Goal: Task Accomplishment & Management: Use online tool/utility

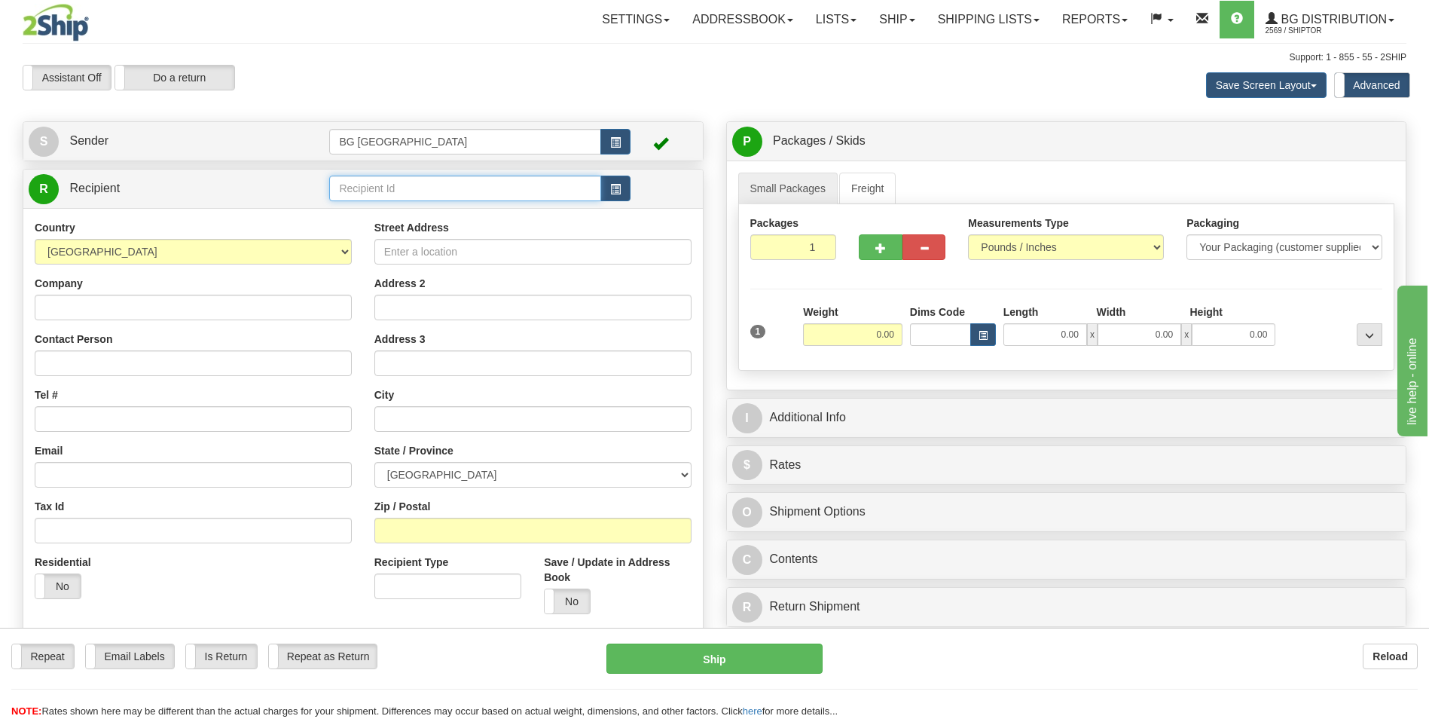
click at [427, 191] on input "text" at bounding box center [464, 189] width 271 height 26
click at [407, 207] on div "60154" at bounding box center [462, 211] width 257 height 17
type input "60154"
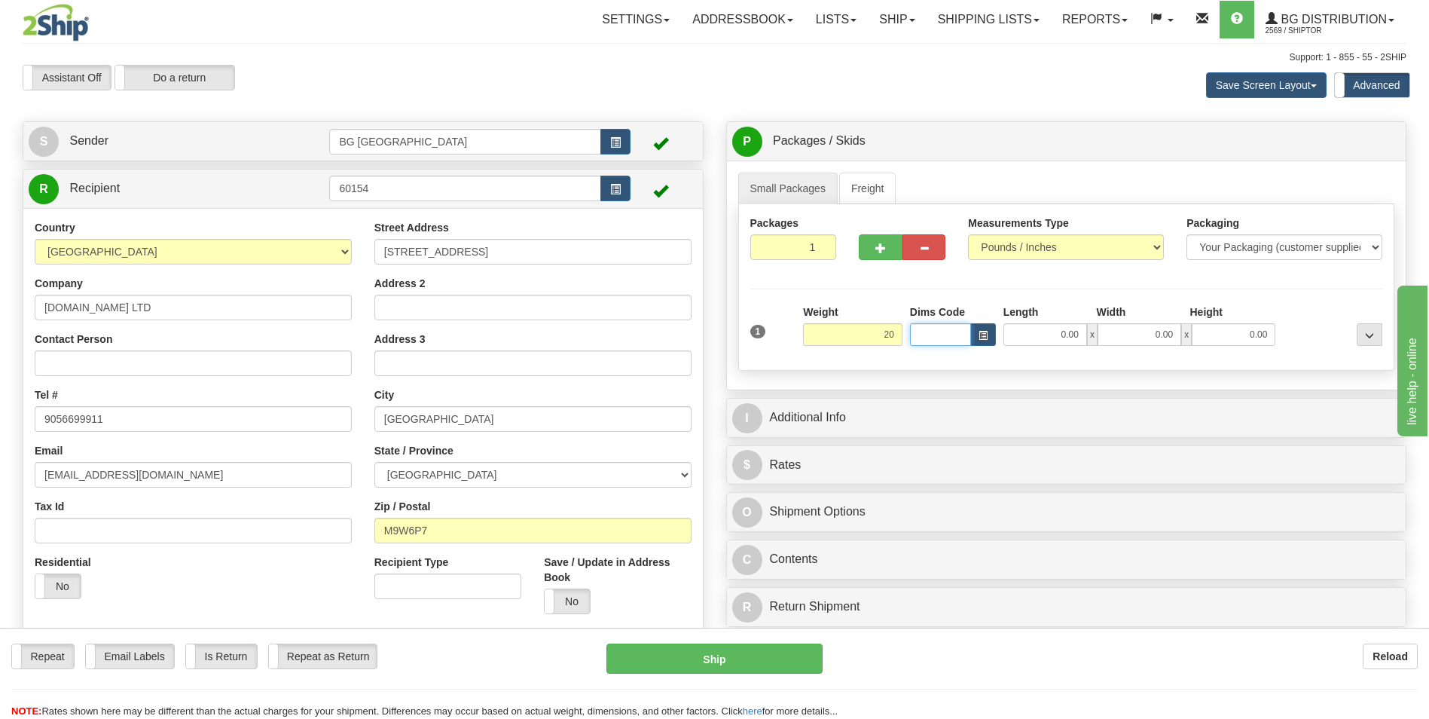
type input "20.00"
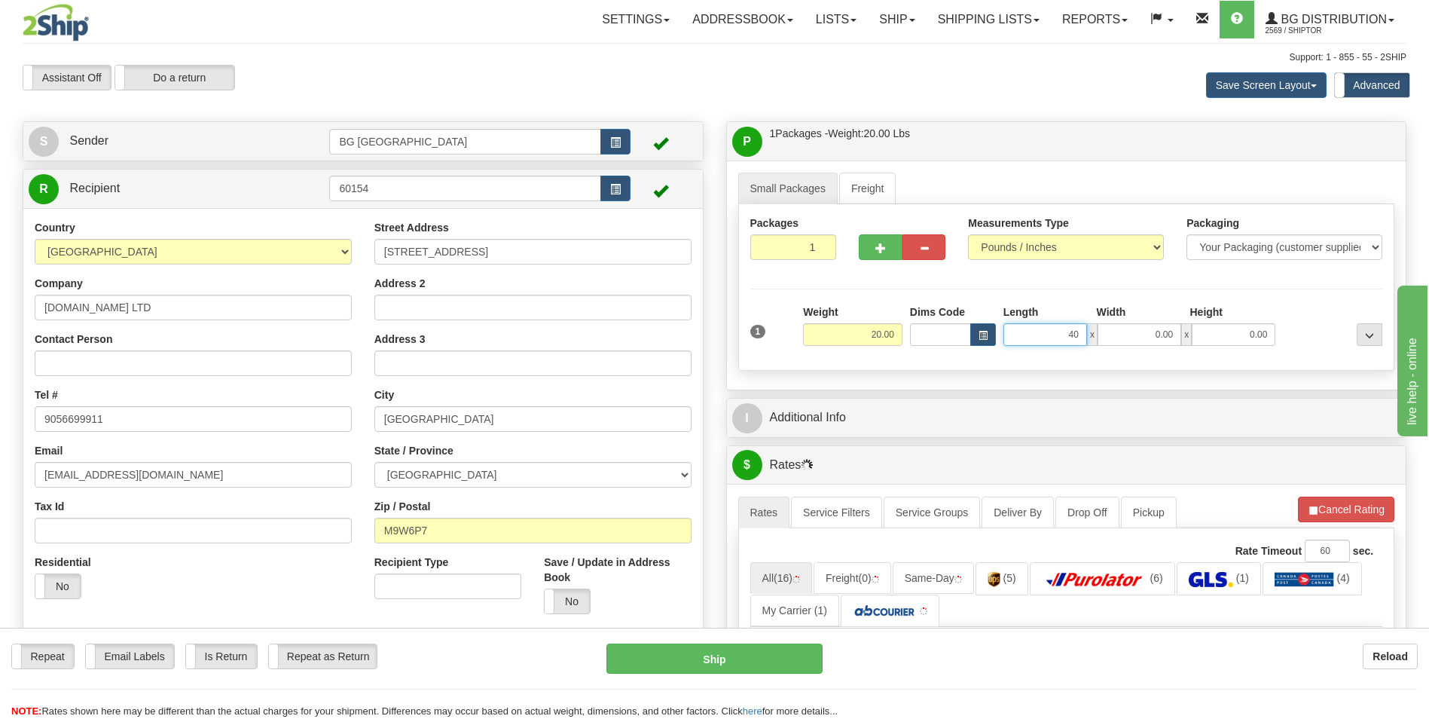
type input "40.00"
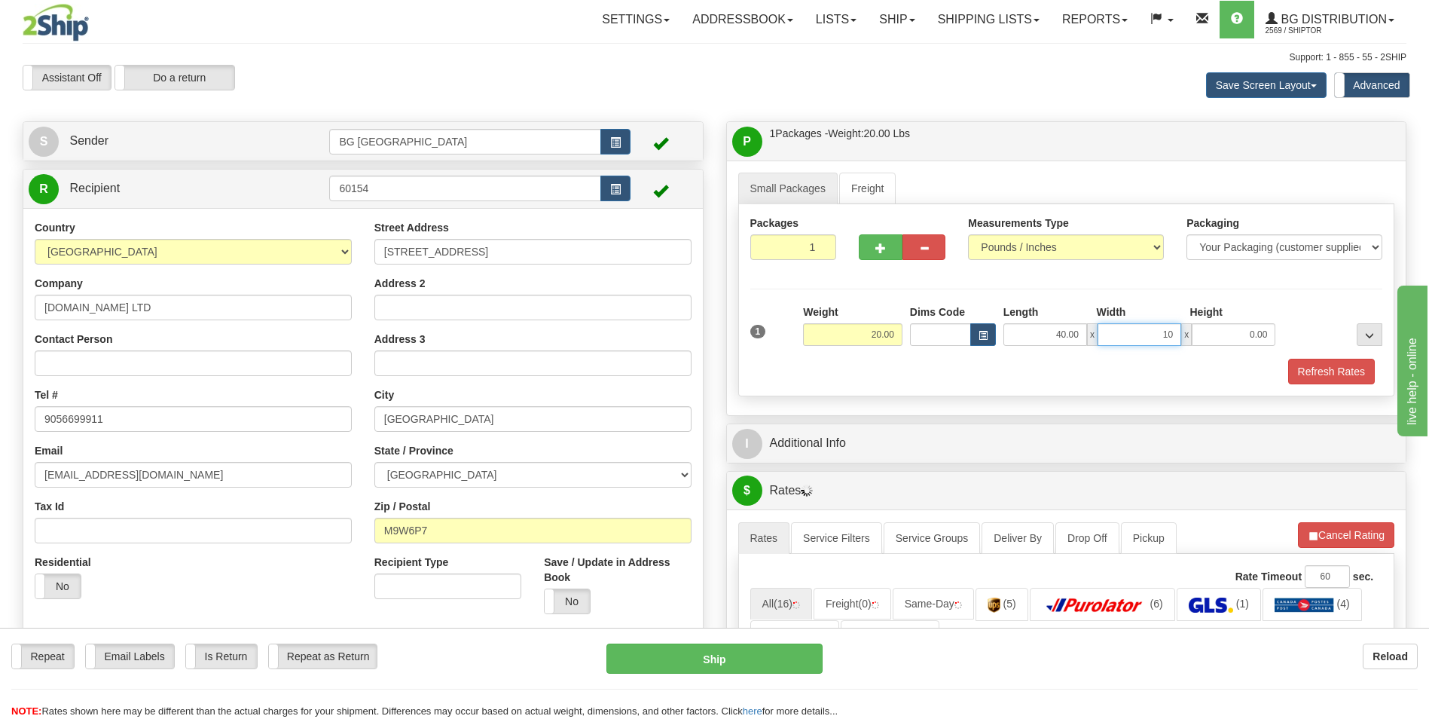
type input "10.00"
type input "5.00"
click at [875, 252] on button "button" at bounding box center [880, 247] width 43 height 26
type input "2"
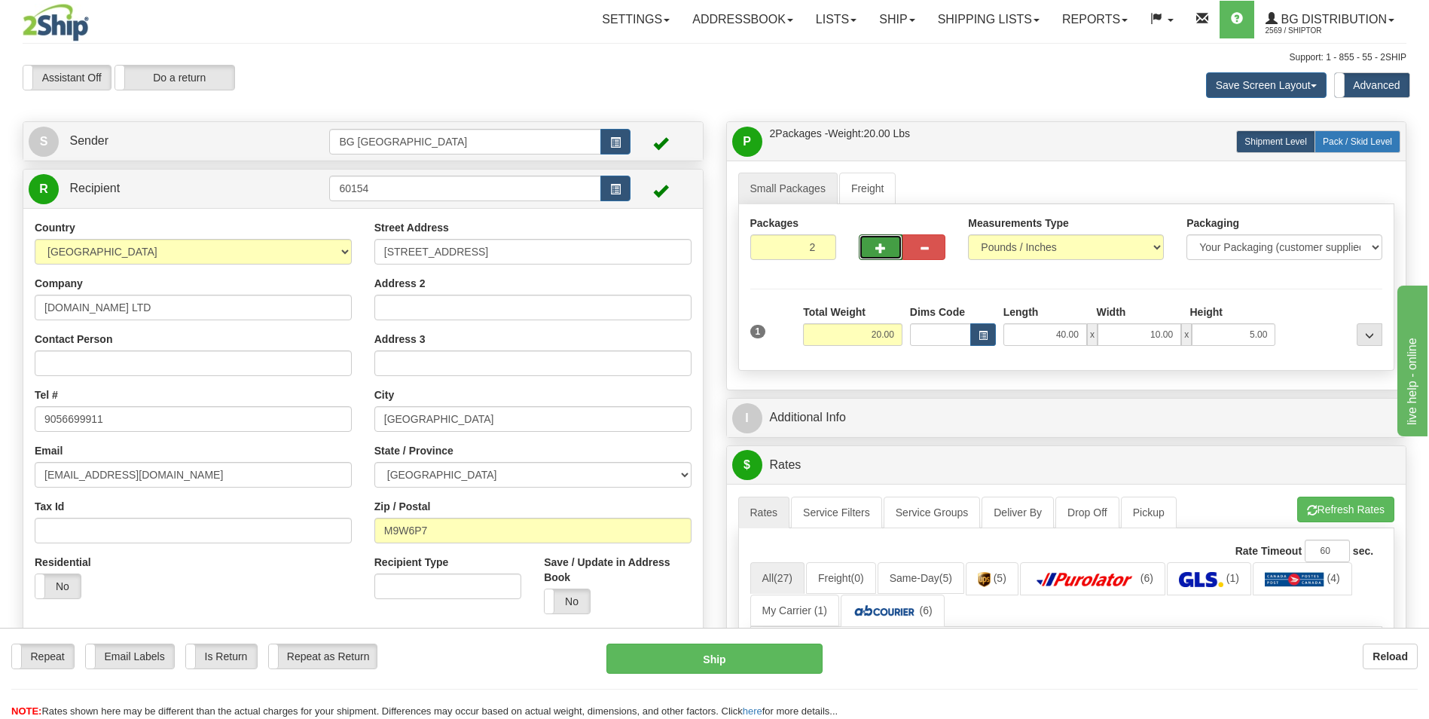
click at [1378, 141] on span "Pack / Skid Level" at bounding box center [1357, 141] width 69 height 11
radio input "true"
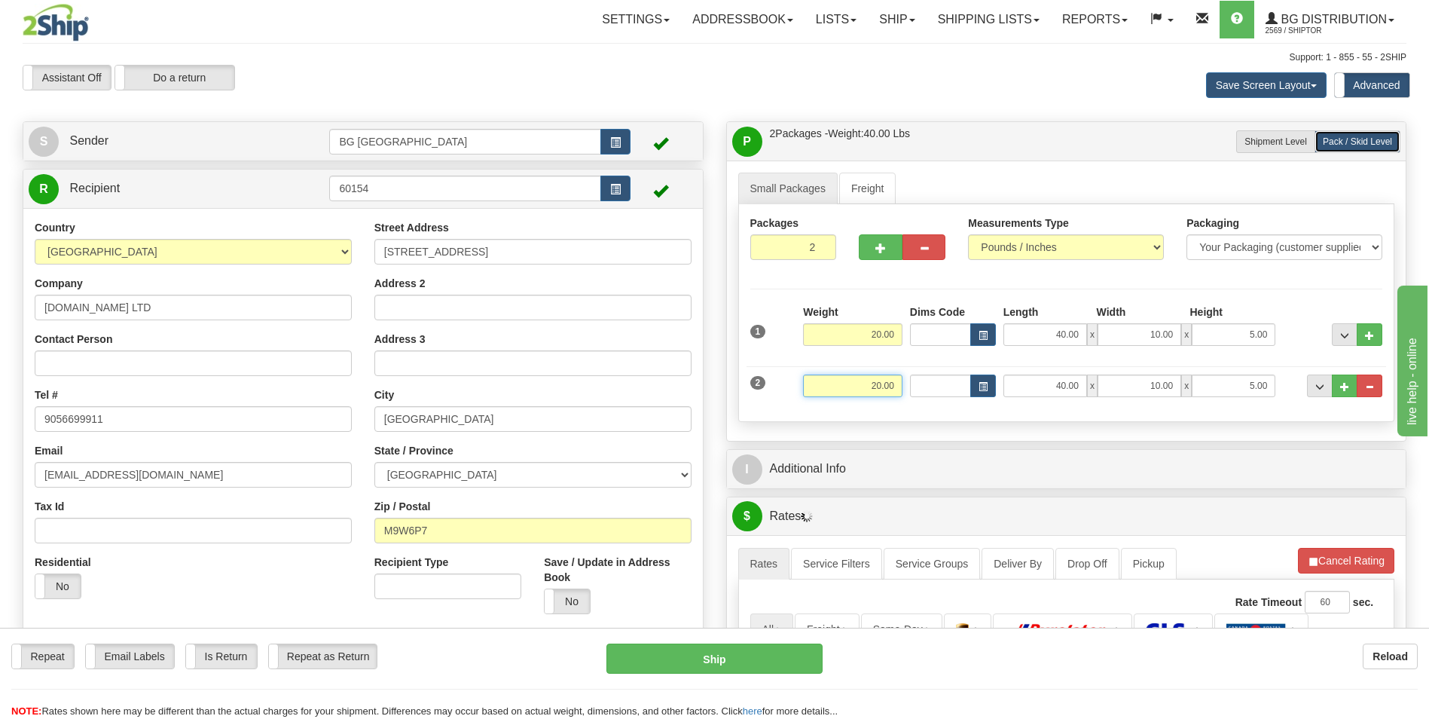
click at [860, 378] on input "20.00" at bounding box center [852, 385] width 99 height 23
type input "5.00"
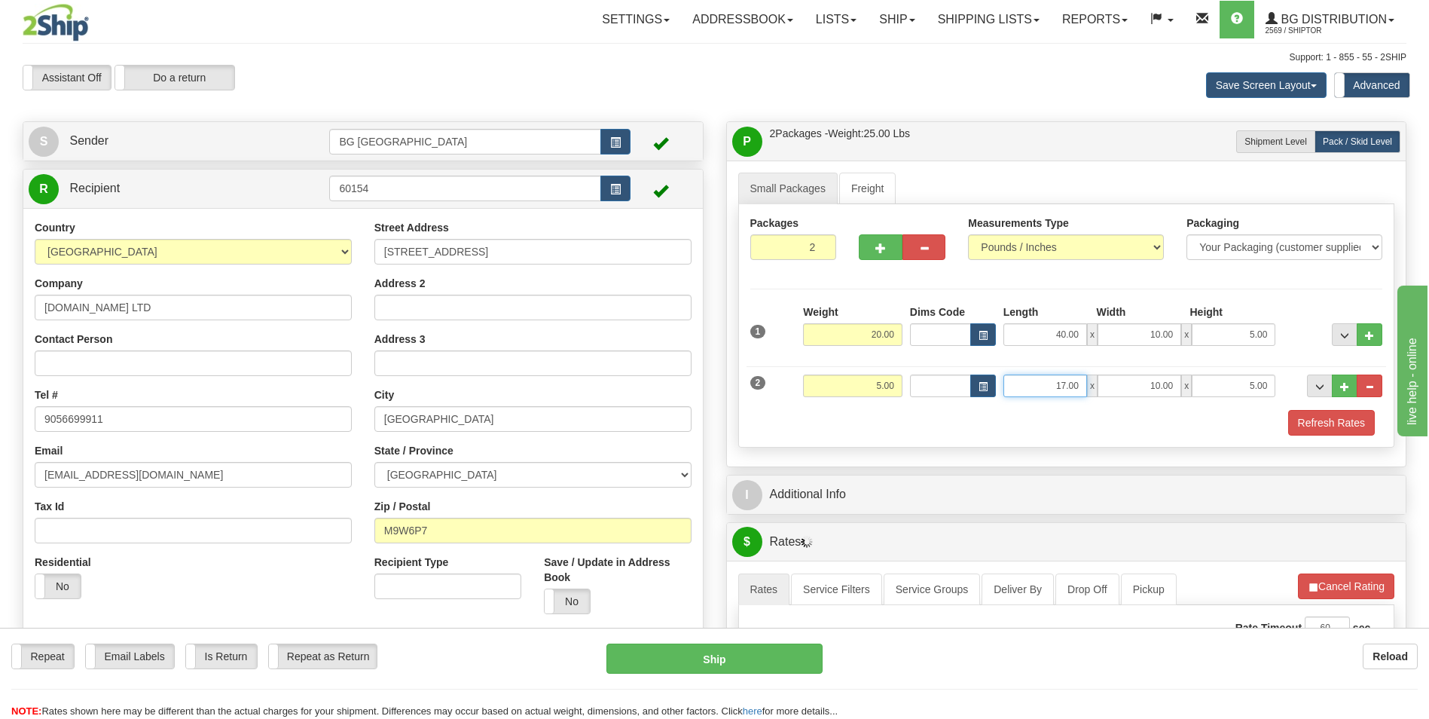
click at [1060, 386] on input "17.00" at bounding box center [1046, 385] width 84 height 23
type input "12.00"
type input "7.00"
type input "5.00"
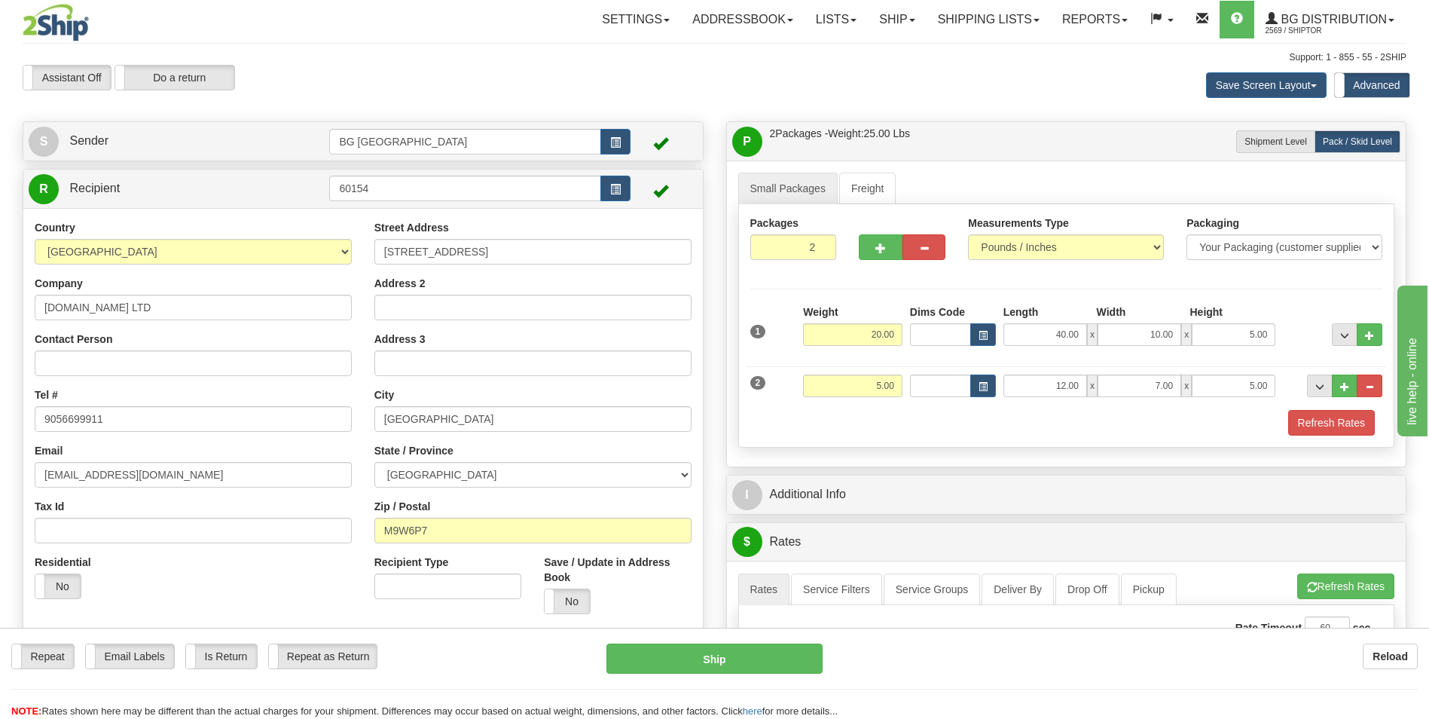
click at [984, 477] on div "I Additional Info" at bounding box center [1067, 494] width 680 height 38
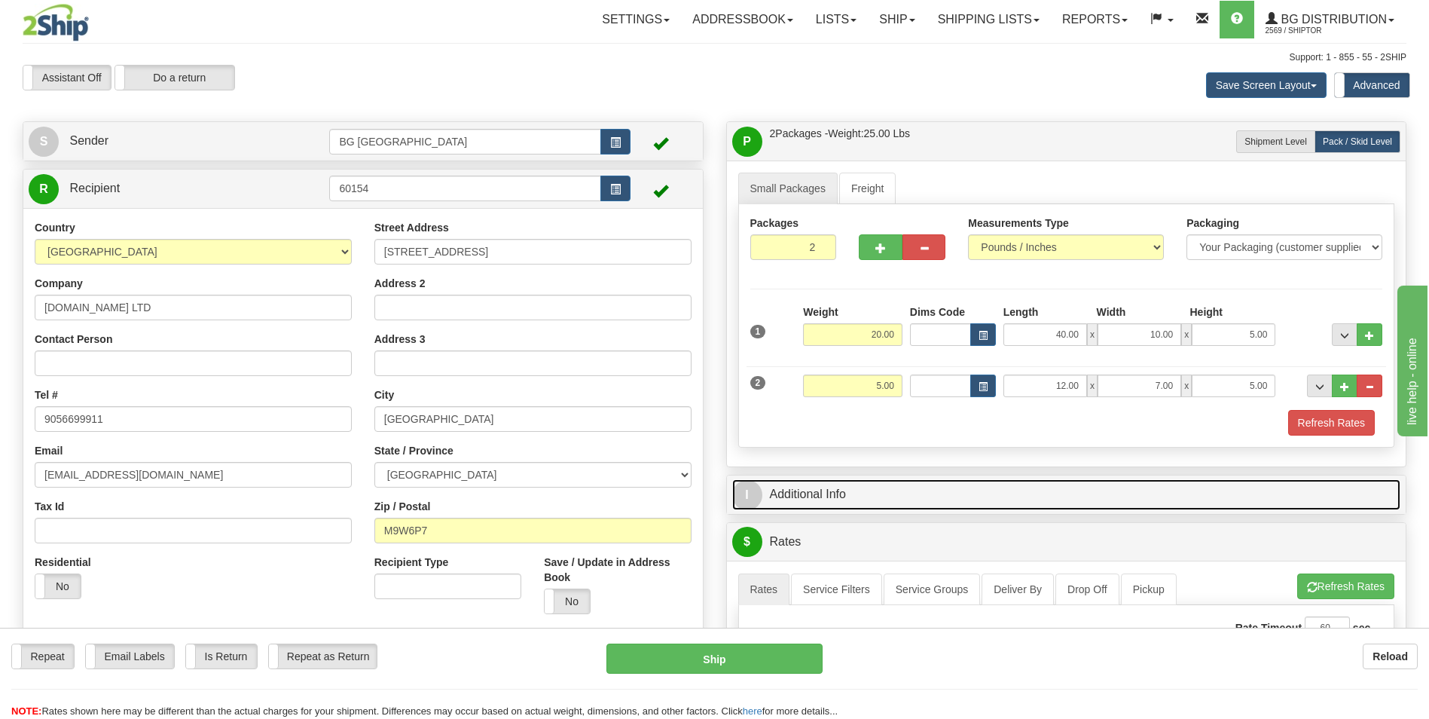
click at [960, 491] on link "I Additional Info" at bounding box center [1066, 494] width 669 height 31
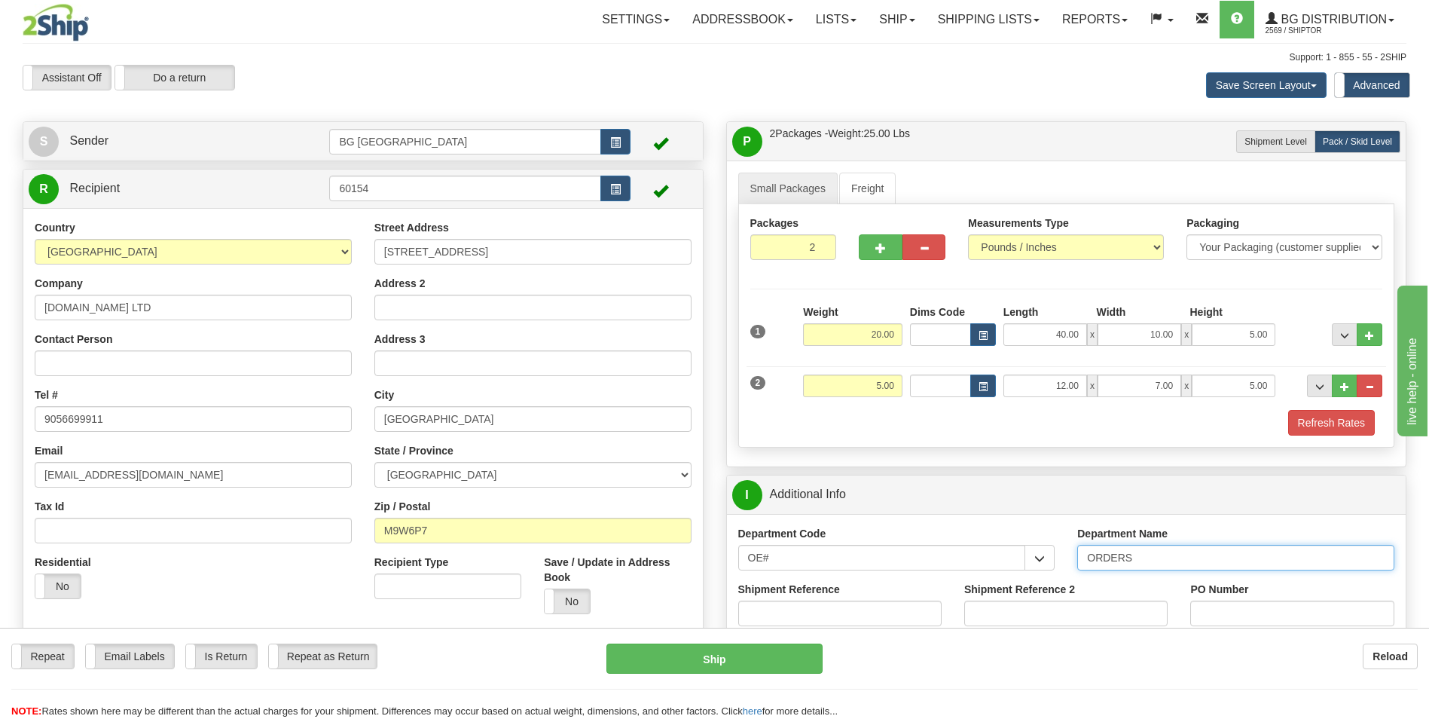
click at [1175, 568] on input "ORDERS" at bounding box center [1236, 558] width 317 height 26
type input "70183619-00"
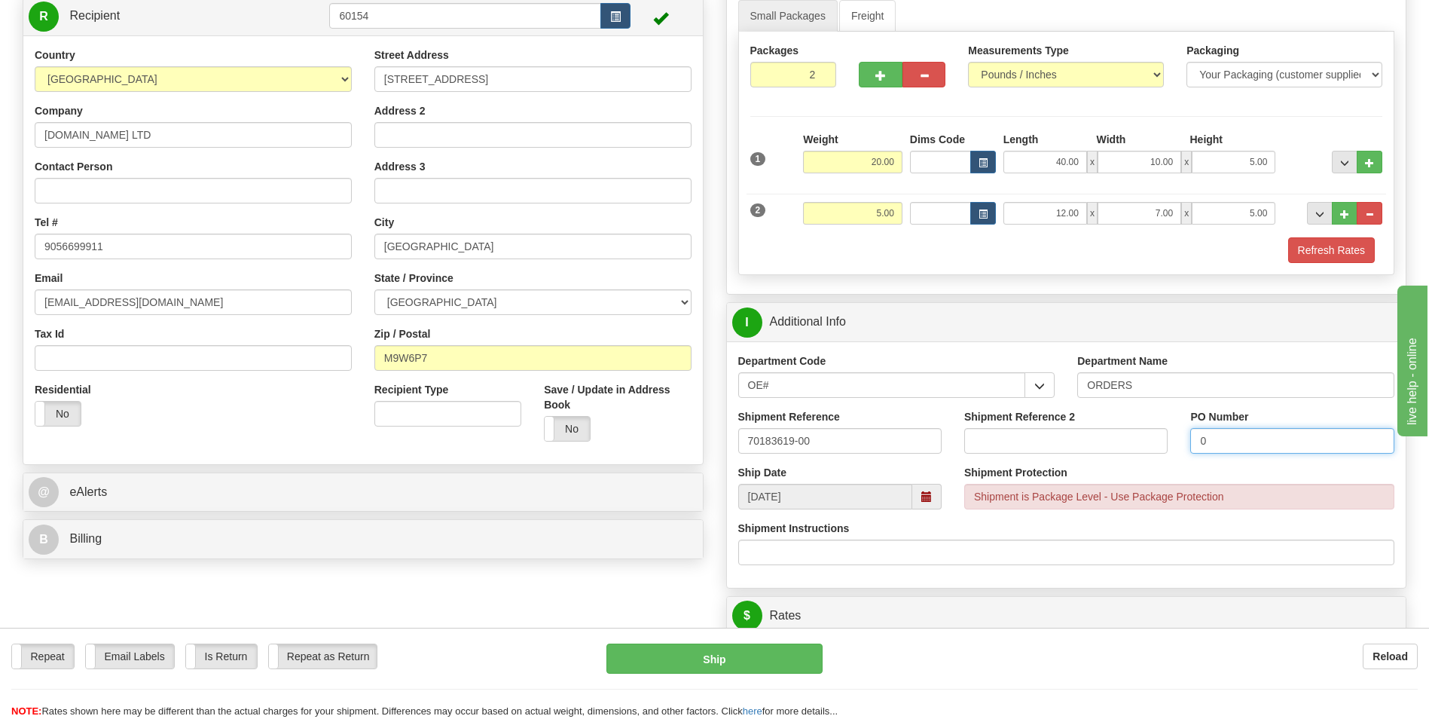
scroll to position [226, 0]
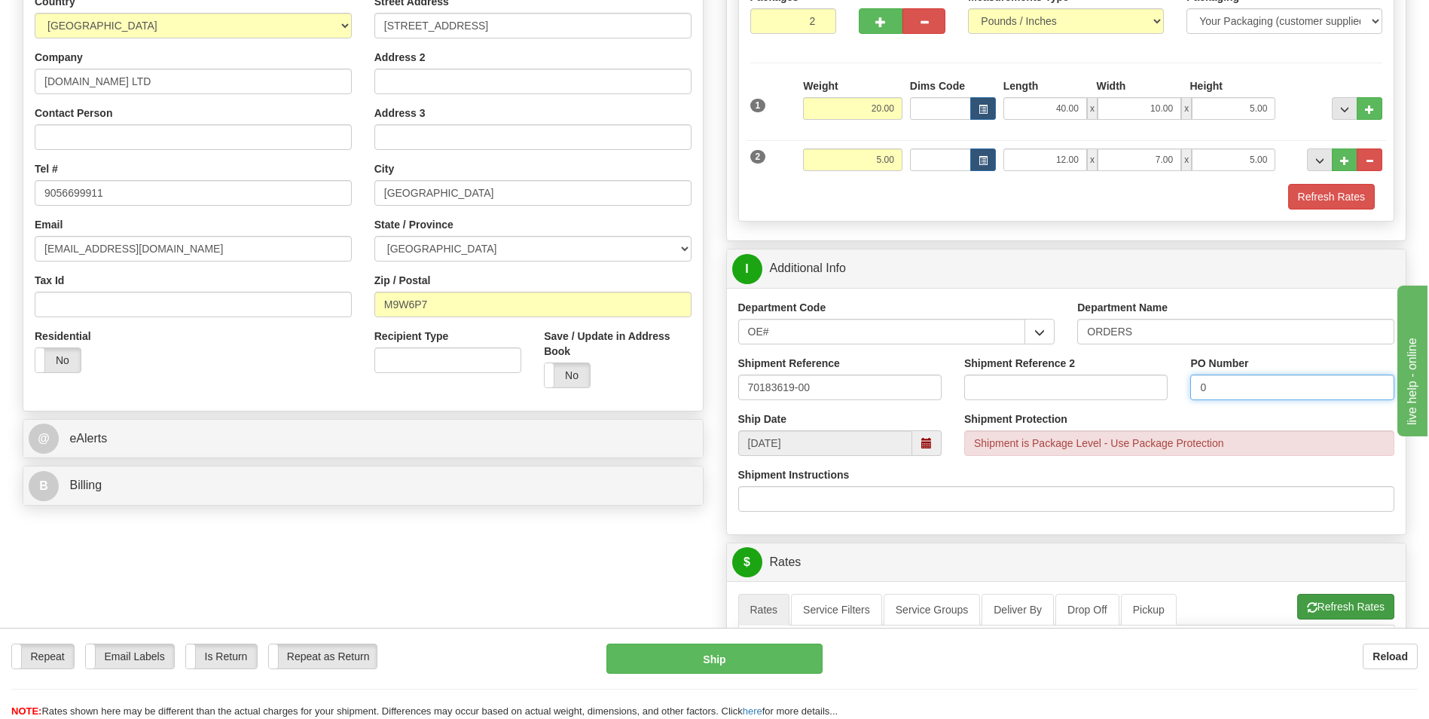
type input "0"
click at [1352, 611] on button "Refresh Rates" at bounding box center [1346, 607] width 97 height 26
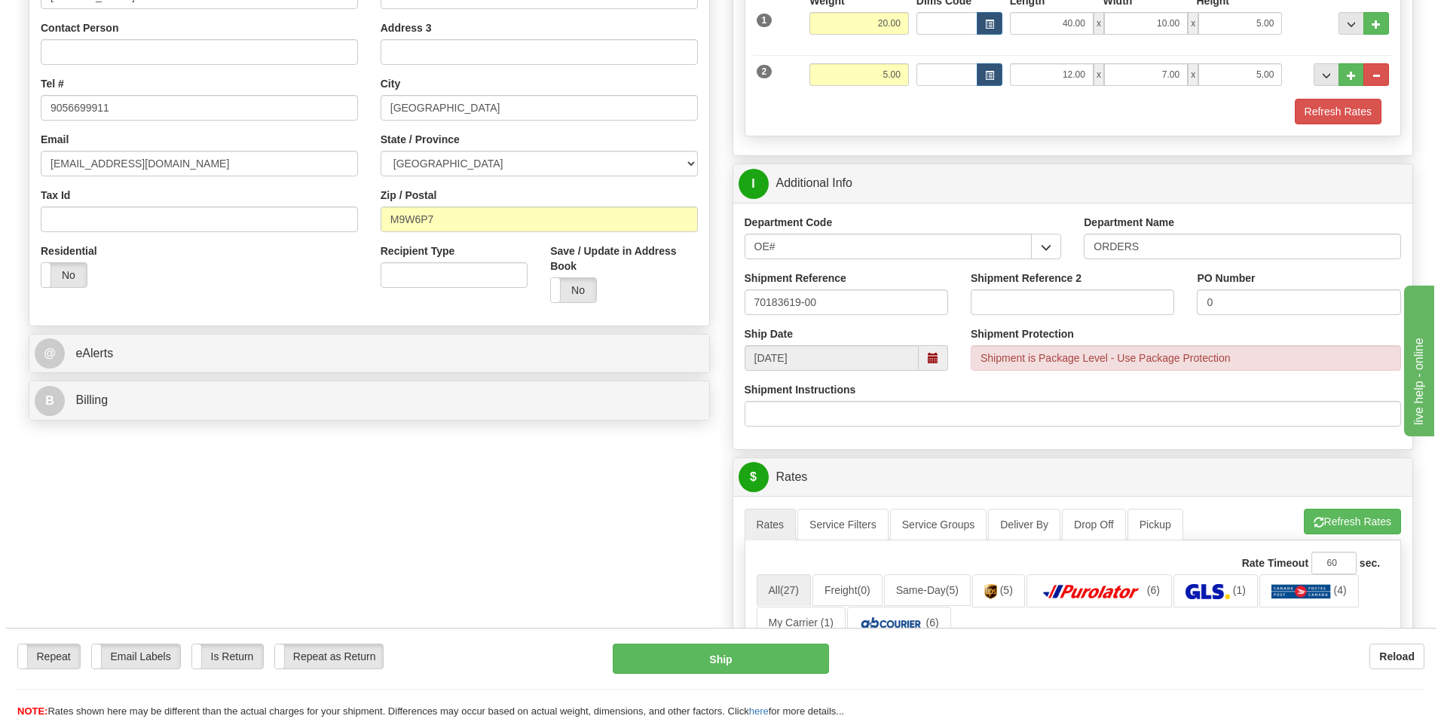
scroll to position [603, 0]
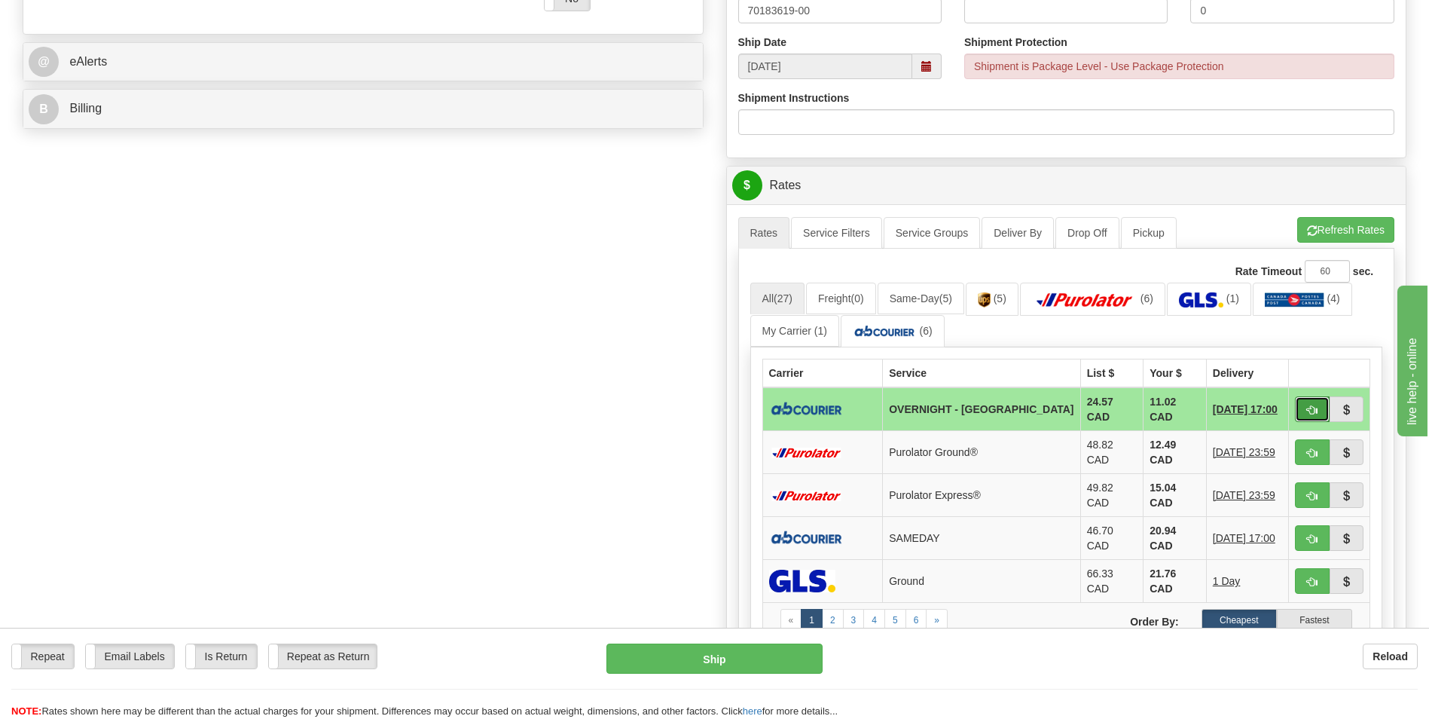
click at [1312, 409] on span "button" at bounding box center [1312, 410] width 11 height 10
type input "4"
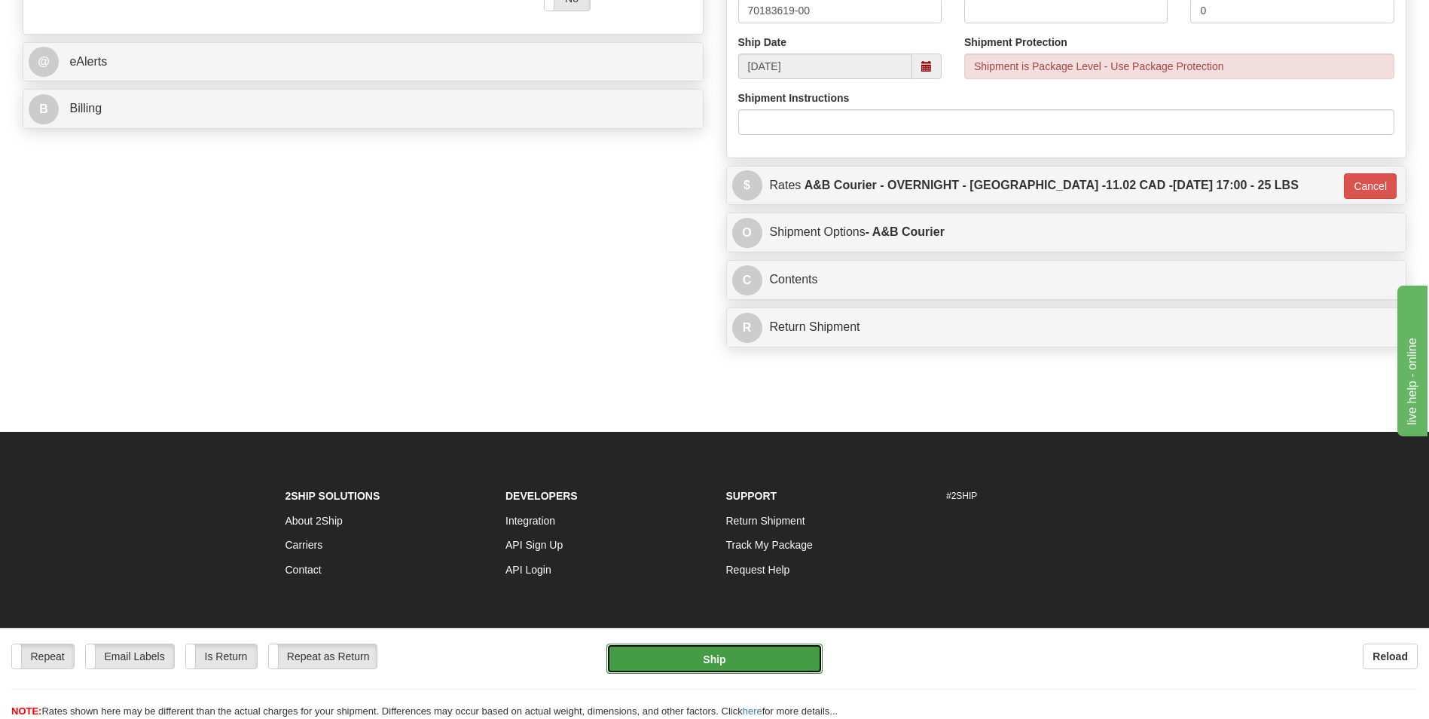
click at [745, 657] on button "Ship" at bounding box center [715, 658] width 216 height 30
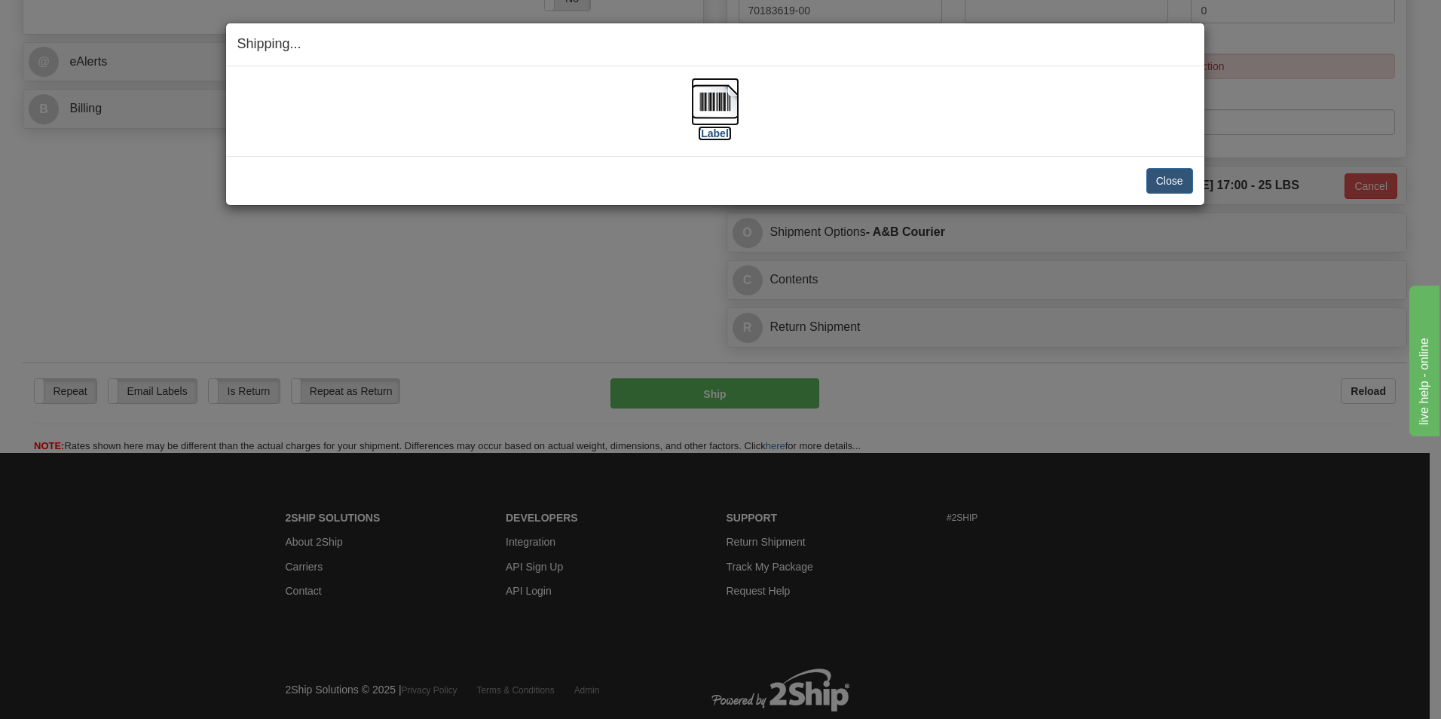
click at [720, 102] on img at bounding box center [715, 102] width 48 height 48
click at [1150, 173] on button "Close" at bounding box center [1169, 181] width 47 height 26
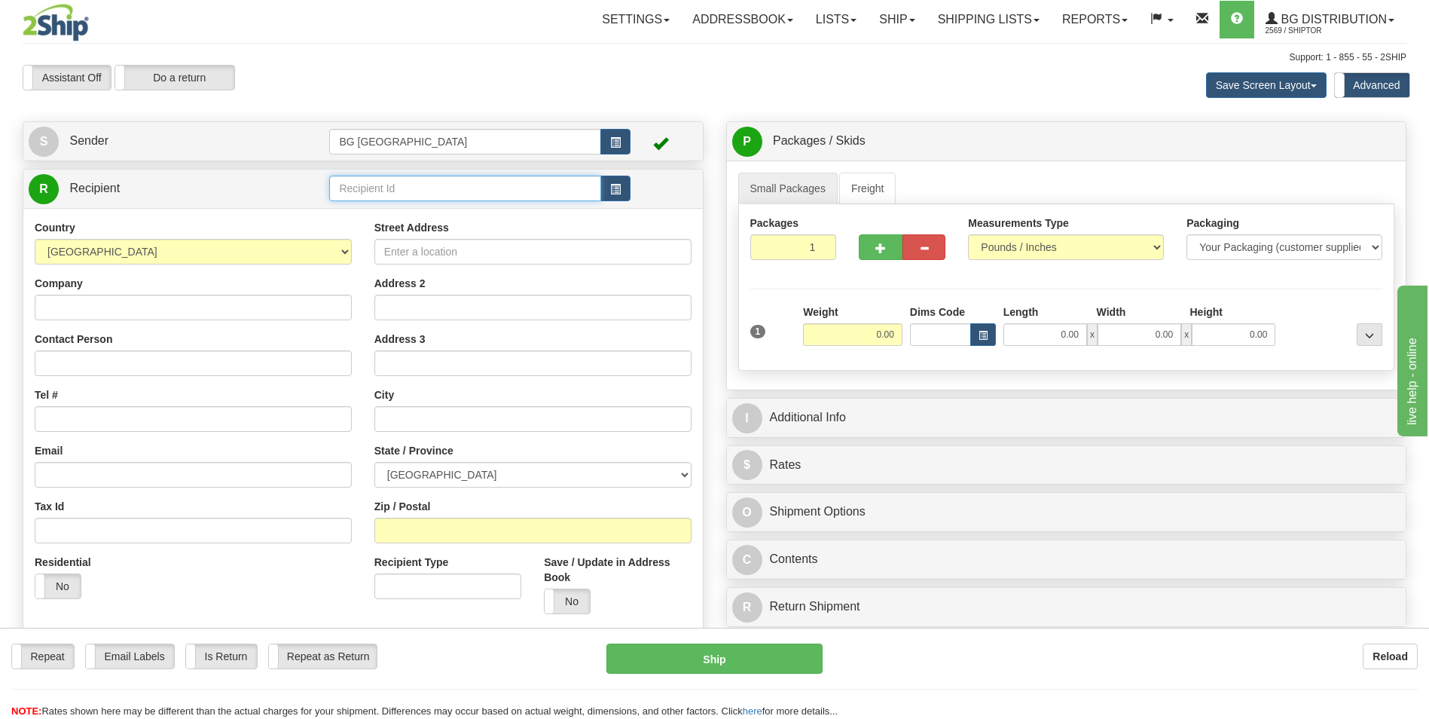
click at [389, 181] on input "text" at bounding box center [464, 189] width 271 height 26
click at [374, 205] on div "60377" at bounding box center [462, 211] width 257 height 17
type input "60377"
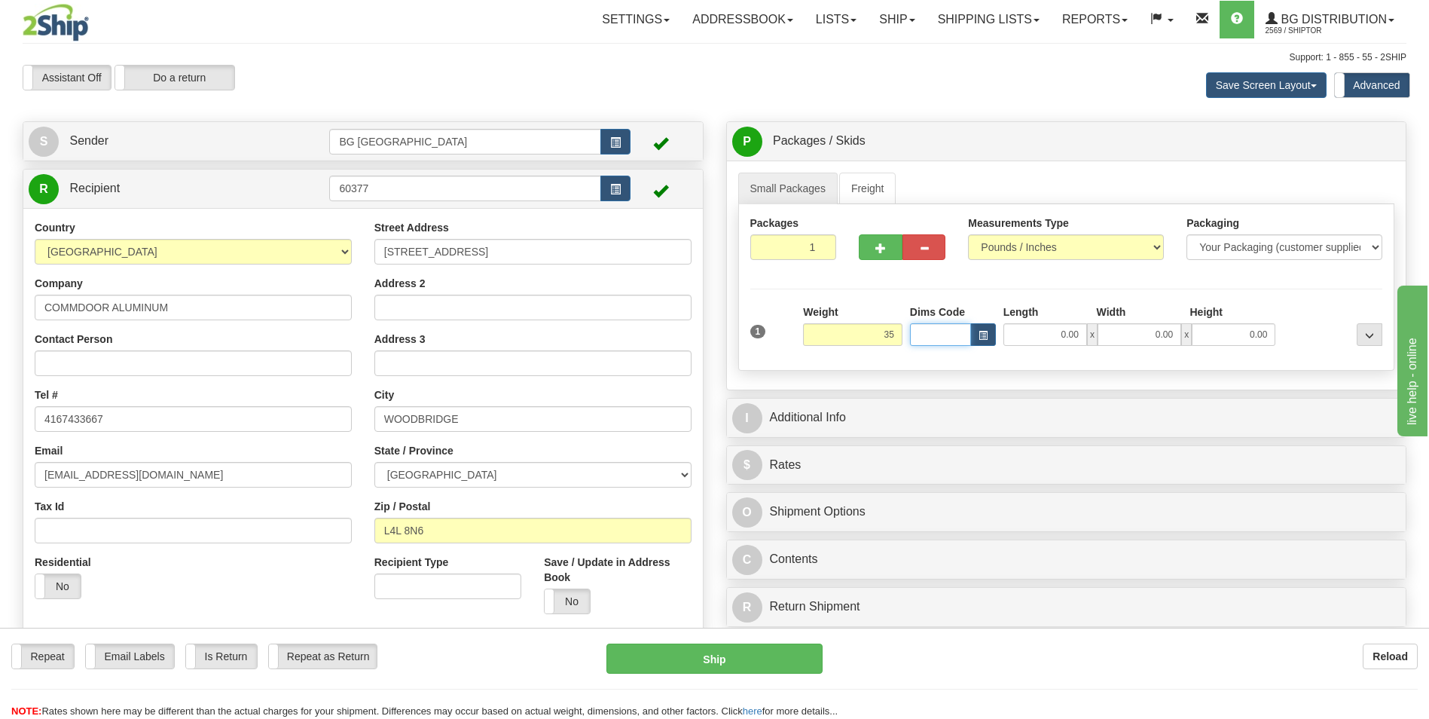
type input "35.00"
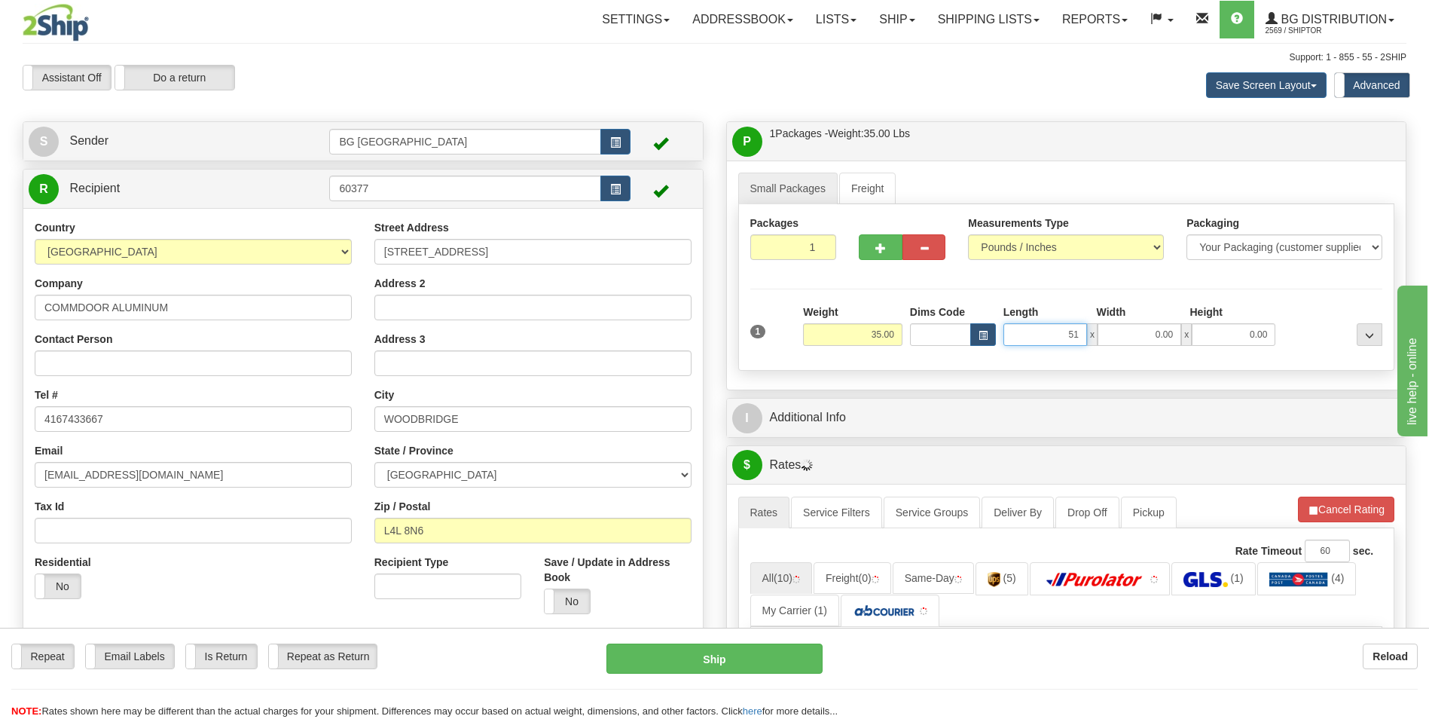
type input "51.00"
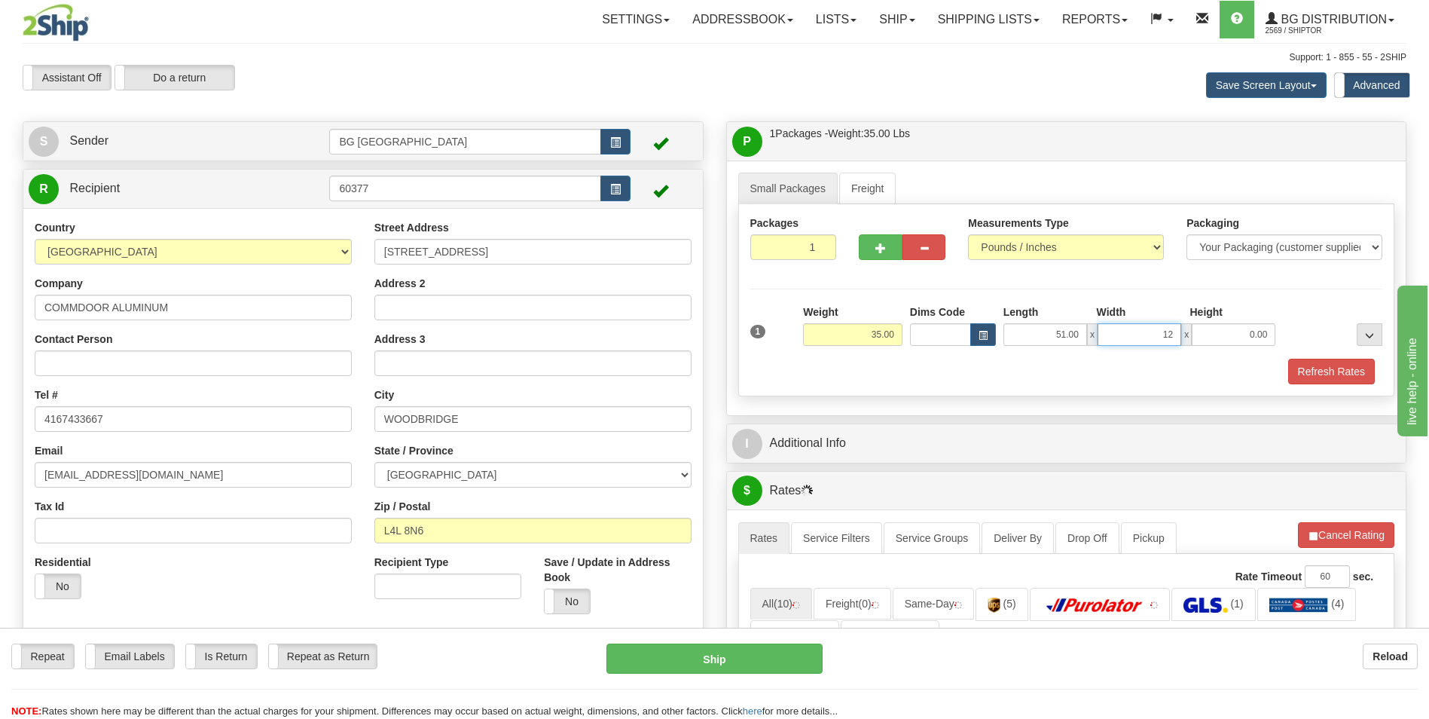
type input "12.00"
type input "11.00"
click at [882, 255] on button "button" at bounding box center [880, 247] width 43 height 26
type input "2"
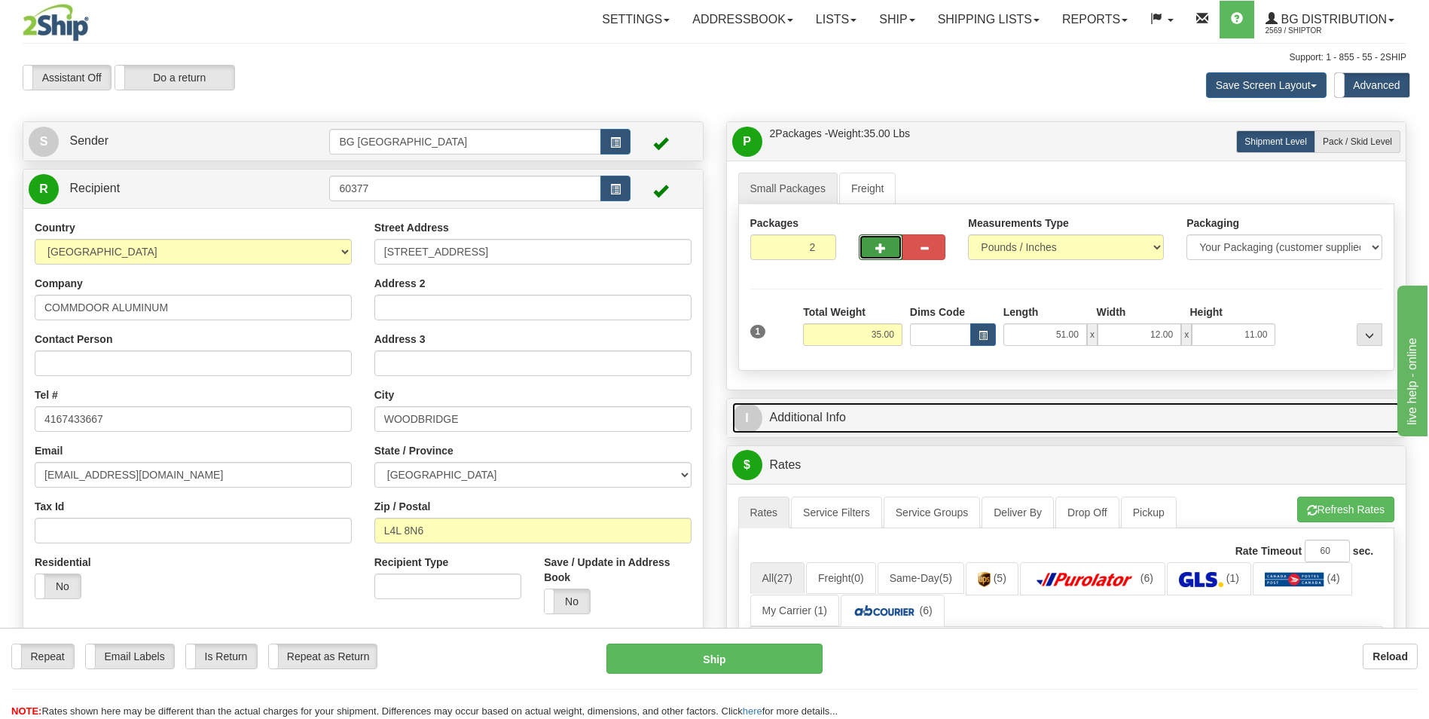
click at [1044, 408] on link "I Additional Info" at bounding box center [1066, 417] width 669 height 31
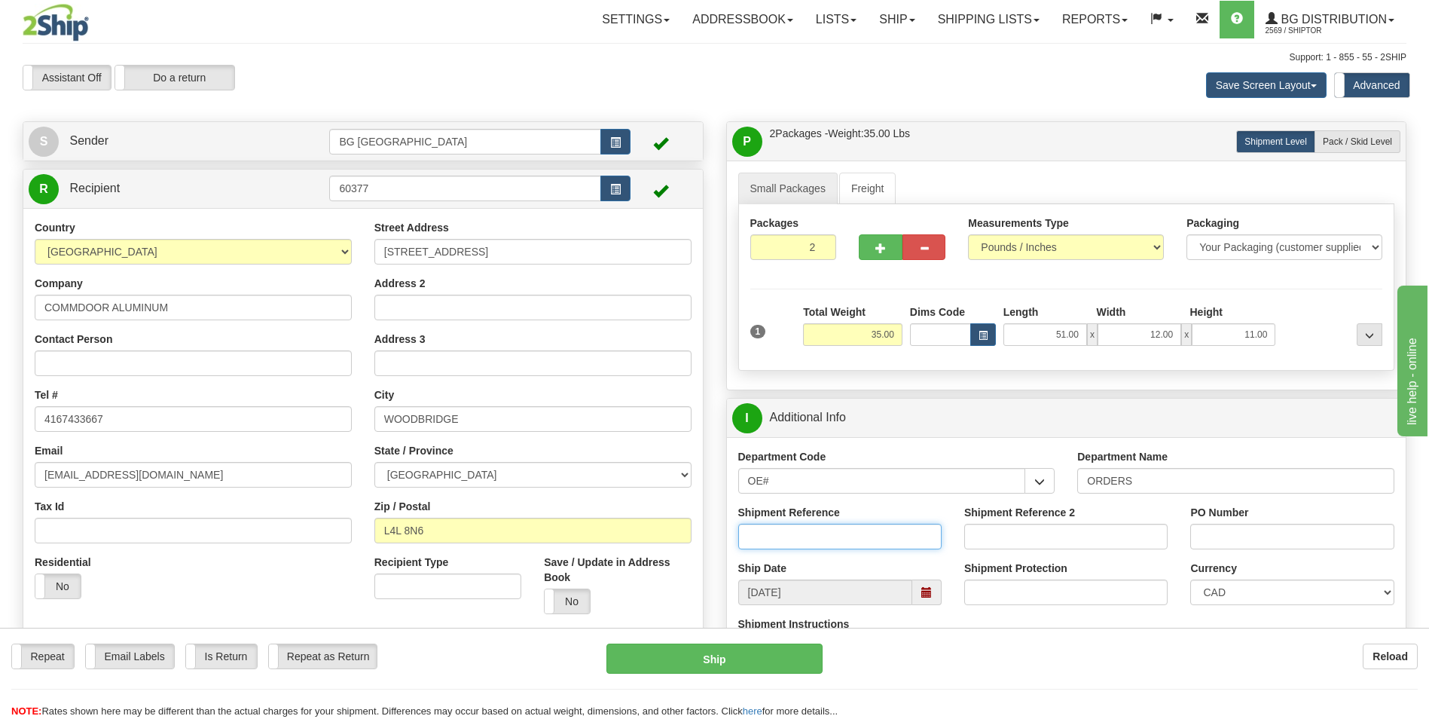
click at [824, 527] on input "Shipment Reference" at bounding box center [839, 537] width 203 height 26
type input "70183722-00"
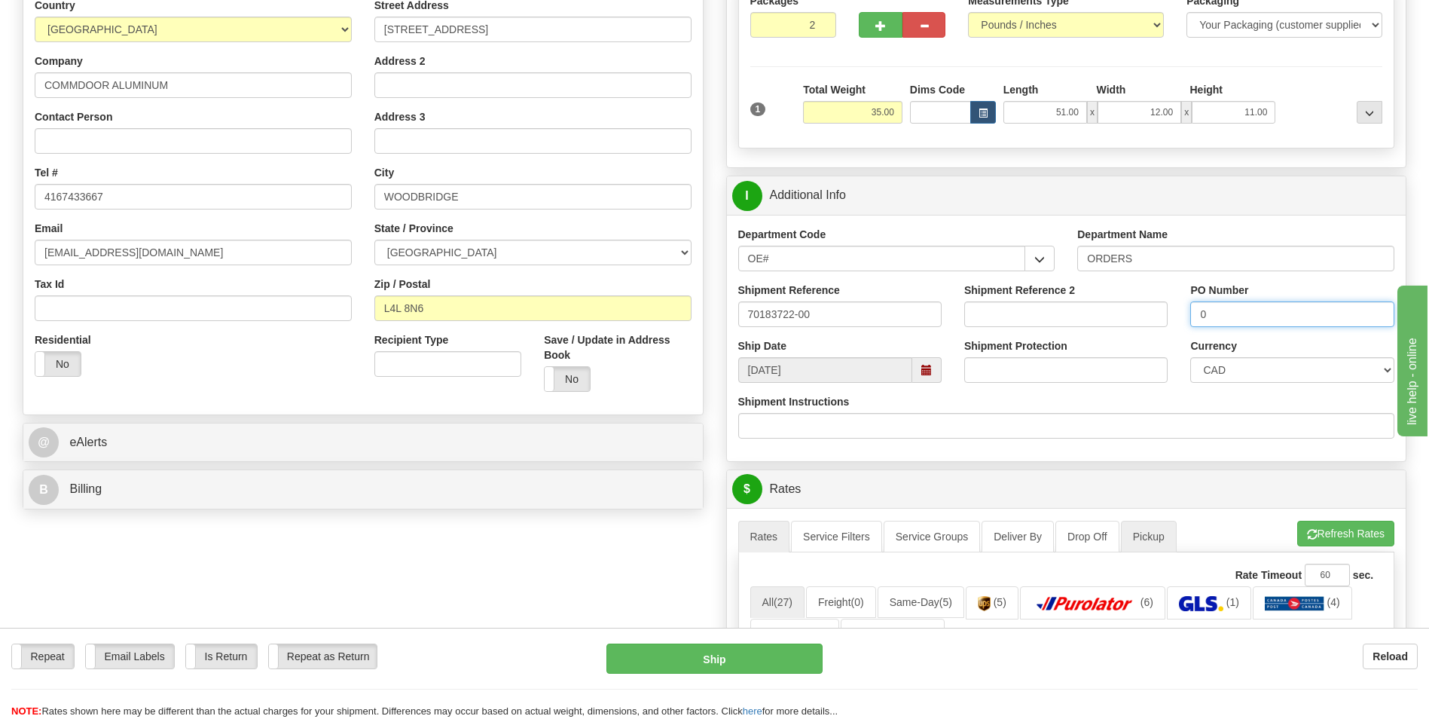
scroll to position [226, 0]
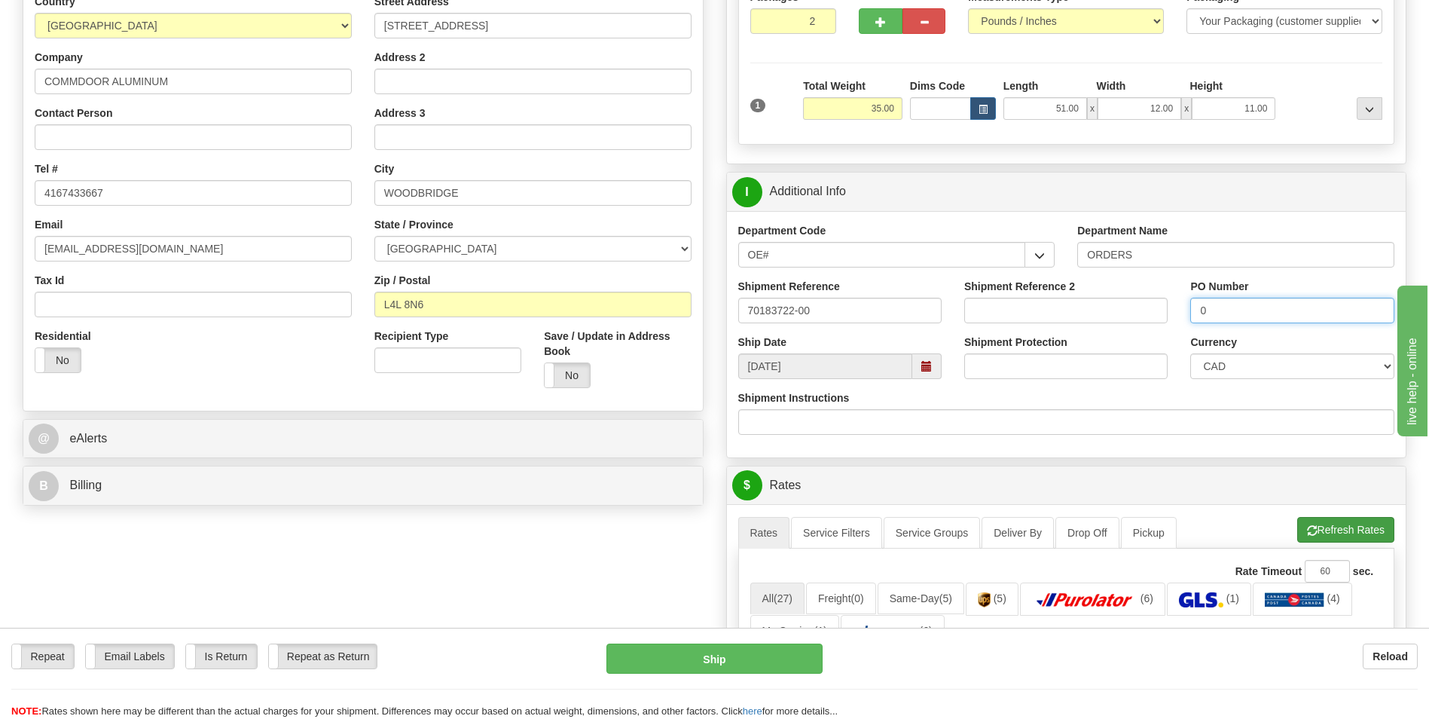
type input "0"
click at [1330, 538] on button "Refresh Rates" at bounding box center [1346, 530] width 97 height 26
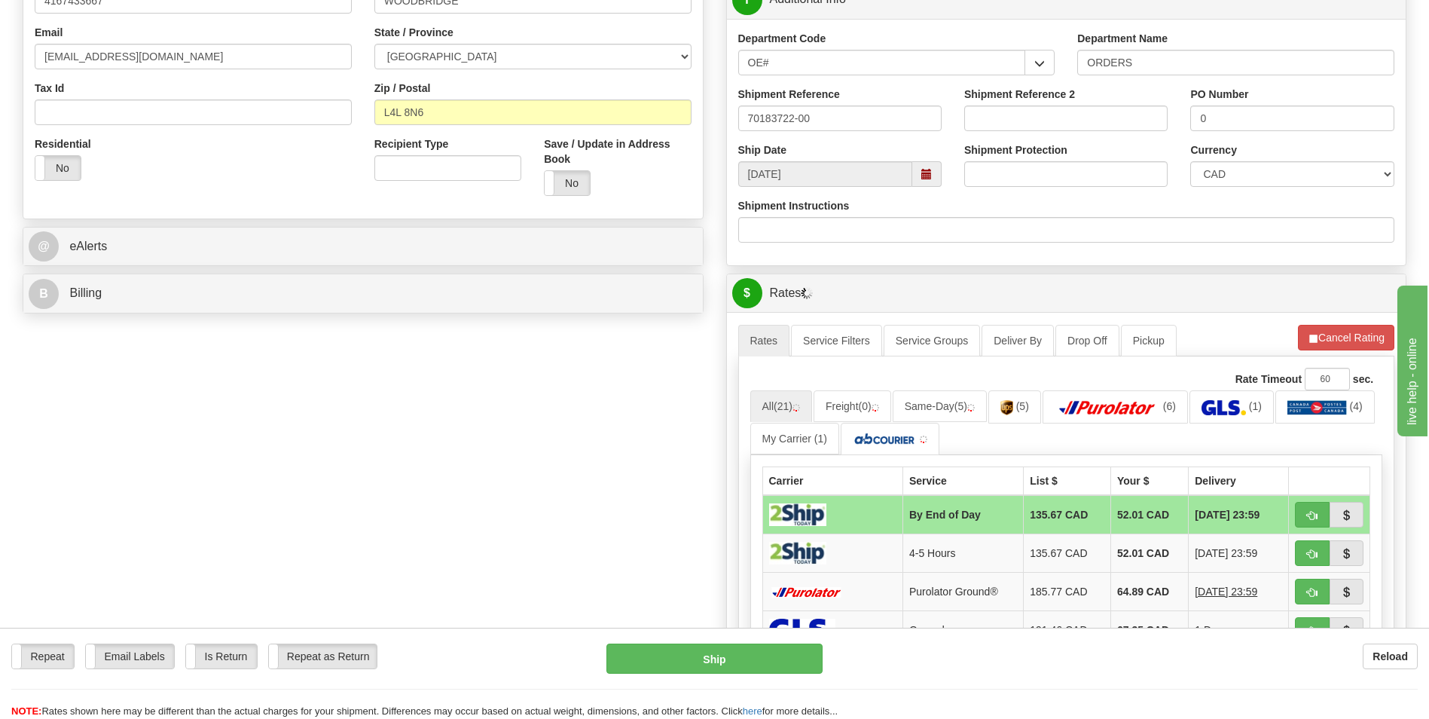
scroll to position [527, 0]
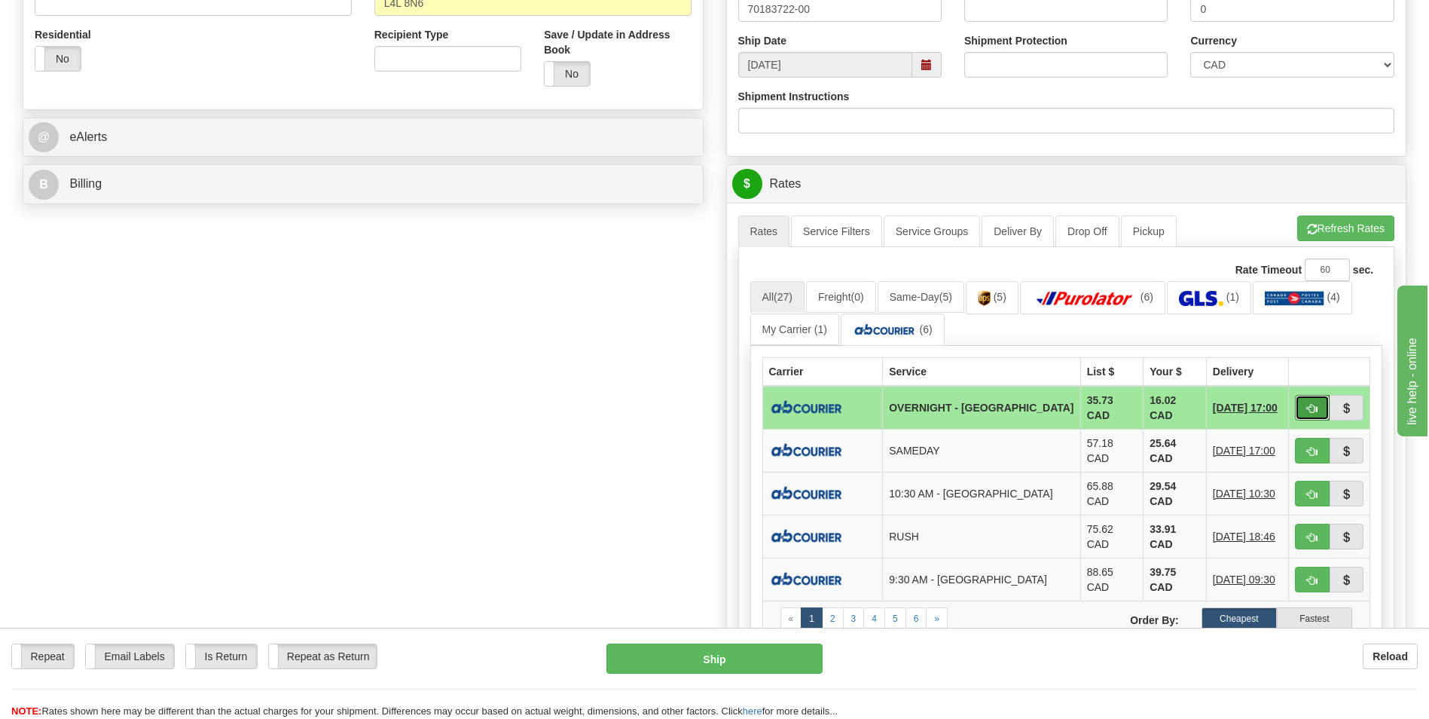
click at [1316, 404] on span "button" at bounding box center [1312, 409] width 11 height 10
type input "4"
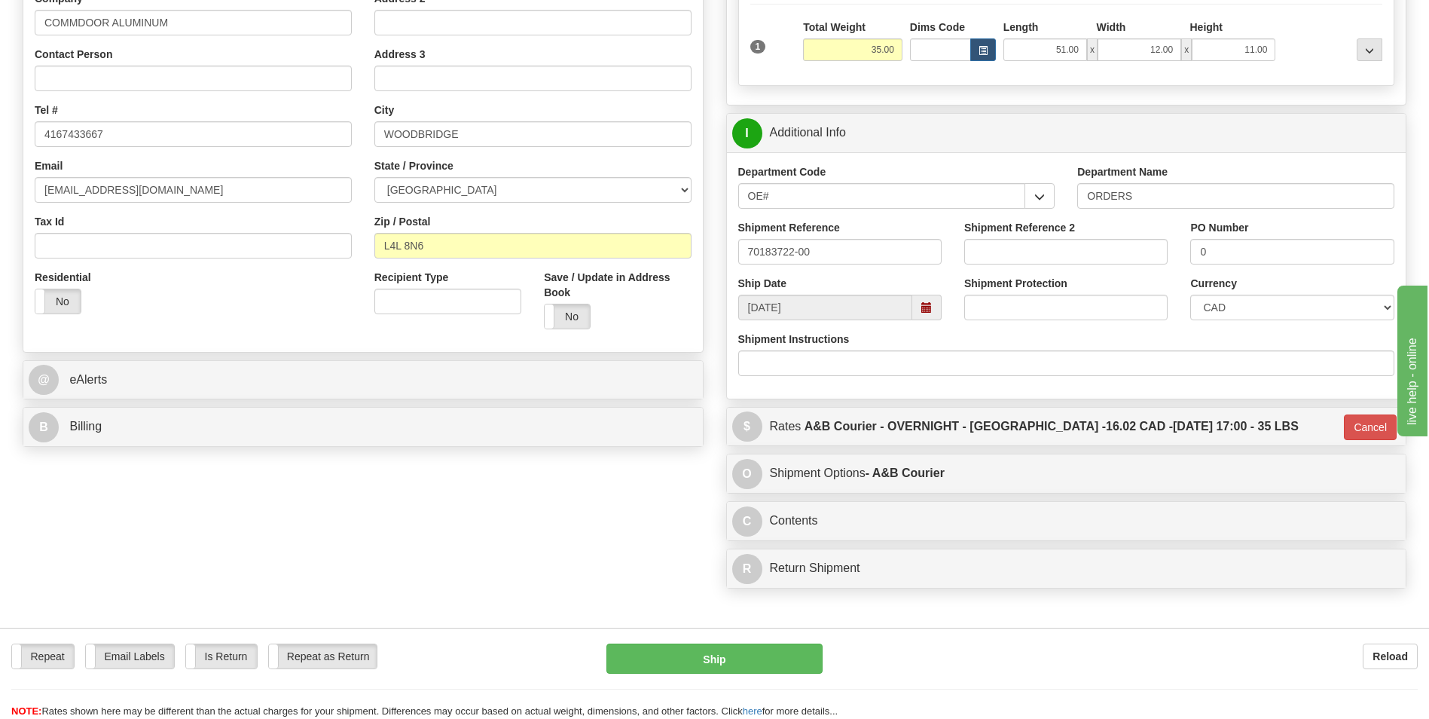
scroll to position [75, 0]
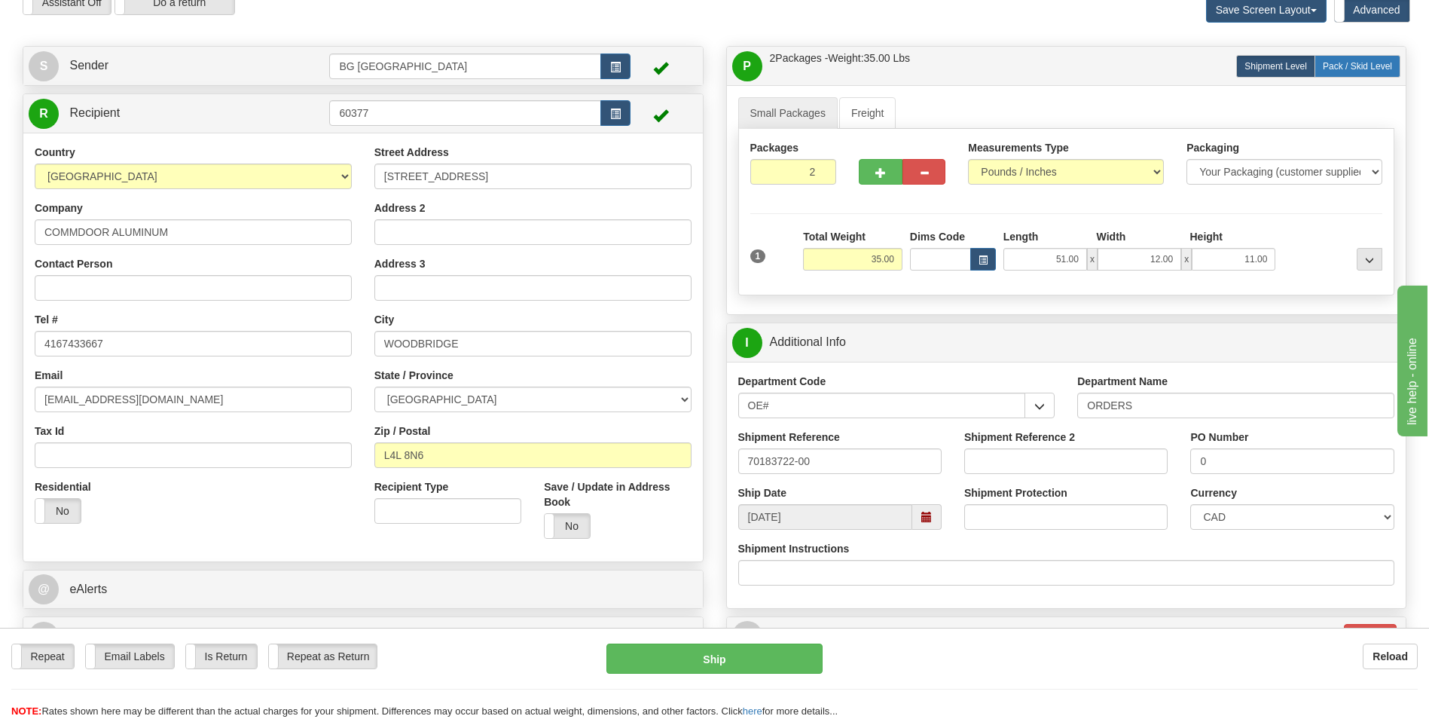
click at [1325, 66] on span "Pack / Skid Level" at bounding box center [1357, 66] width 69 height 11
radio input "true"
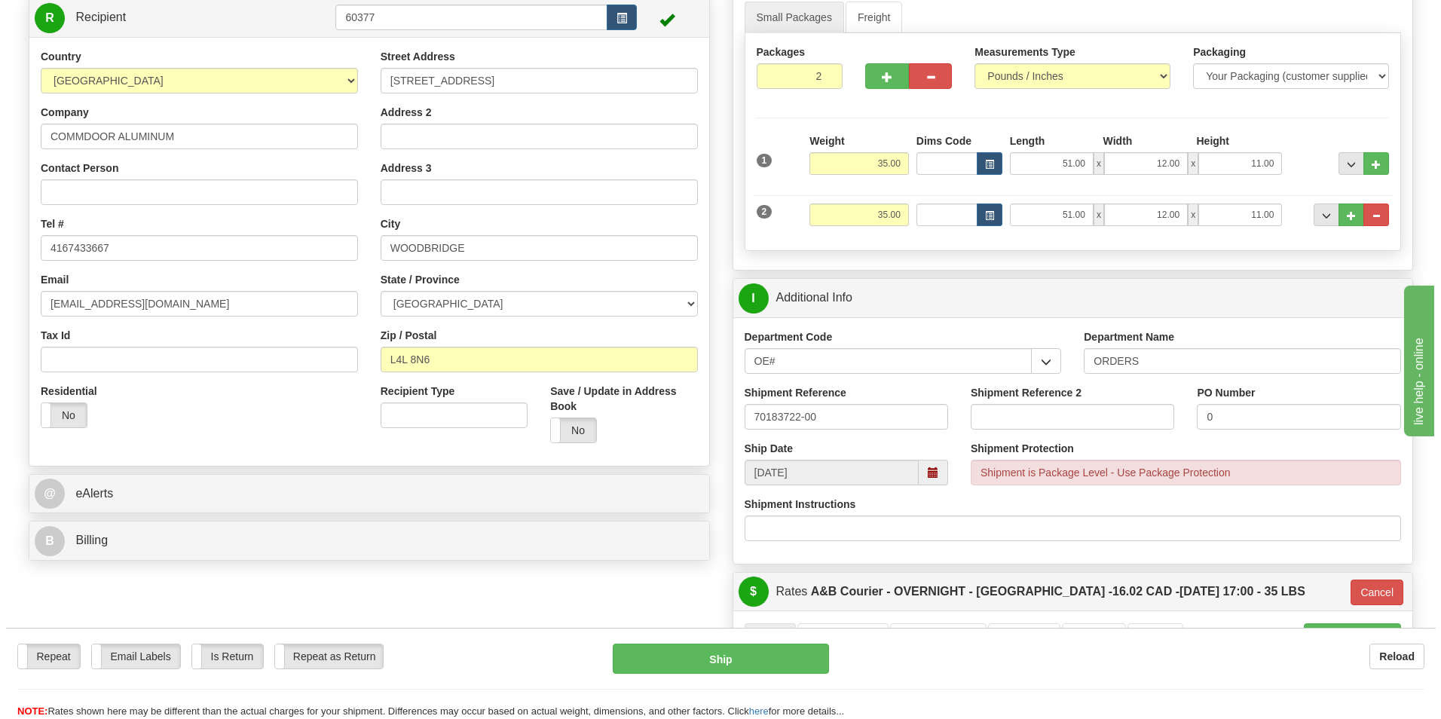
scroll to position [527, 0]
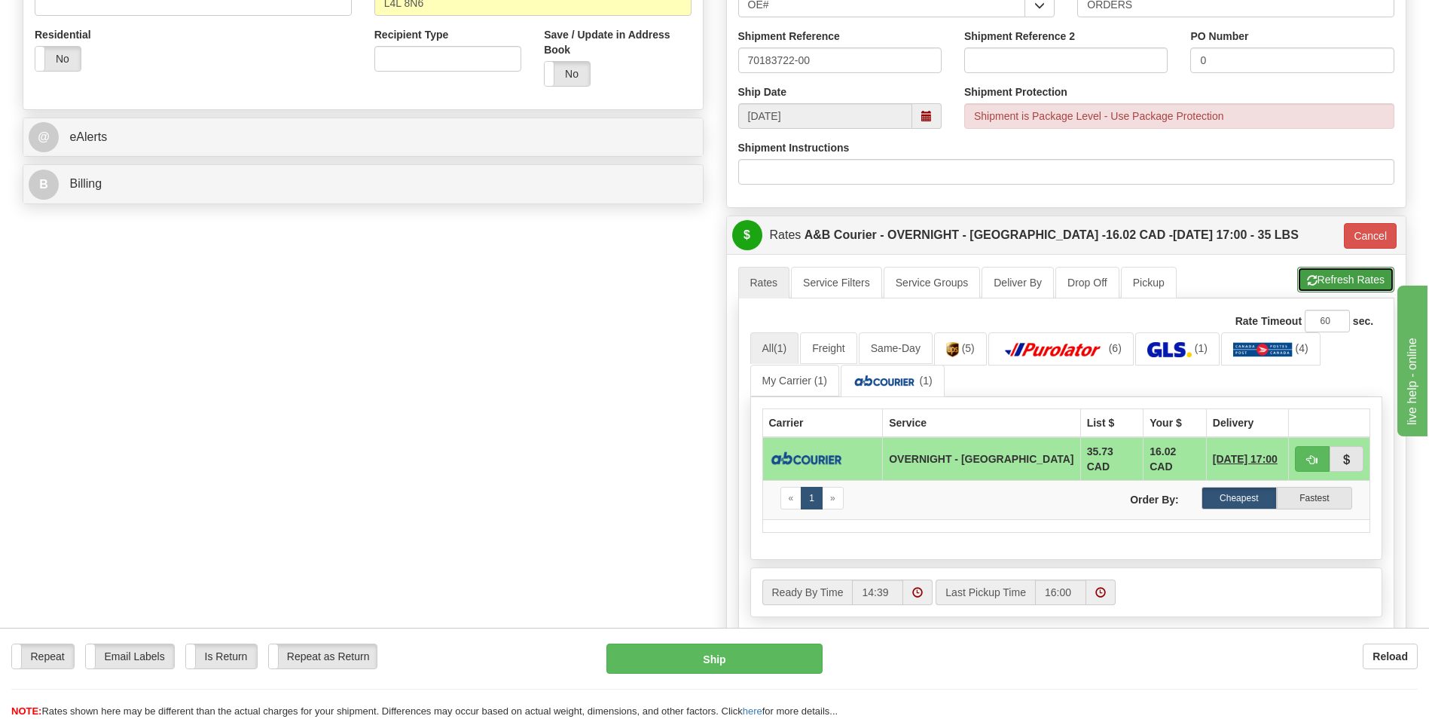
click at [1348, 285] on button "Refresh Rates" at bounding box center [1346, 280] width 97 height 26
type input "4"
click at [1302, 457] on button "button" at bounding box center [1312, 459] width 35 height 26
click at [783, 646] on button "Ship" at bounding box center [715, 658] width 216 height 30
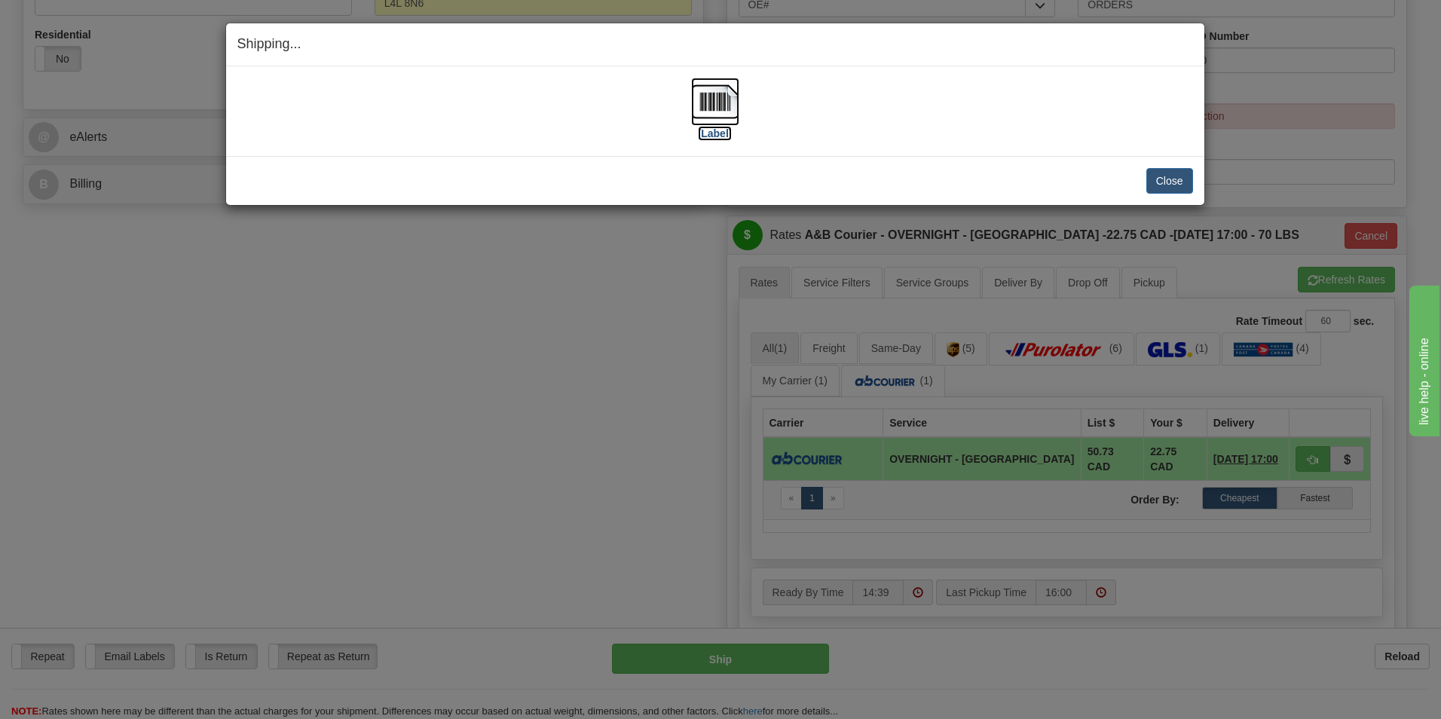
click at [702, 91] on img at bounding box center [715, 102] width 48 height 48
click at [1162, 184] on button "Close" at bounding box center [1169, 181] width 47 height 26
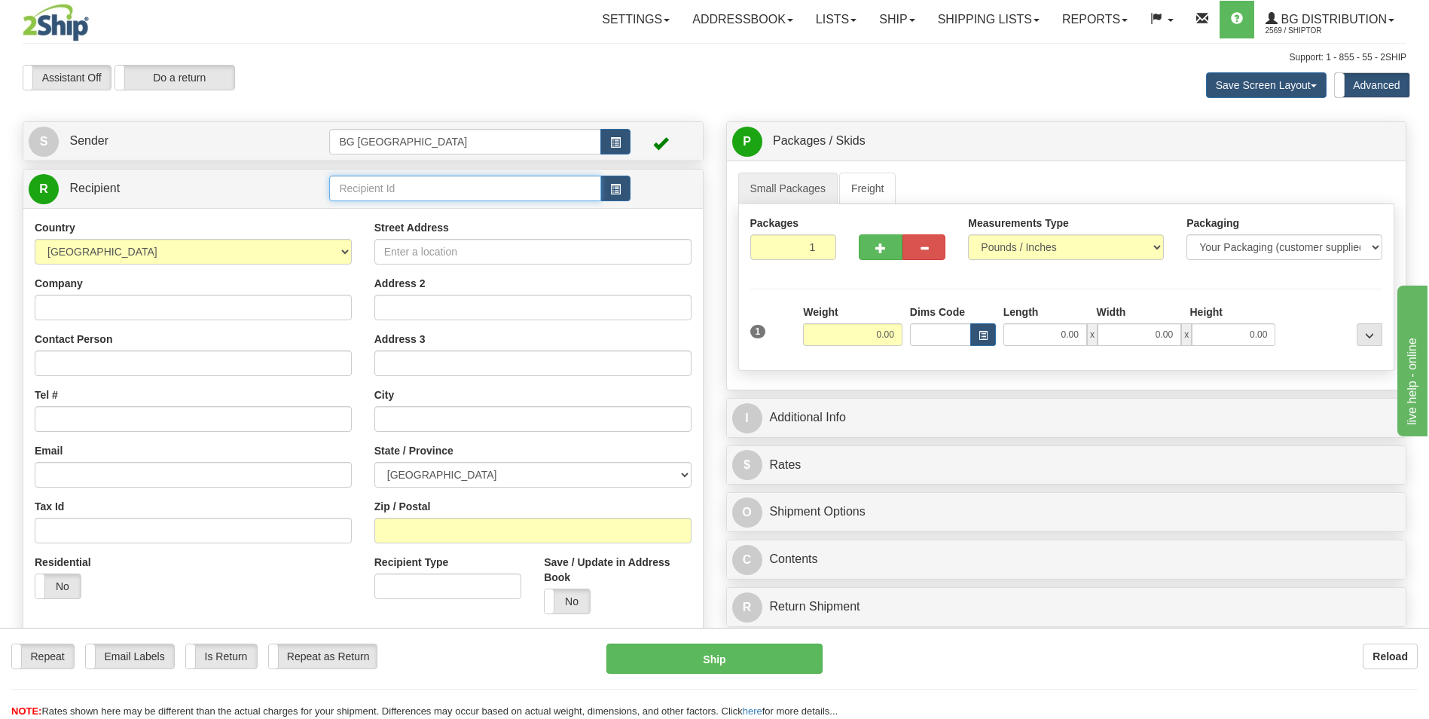
click at [393, 200] on input "text" at bounding box center [464, 189] width 271 height 26
click at [378, 212] on div "60128" at bounding box center [462, 211] width 257 height 17
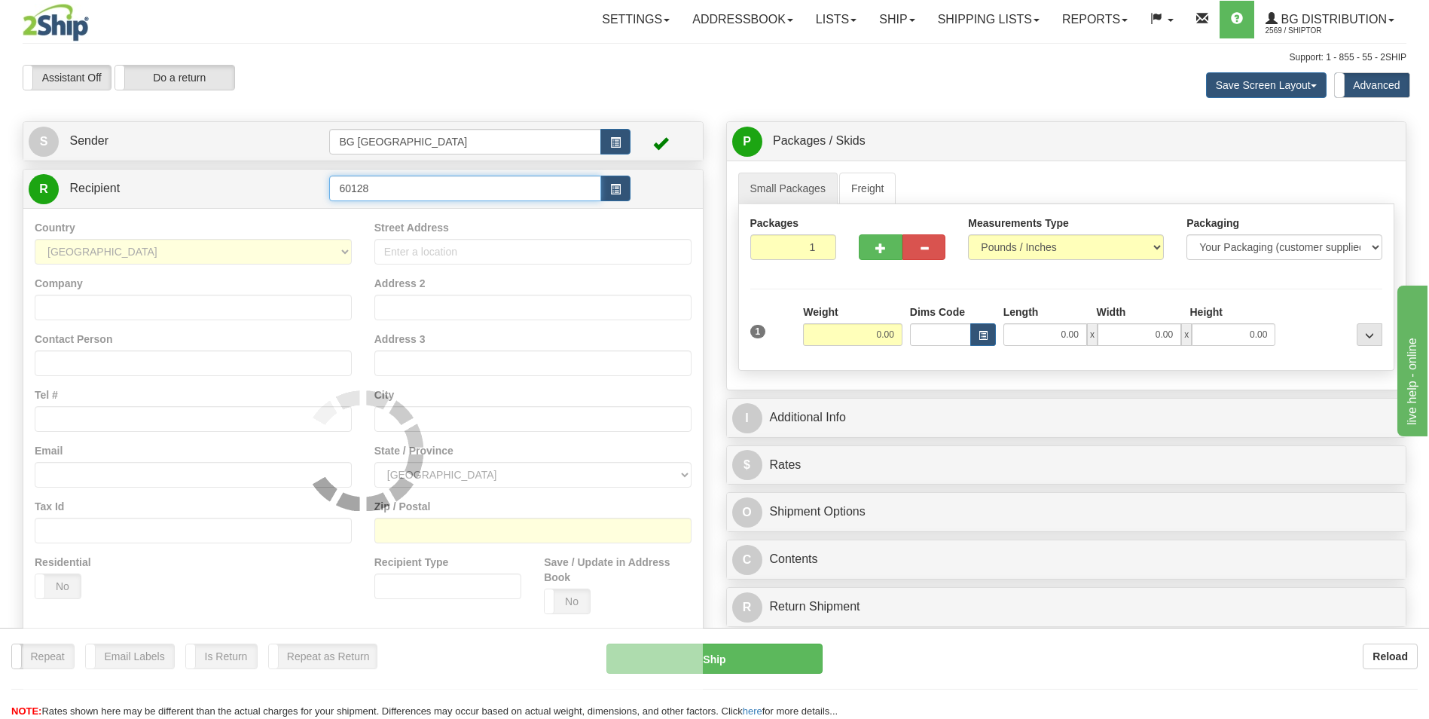
type input "60128"
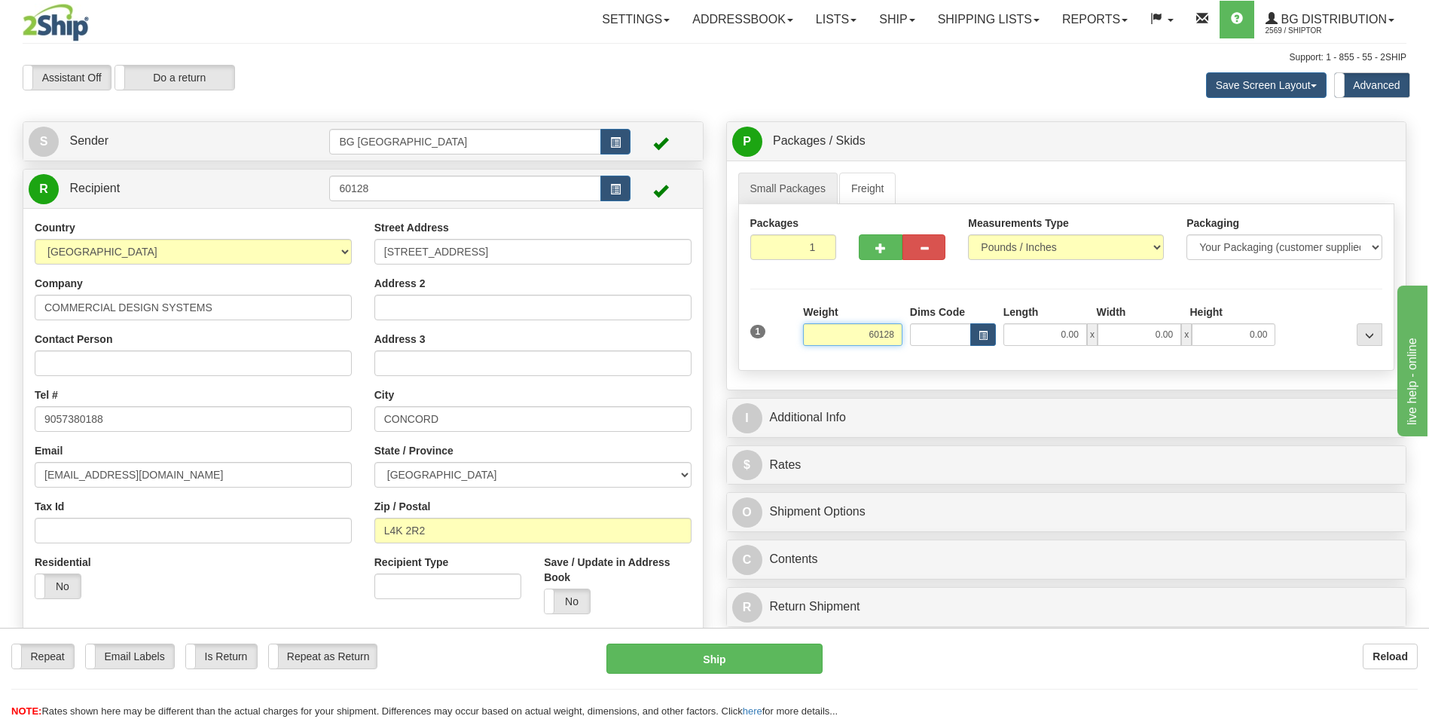
click at [868, 332] on input "60128" at bounding box center [852, 334] width 99 height 23
type input "5.00"
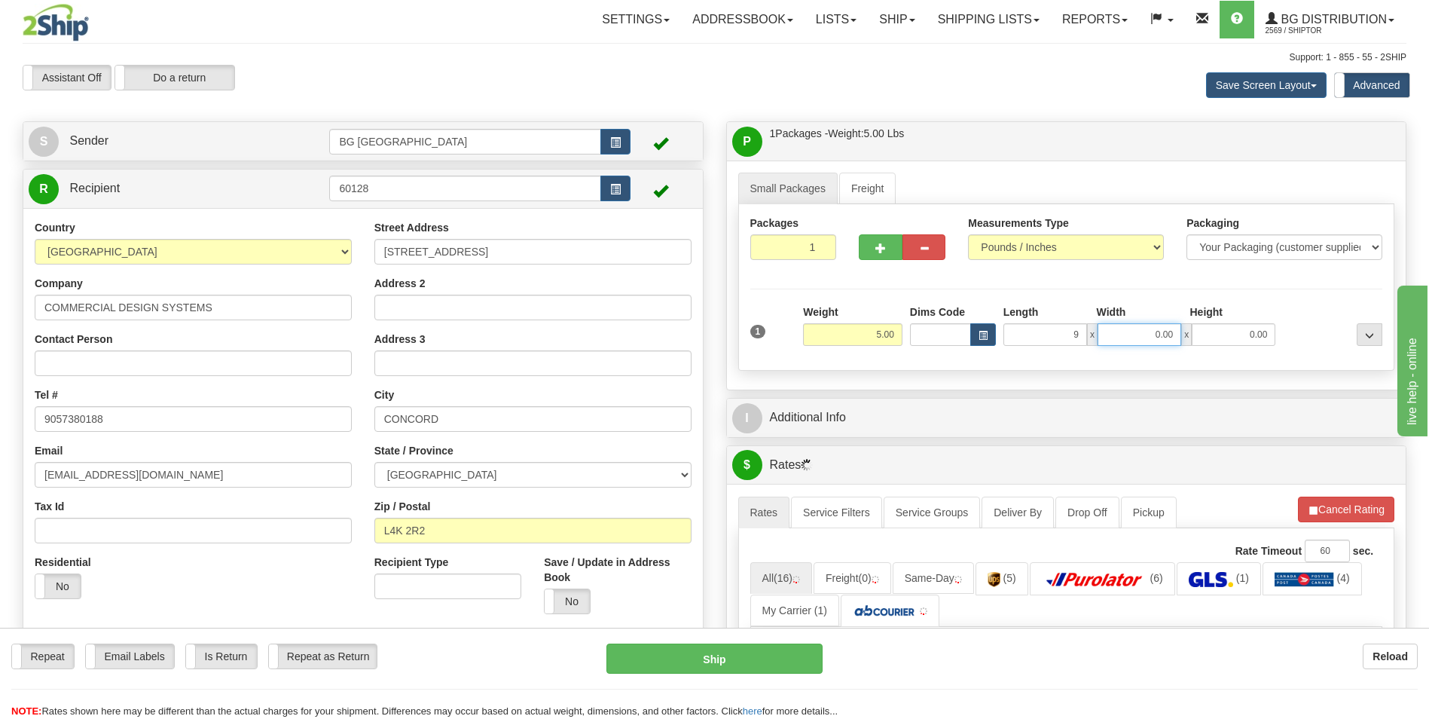
type input "9.00"
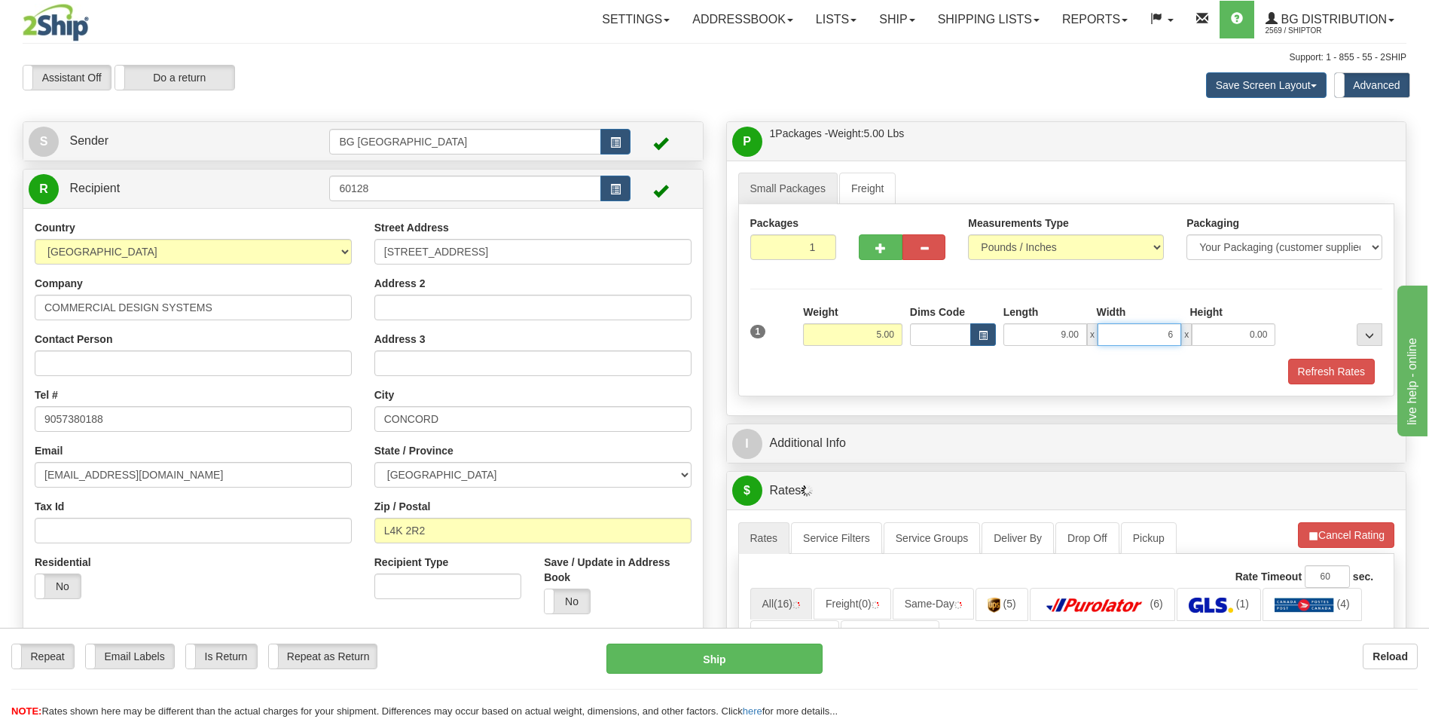
type input "6.00"
type input "3.00"
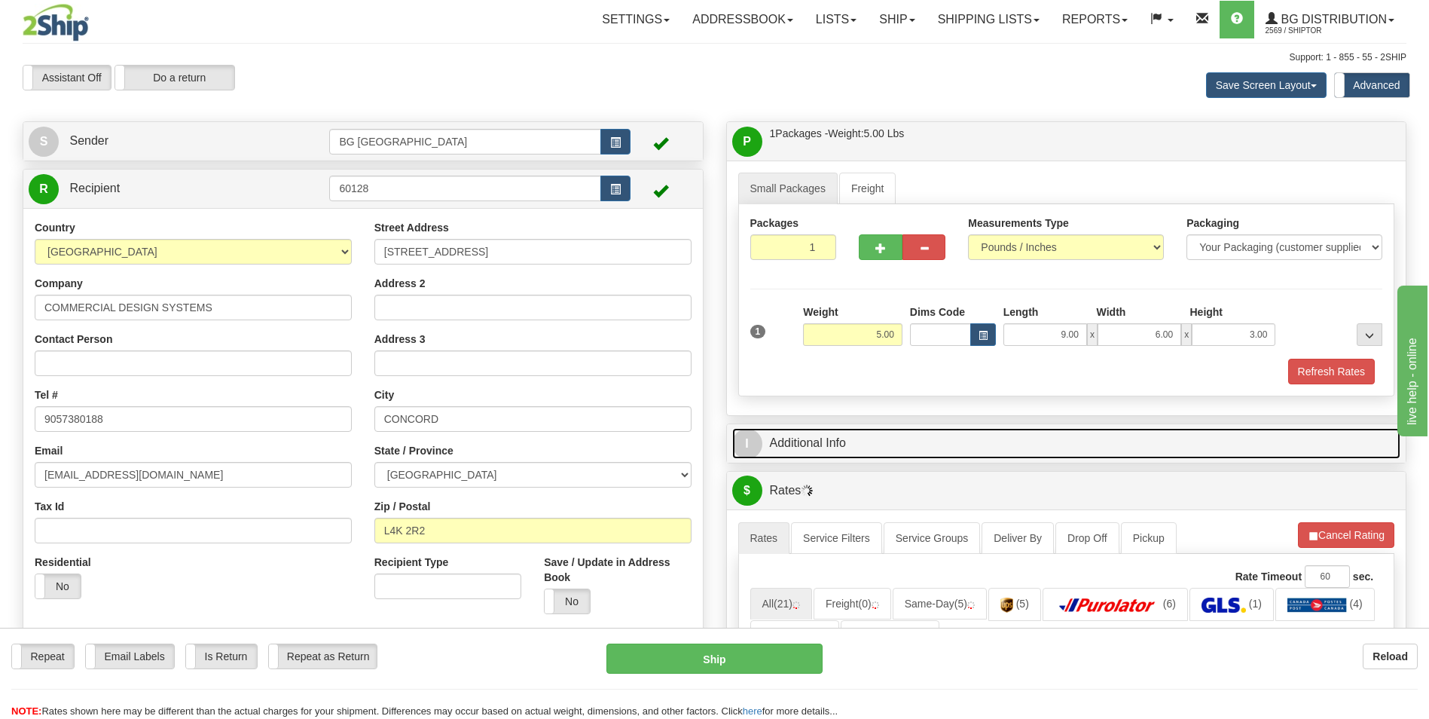
click at [823, 441] on link "I Additional Info" at bounding box center [1066, 443] width 669 height 31
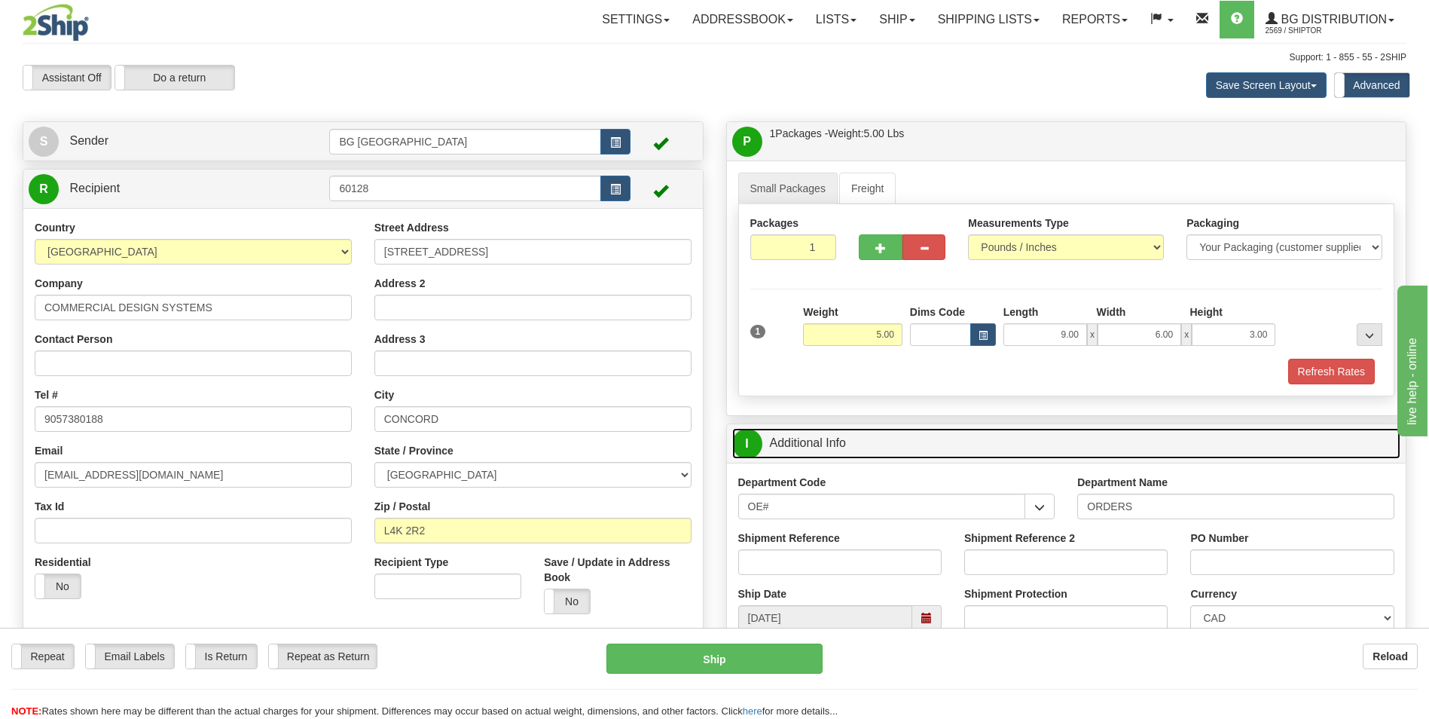
scroll to position [226, 0]
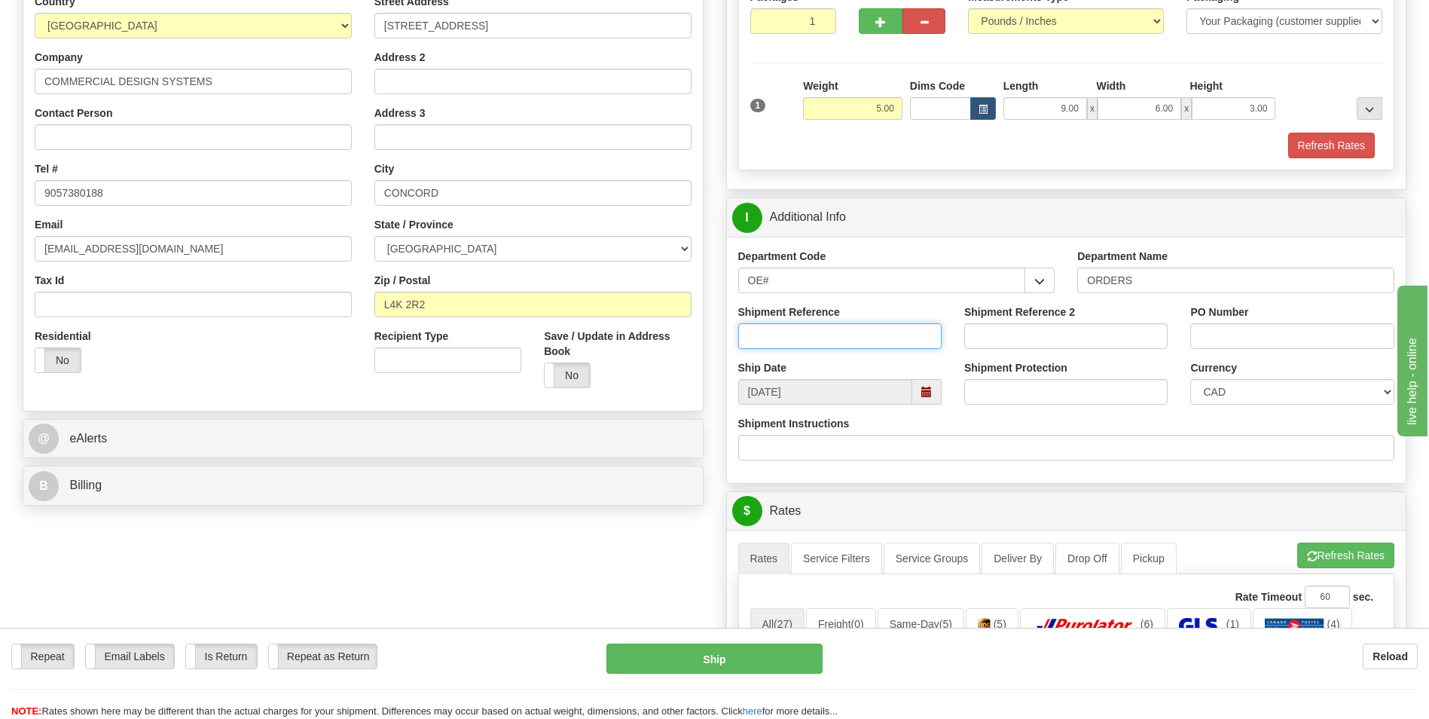
click at [802, 331] on input "Shipment Reference" at bounding box center [839, 336] width 203 height 26
type input "70180106-00"
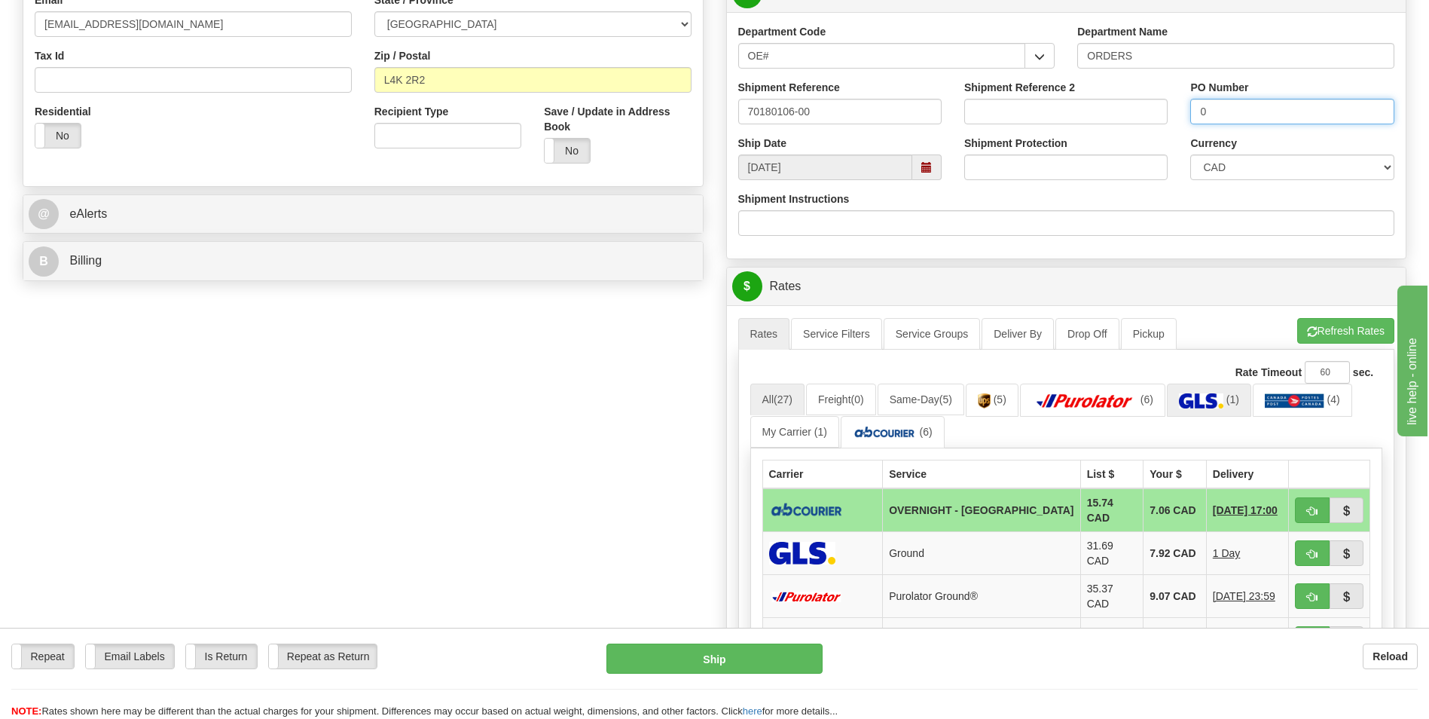
scroll to position [603, 0]
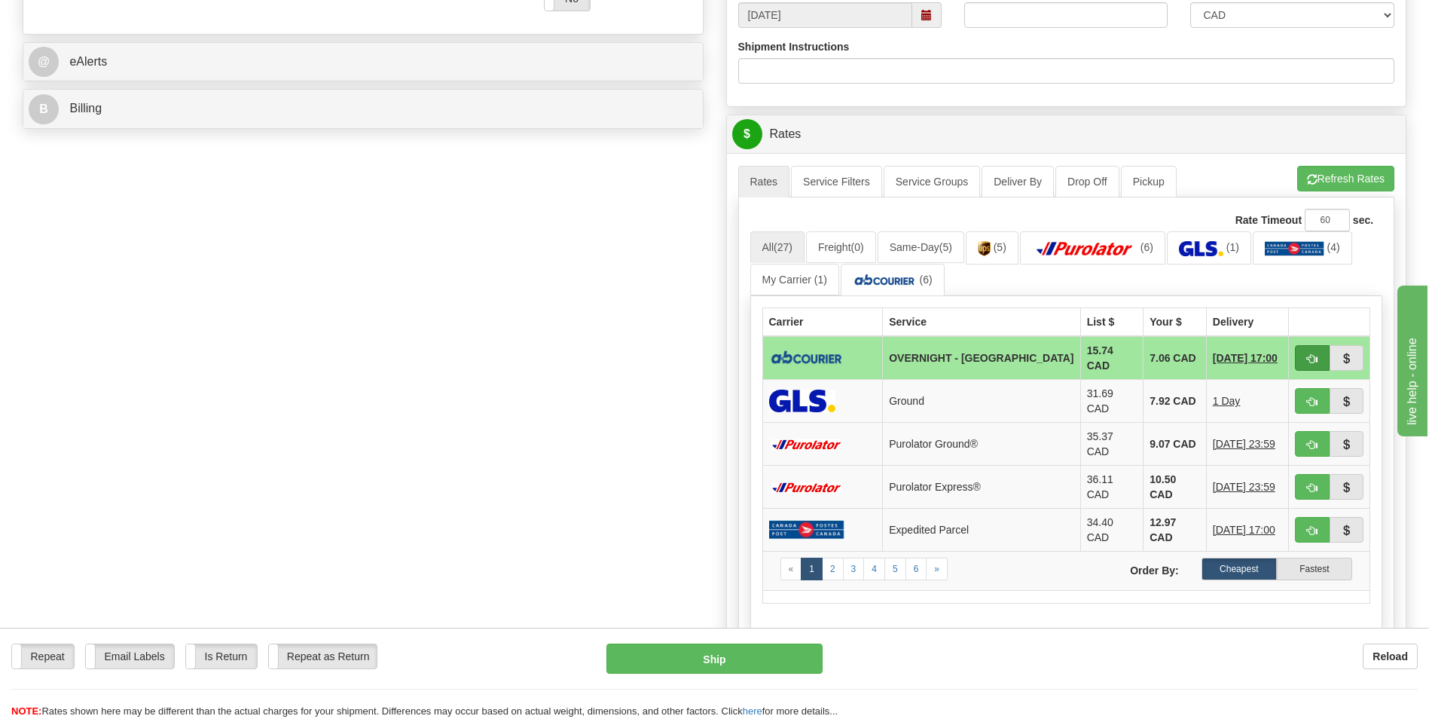
type input "0"
click at [1315, 361] on span "button" at bounding box center [1312, 359] width 11 height 10
type input "4"
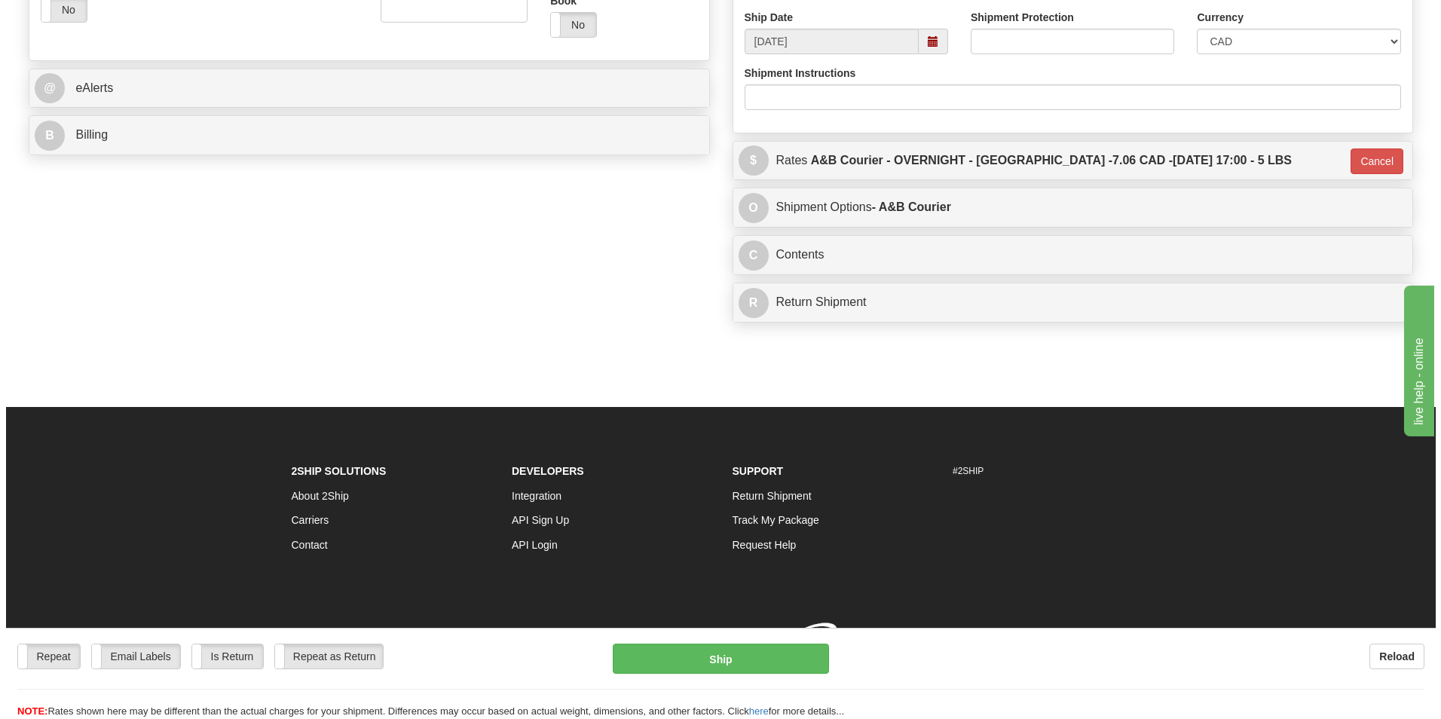
scroll to position [597, 0]
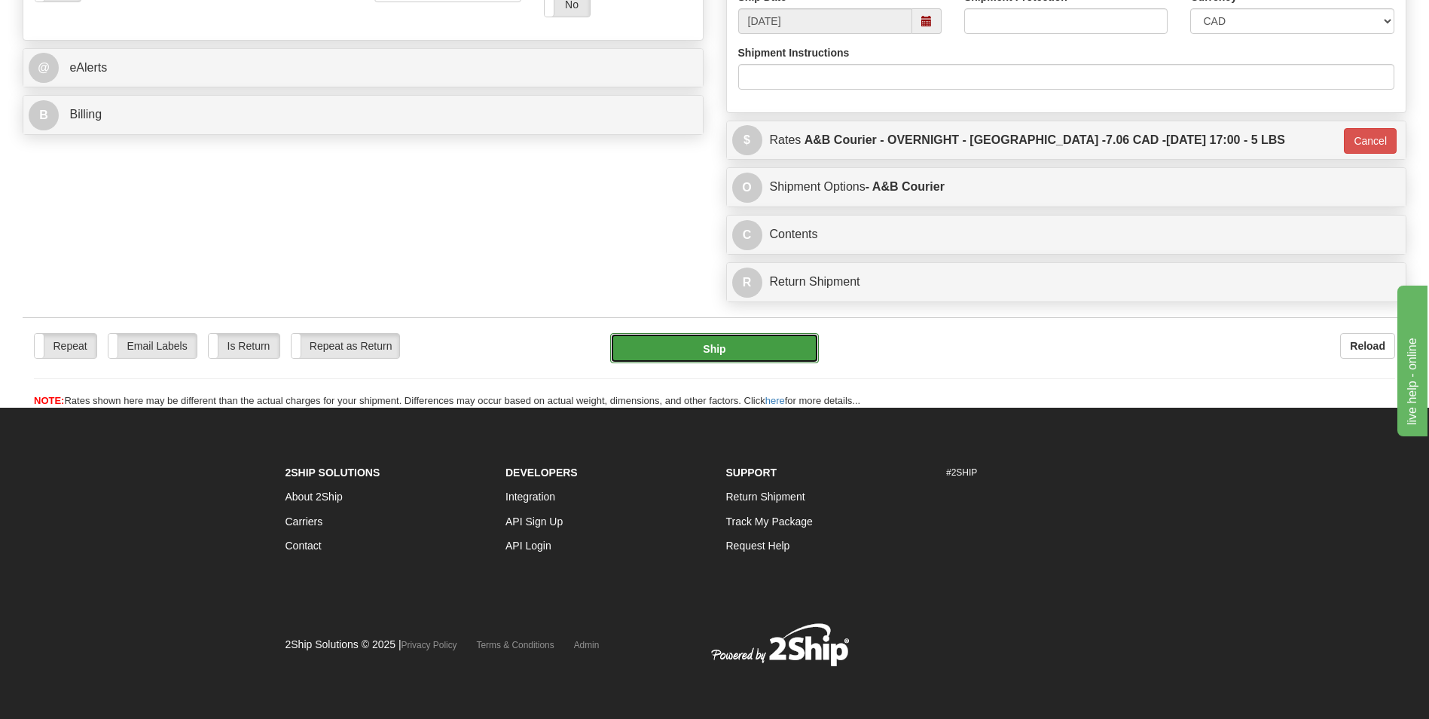
click at [698, 353] on button "Ship" at bounding box center [714, 348] width 208 height 30
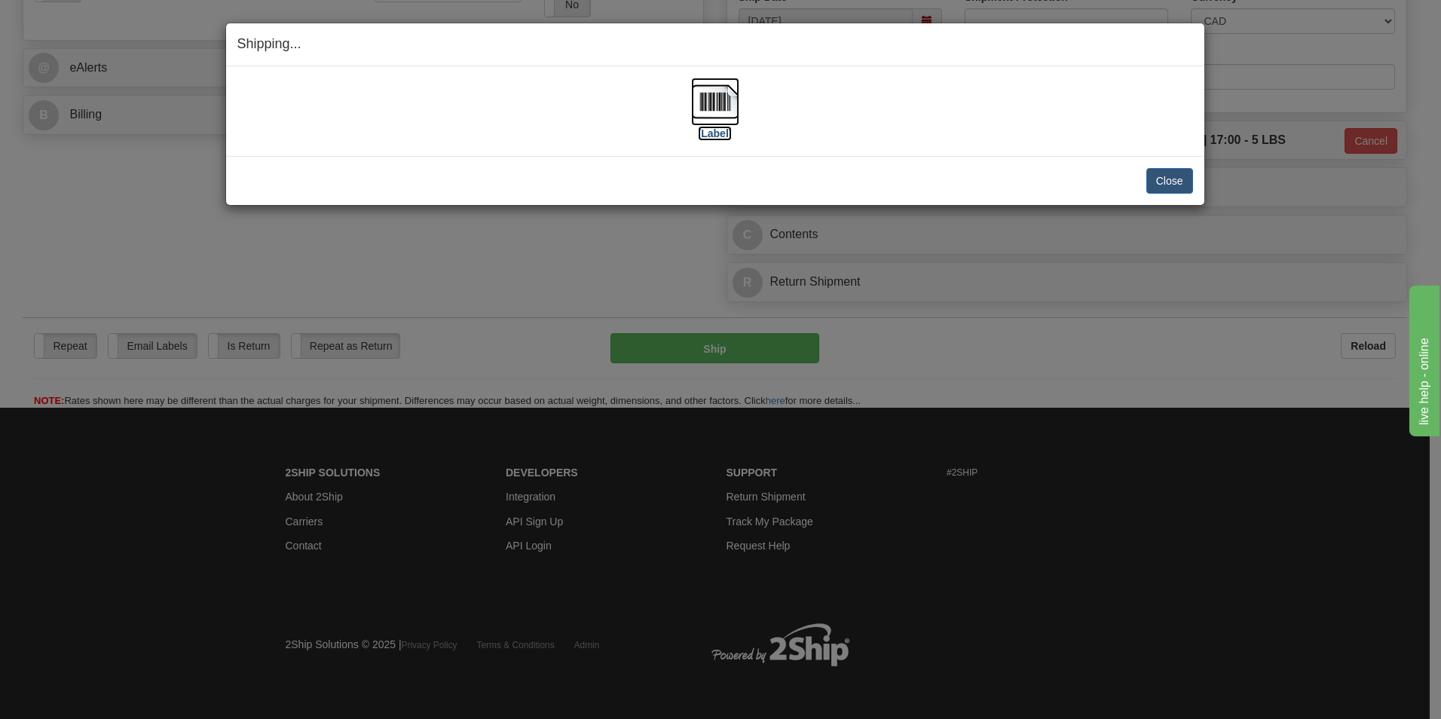
click at [727, 102] on img at bounding box center [715, 102] width 48 height 48
click at [1194, 173] on div "Close Cancel Cancel Shipment and Quit Pickup Quit Pickup ONLY" at bounding box center [715, 180] width 978 height 49
click at [1188, 176] on button "Close" at bounding box center [1169, 181] width 47 height 26
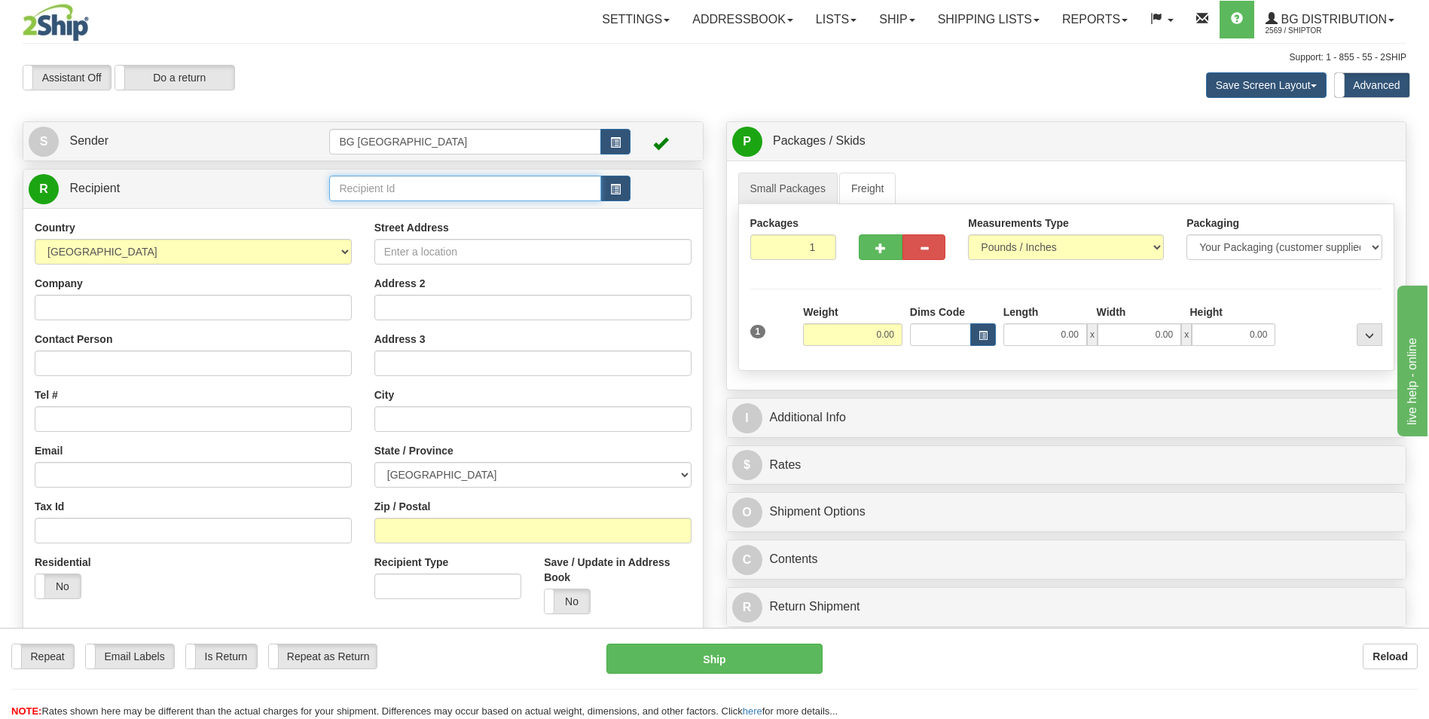
click at [341, 188] on input "text" at bounding box center [464, 189] width 271 height 26
click at [338, 216] on div "60043" at bounding box center [462, 211] width 257 height 17
type input "60043"
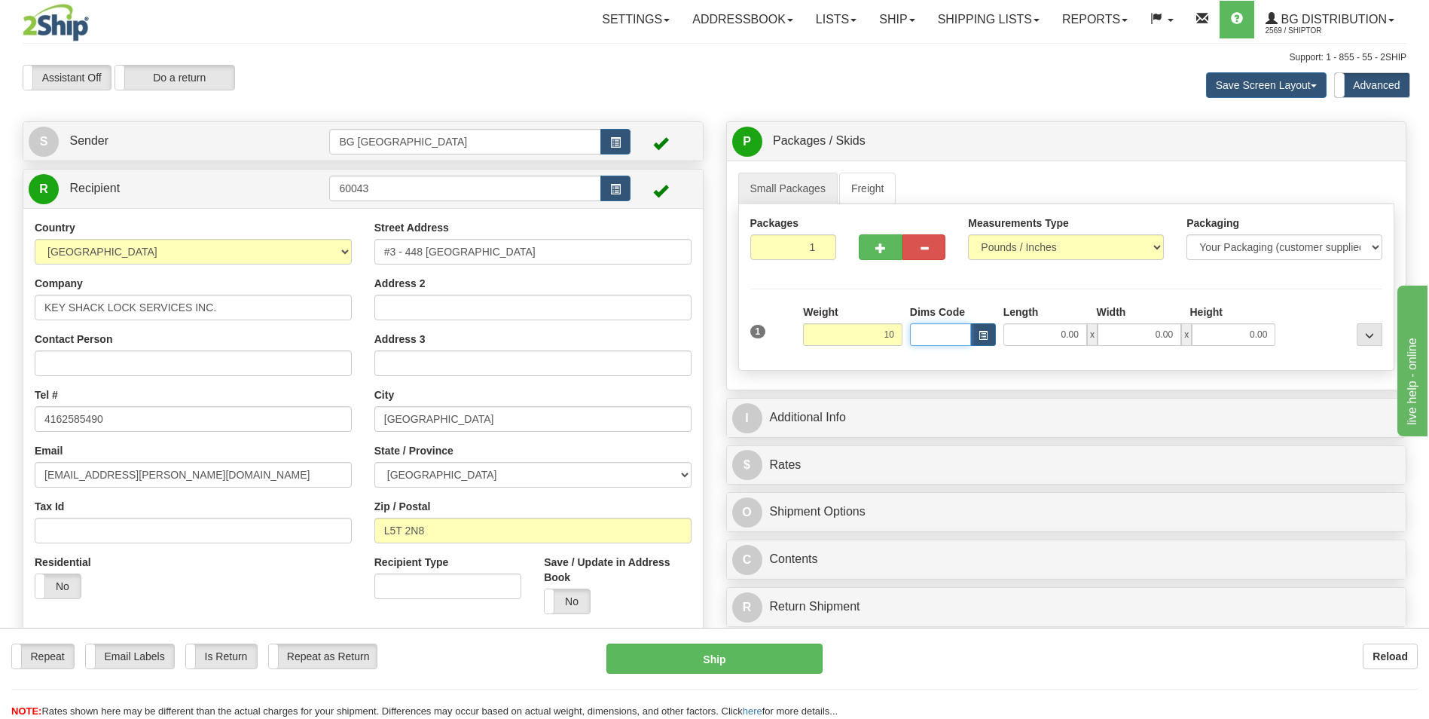
type input "10.00"
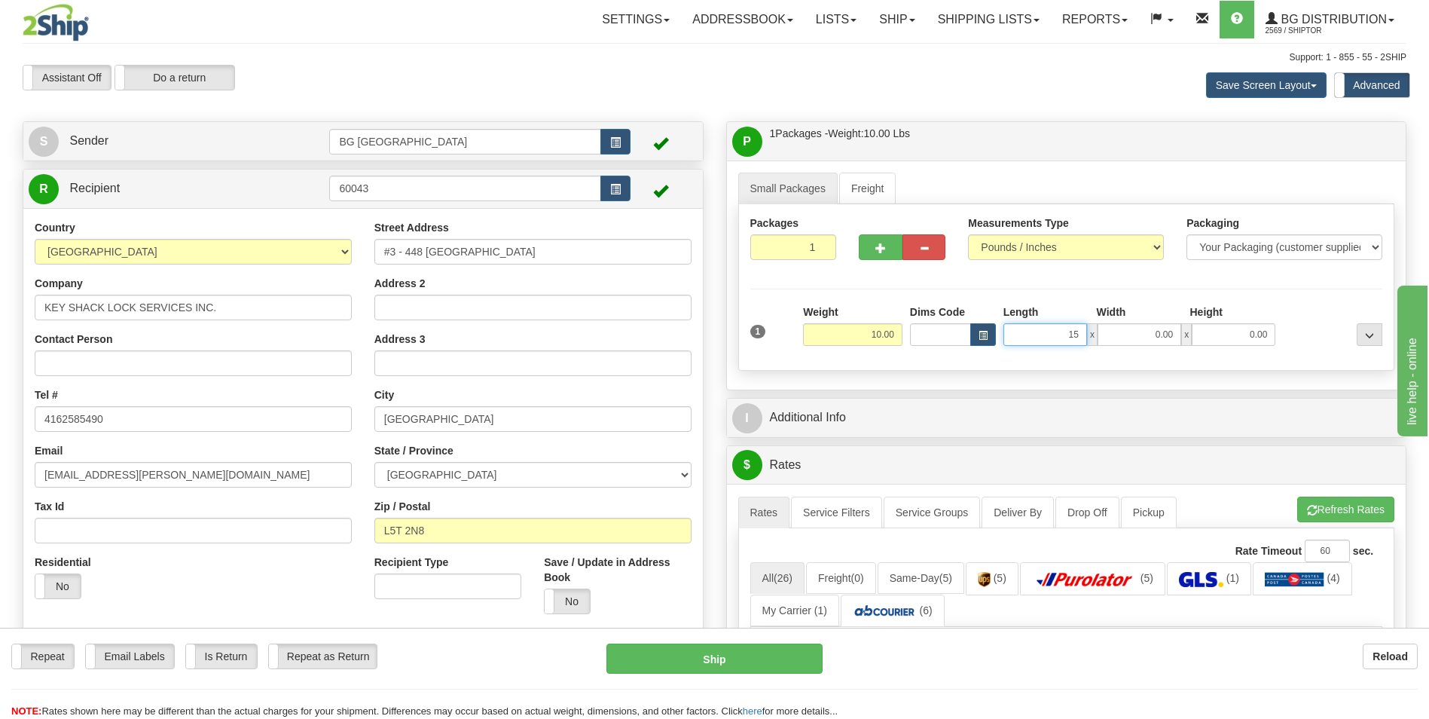
type input "15.00"
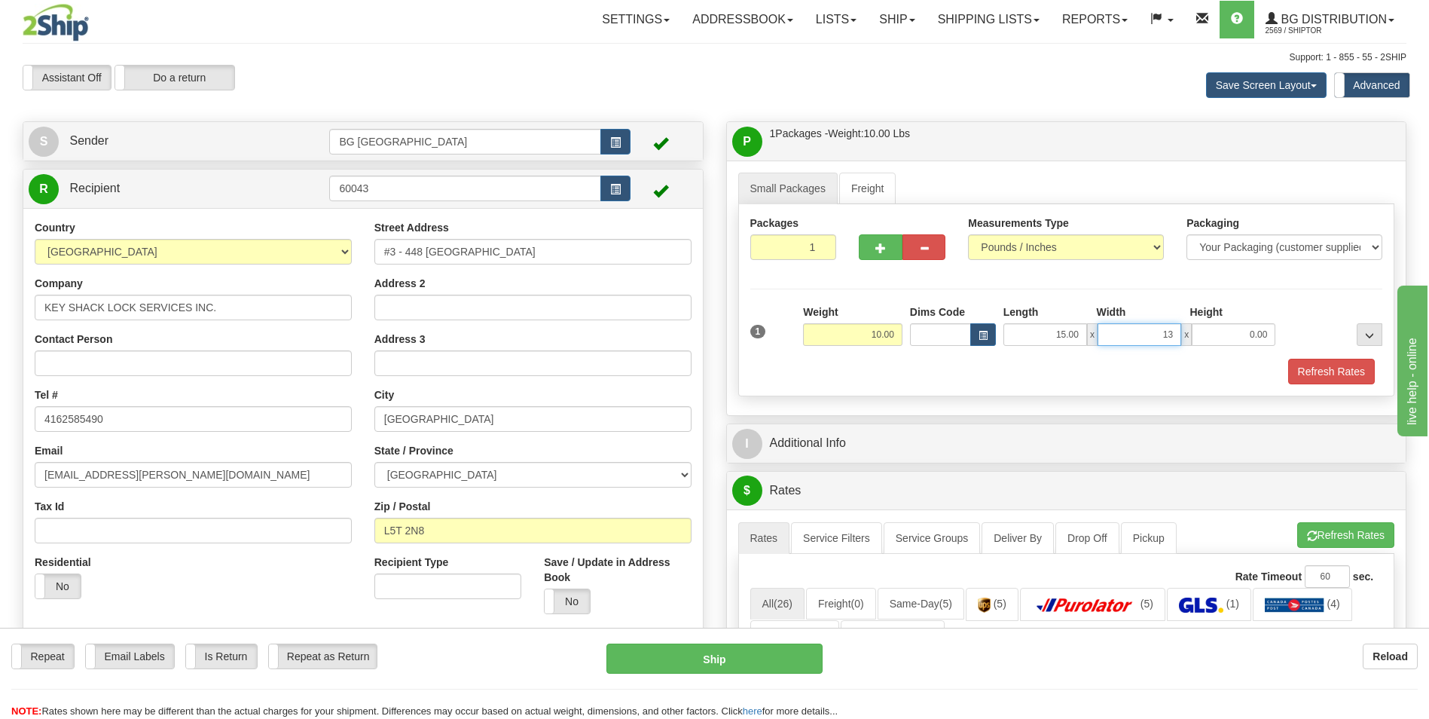
type input "13.00"
type input "7.00"
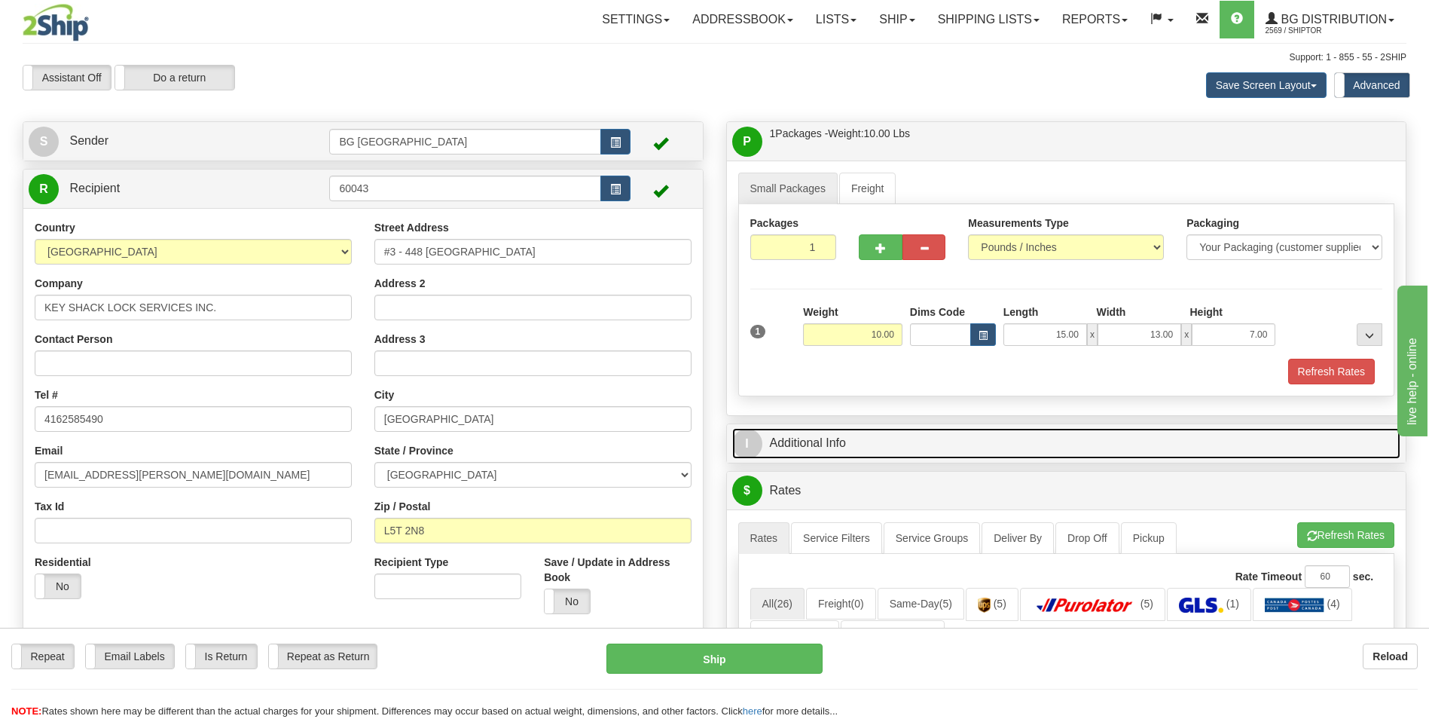
click at [819, 428] on link "I Additional Info" at bounding box center [1066, 443] width 669 height 31
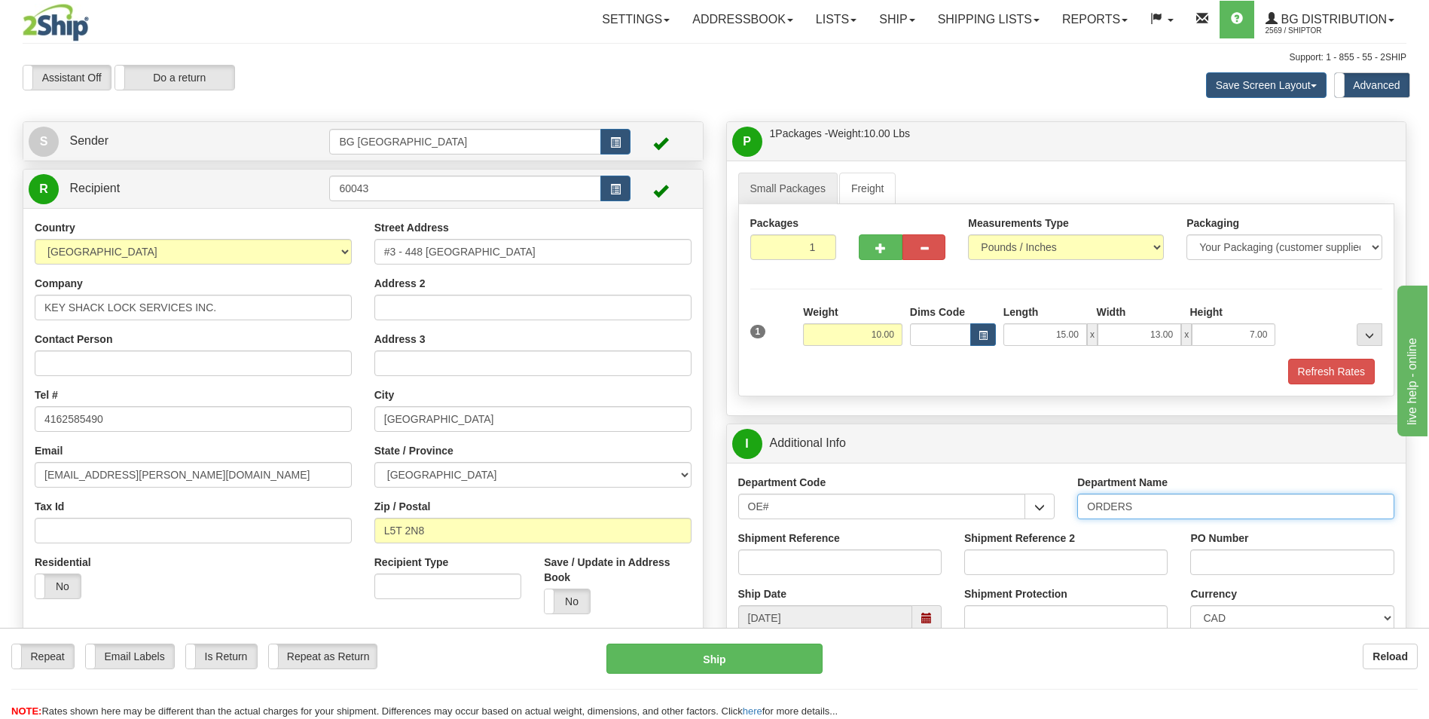
click at [1159, 505] on input "ORDERS" at bounding box center [1236, 507] width 317 height 26
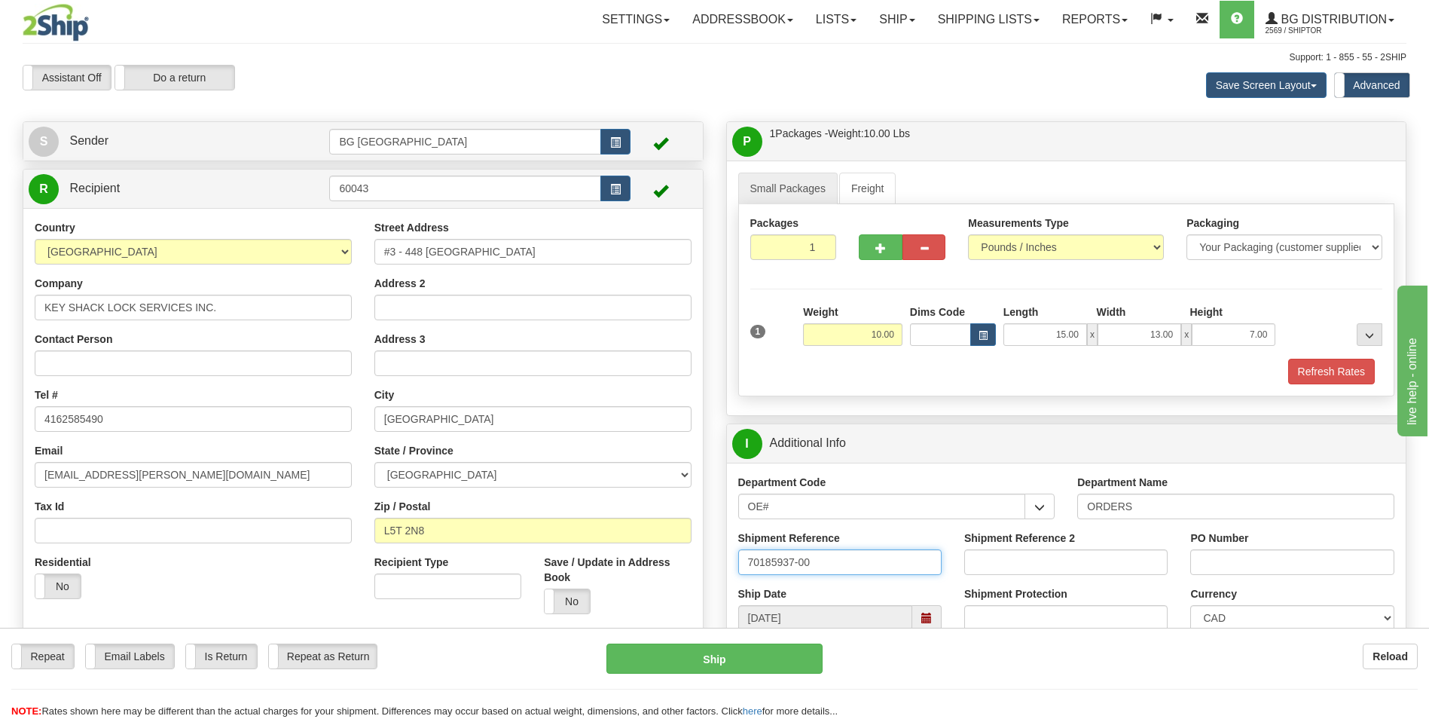
type input "70185937-00"
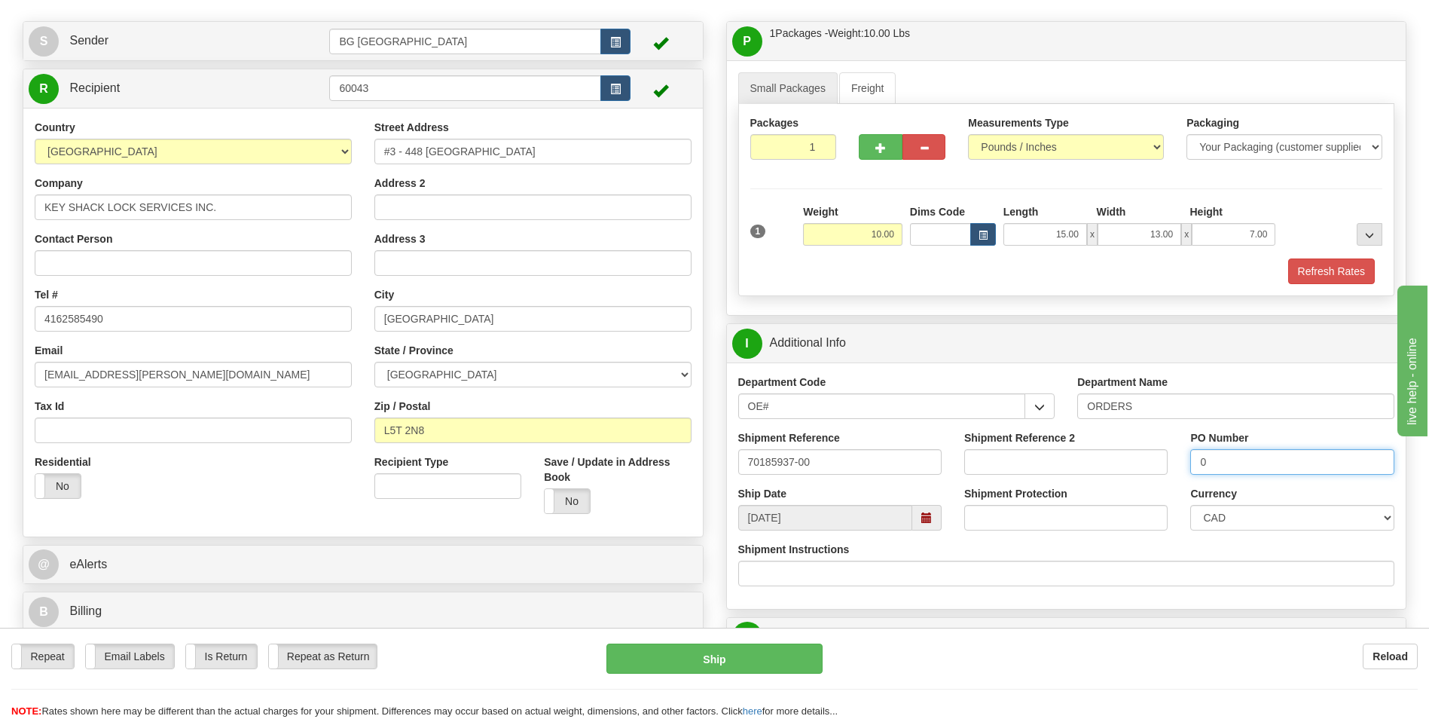
scroll to position [301, 0]
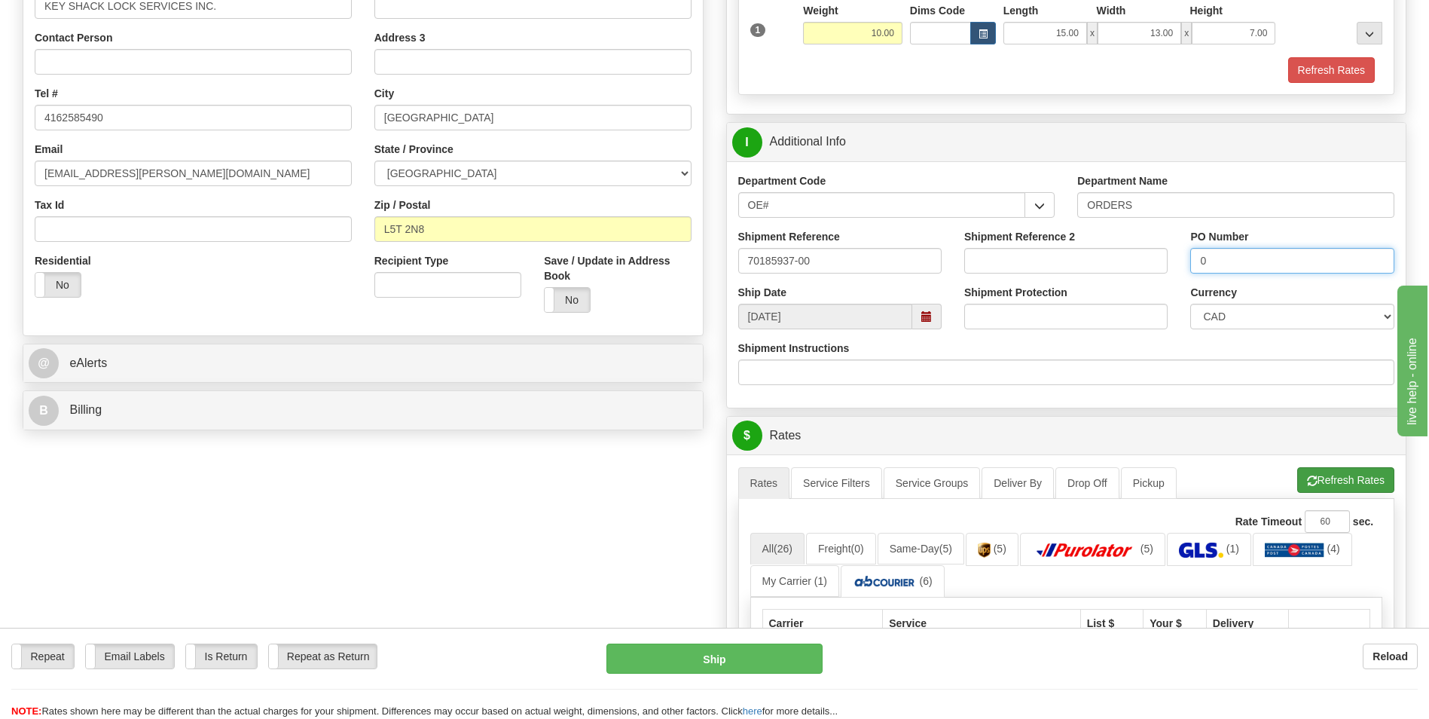
type input "0"
click at [1301, 485] on button "Refresh Rates" at bounding box center [1346, 480] width 97 height 26
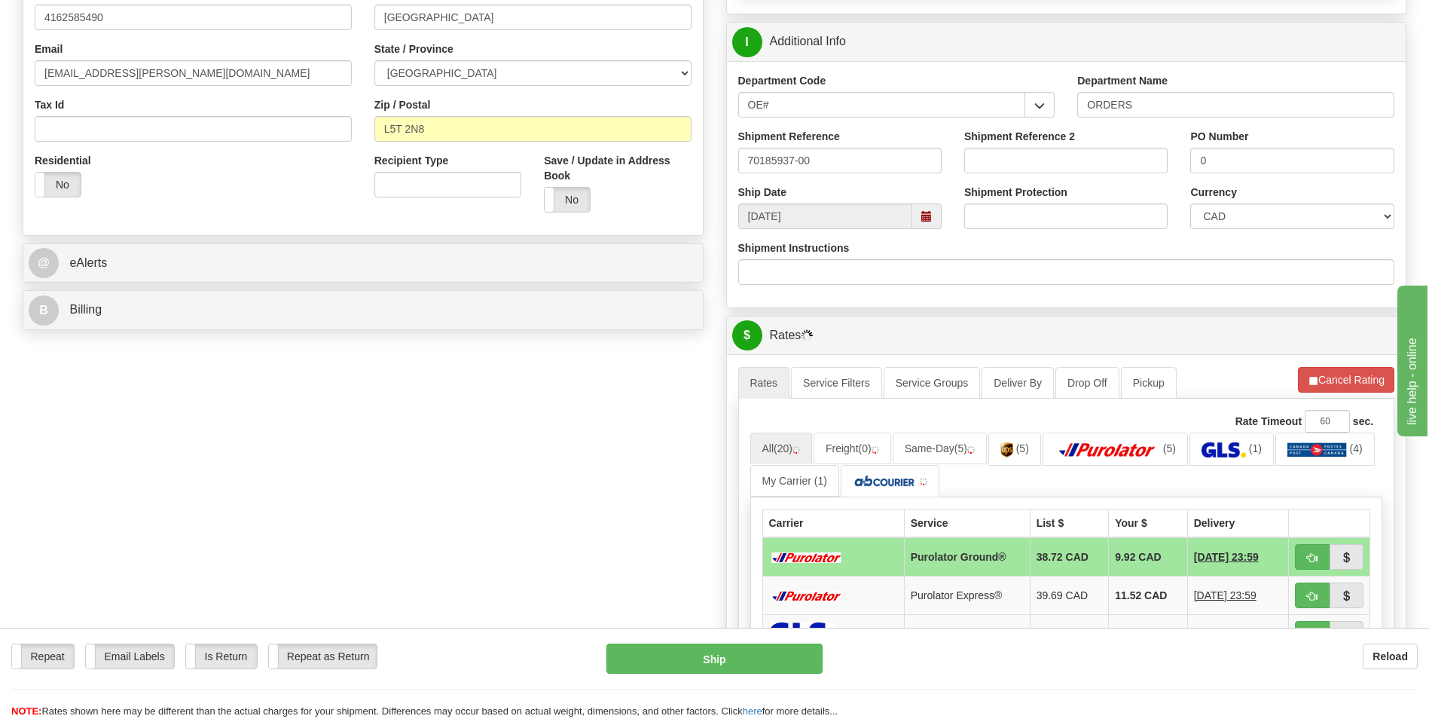
scroll to position [678, 0]
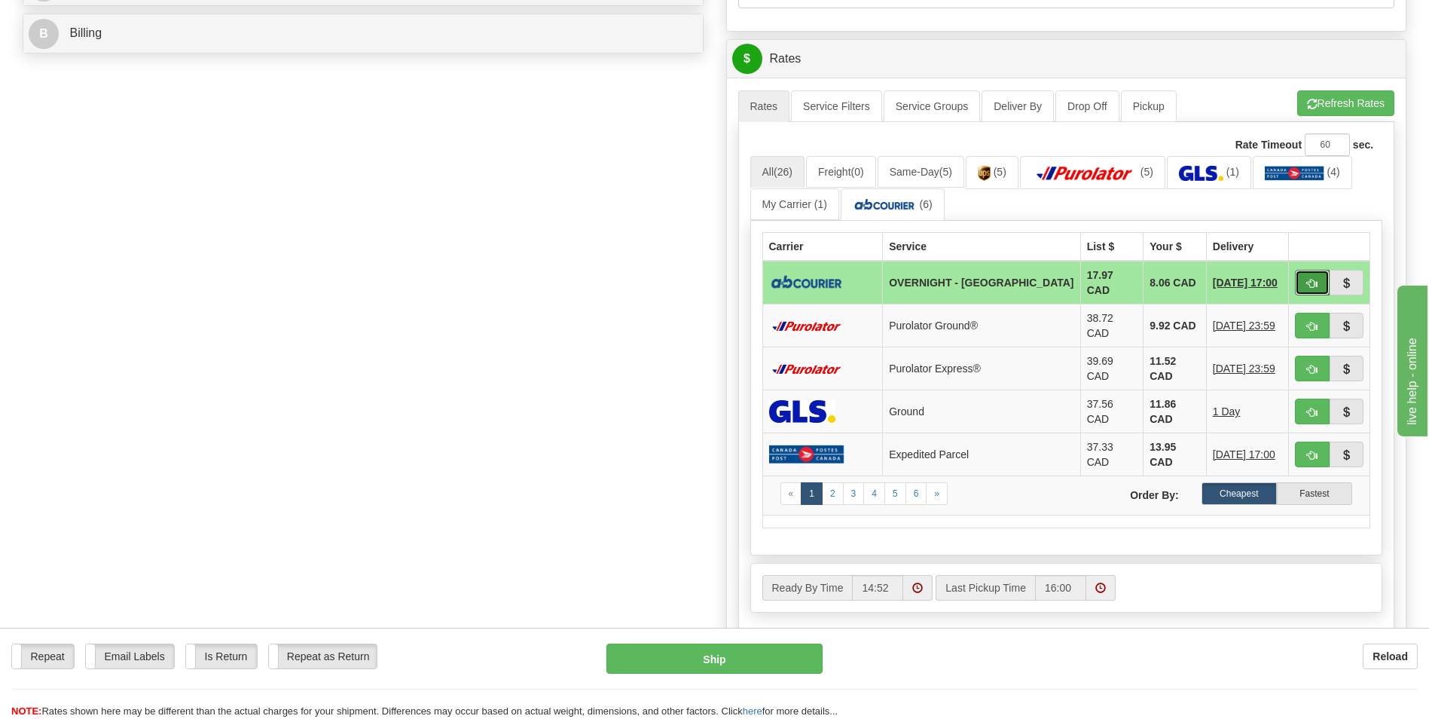
click at [1312, 283] on span "button" at bounding box center [1312, 284] width 11 height 10
type input "4"
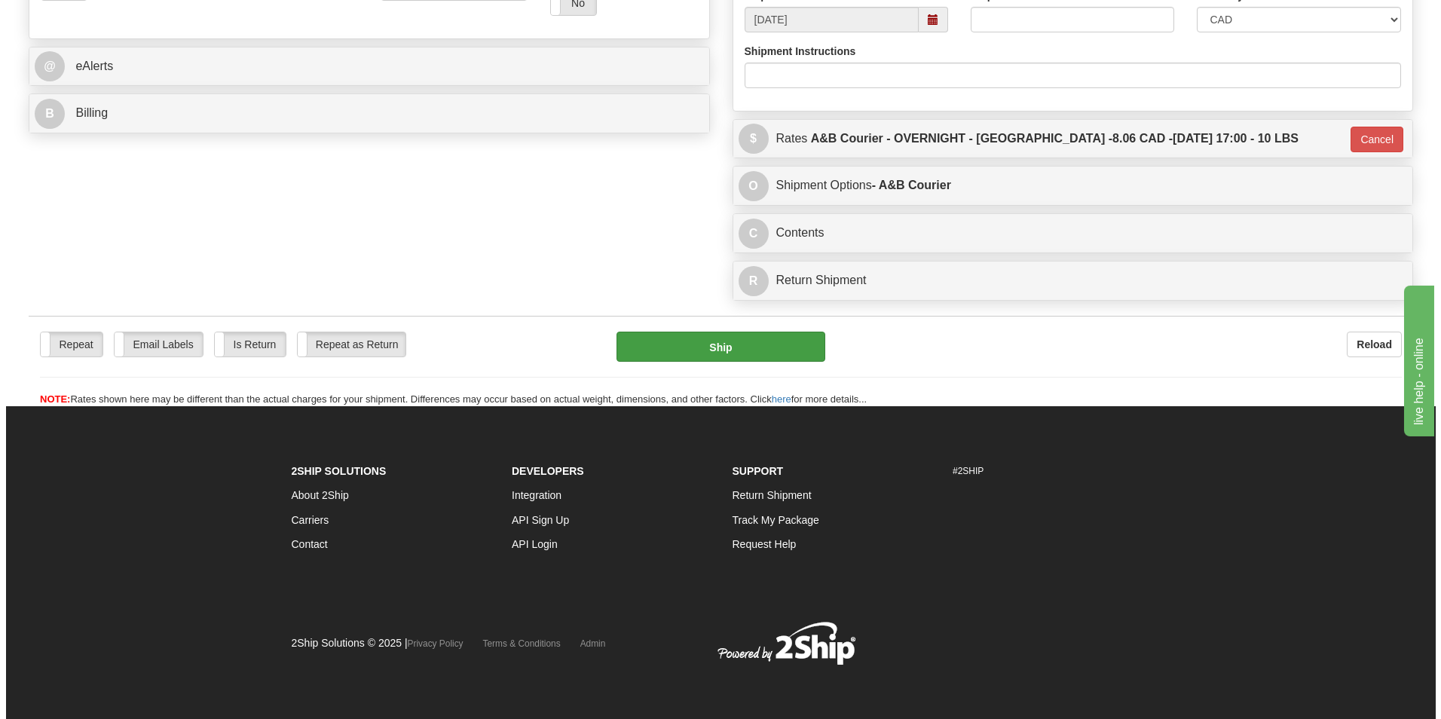
scroll to position [598, 0]
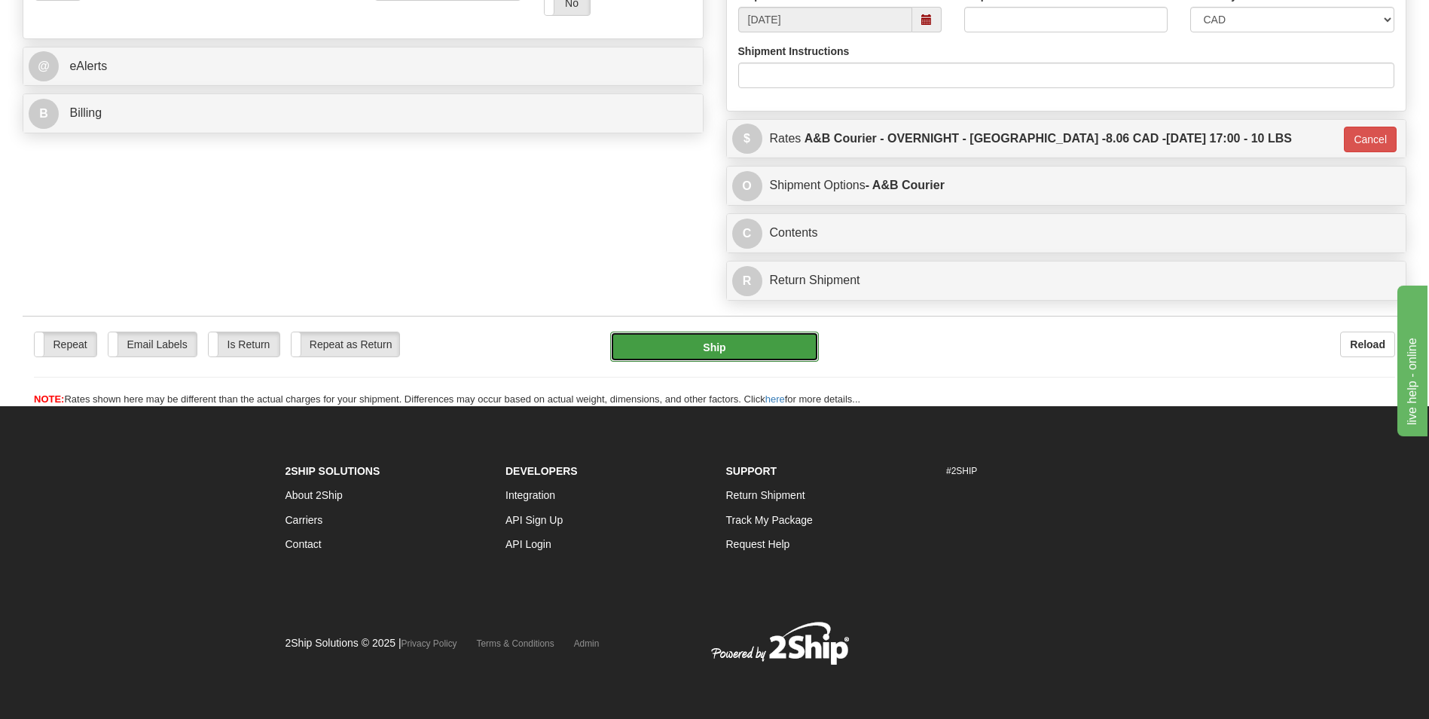
click at [784, 346] on button "Ship" at bounding box center [714, 347] width 208 height 30
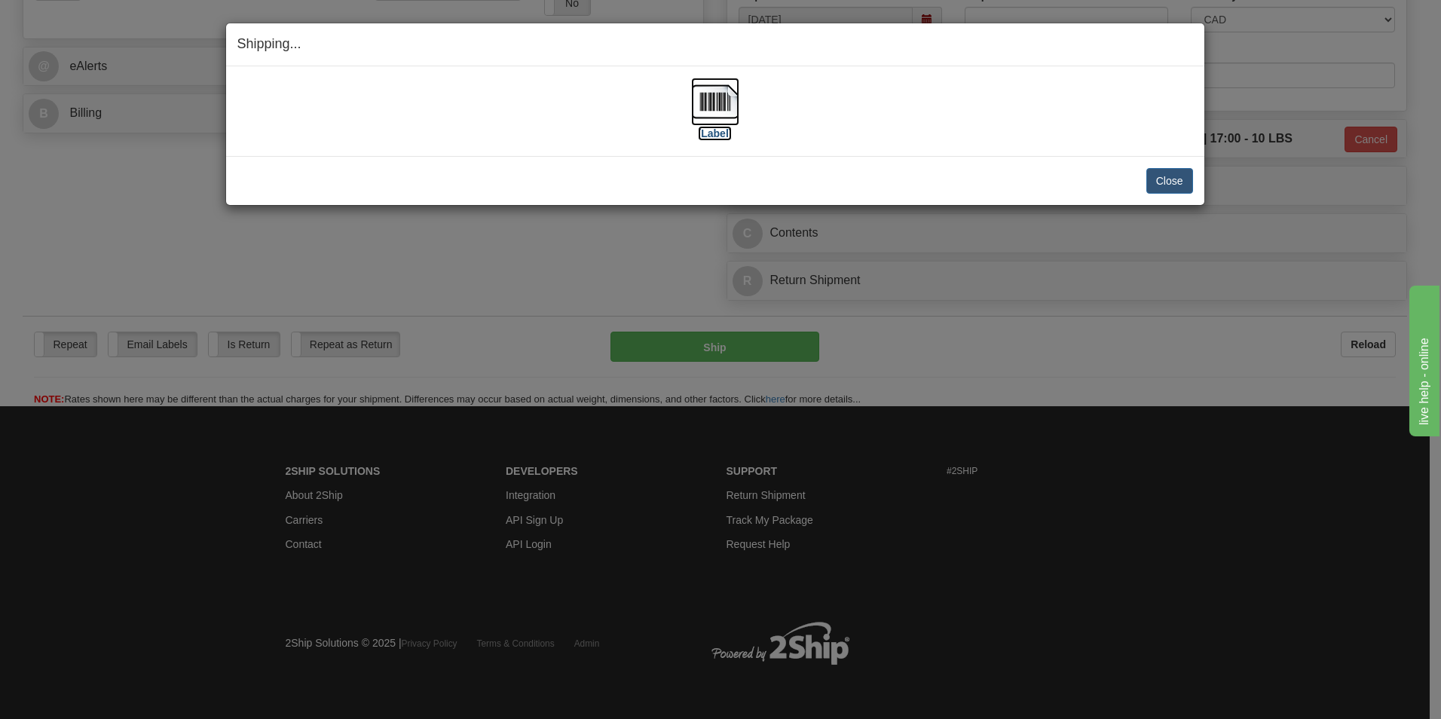
click at [696, 92] on img at bounding box center [715, 102] width 48 height 48
click at [1181, 178] on button "Close" at bounding box center [1169, 181] width 47 height 26
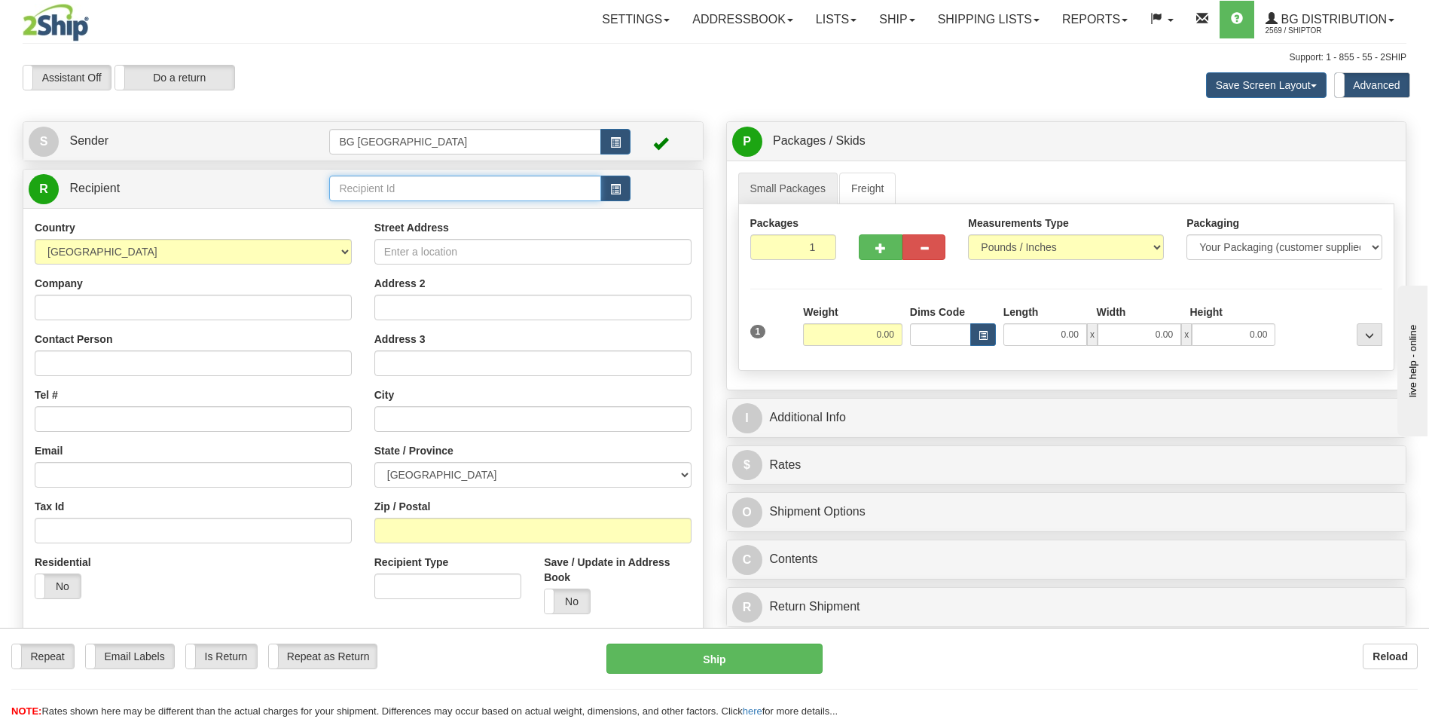
click at [403, 188] on input "text" at bounding box center [464, 189] width 271 height 26
click at [381, 216] on div "910819" at bounding box center [462, 211] width 257 height 17
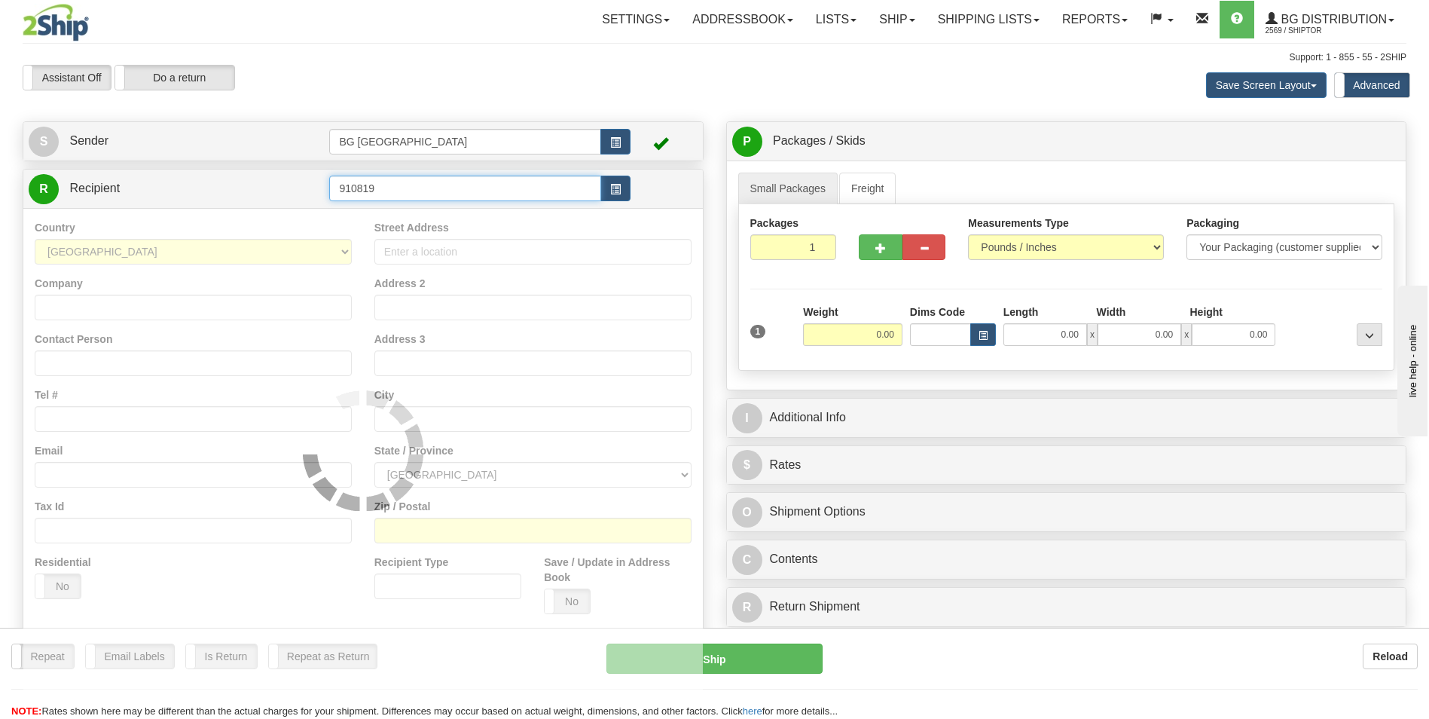
type input "910819"
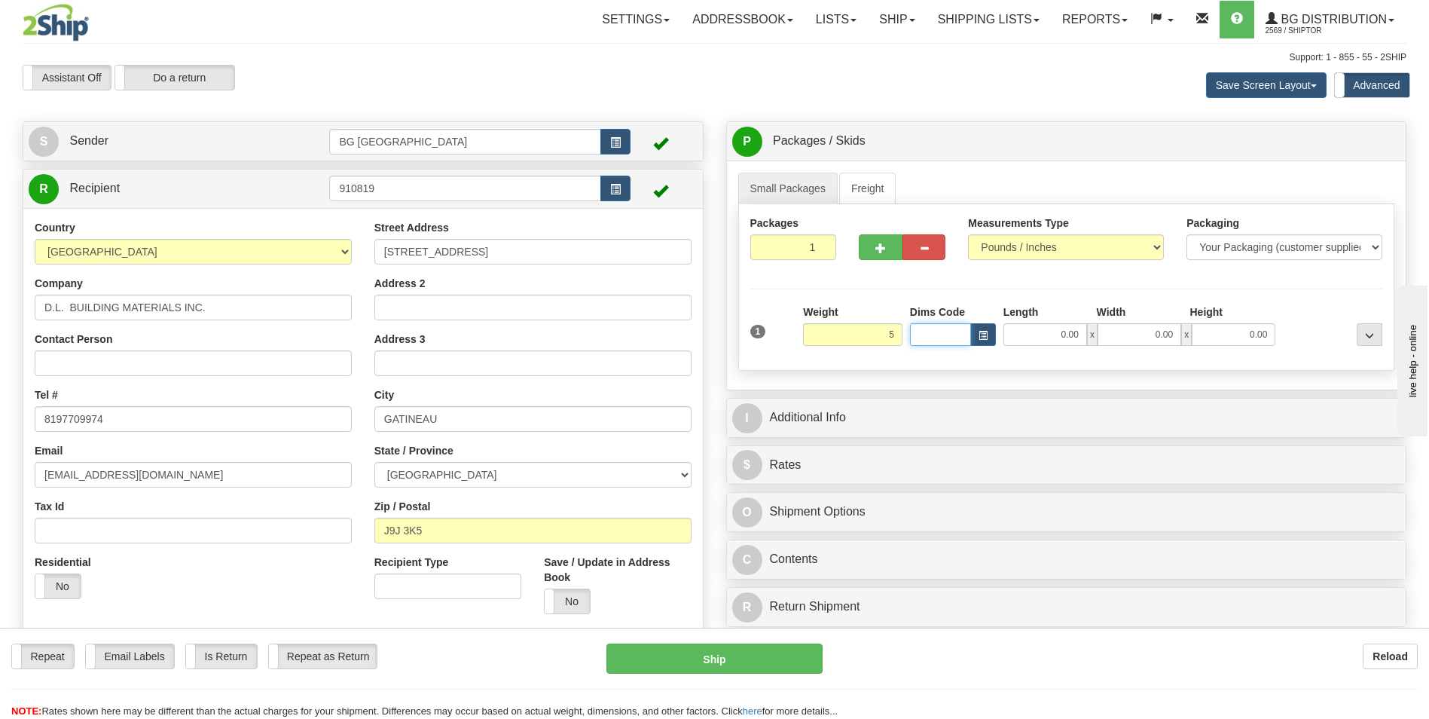
type input "5.00"
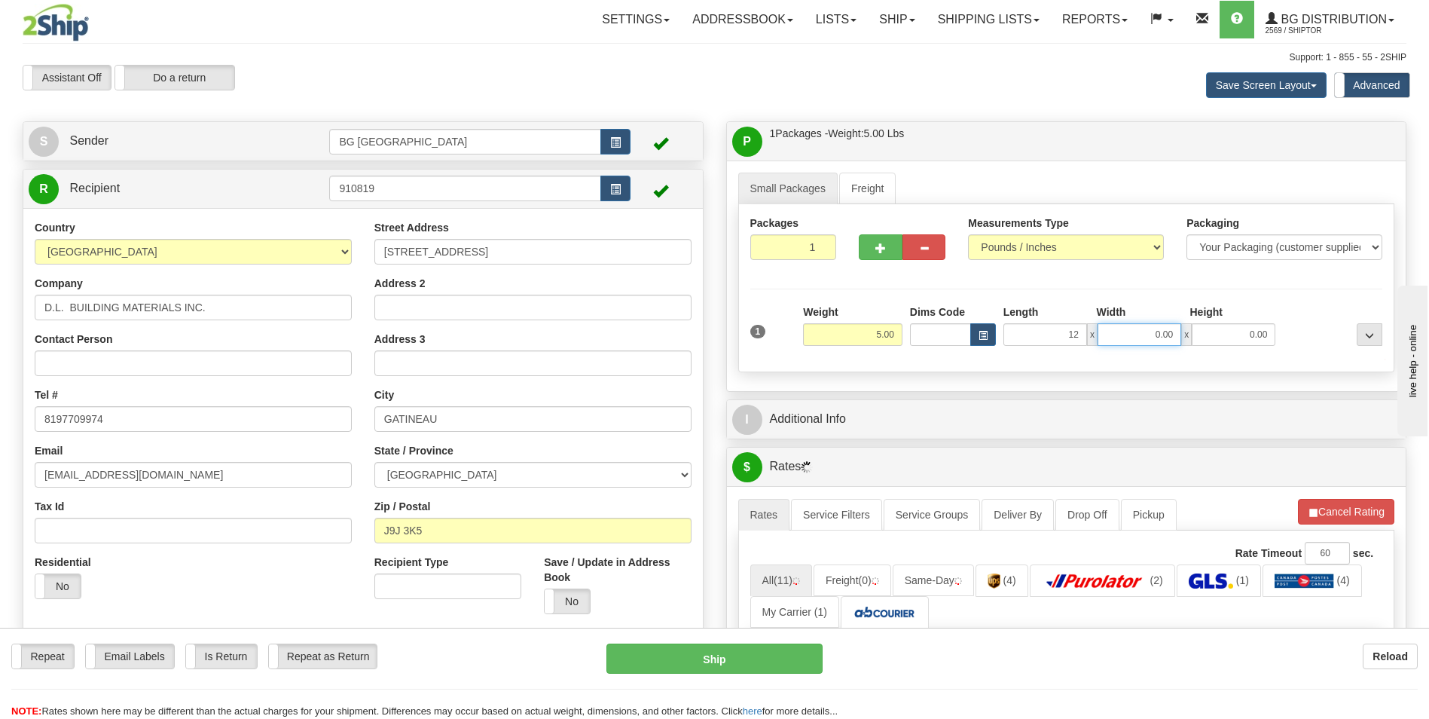
type input "12.00"
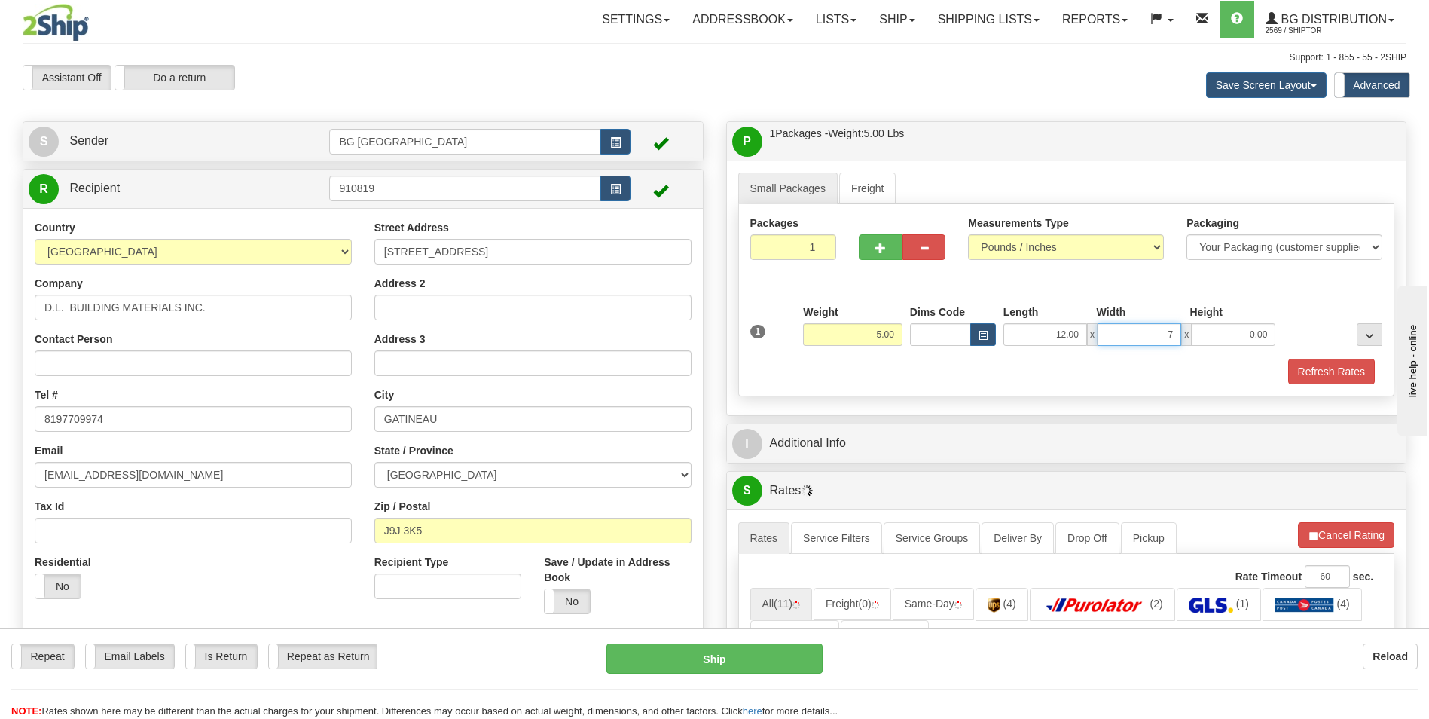
type input "7.00"
type input "4.00"
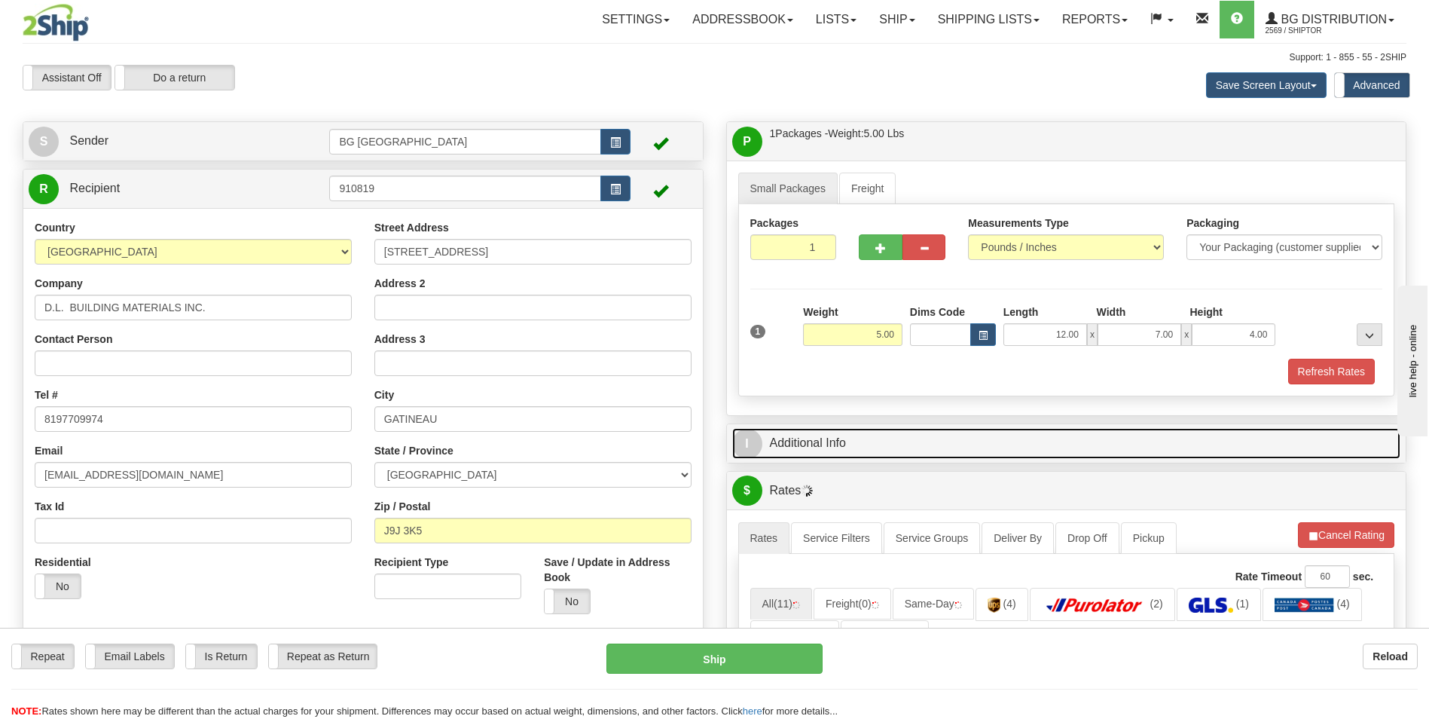
click at [823, 433] on link "I Additional Info" at bounding box center [1066, 443] width 669 height 31
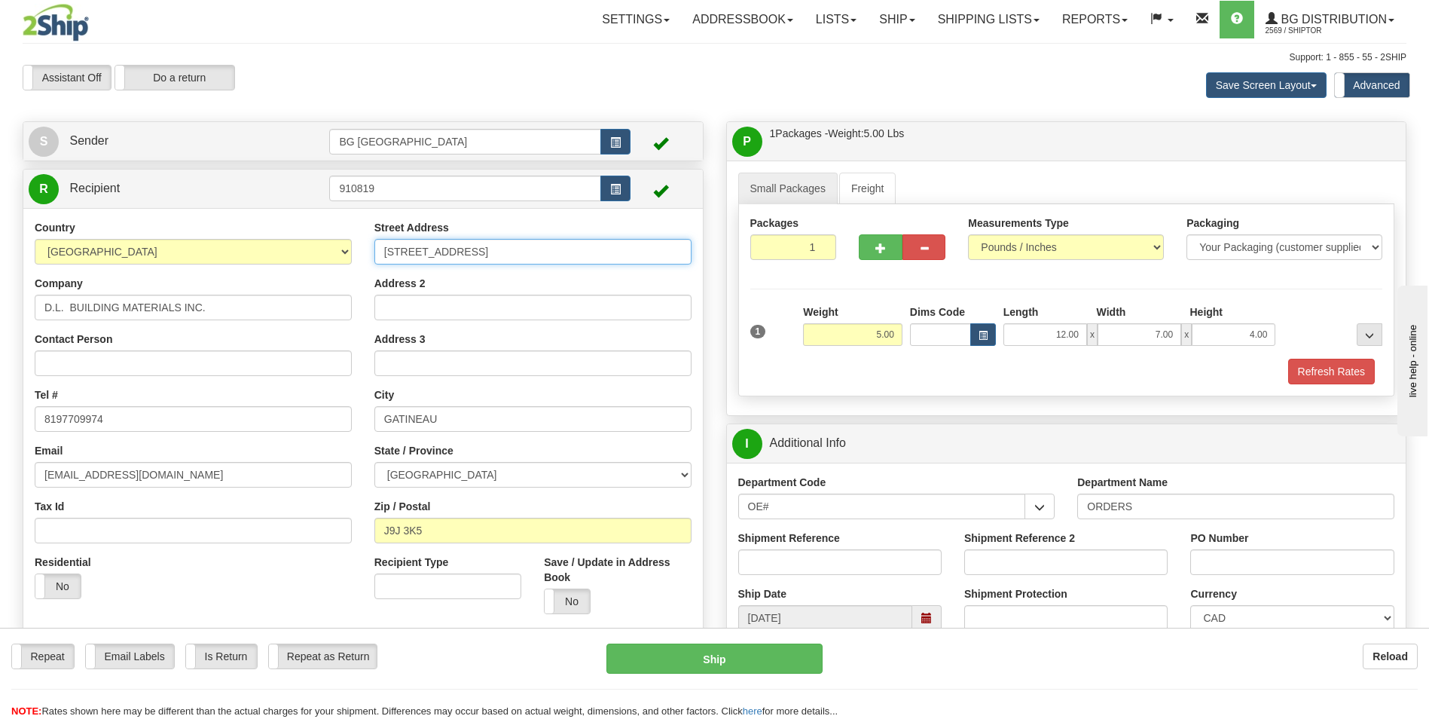
click at [393, 253] on input "760 DE VERNON STREET" at bounding box center [532, 252] width 317 height 26
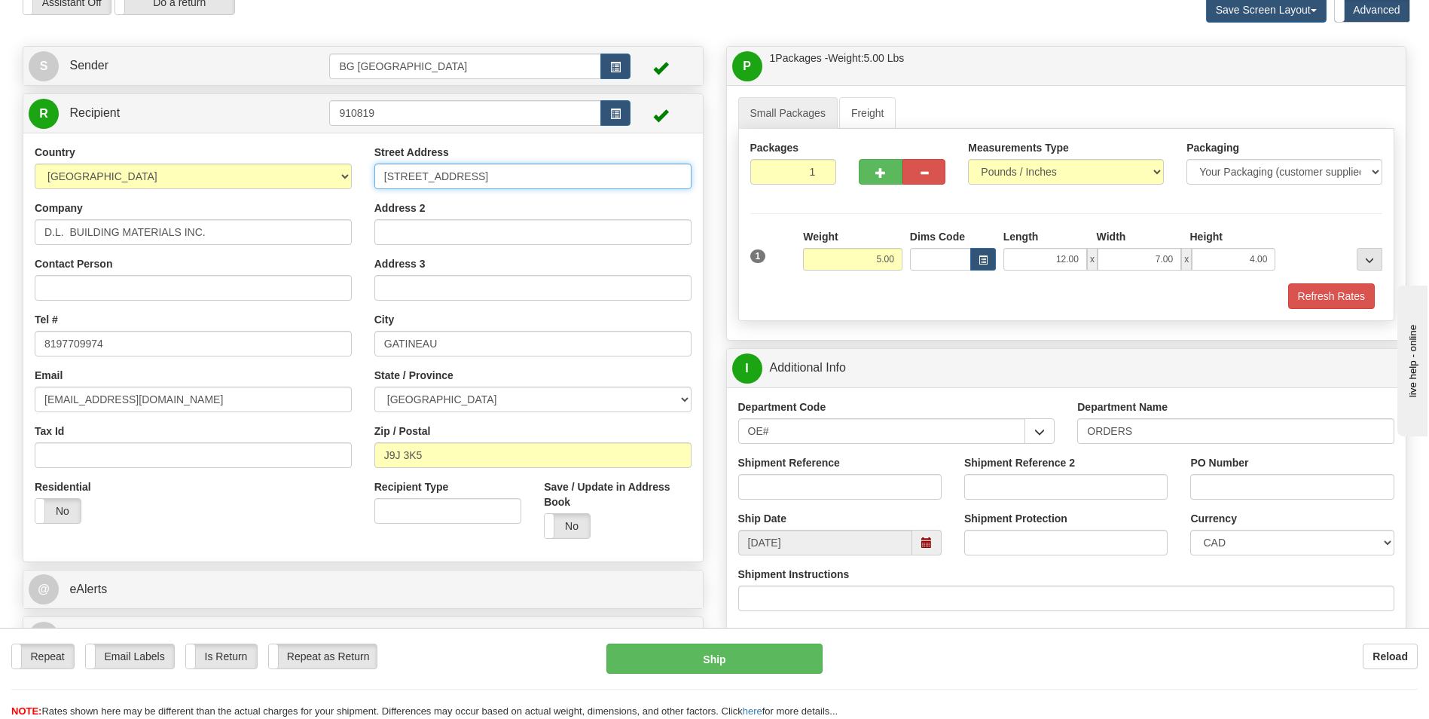
type input "720 DE VERNON STREET"
click at [845, 497] on input "Shipment Reference" at bounding box center [839, 487] width 203 height 26
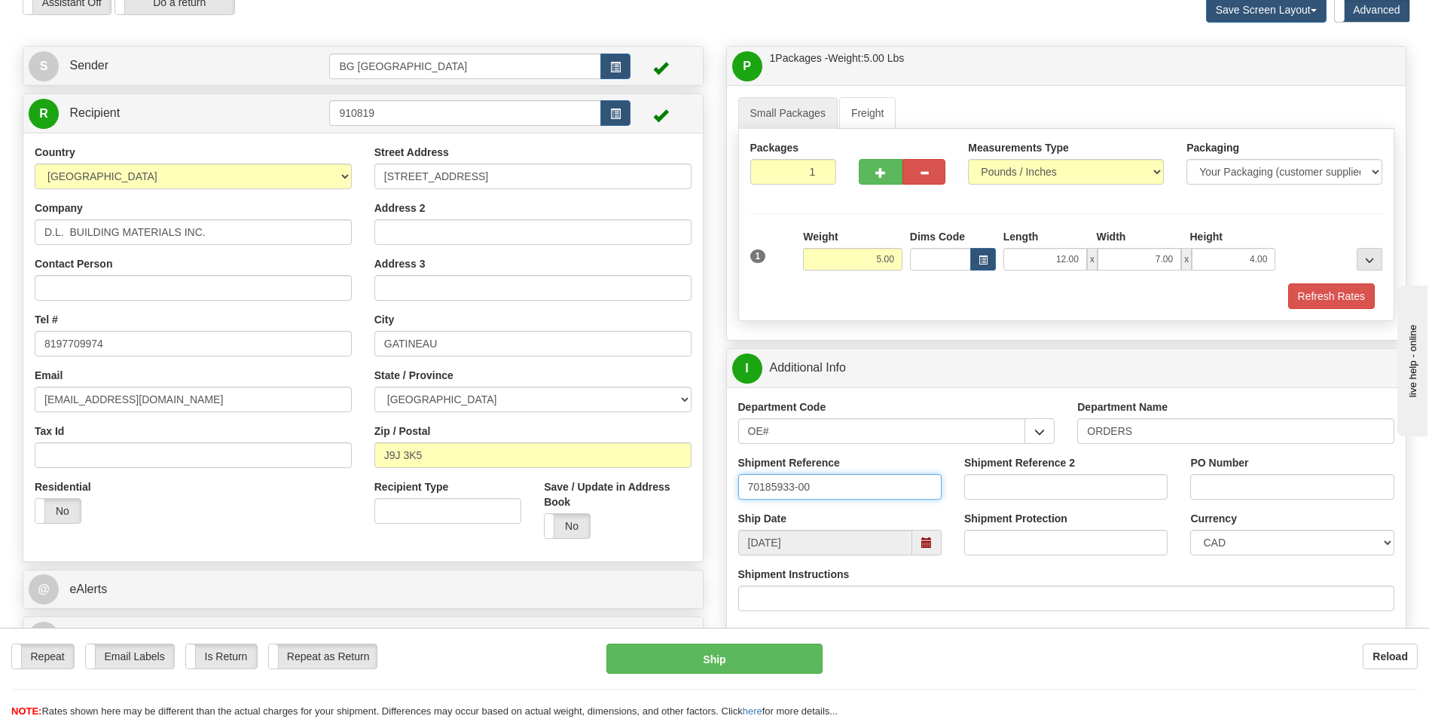
type input "70185933-00"
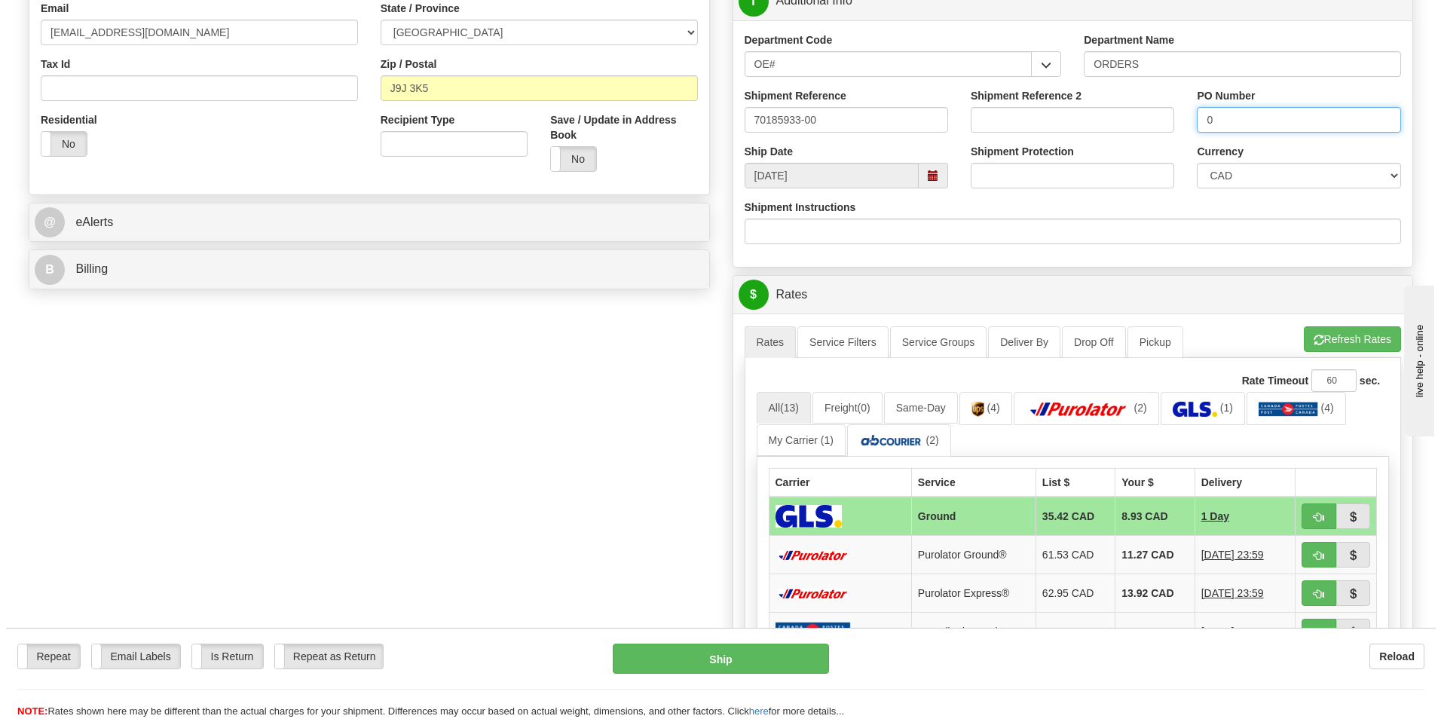
scroll to position [452, 0]
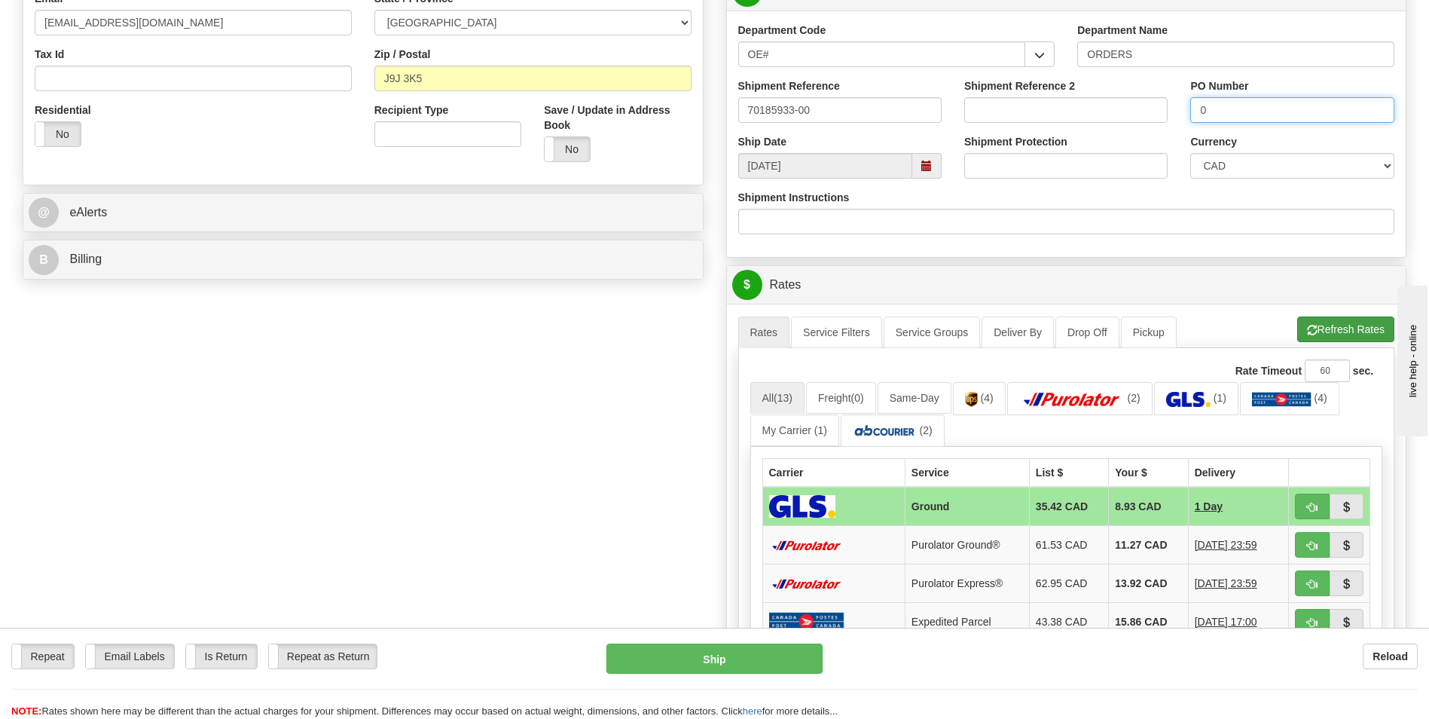
type input "0"
click at [1328, 334] on button "Refresh Rates" at bounding box center [1346, 329] width 97 height 26
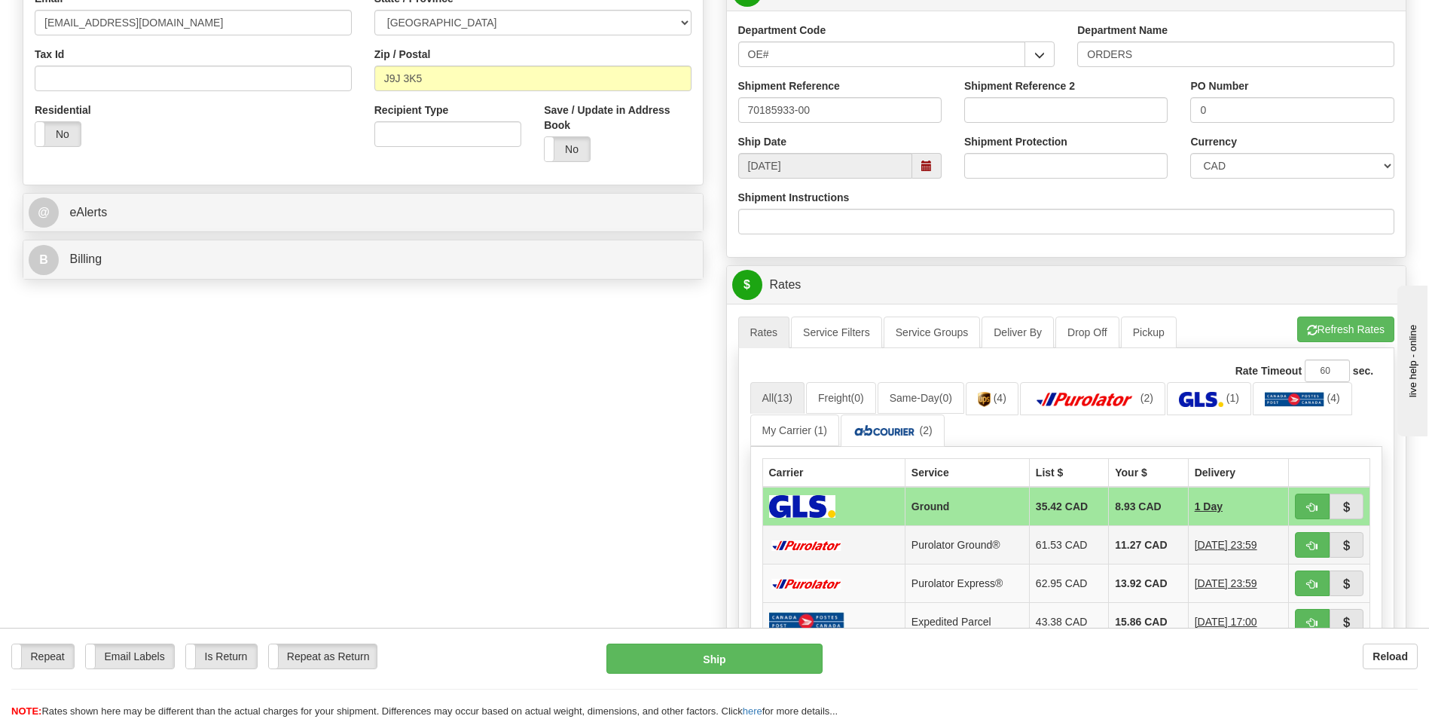
click at [1109, 535] on td "11.27 CAD" at bounding box center [1148, 545] width 79 height 38
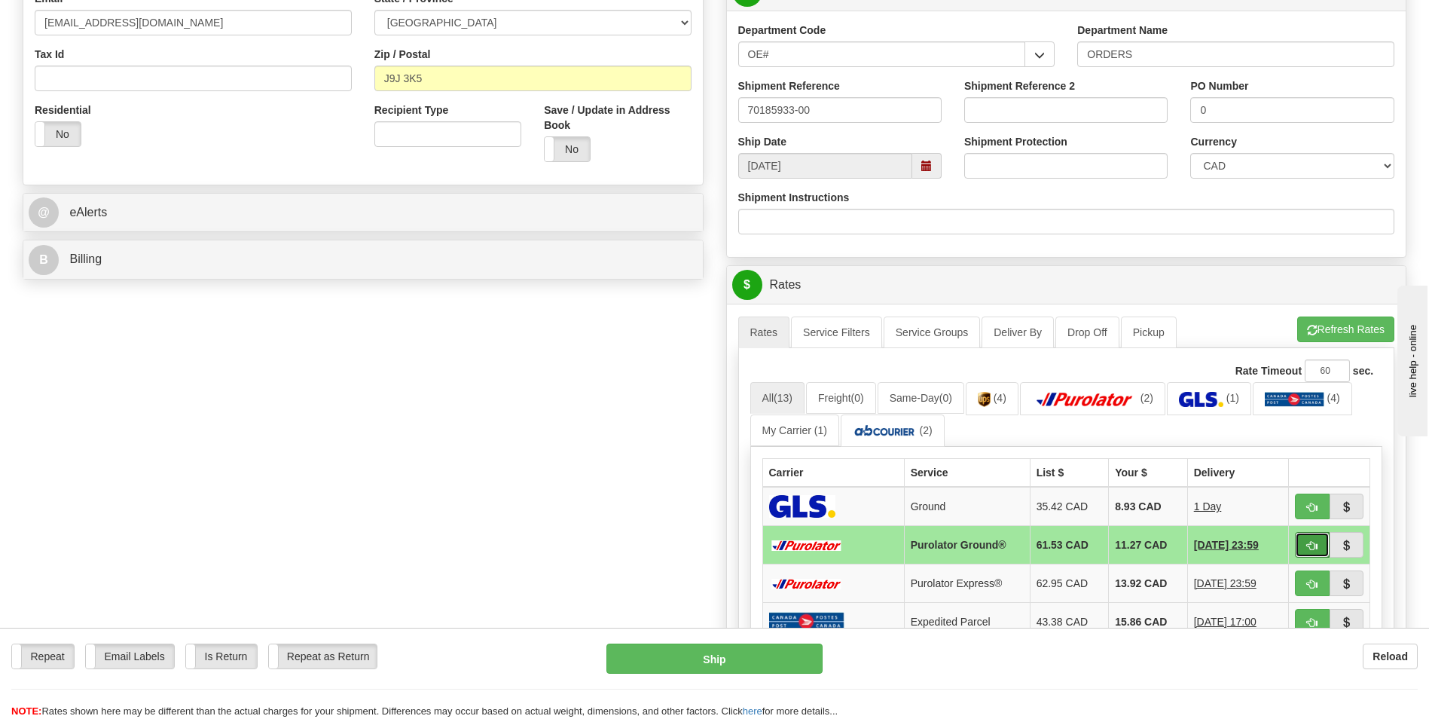
click at [1305, 536] on button "button" at bounding box center [1312, 545] width 35 height 26
type input "260"
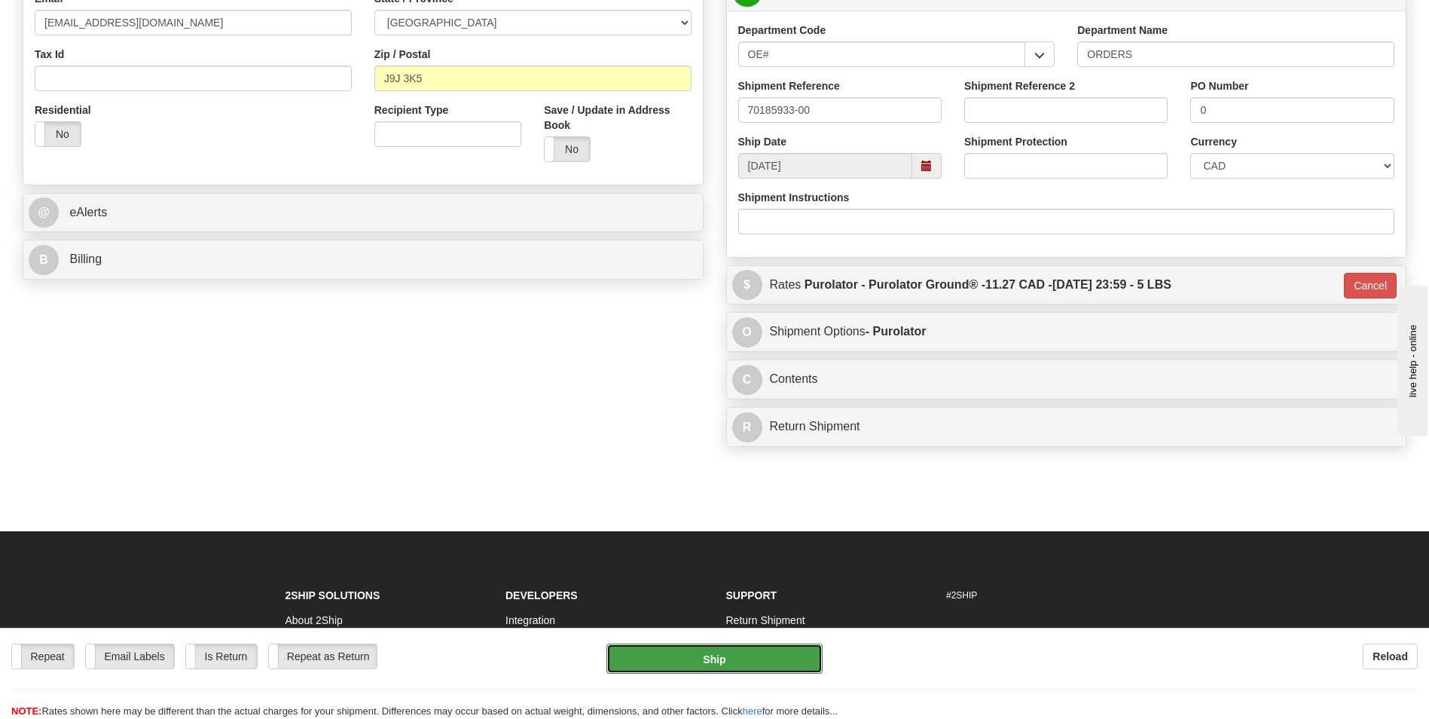
click at [772, 650] on button "Ship" at bounding box center [715, 658] width 216 height 30
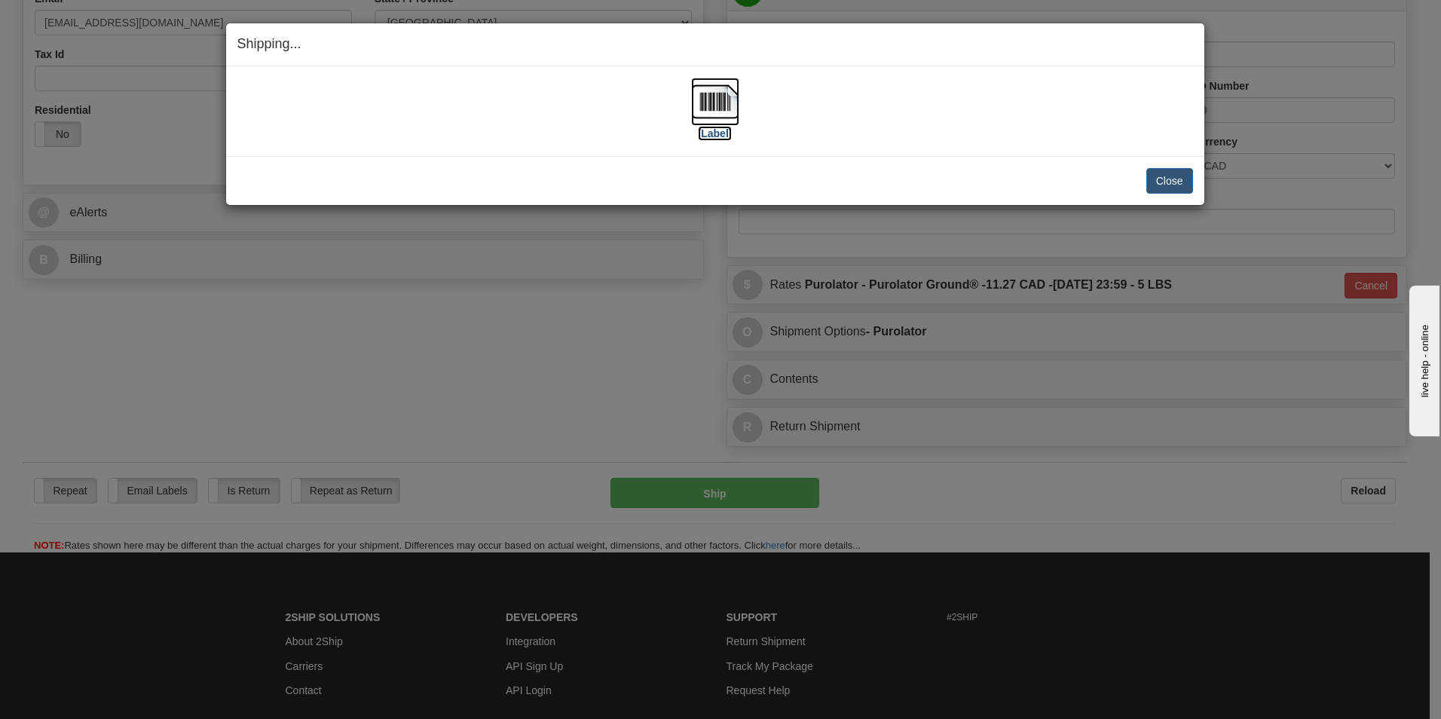
click at [711, 104] on img at bounding box center [715, 102] width 48 height 48
click at [1159, 178] on button "Close" at bounding box center [1169, 181] width 47 height 26
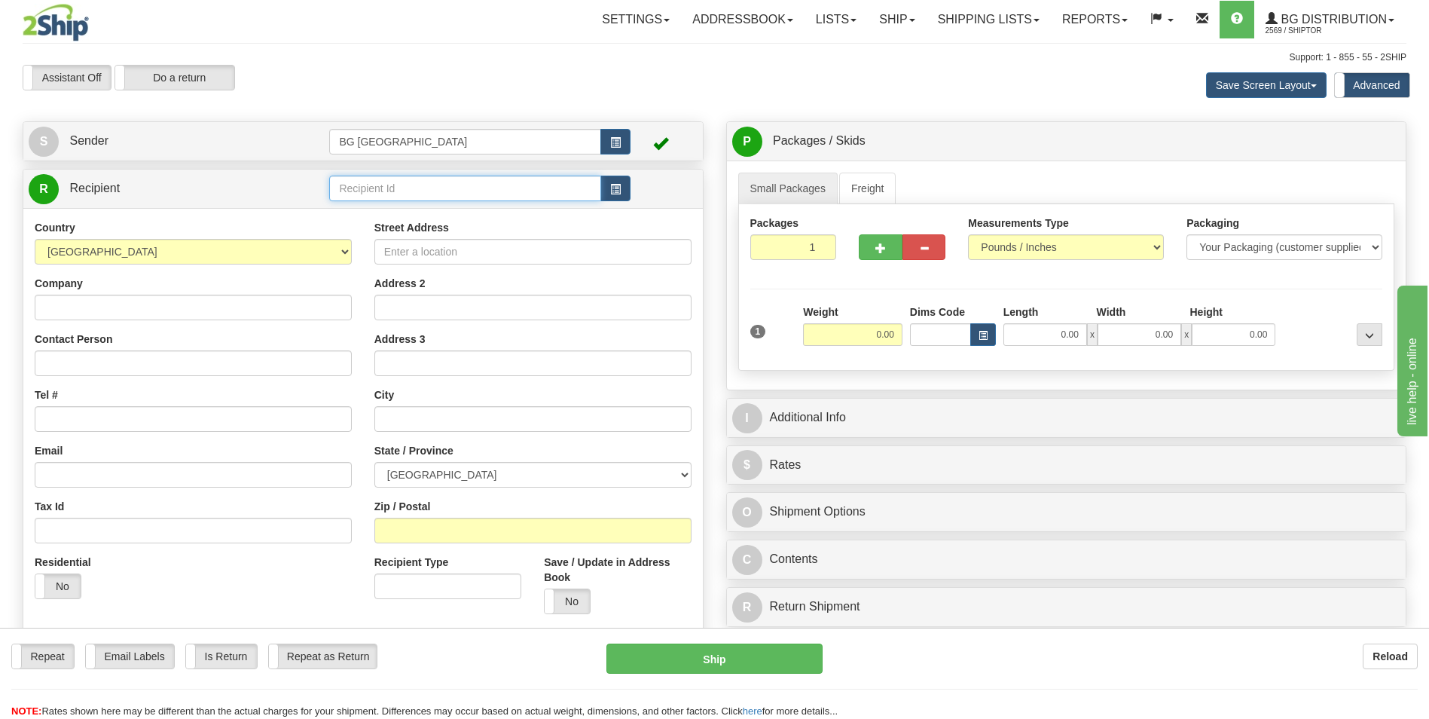
click at [368, 196] on input "text" at bounding box center [464, 189] width 271 height 26
click at [360, 206] on div "60095" at bounding box center [462, 211] width 257 height 17
type input "60095"
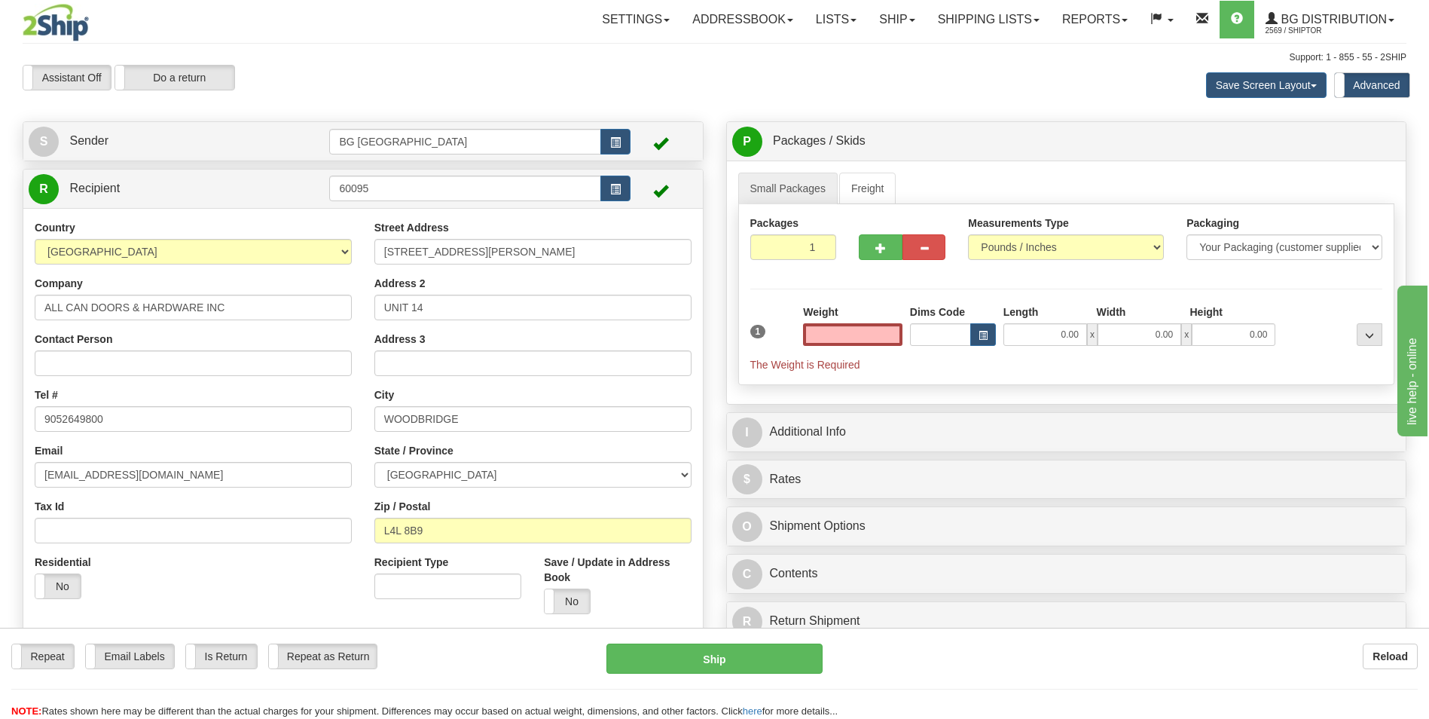
type input "0.00"
click at [875, 334] on input "0.00" at bounding box center [852, 334] width 99 height 23
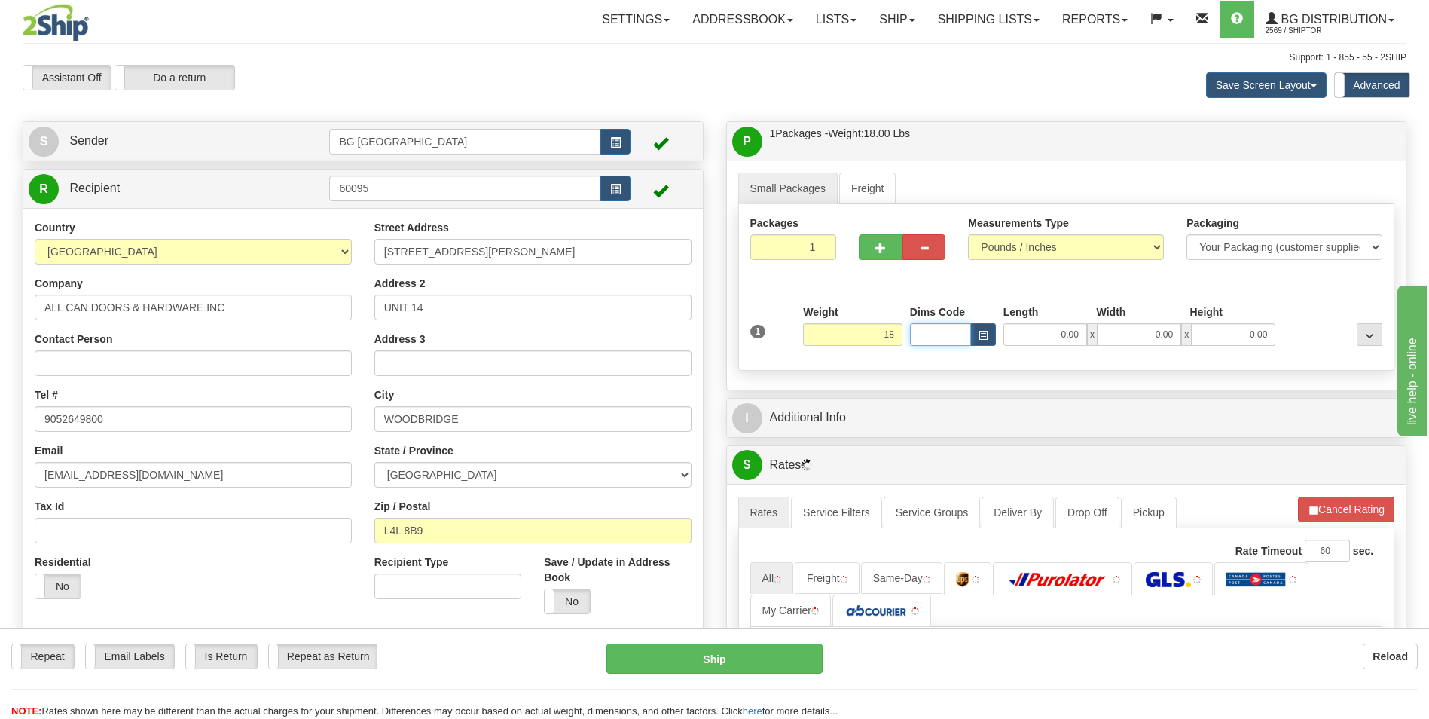
type input "18.00"
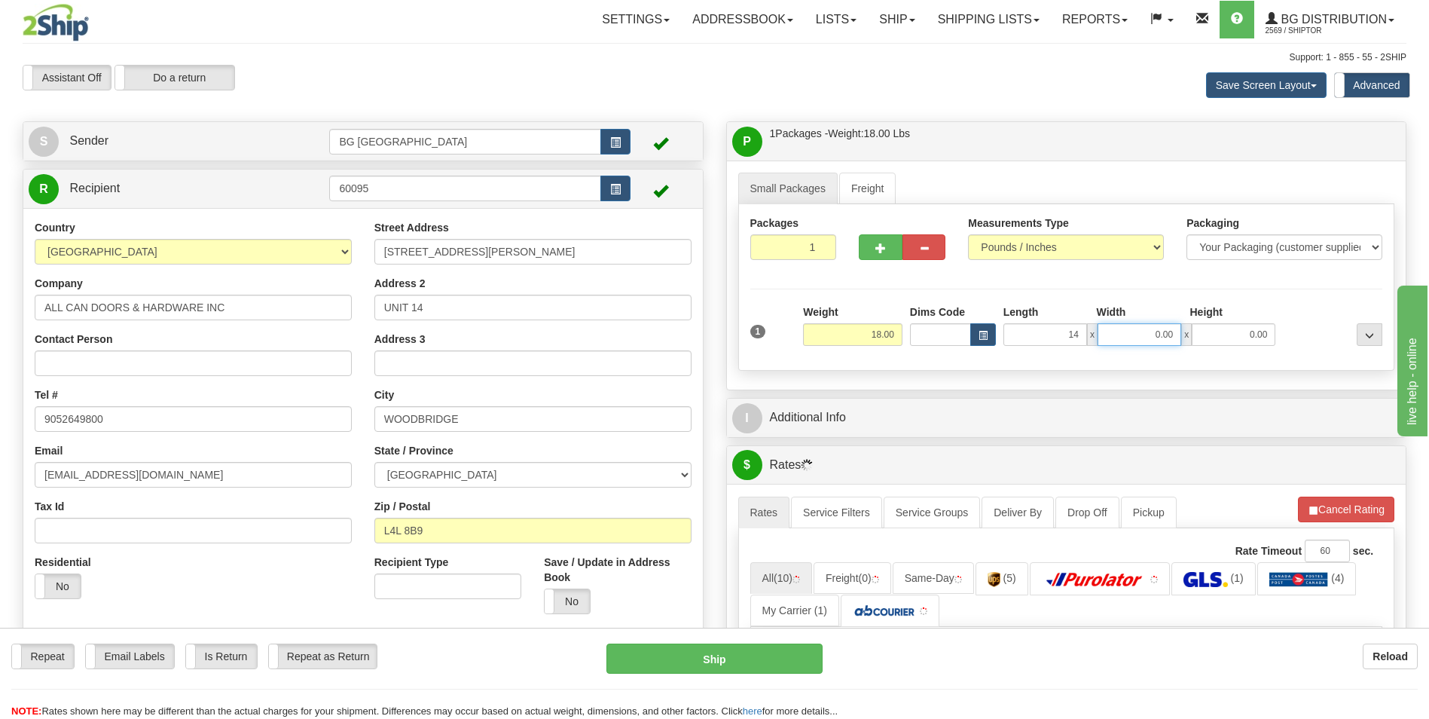
type input "14.00"
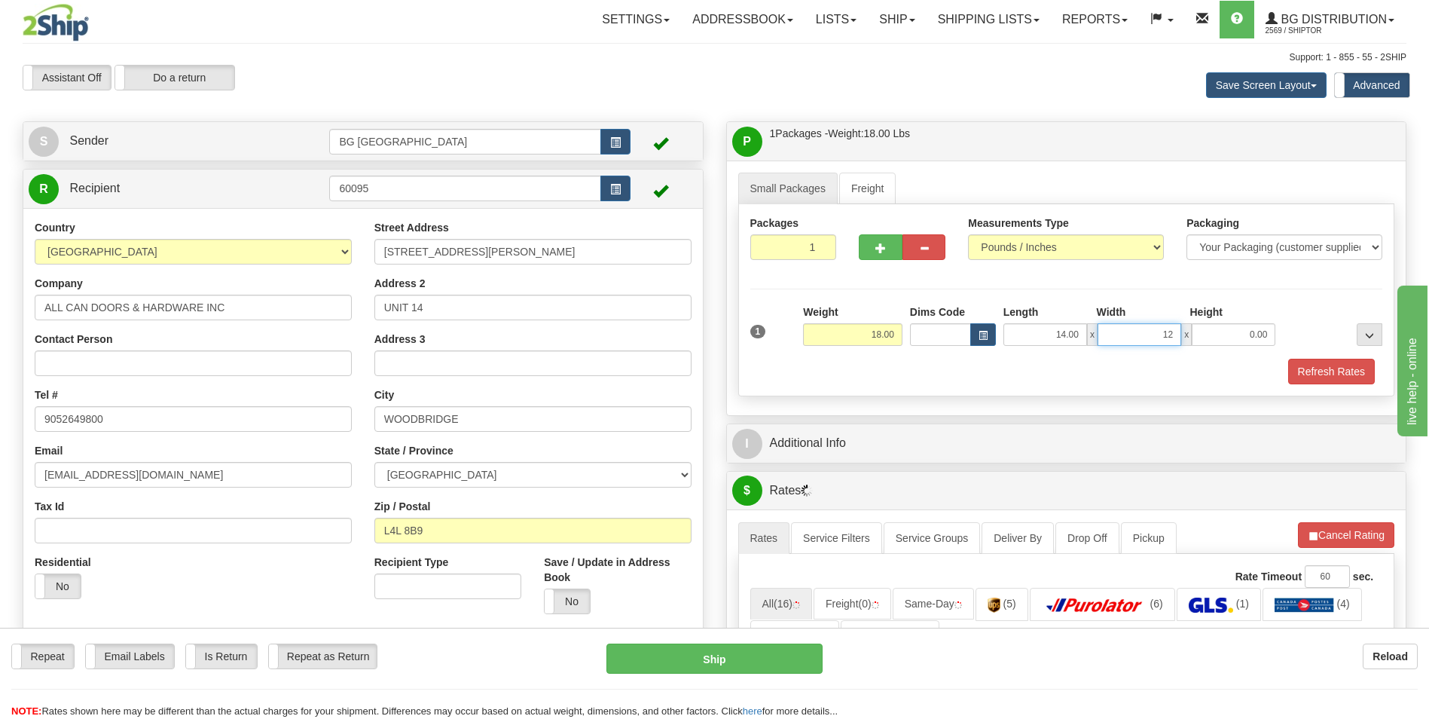
type input "12.00"
type input "11.00"
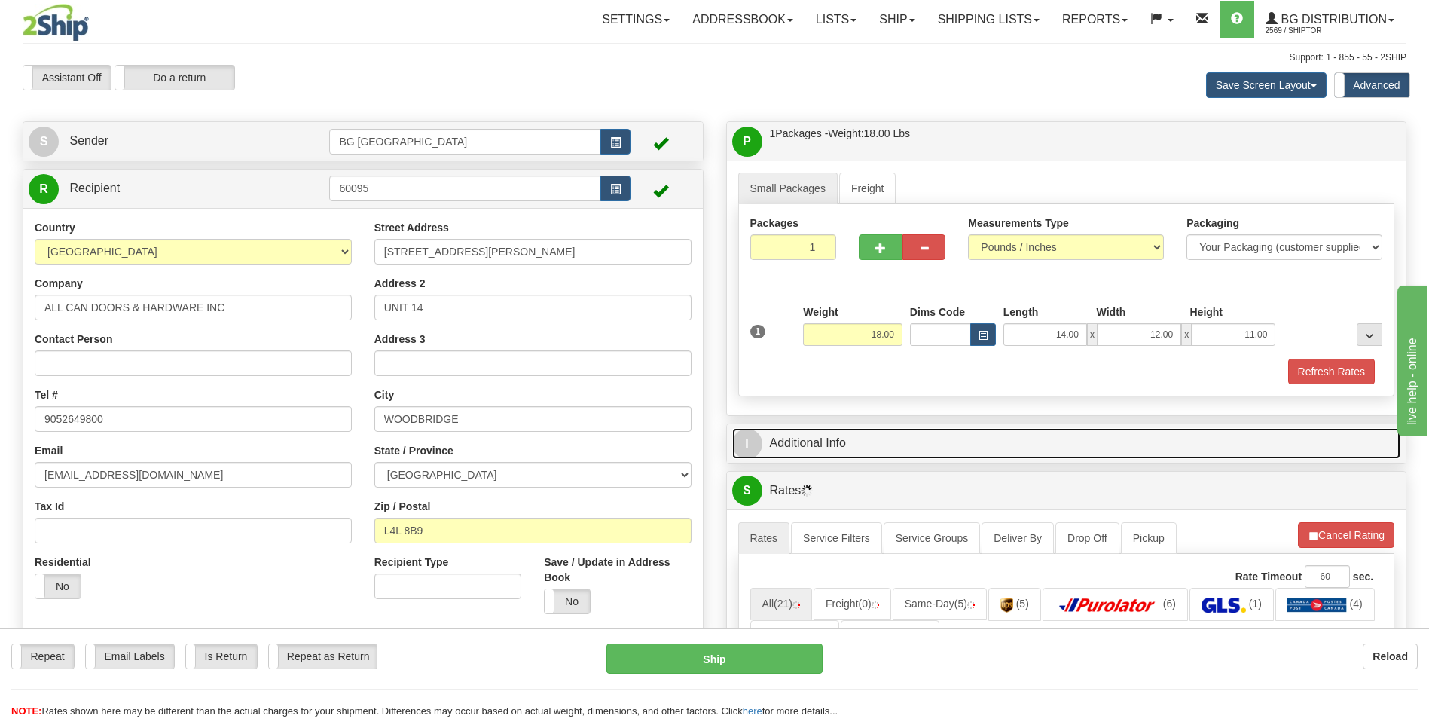
click at [851, 449] on link "I Additional Info" at bounding box center [1066, 443] width 669 height 31
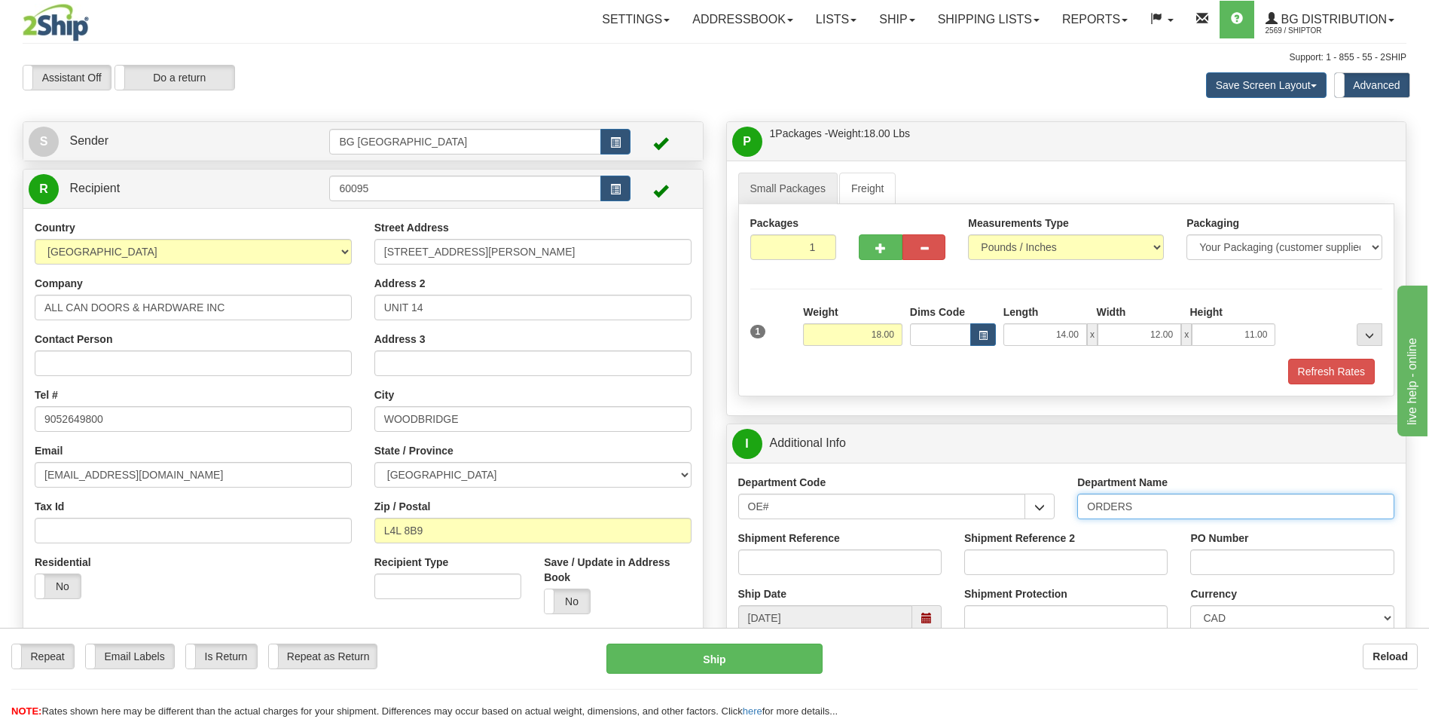
click at [1183, 512] on input "ORDERS" at bounding box center [1236, 507] width 317 height 26
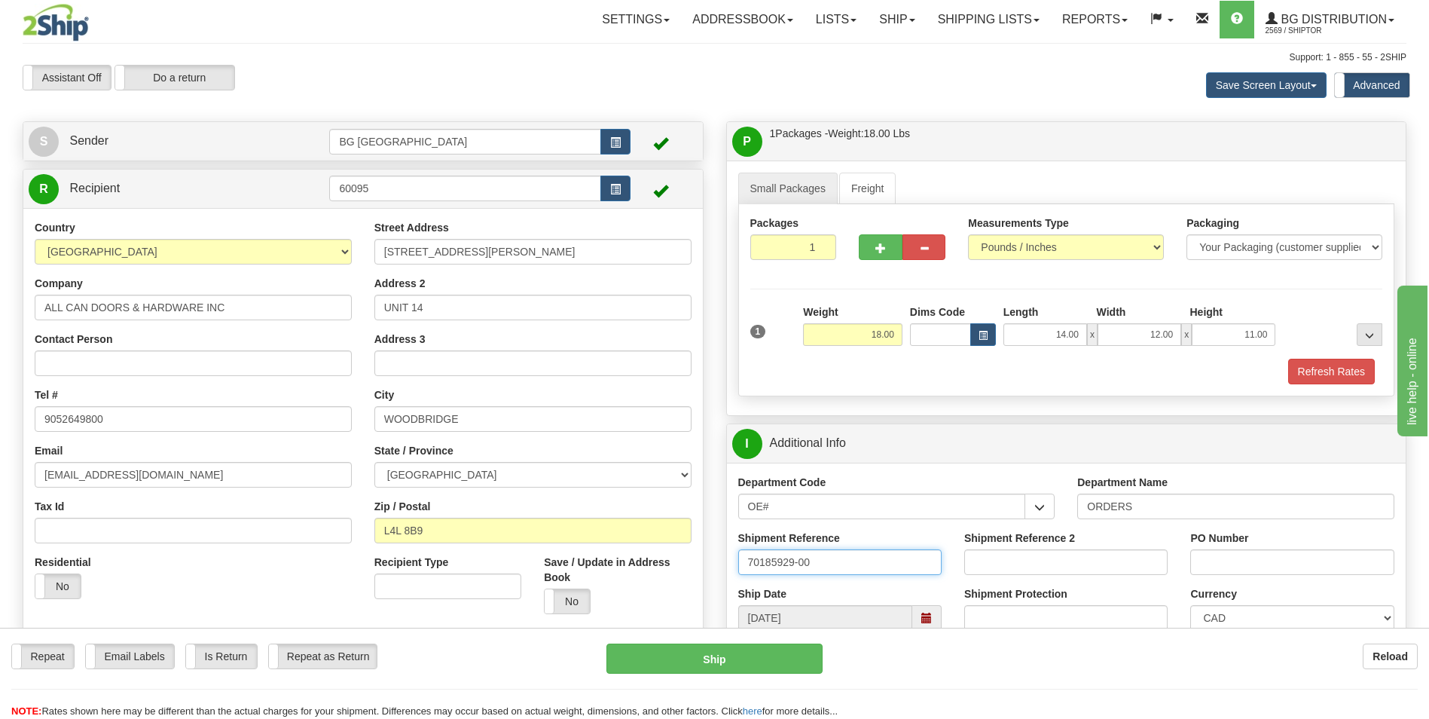
type input "70185929-00"
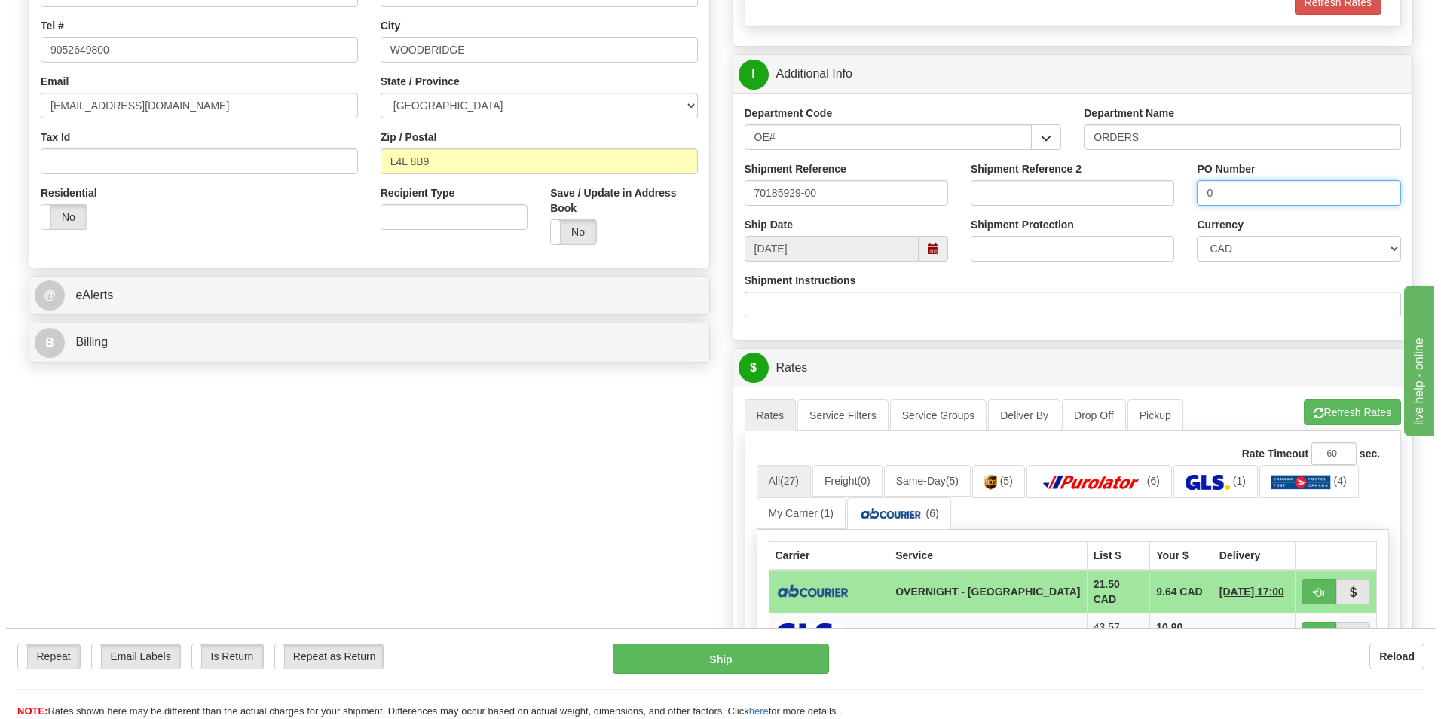
scroll to position [377, 0]
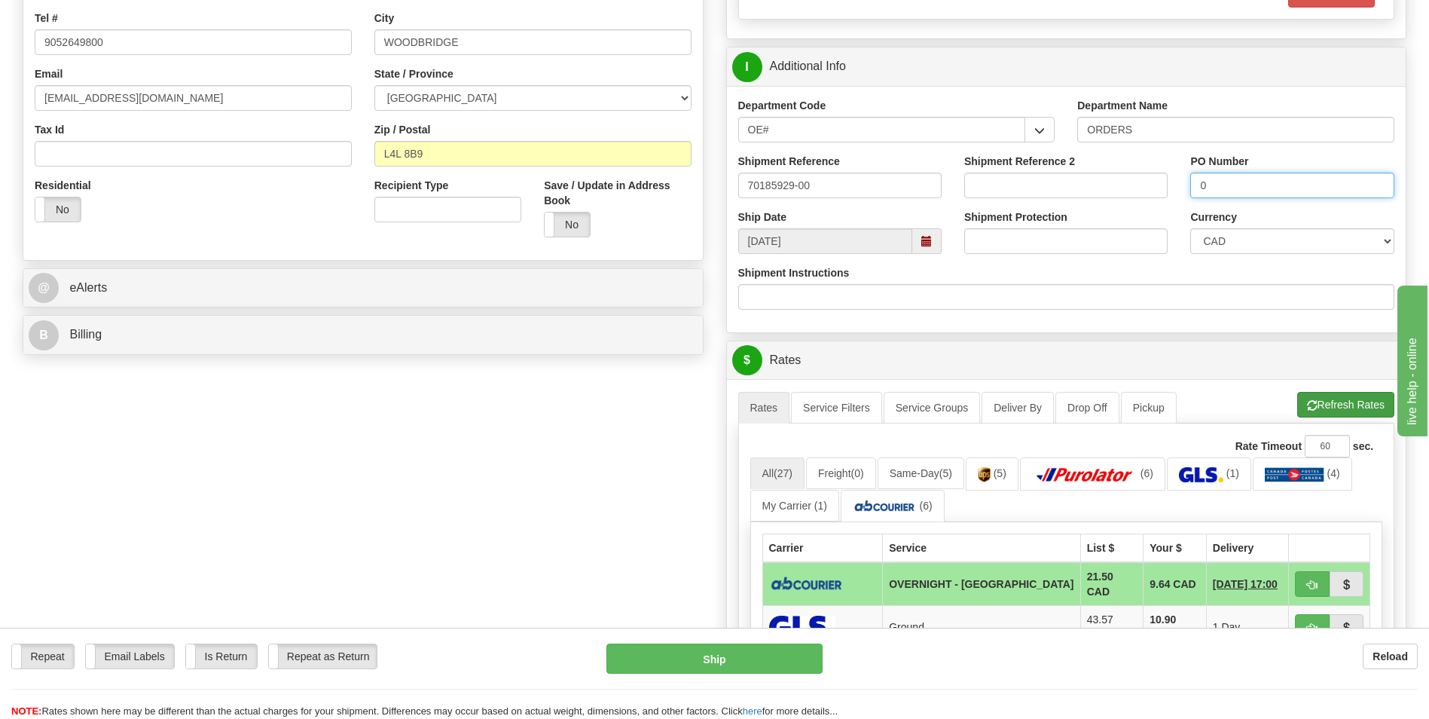
type input "0"
click at [1320, 404] on button "Refresh Rates" at bounding box center [1346, 405] width 97 height 26
click at [1144, 577] on td "9.64 CAD" at bounding box center [1175, 584] width 63 height 44
click at [1314, 580] on span "button" at bounding box center [1312, 585] width 11 height 10
type input "4"
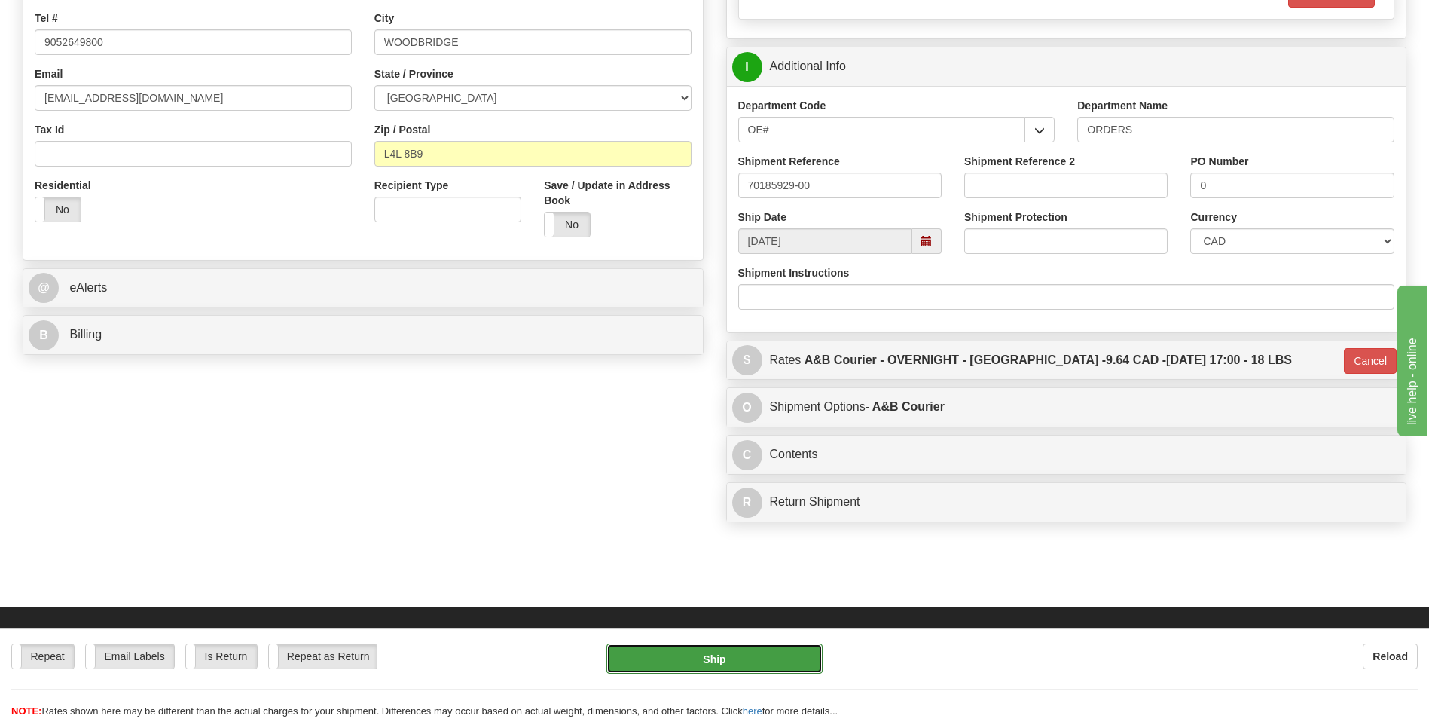
click at [773, 662] on button "Ship" at bounding box center [715, 658] width 216 height 30
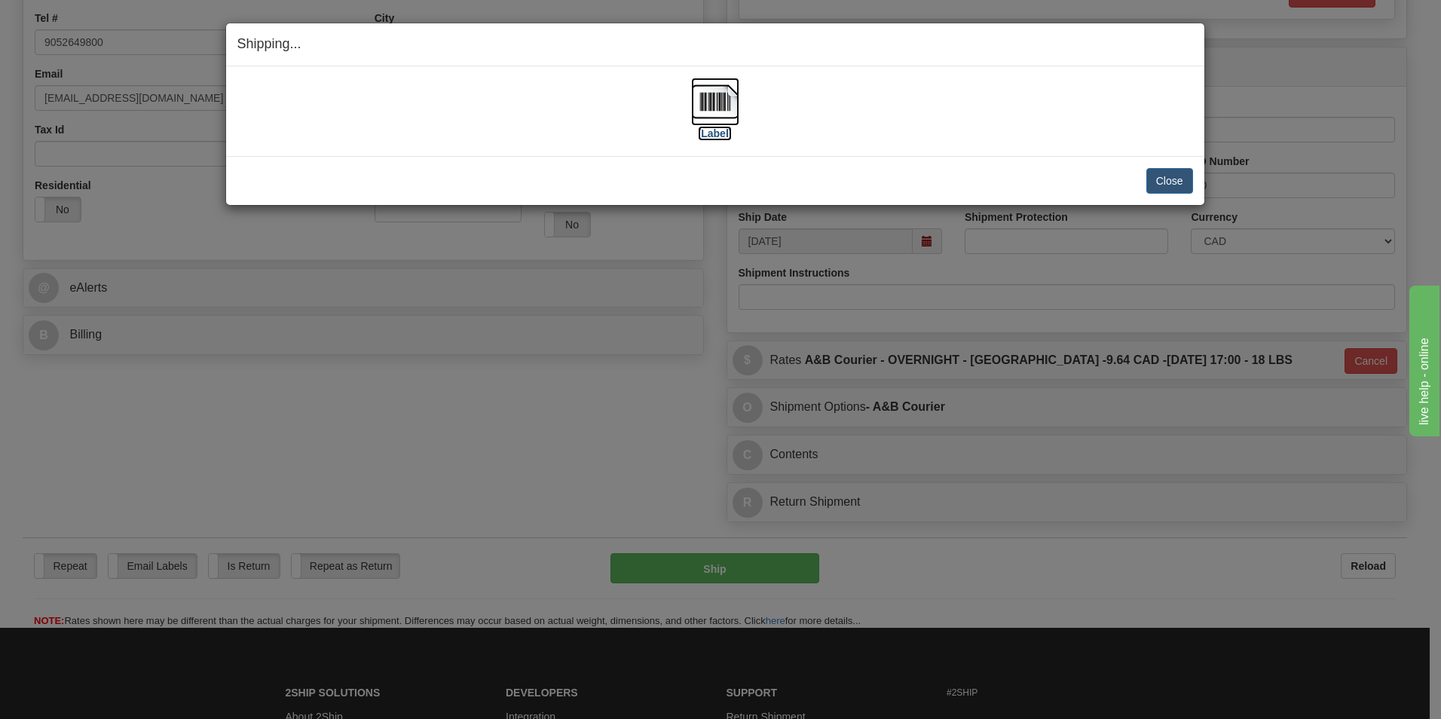
click at [708, 97] on img at bounding box center [715, 102] width 48 height 48
click at [1160, 178] on button "Close" at bounding box center [1169, 181] width 47 height 26
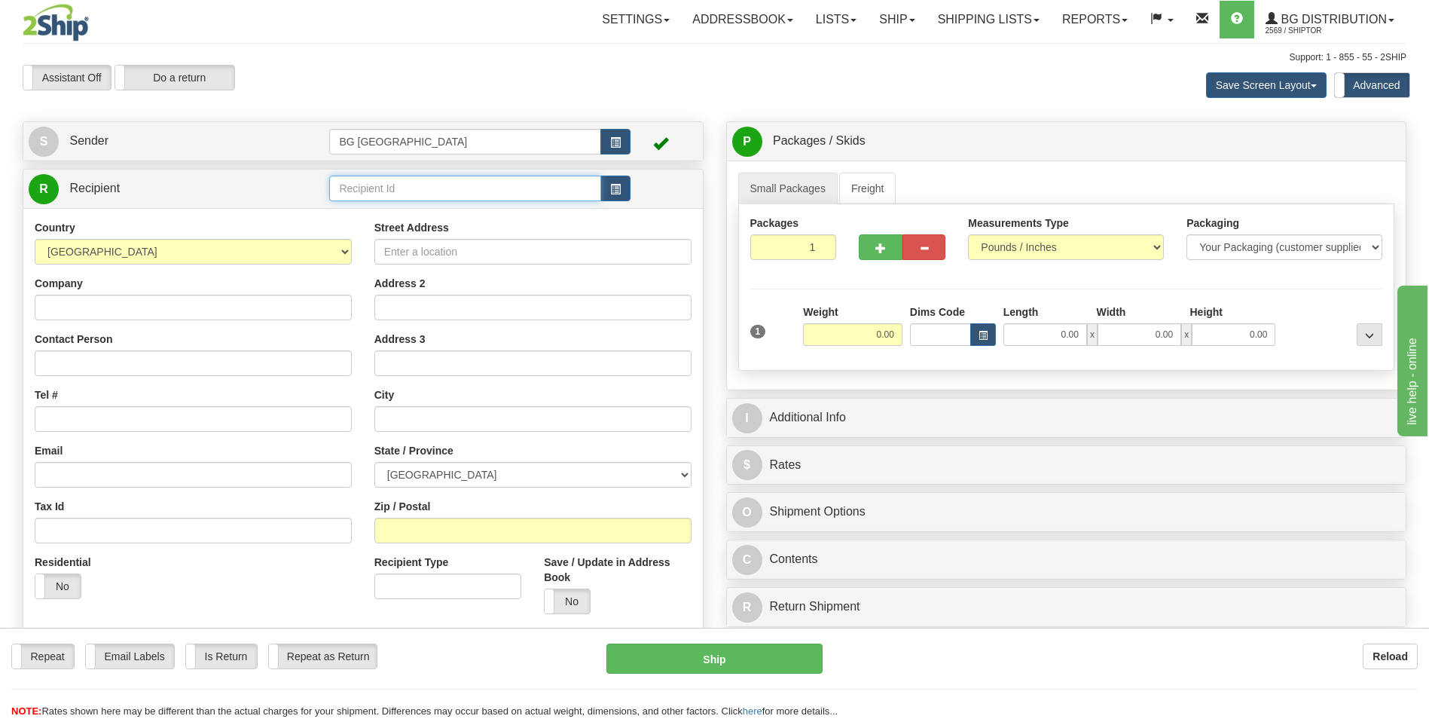
click at [353, 196] on input "text" at bounding box center [464, 189] width 271 height 26
click at [353, 216] on div "60186" at bounding box center [462, 211] width 257 height 17
type input "60186"
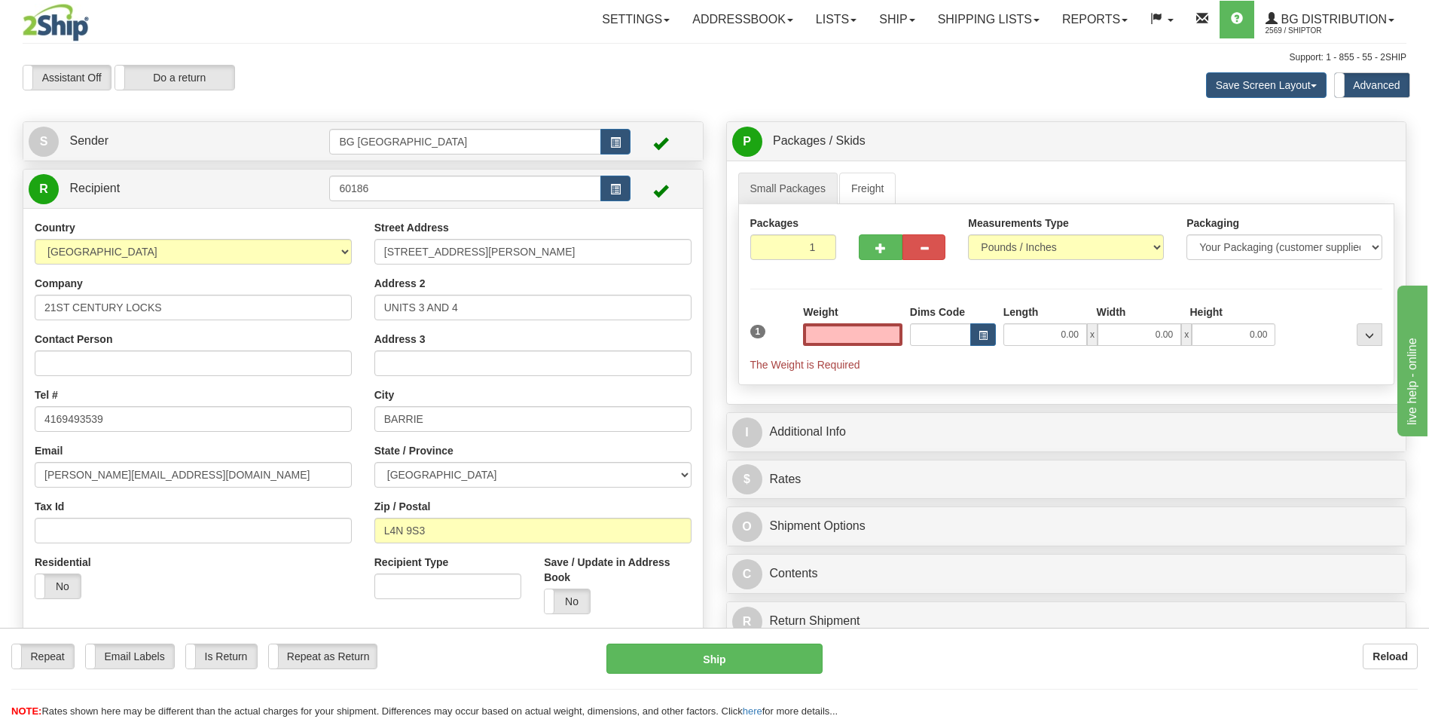
type input "0.00"
click at [484, 246] on input "27 HOOPER RD" at bounding box center [532, 252] width 317 height 26
paste input "1280 FOX HILL STREET"
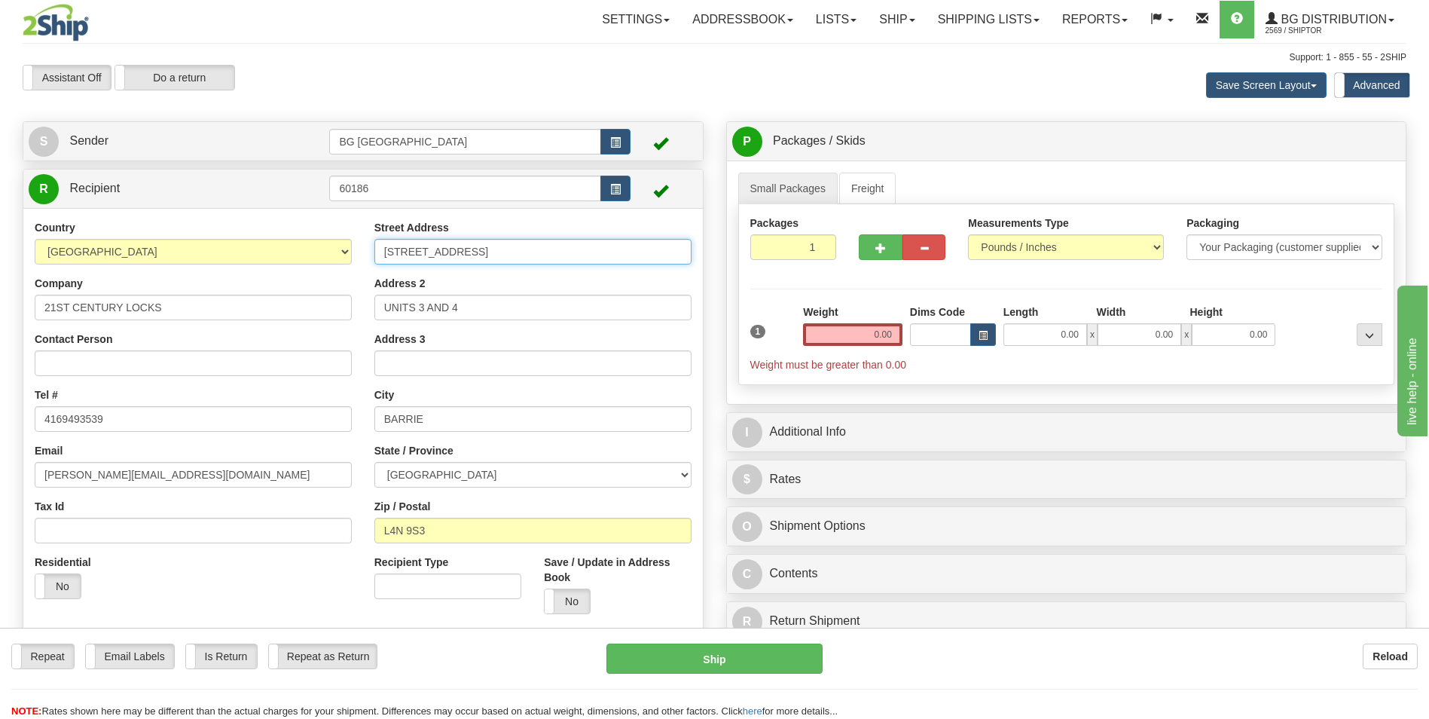
type input "1280 FOX HILL STREET"
click at [471, 302] on input "UNITS 3 AND 4" at bounding box center [532, 308] width 317 height 26
click at [431, 425] on input "BARRIE" at bounding box center [532, 419] width 317 height 26
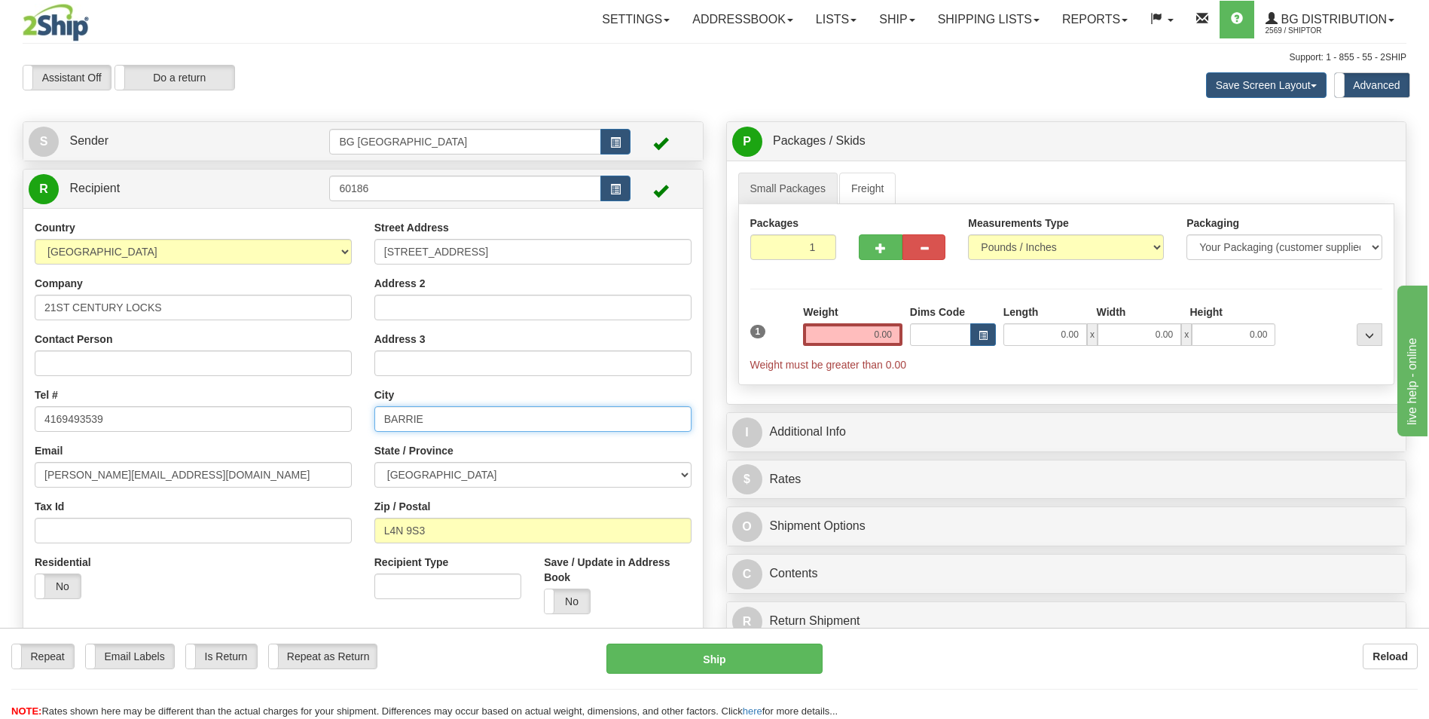
click at [431, 425] on input "BARRIE" at bounding box center [532, 419] width 317 height 26
paste input "INNISFIL"
type input "INNISFIL"
click at [414, 525] on input "L4N 9S3" at bounding box center [532, 531] width 317 height 26
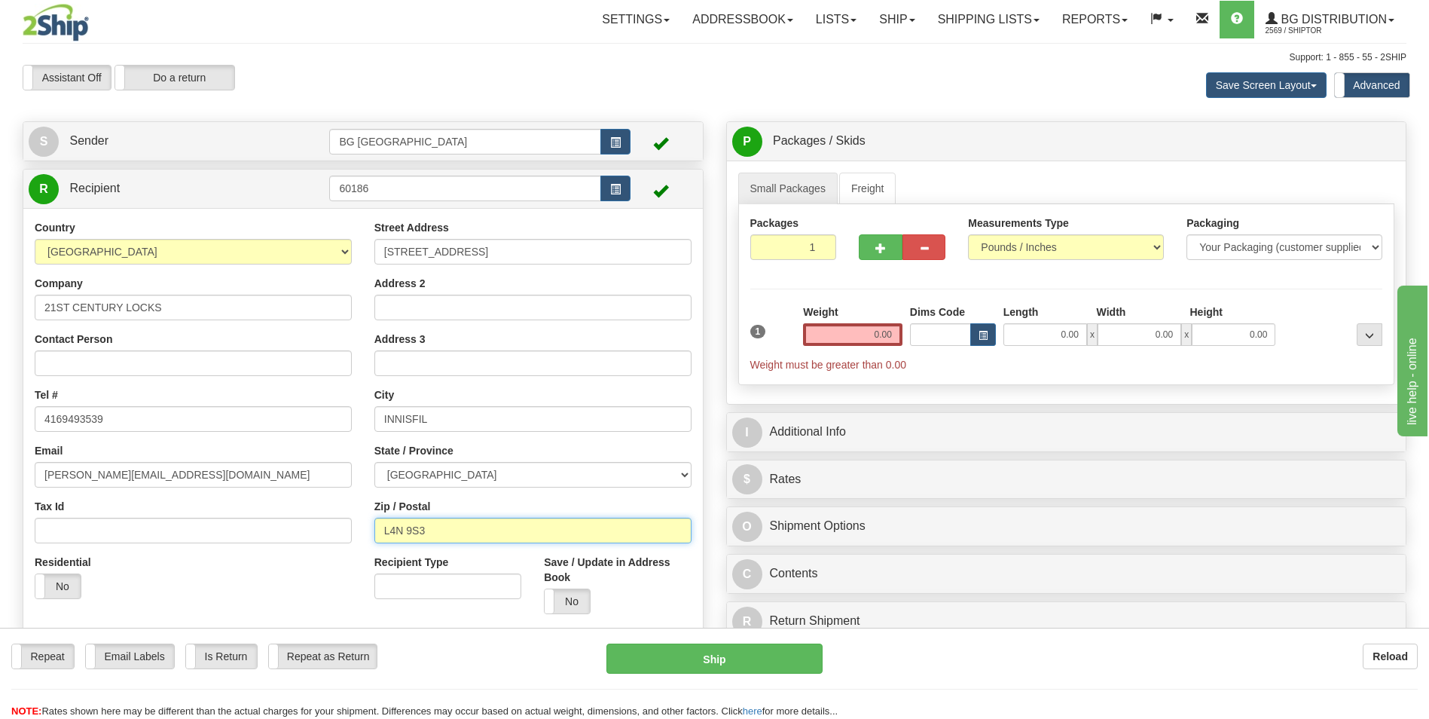
click at [414, 525] on input "L4N 9S3" at bounding box center [532, 531] width 317 height 26
paste input "9S 4Y6"
type input "L9S 4Y6"
click at [848, 340] on input "0.00" at bounding box center [852, 334] width 99 height 23
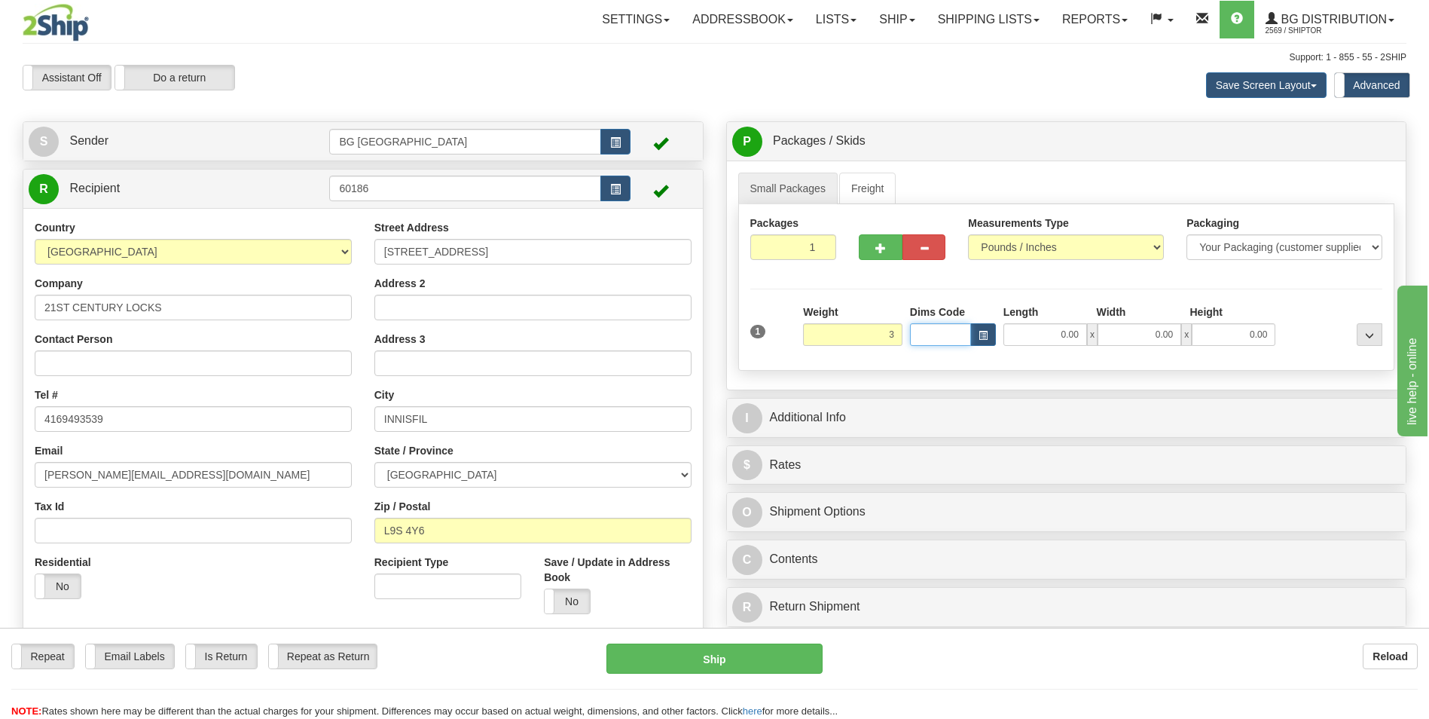
type input "3.00"
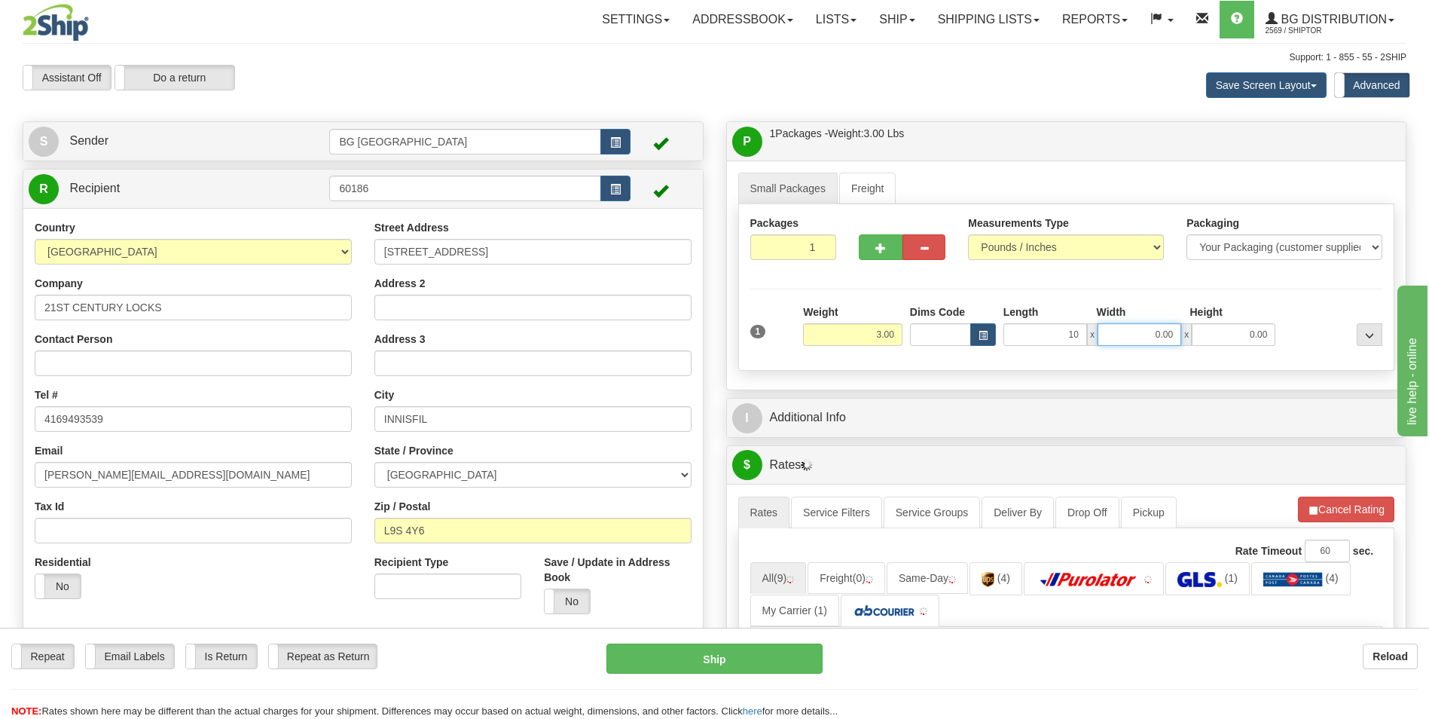
type input "10.00"
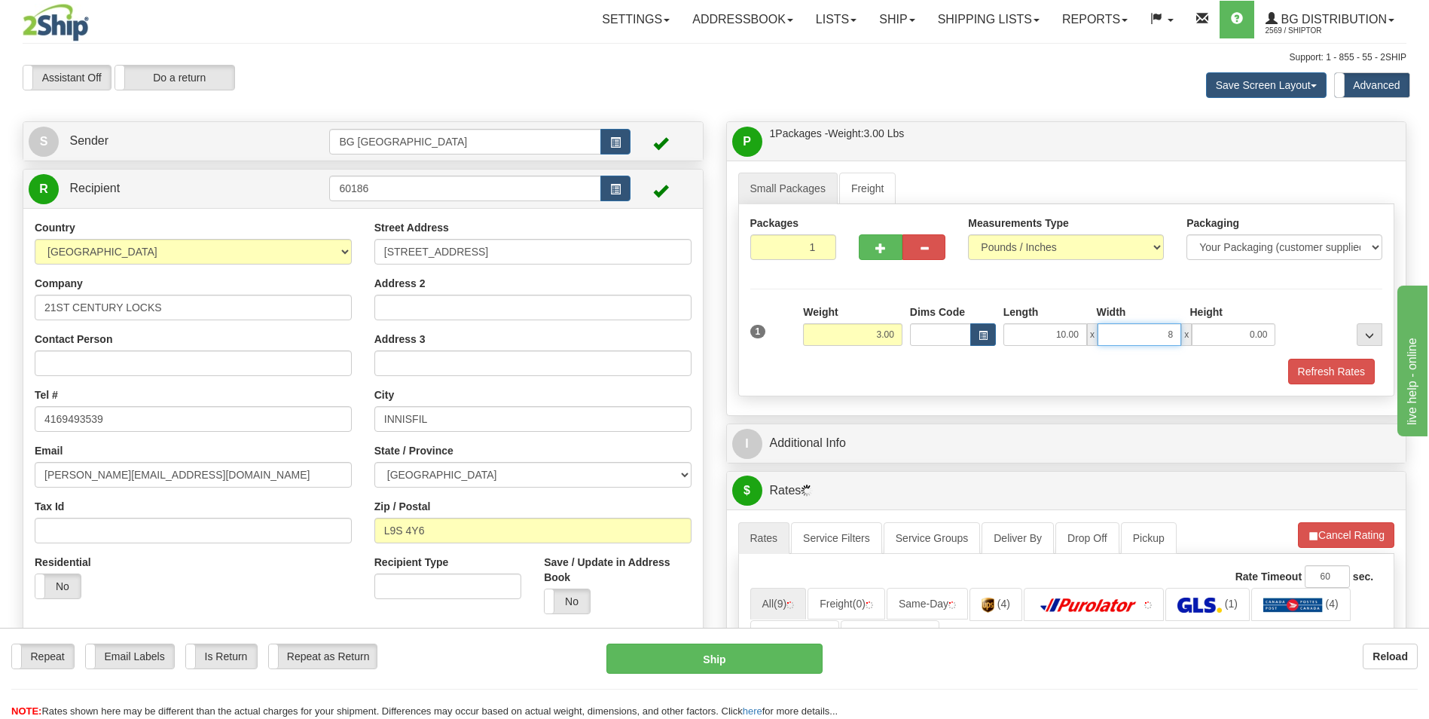
type input "8.00"
type input "5.00"
click at [851, 424] on div "I Additional Info" at bounding box center [1067, 443] width 680 height 38
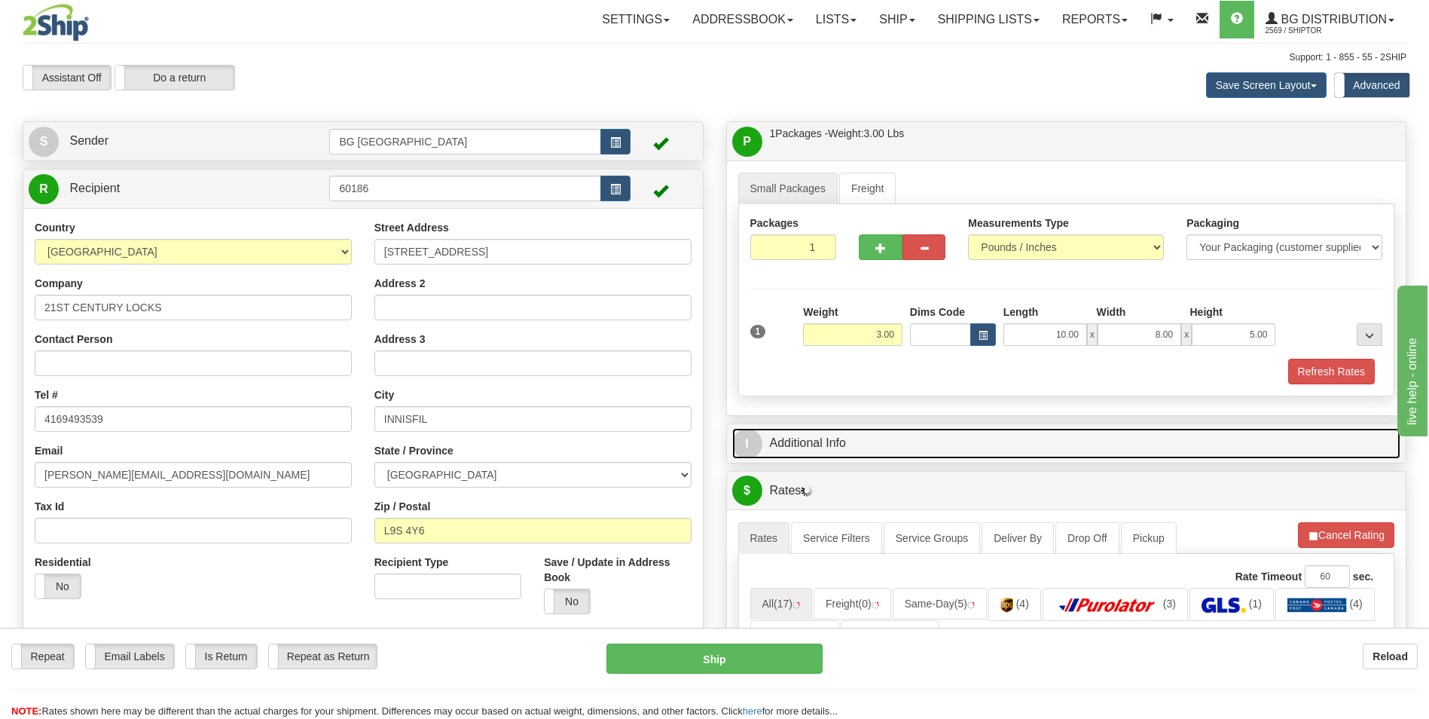
click at [847, 434] on link "I Additional Info" at bounding box center [1066, 443] width 669 height 31
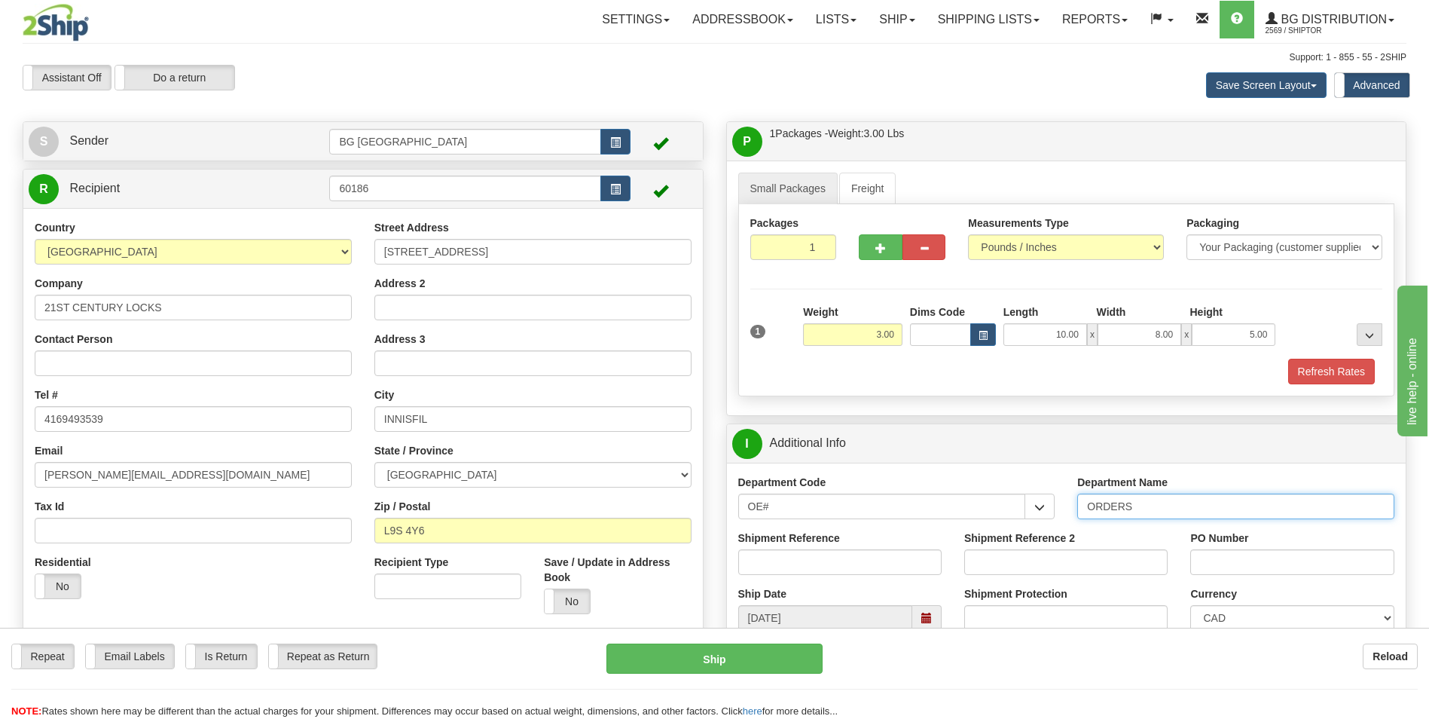
click at [1161, 506] on input "ORDERS" at bounding box center [1236, 507] width 317 height 26
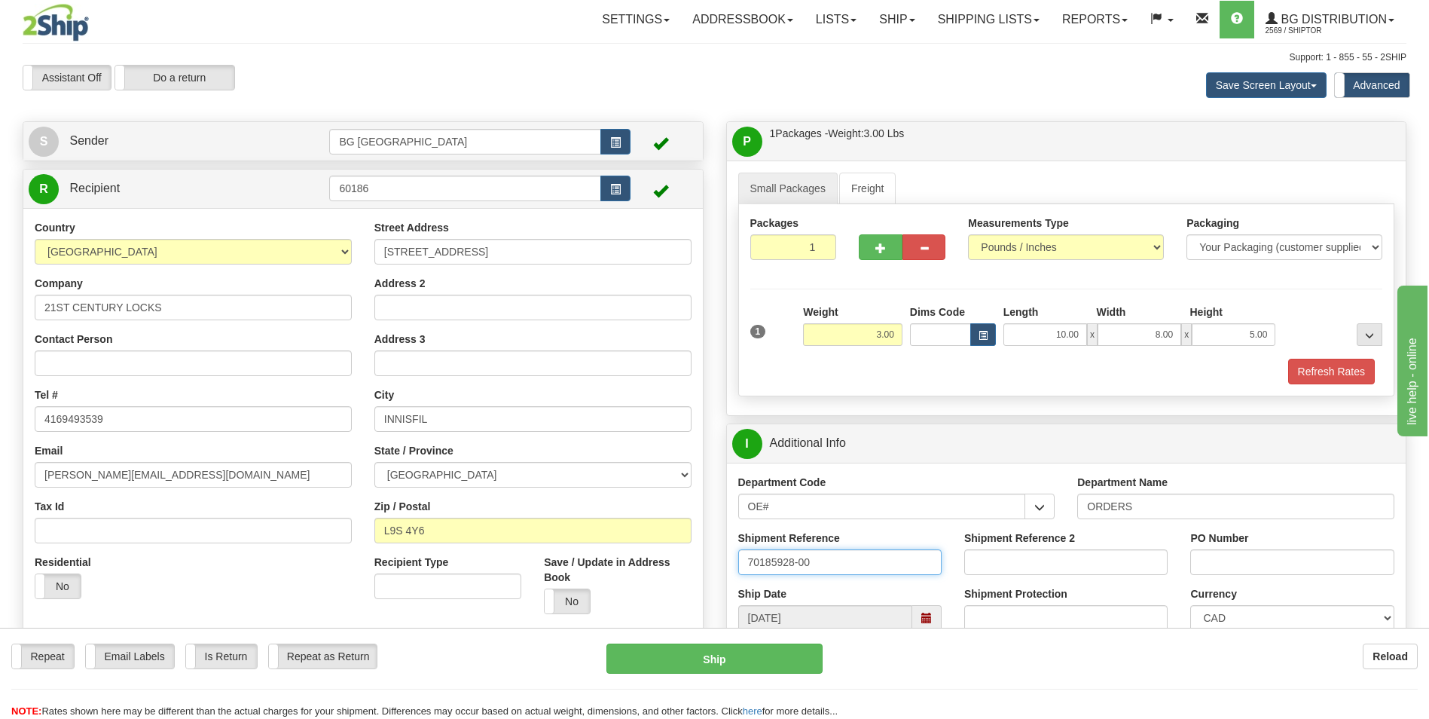
type input "70185928-00"
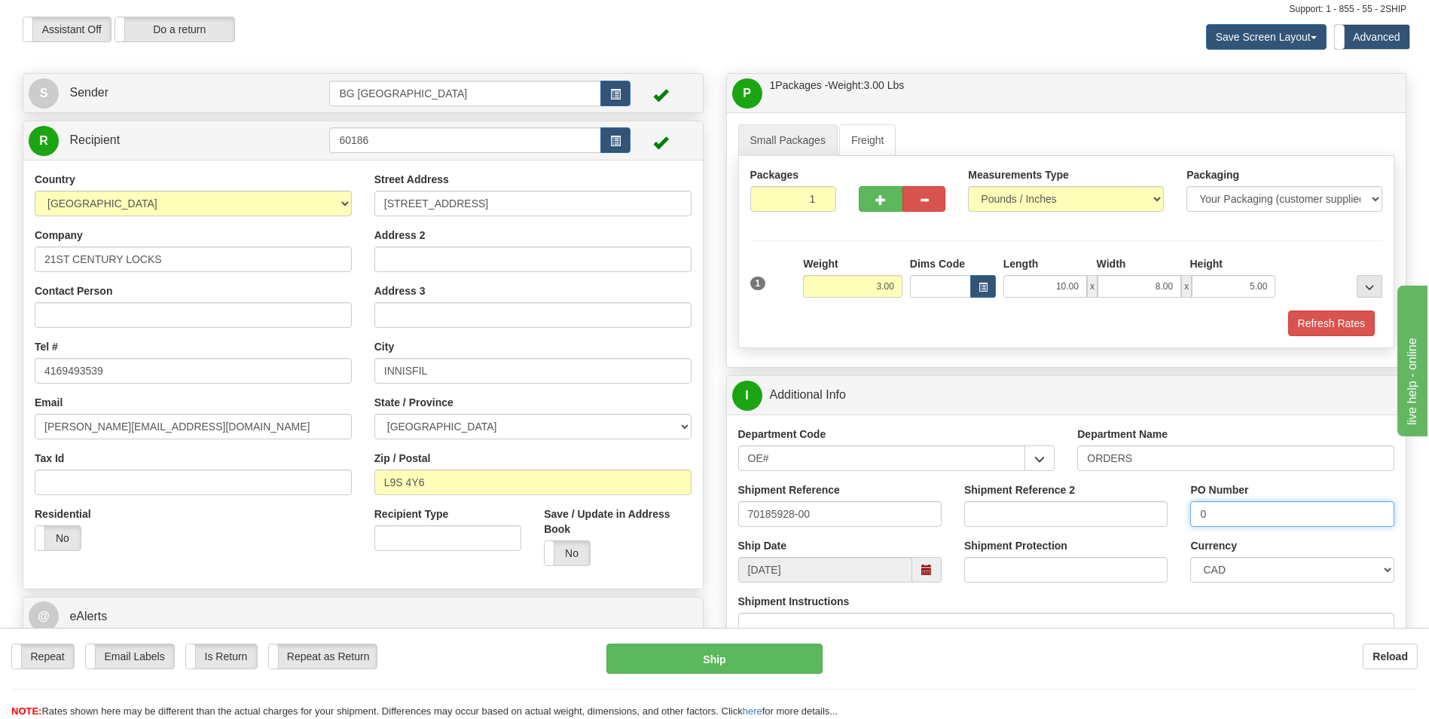
scroll to position [377, 0]
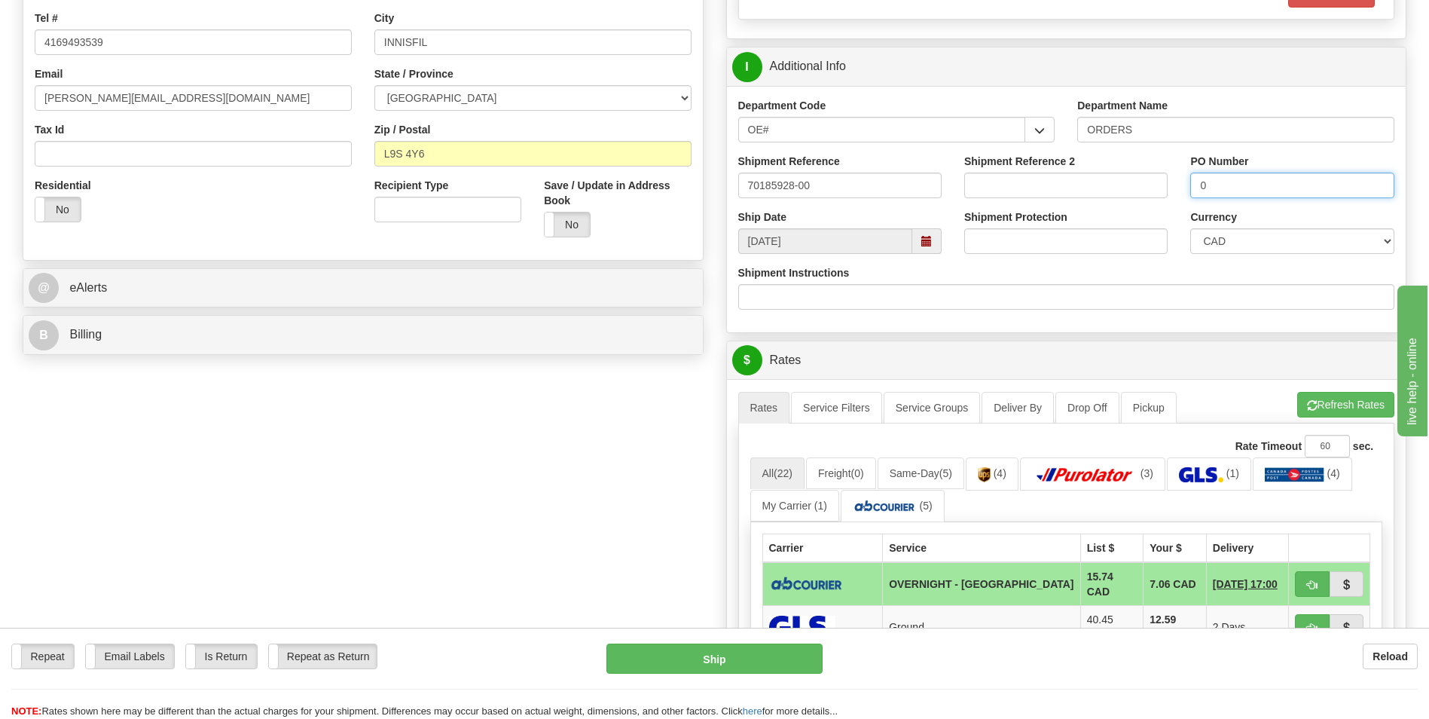
type input "0"
click at [1318, 420] on ul "Rates Service Filters Service Groups Deliver By Drop Off Pickup Refresh Rates C…" at bounding box center [1066, 408] width 657 height 32
click at [1319, 411] on button "Refresh Rates" at bounding box center [1346, 405] width 97 height 26
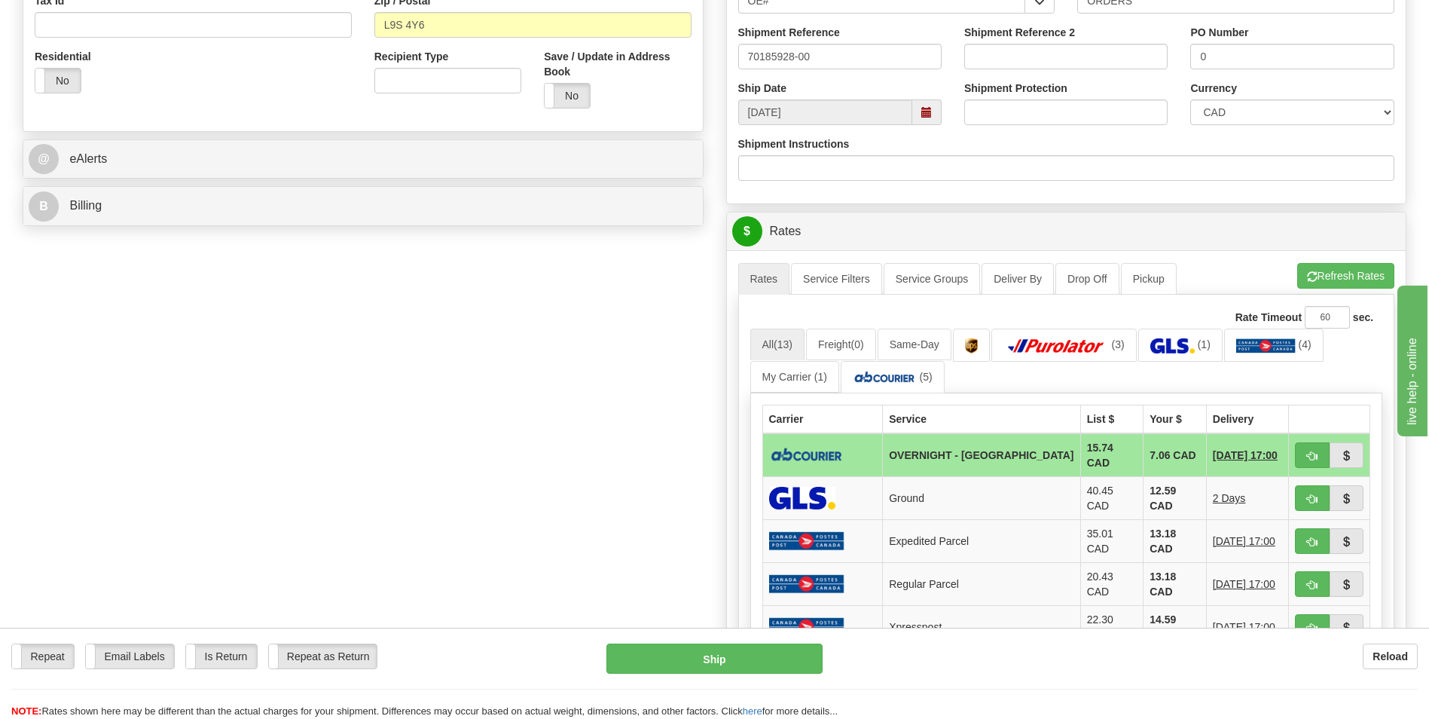
scroll to position [603, 0]
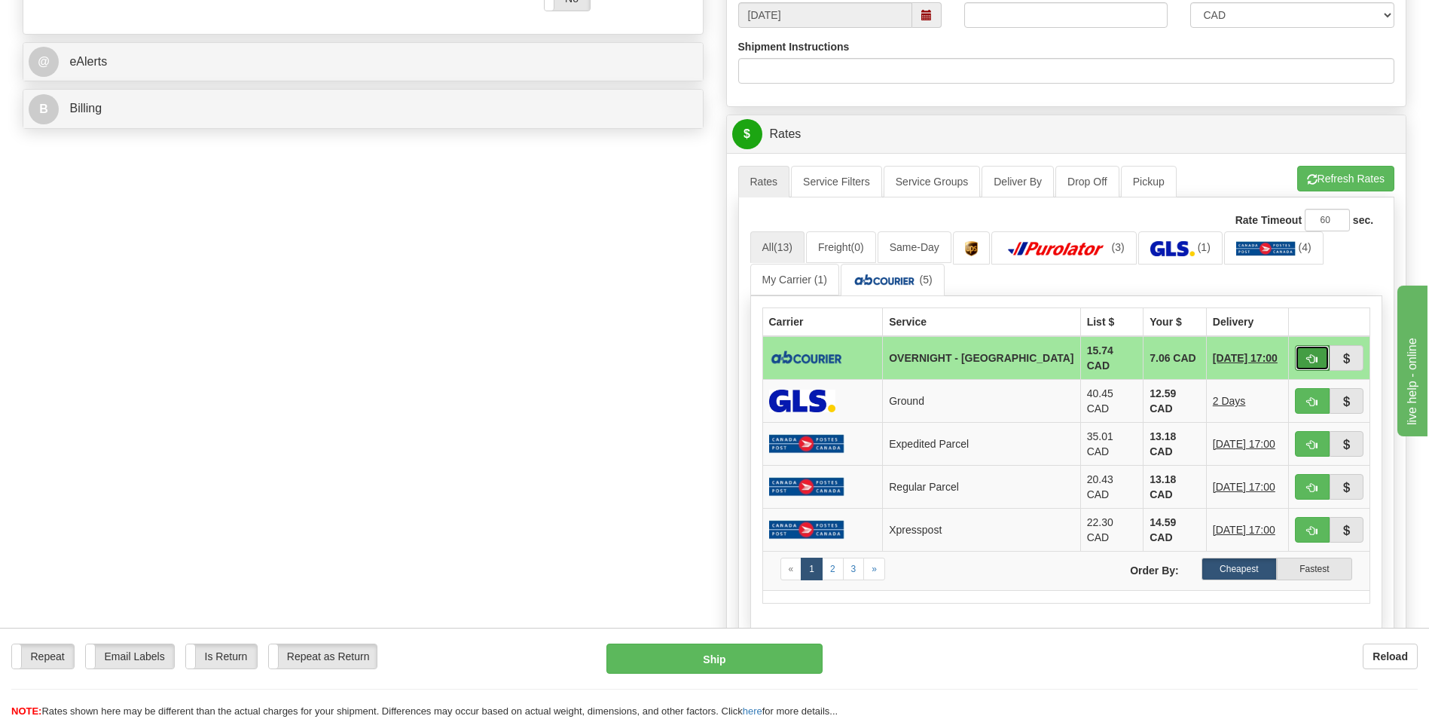
click at [1311, 356] on span "button" at bounding box center [1312, 359] width 11 height 10
type input "4"
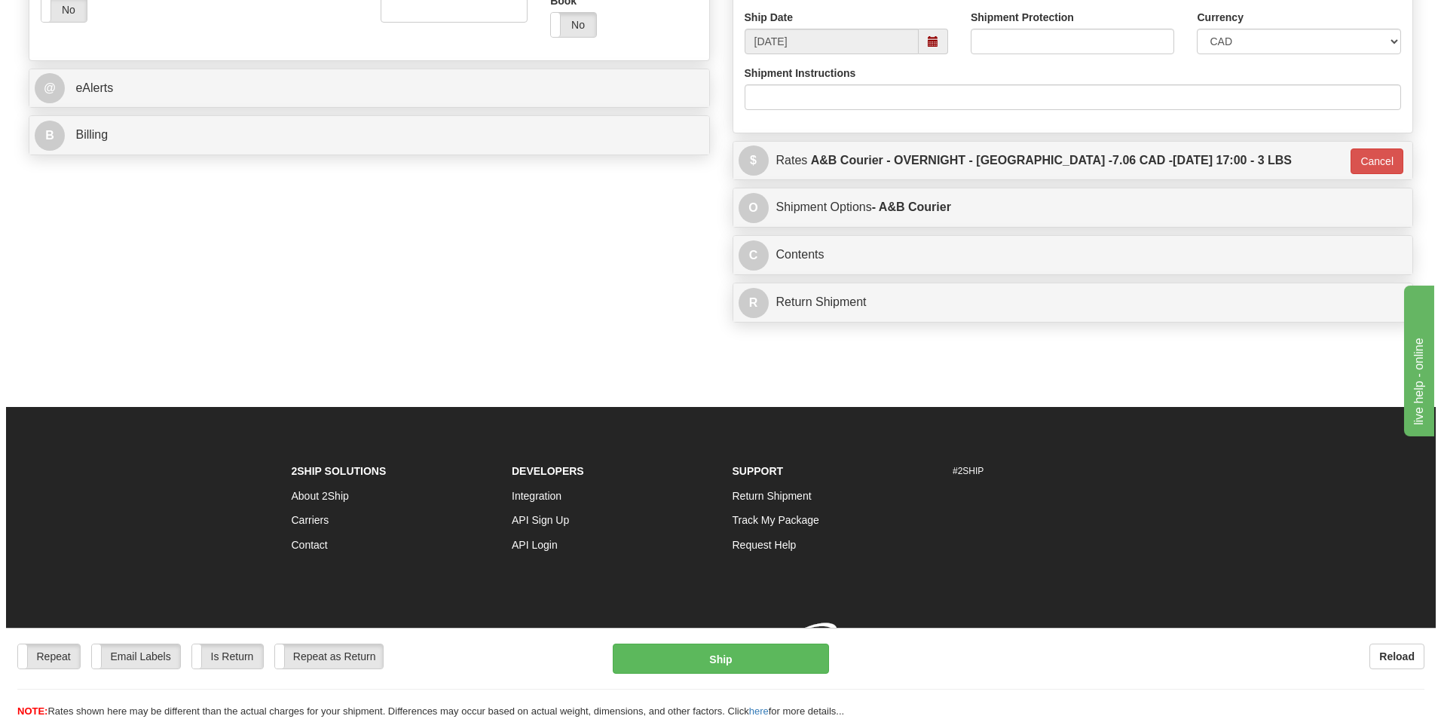
scroll to position [589, 0]
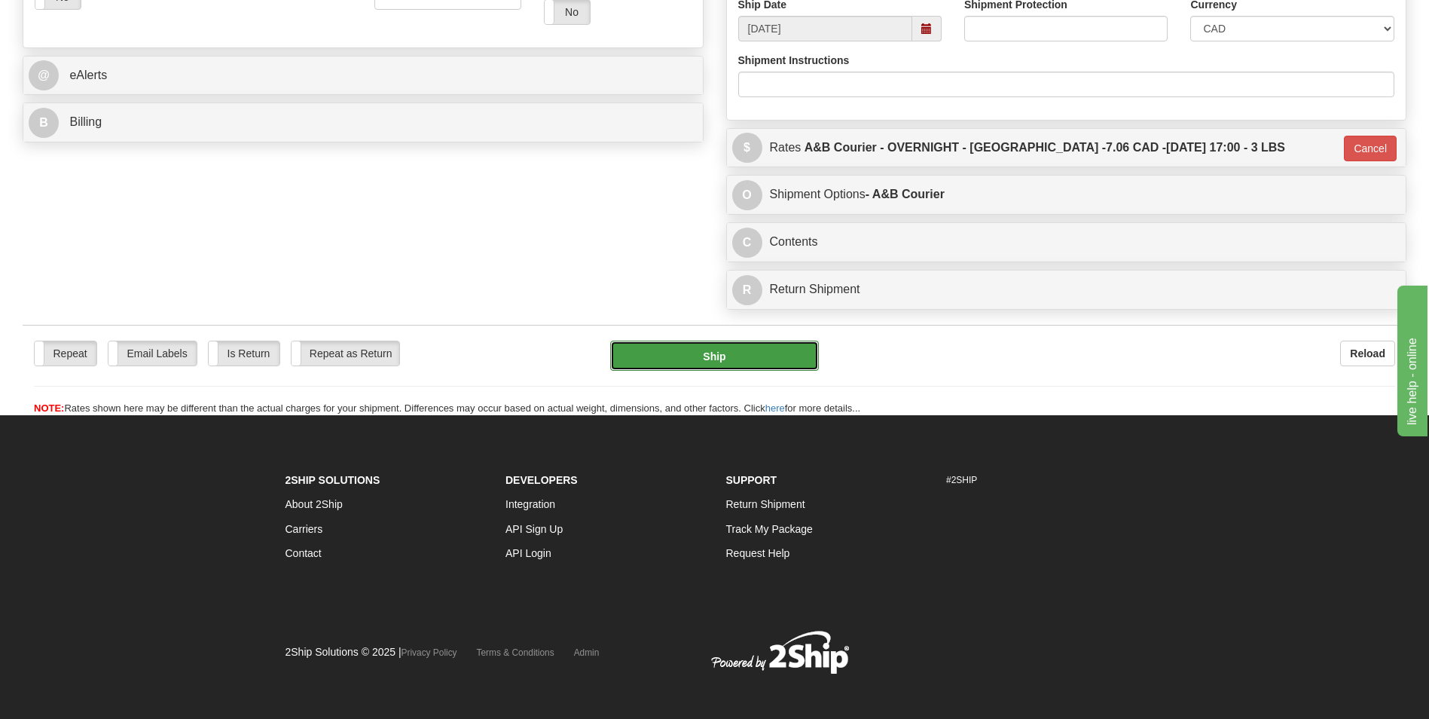
click at [784, 368] on button "Ship" at bounding box center [714, 356] width 208 height 30
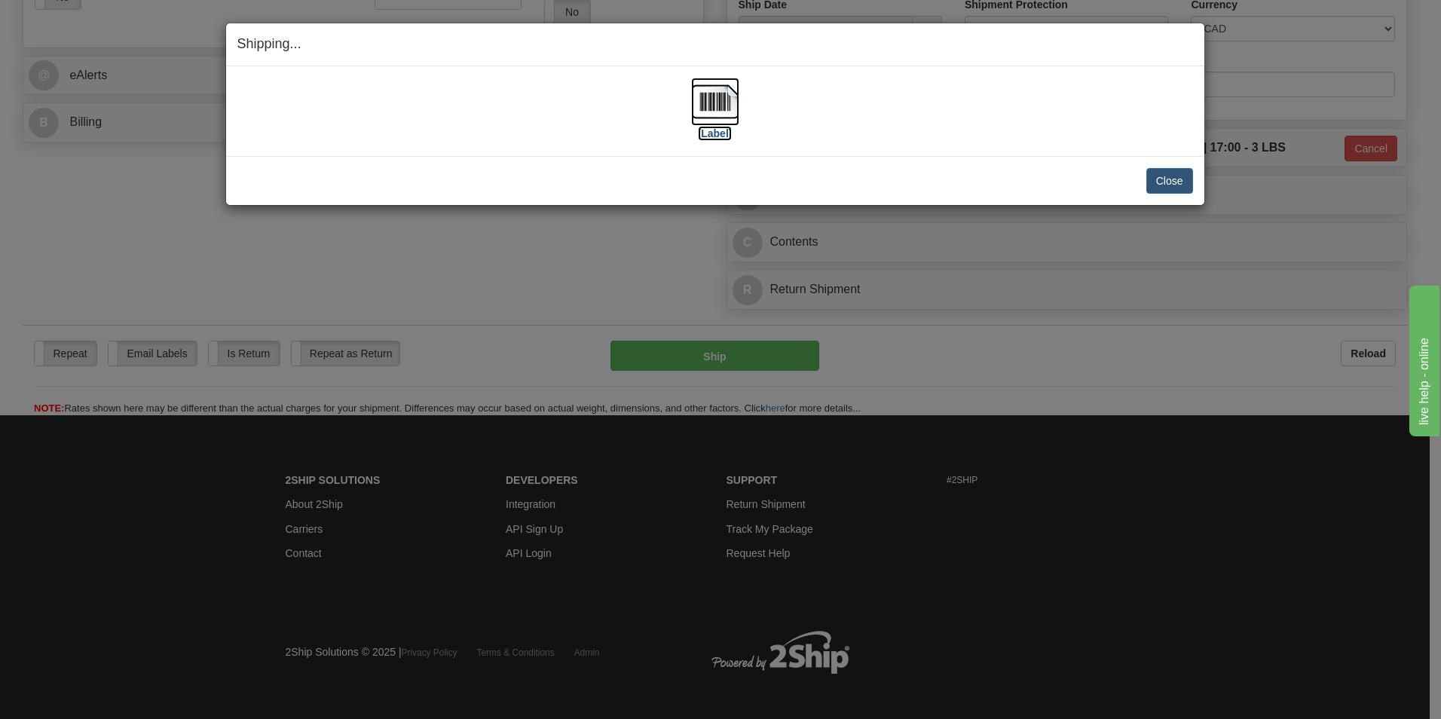
click at [718, 102] on img at bounding box center [715, 102] width 48 height 48
click at [1151, 185] on button "Close" at bounding box center [1169, 181] width 47 height 26
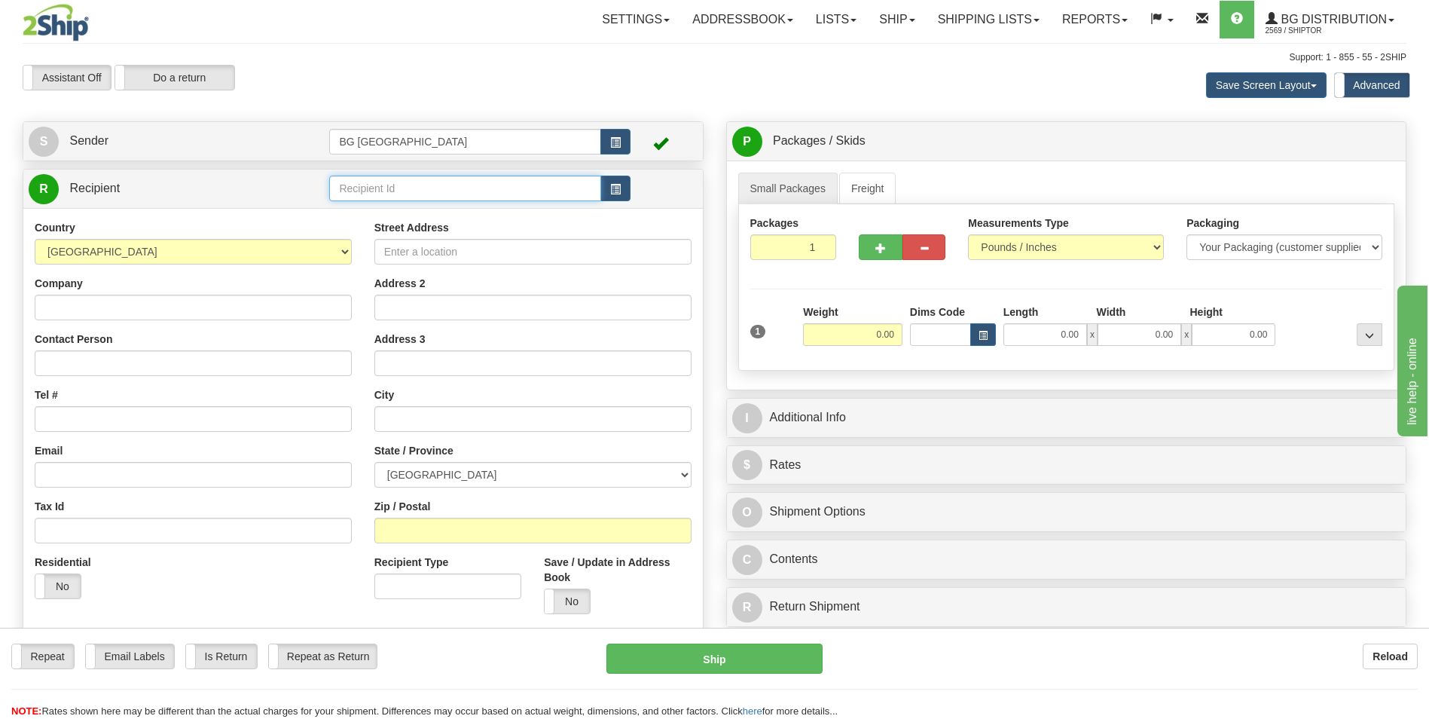
click at [360, 192] on input "text" at bounding box center [464, 189] width 271 height 26
click at [353, 210] on div "60163" at bounding box center [462, 211] width 257 height 17
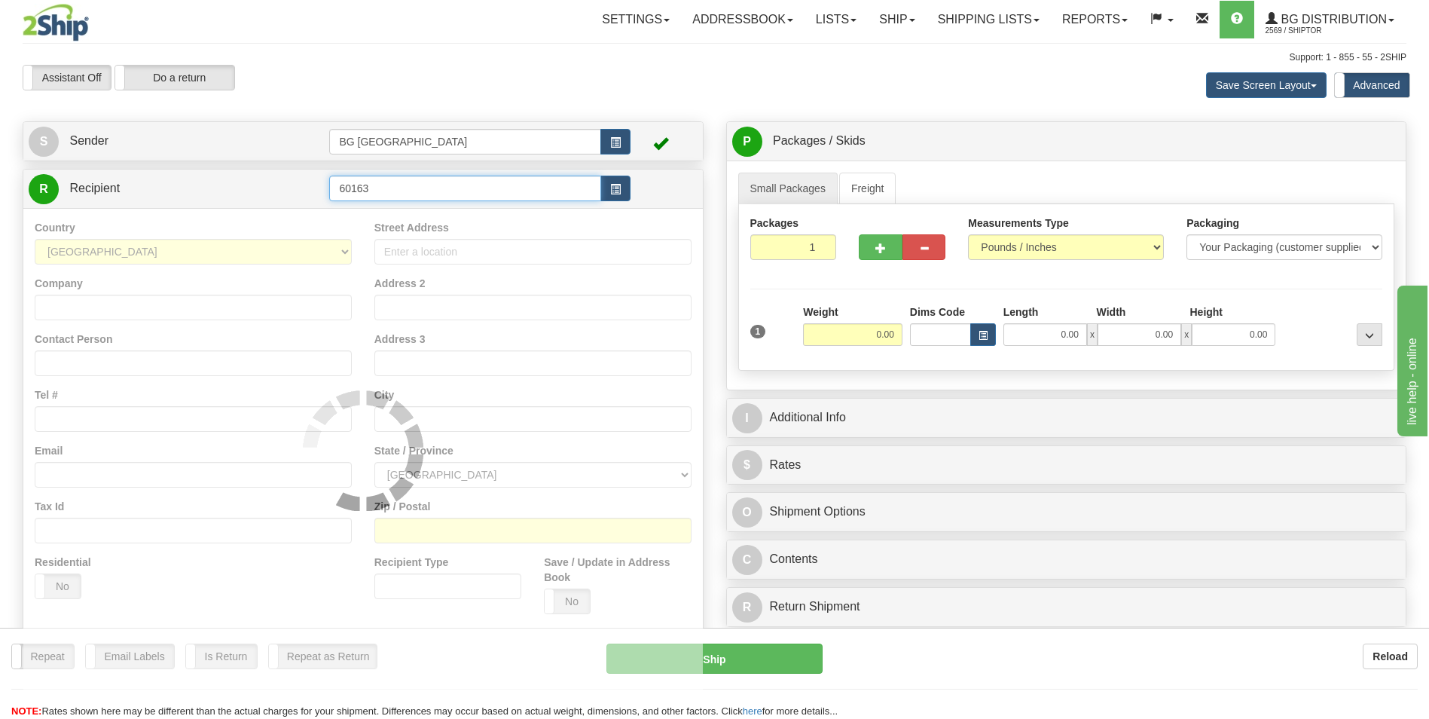
type input "60163"
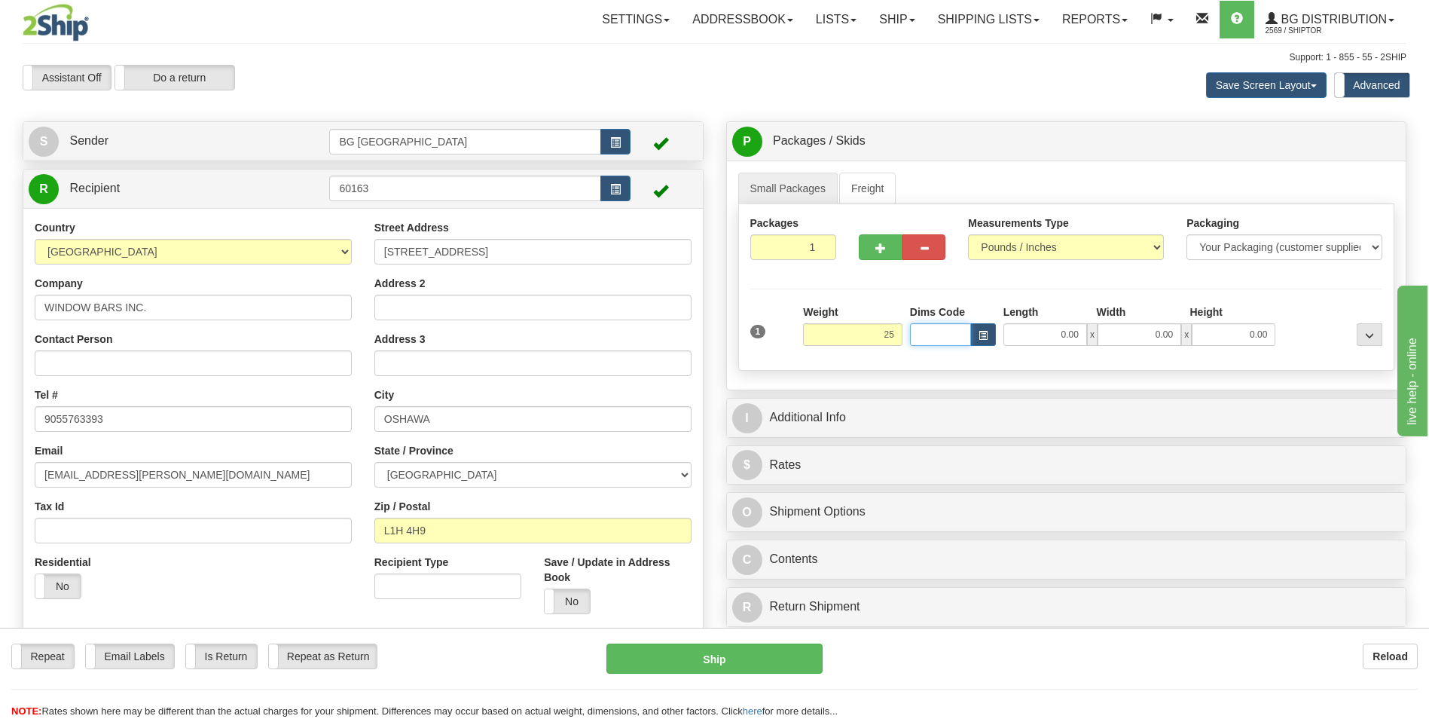
type input "25.00"
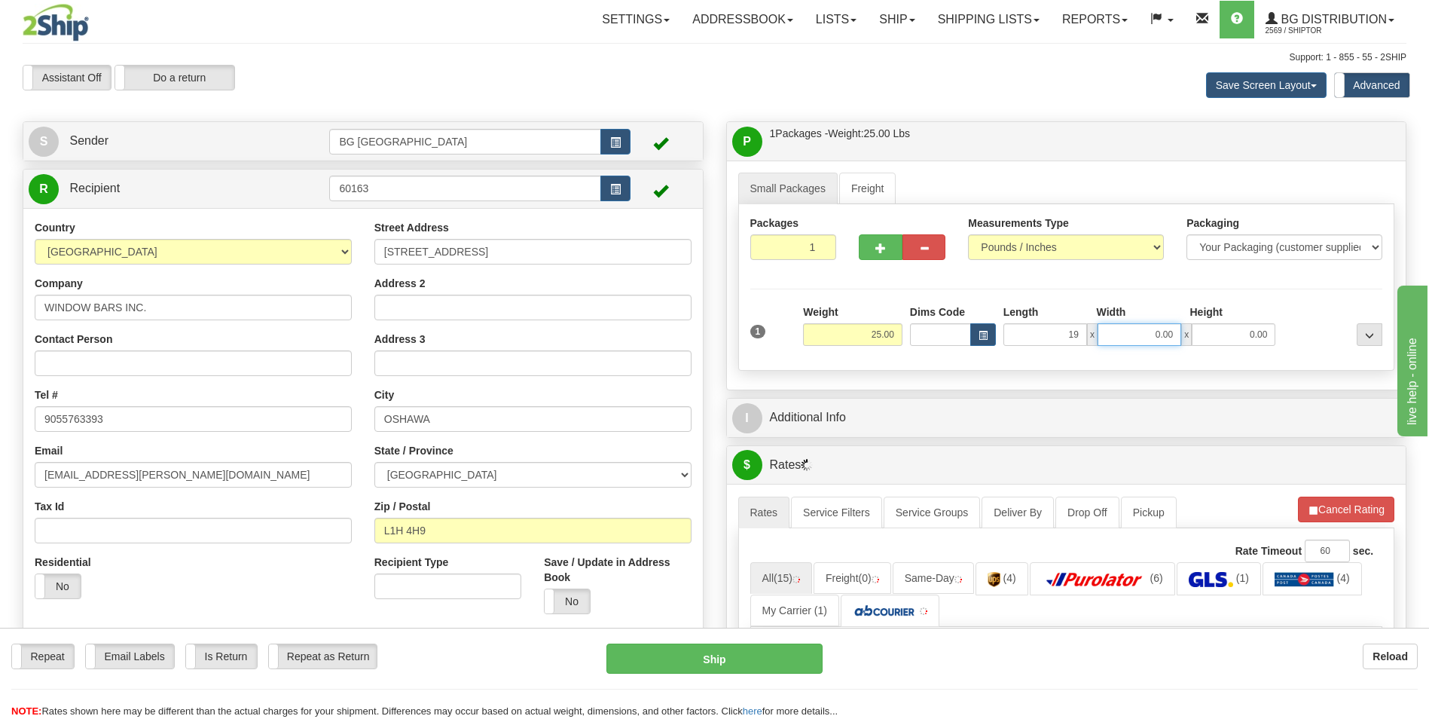
type input "19.00"
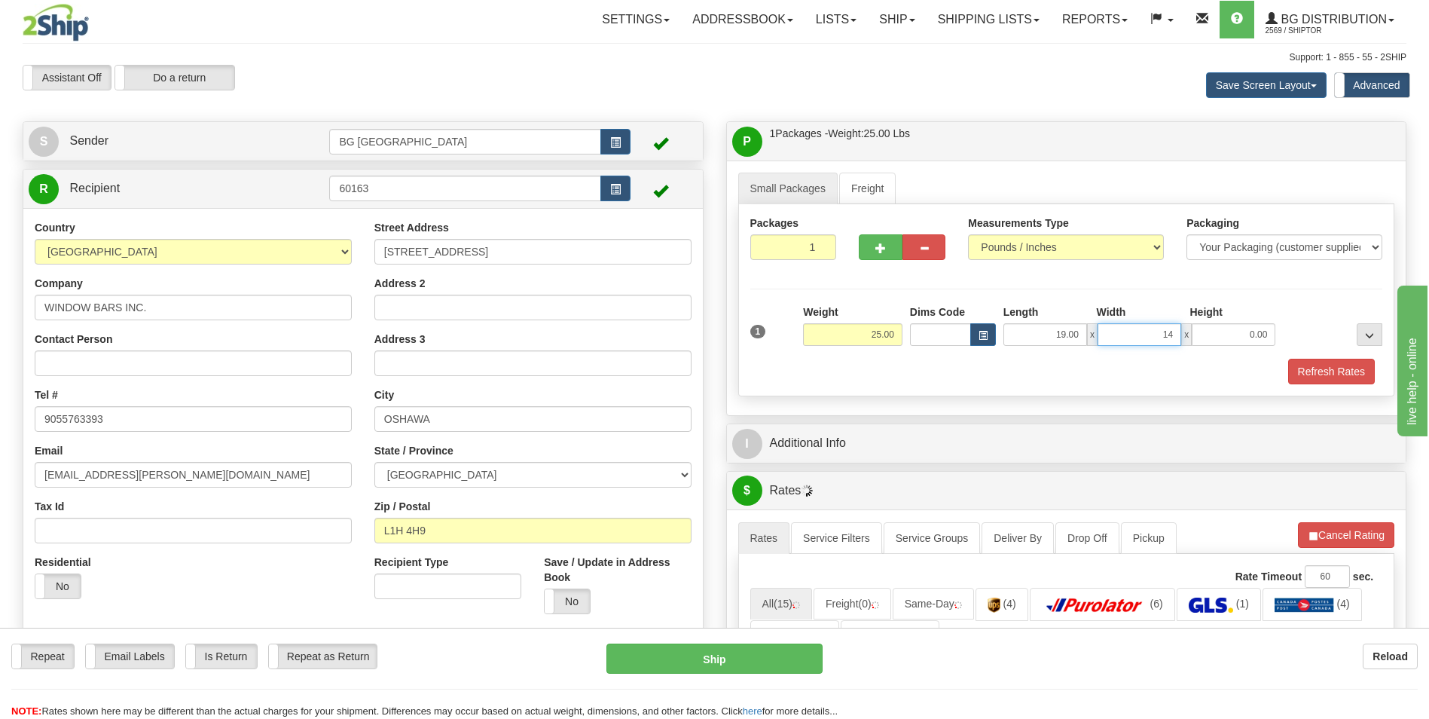
type input "14.00"
type input "8.00"
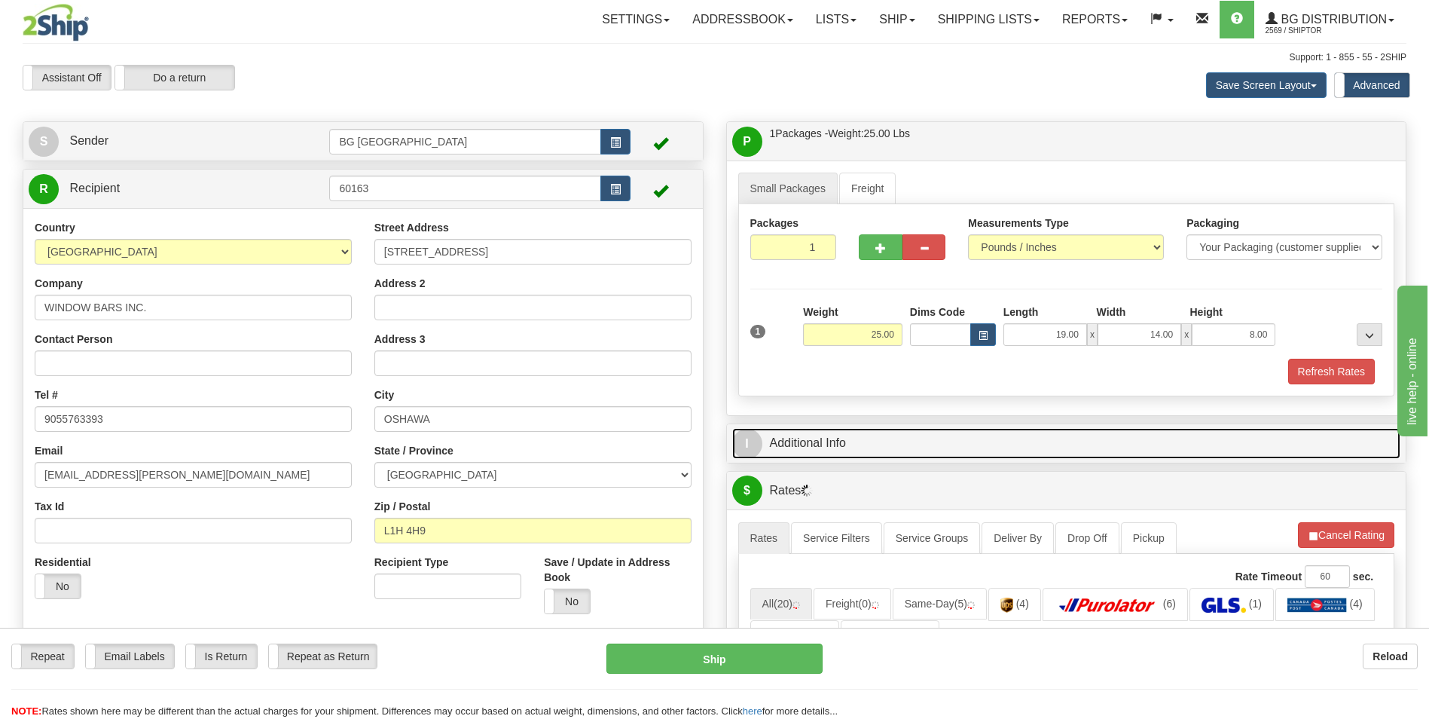
click at [854, 438] on link "I Additional Info" at bounding box center [1066, 443] width 669 height 31
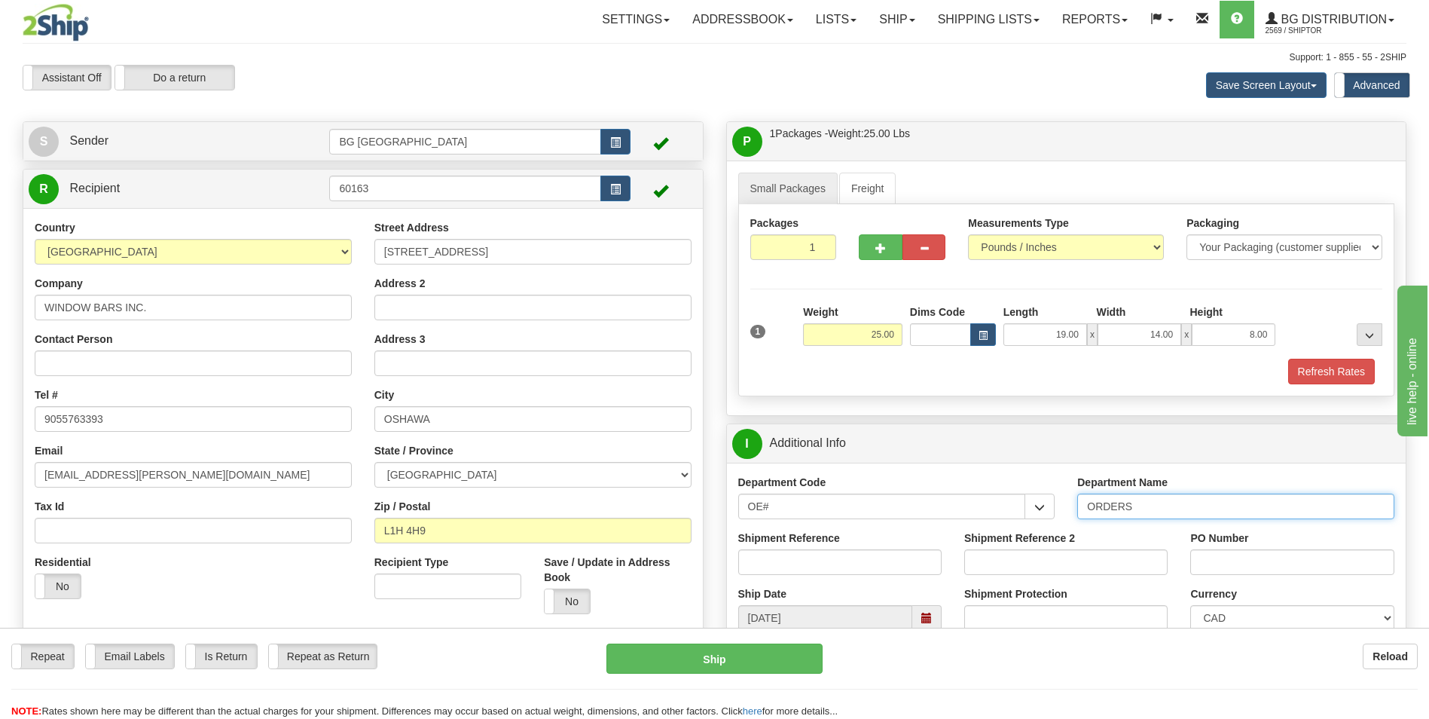
click at [1139, 503] on input "ORDERS" at bounding box center [1236, 507] width 317 height 26
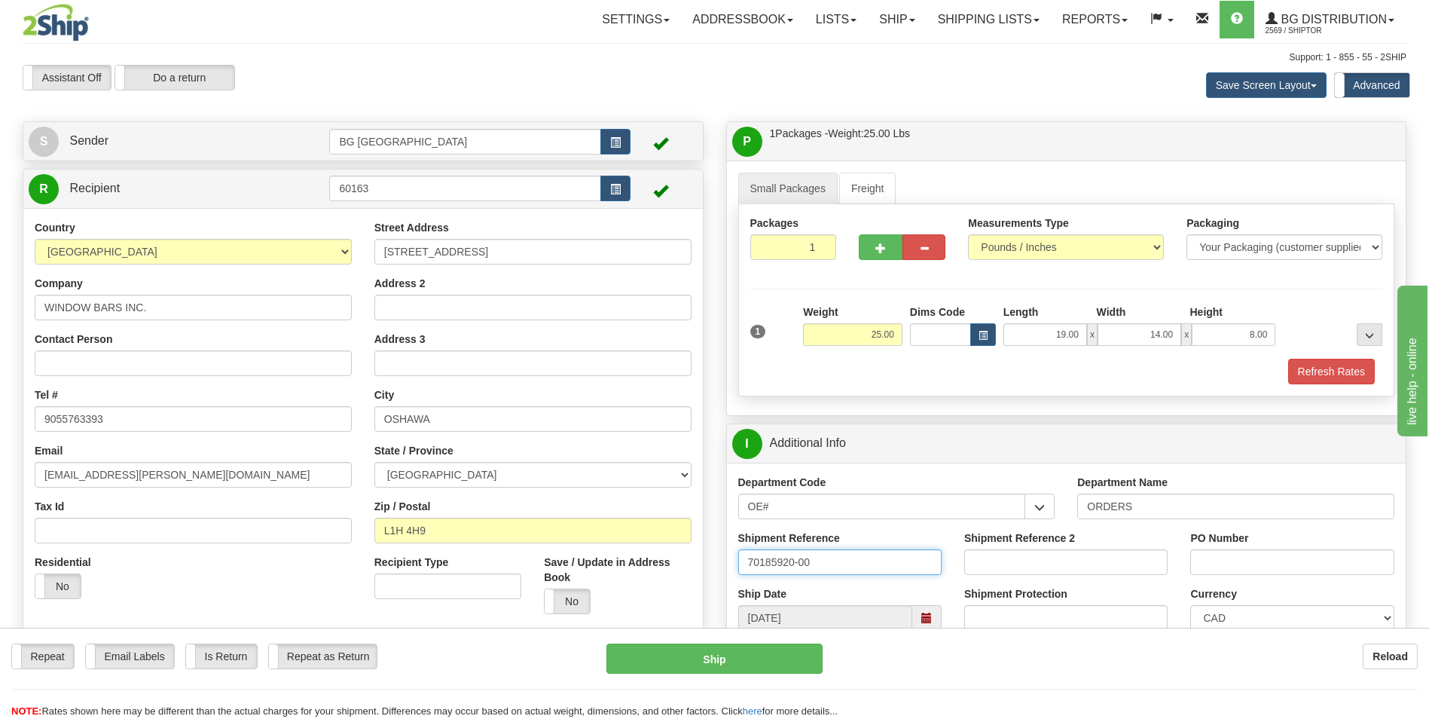
type input "70185920-00"
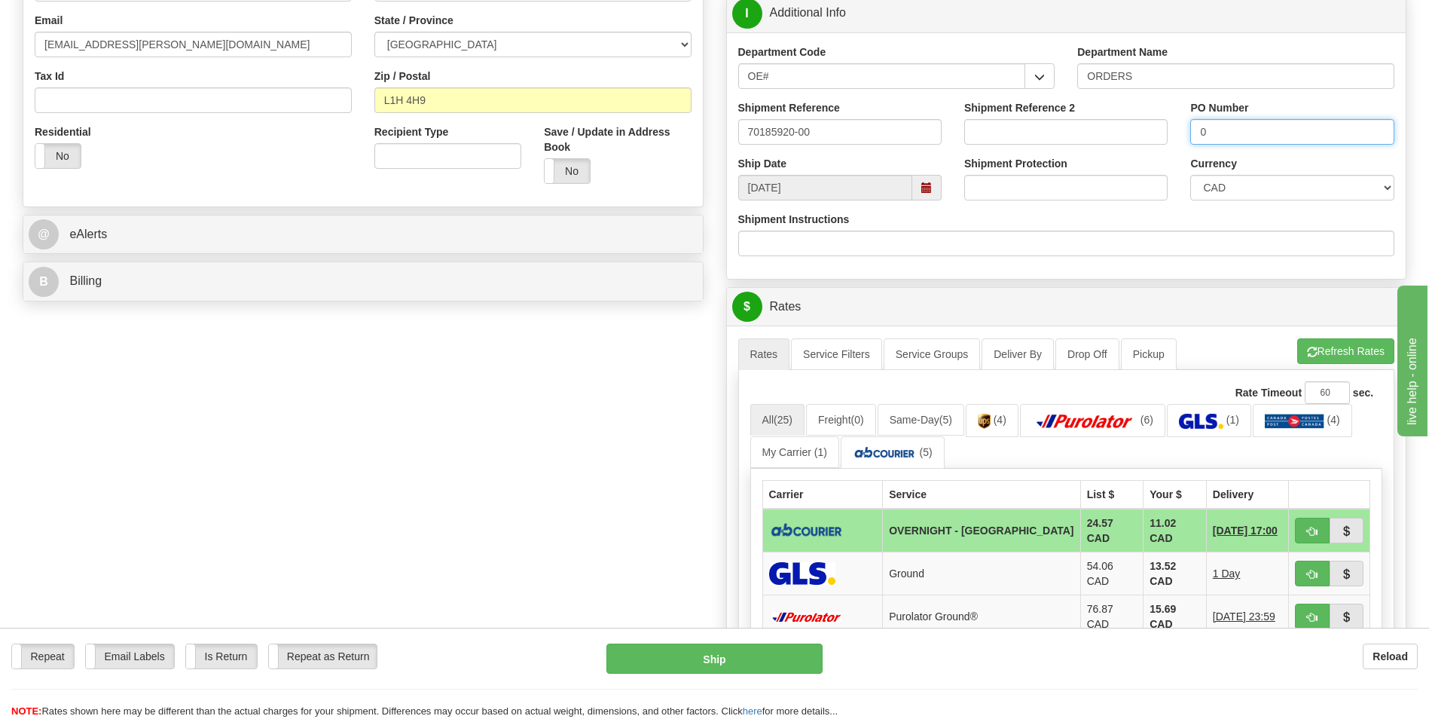
scroll to position [452, 0]
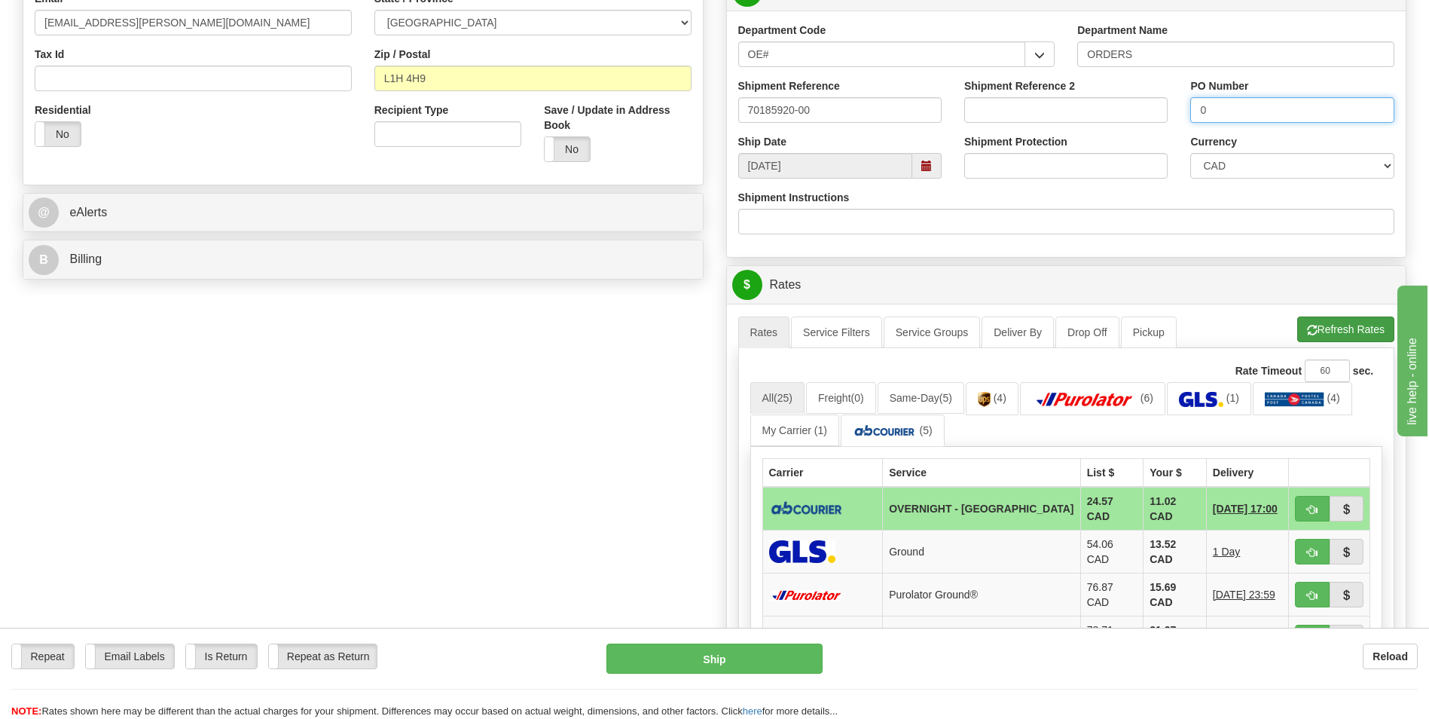
type input "0"
click at [1383, 331] on button "Refresh Rates" at bounding box center [1346, 329] width 97 height 26
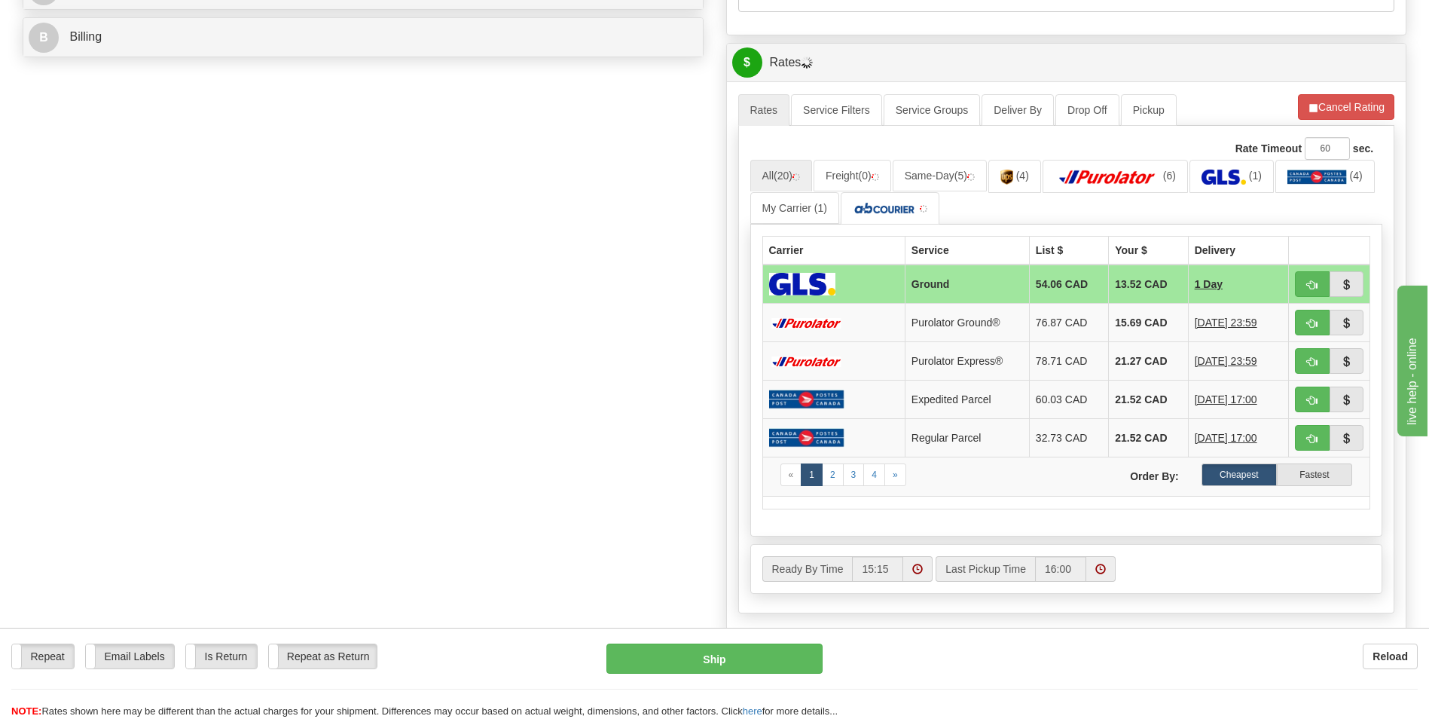
scroll to position [678, 0]
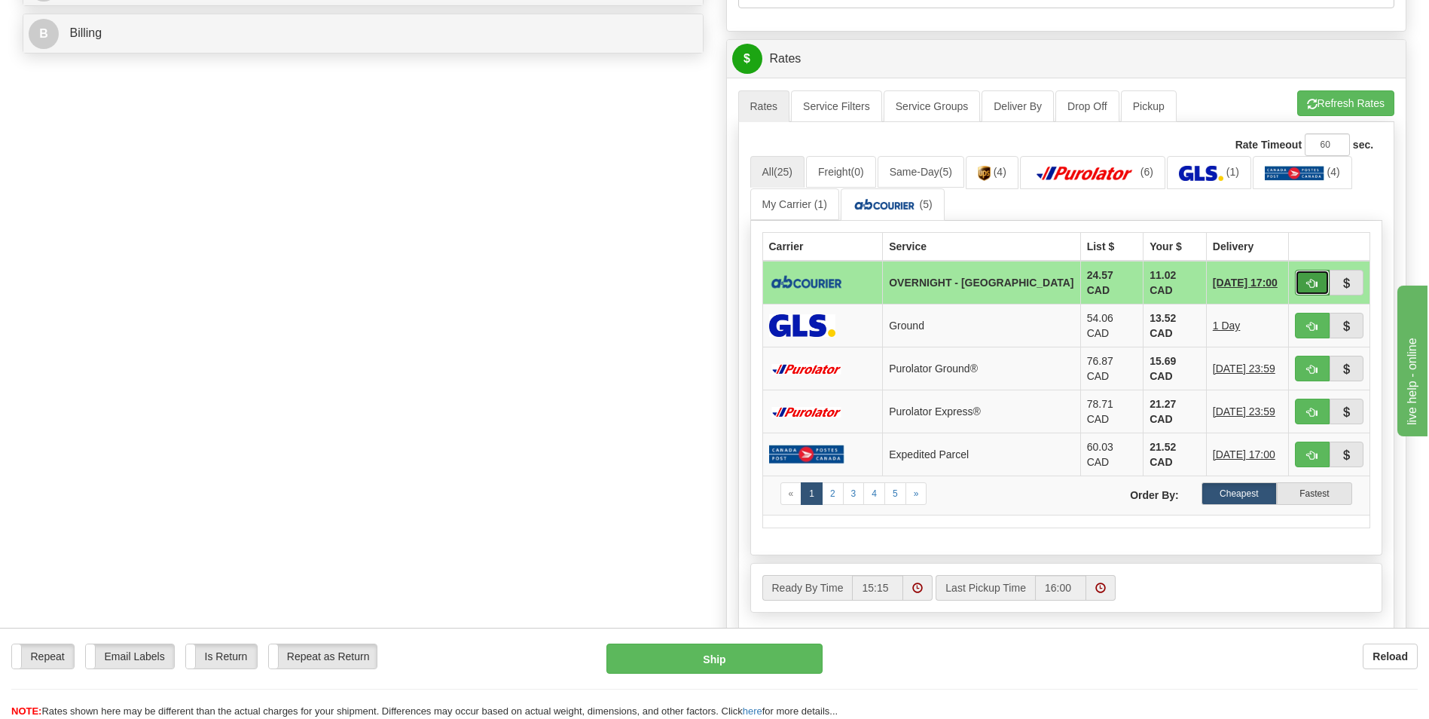
click at [1322, 280] on button "button" at bounding box center [1312, 283] width 35 height 26
type input "4"
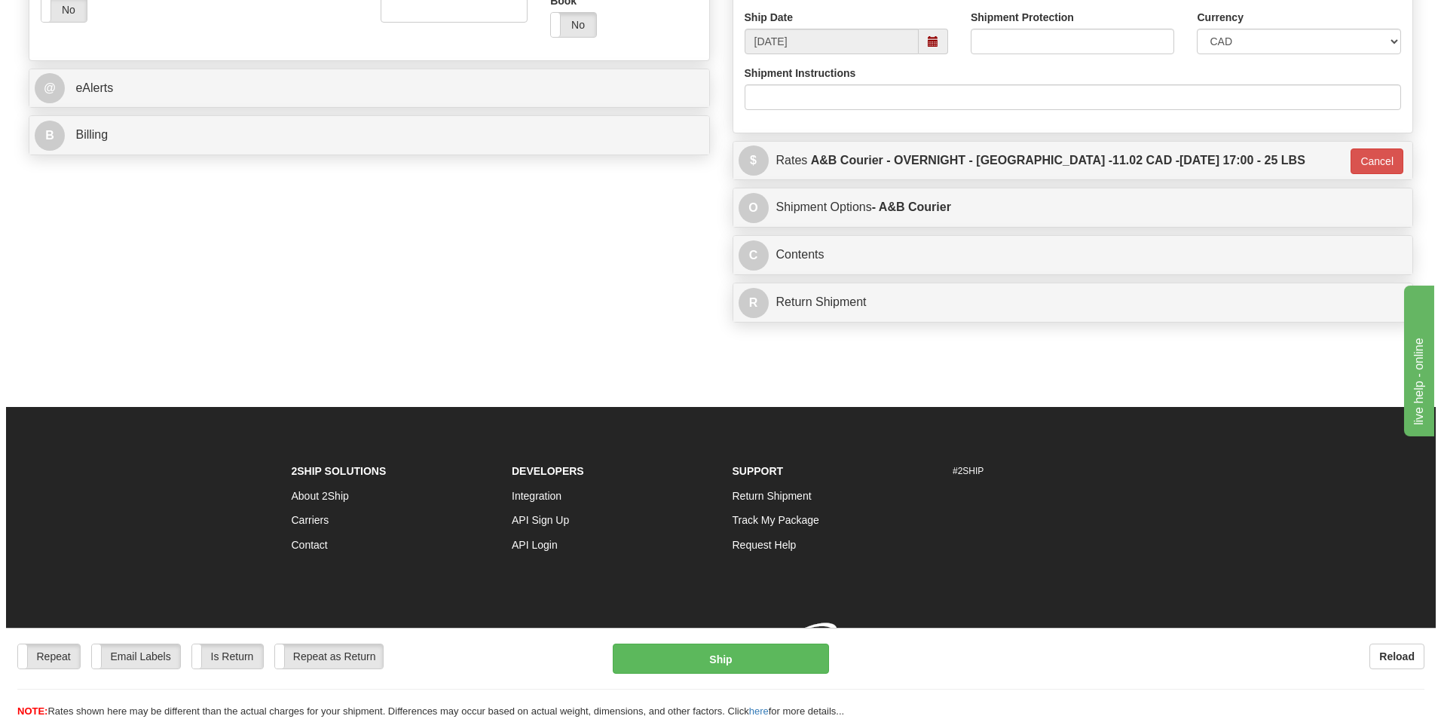
scroll to position [598, 0]
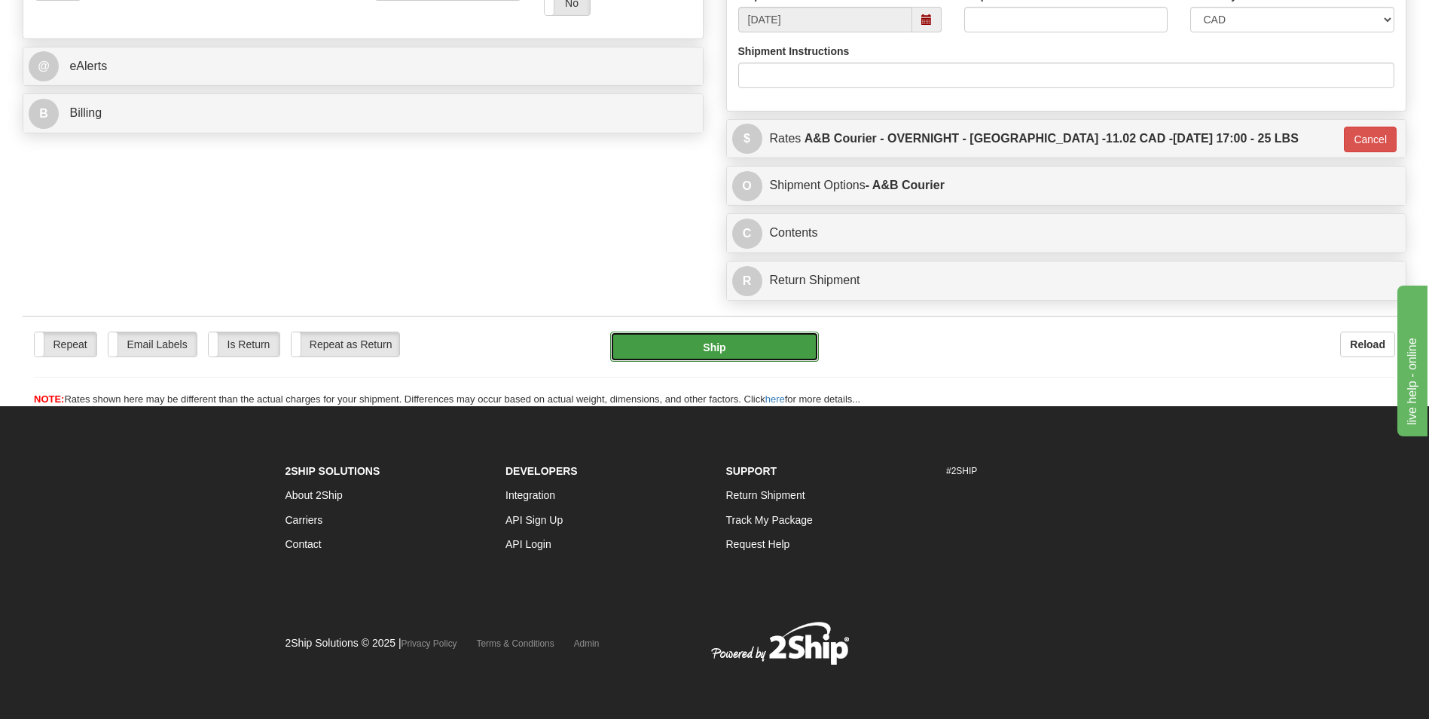
click at [699, 347] on button "Ship" at bounding box center [714, 347] width 208 height 30
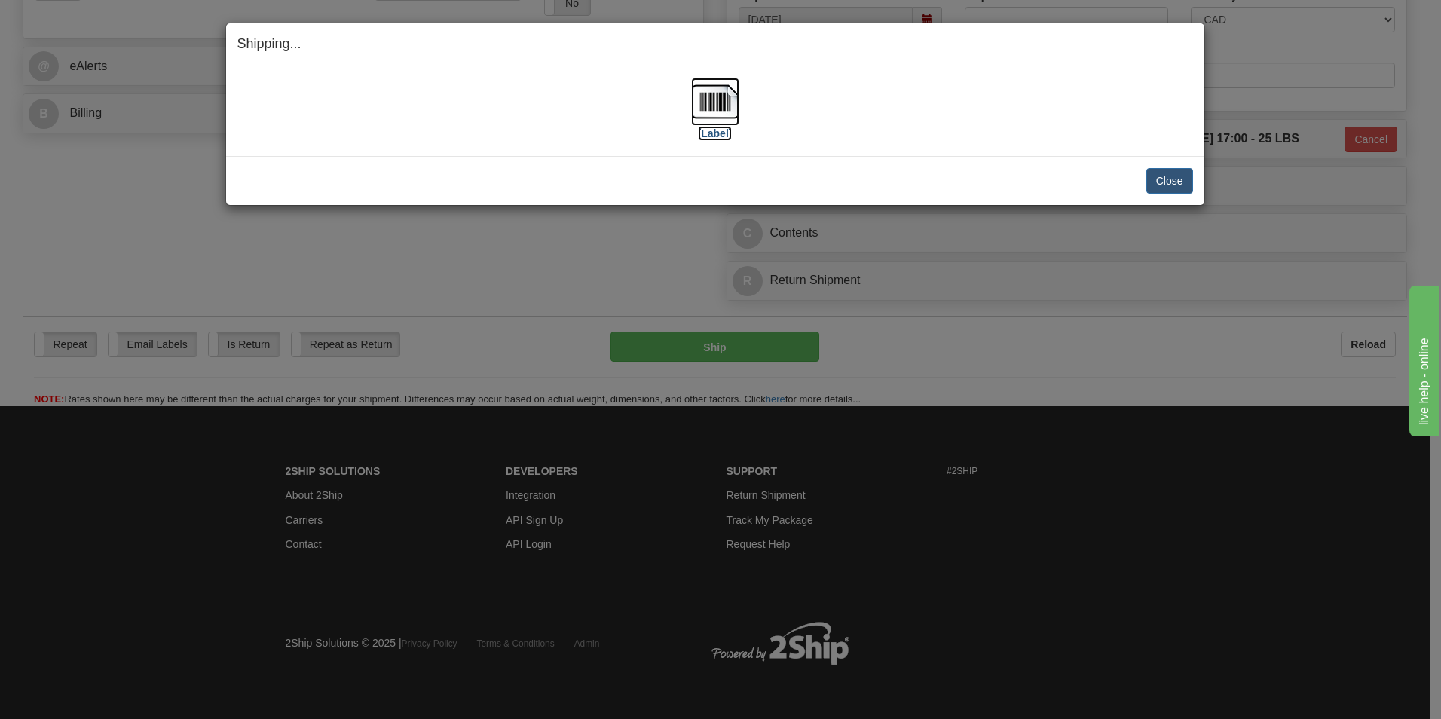
click at [714, 86] on img at bounding box center [715, 102] width 48 height 48
click at [1148, 182] on button "Close" at bounding box center [1169, 181] width 47 height 26
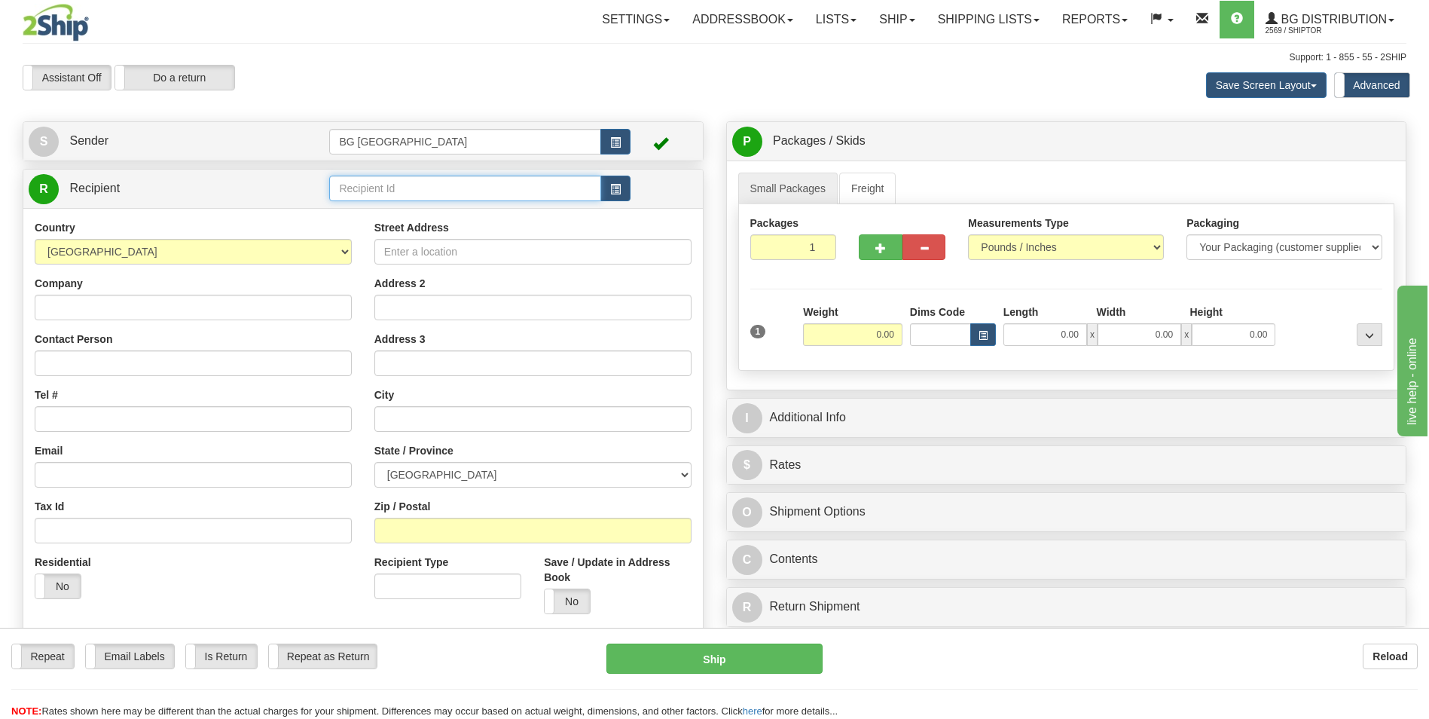
click at [408, 185] on input "text" at bounding box center [464, 189] width 271 height 26
click at [398, 206] on div "60140" at bounding box center [462, 211] width 257 height 17
type input "60140"
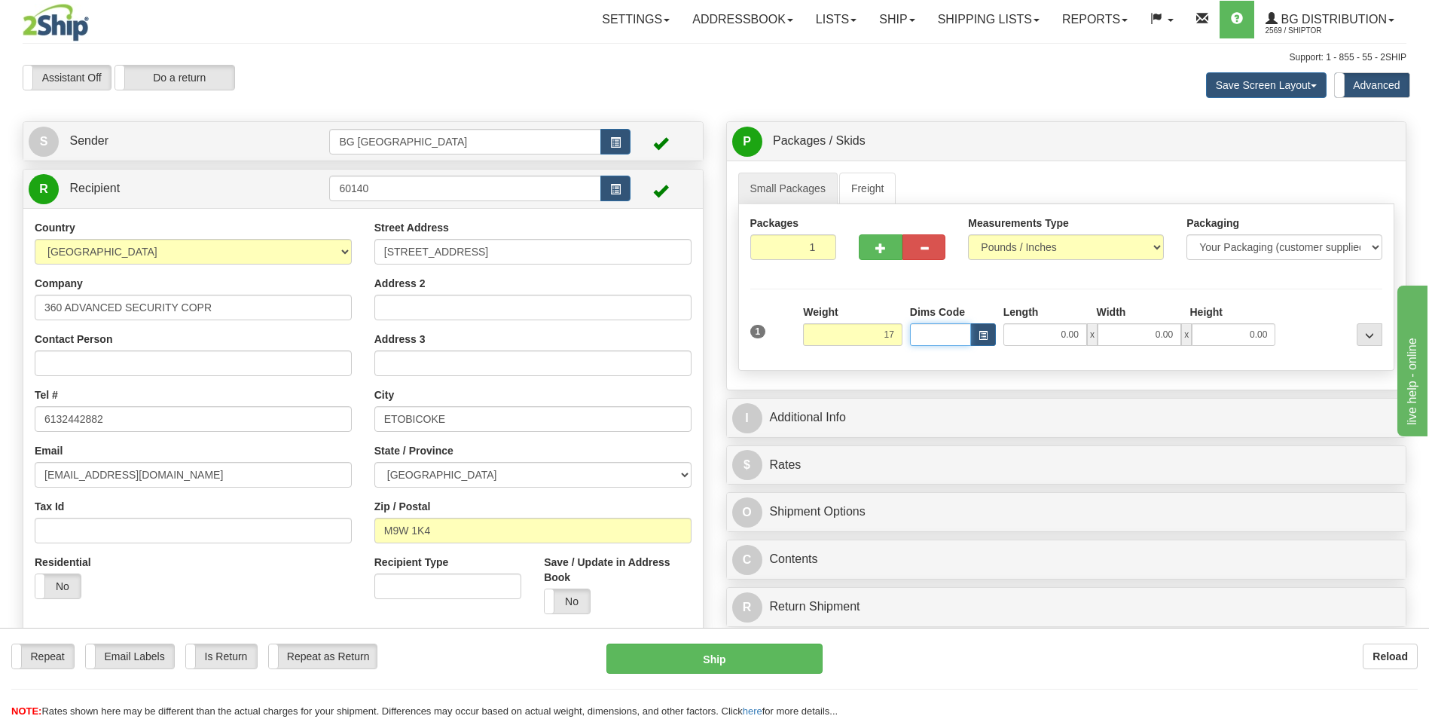
type input "17.00"
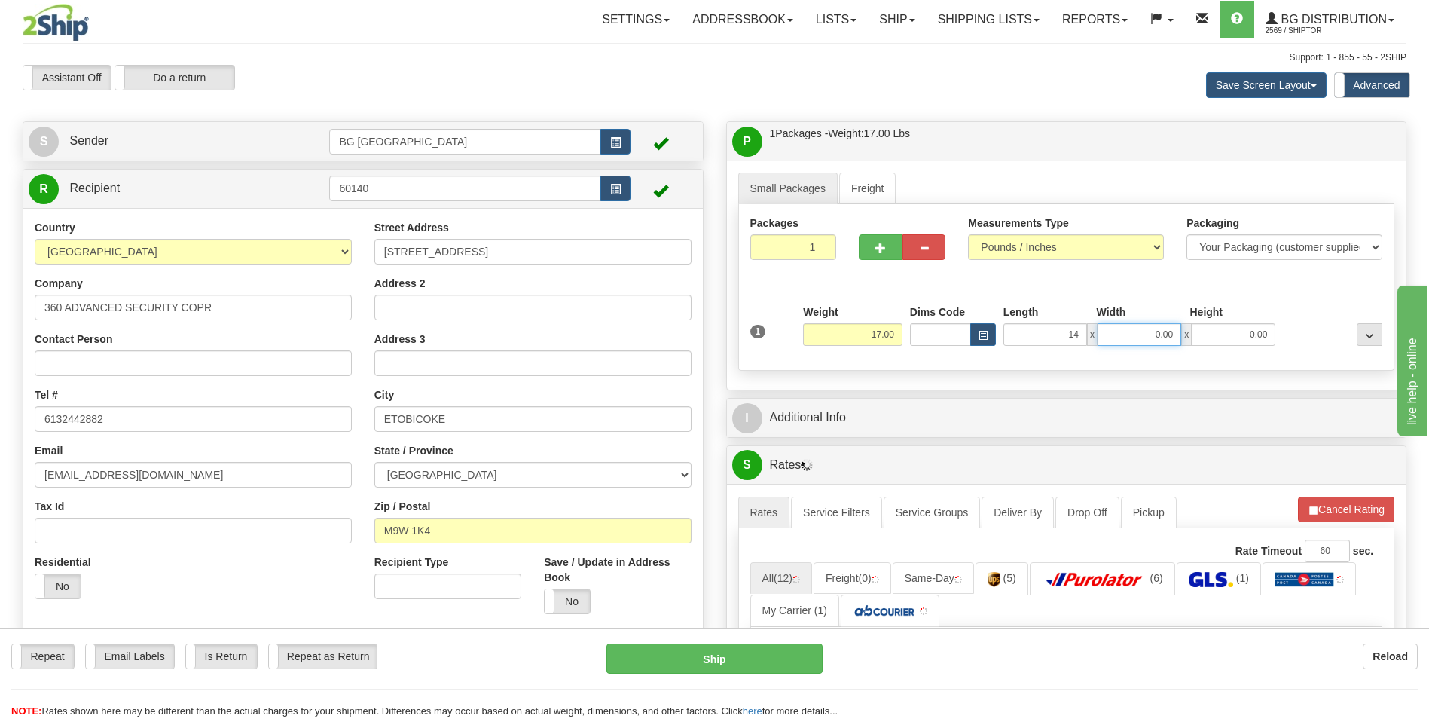
type input "14.00"
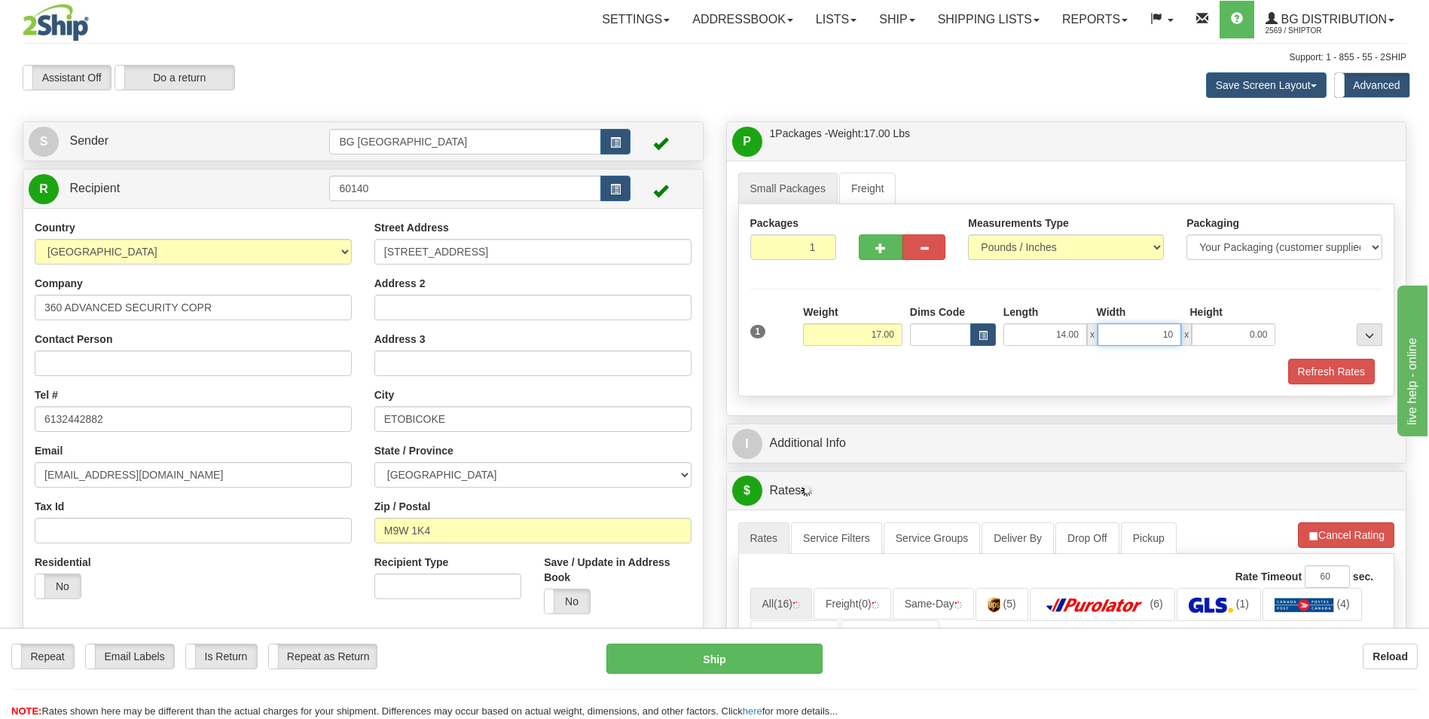
type input "10.00"
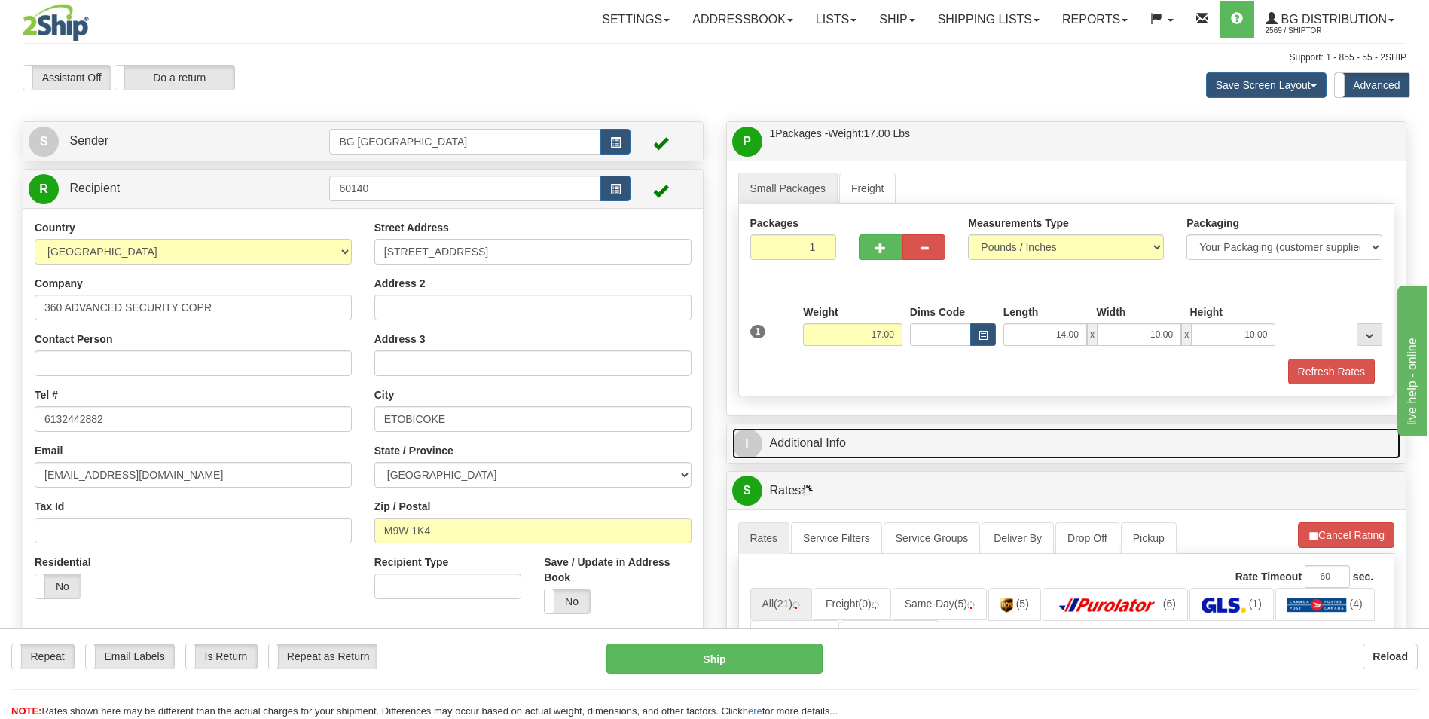
click at [833, 437] on link "I Additional Info" at bounding box center [1066, 443] width 669 height 31
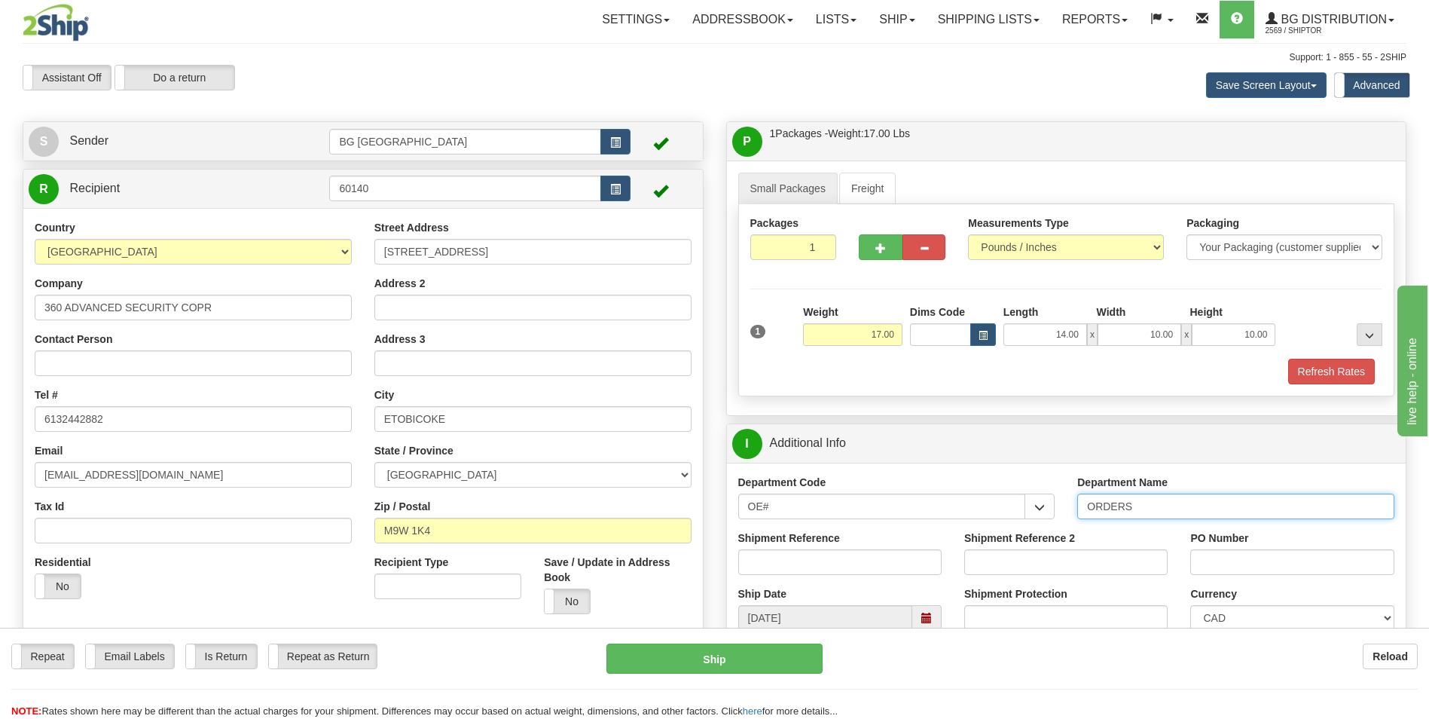
click at [1235, 508] on input "ORDERS" at bounding box center [1236, 507] width 317 height 26
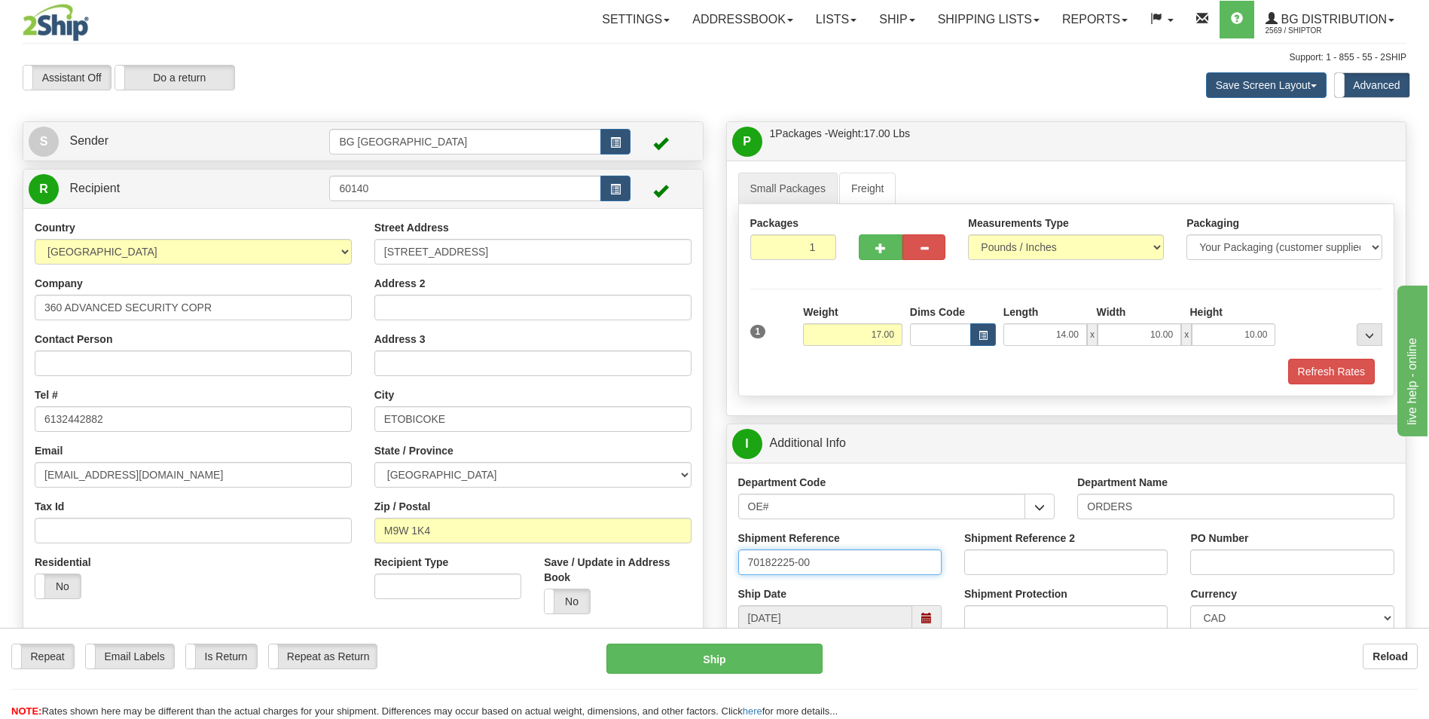
type input "70182225-00"
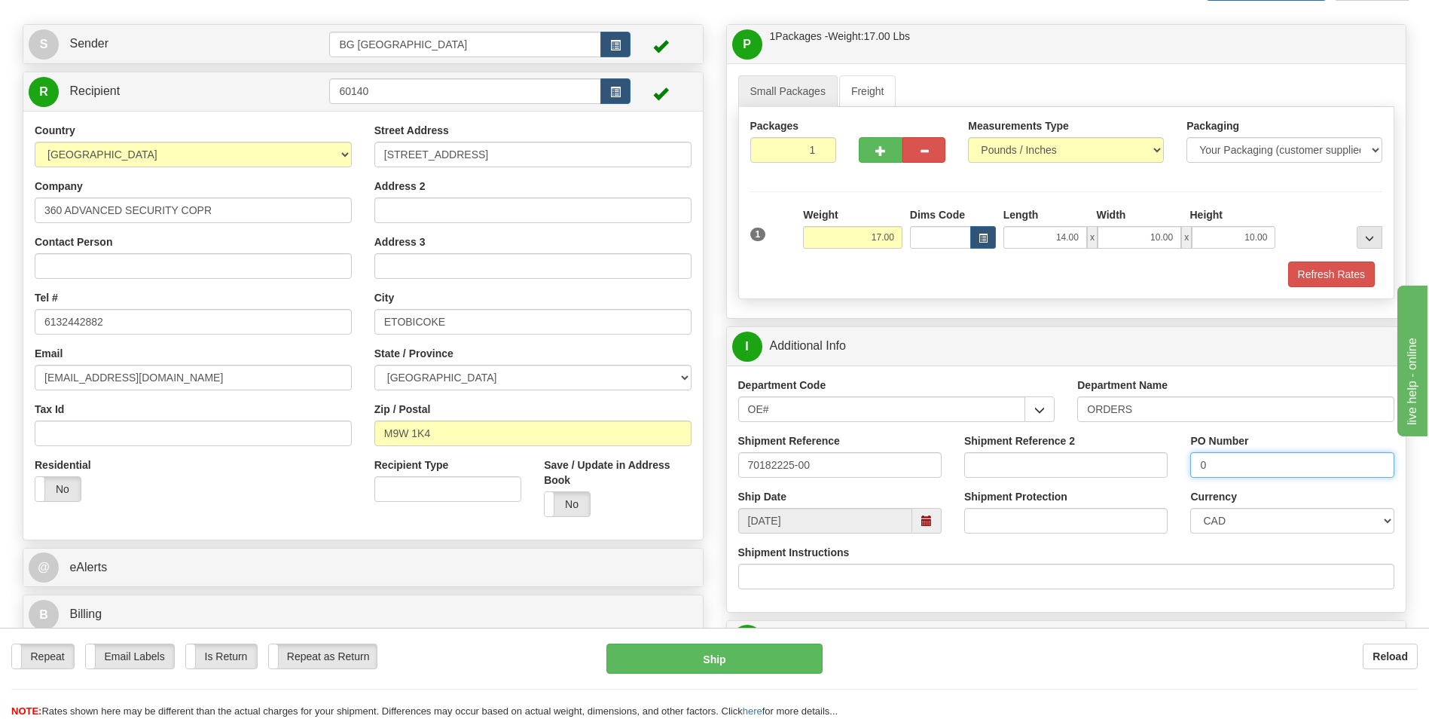
scroll to position [301, 0]
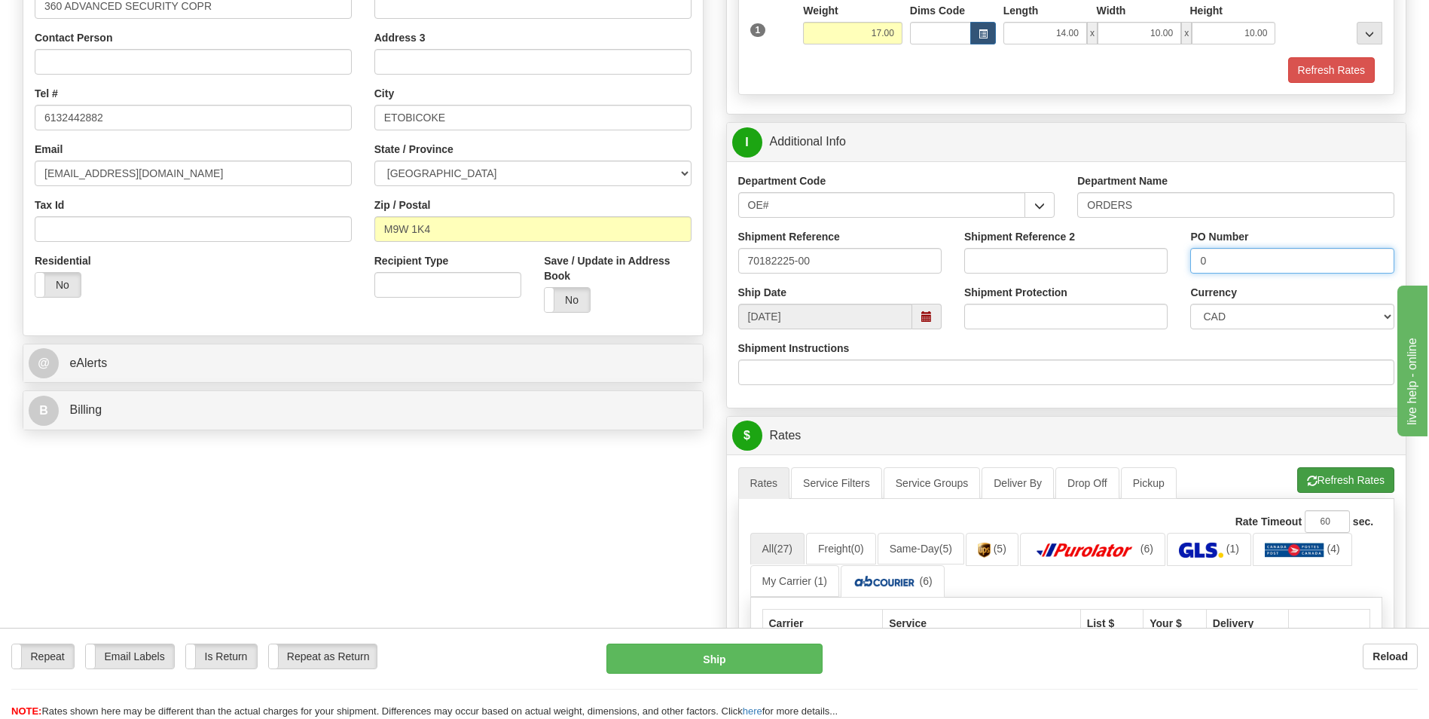
type input "0"
click at [1307, 473] on button "Refresh Rates" at bounding box center [1346, 480] width 97 height 26
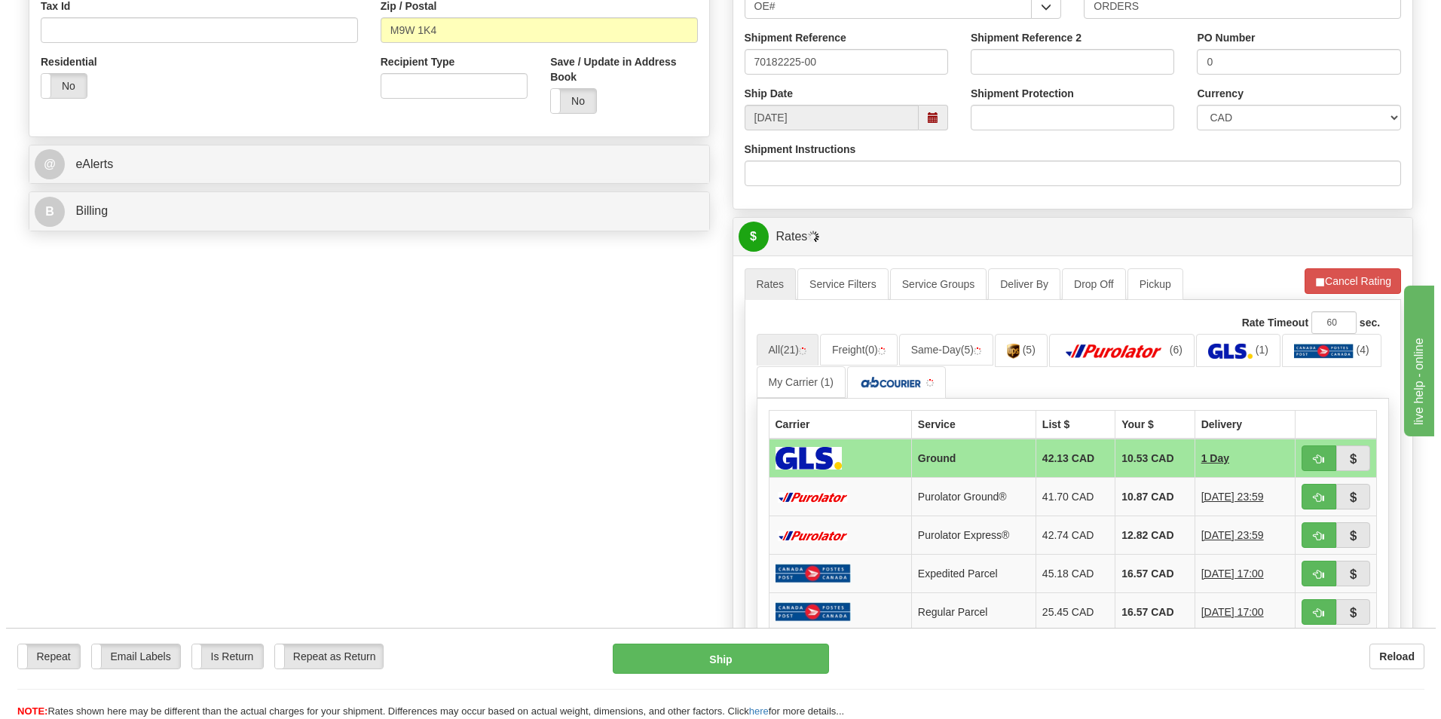
scroll to position [527, 0]
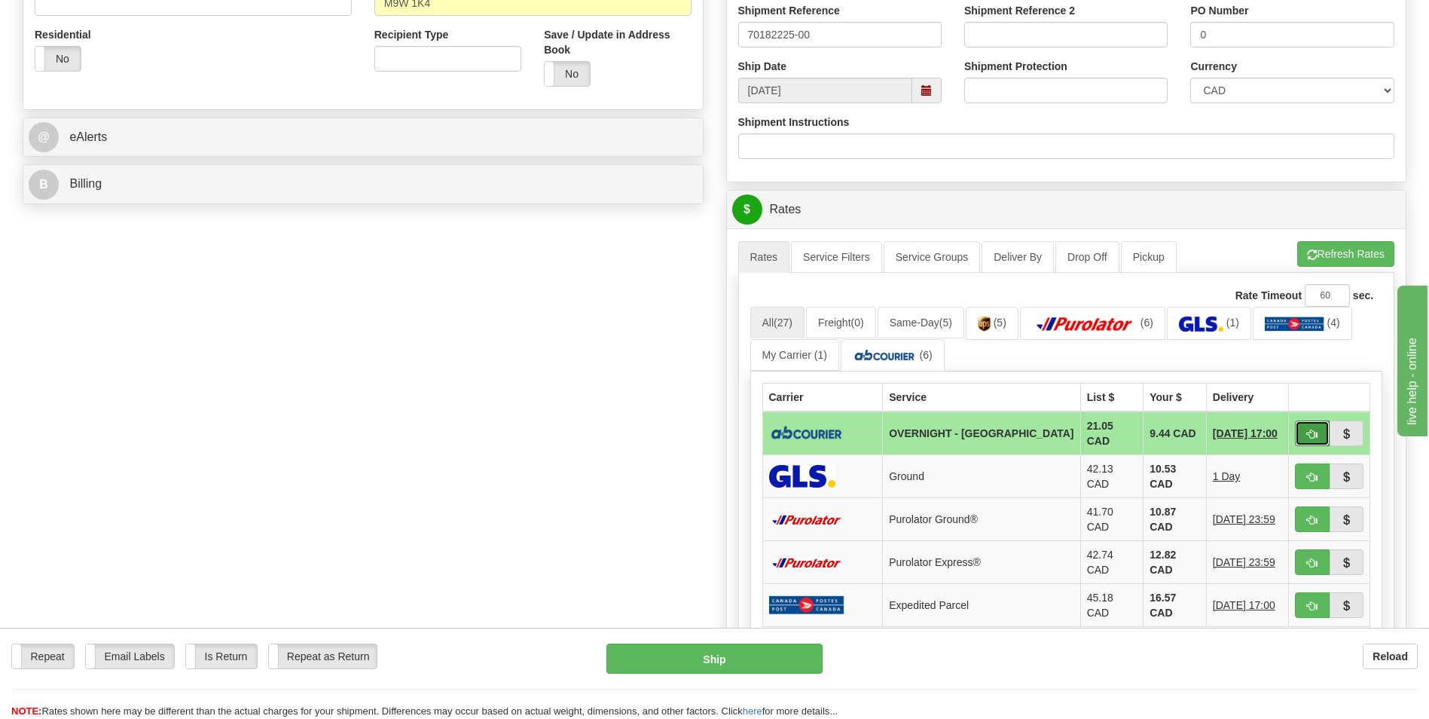
click at [1304, 429] on button "button" at bounding box center [1312, 433] width 35 height 26
type input "4"
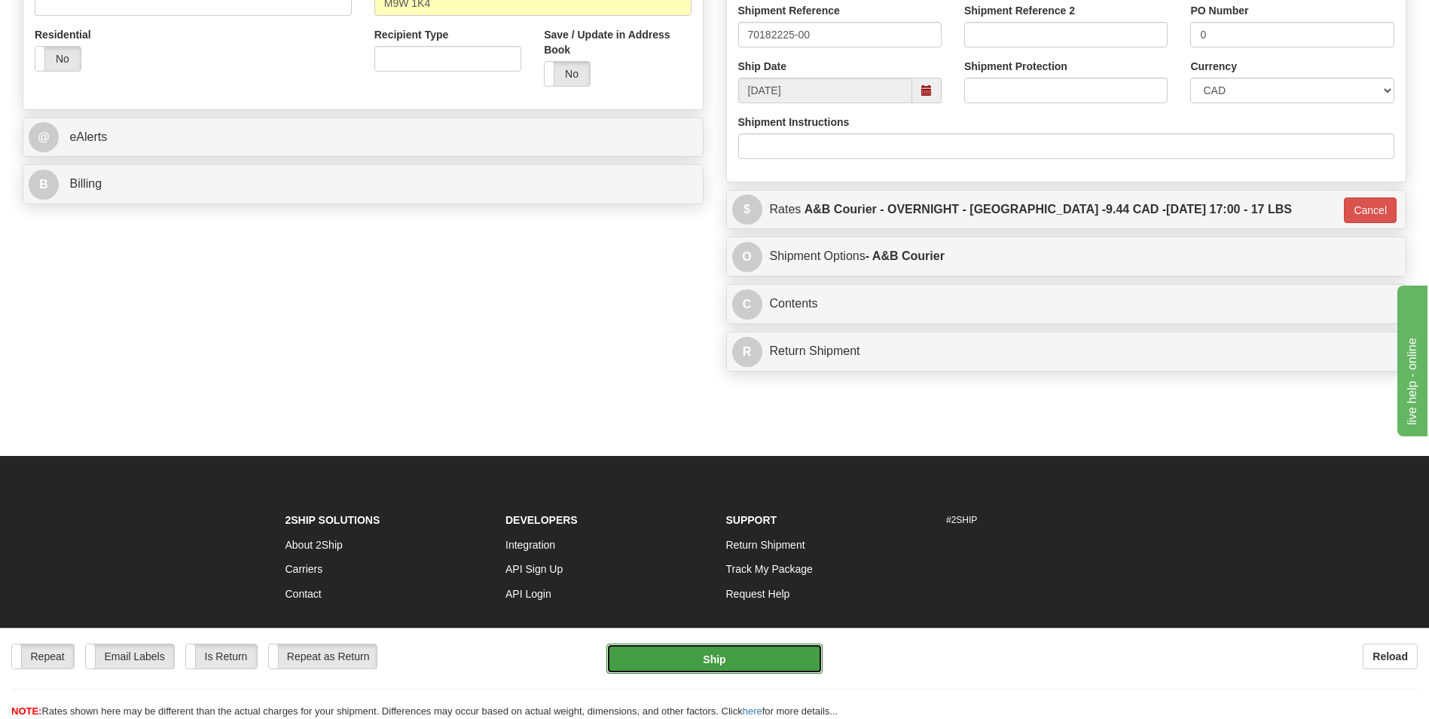
click at [737, 655] on button "Ship" at bounding box center [715, 658] width 216 height 30
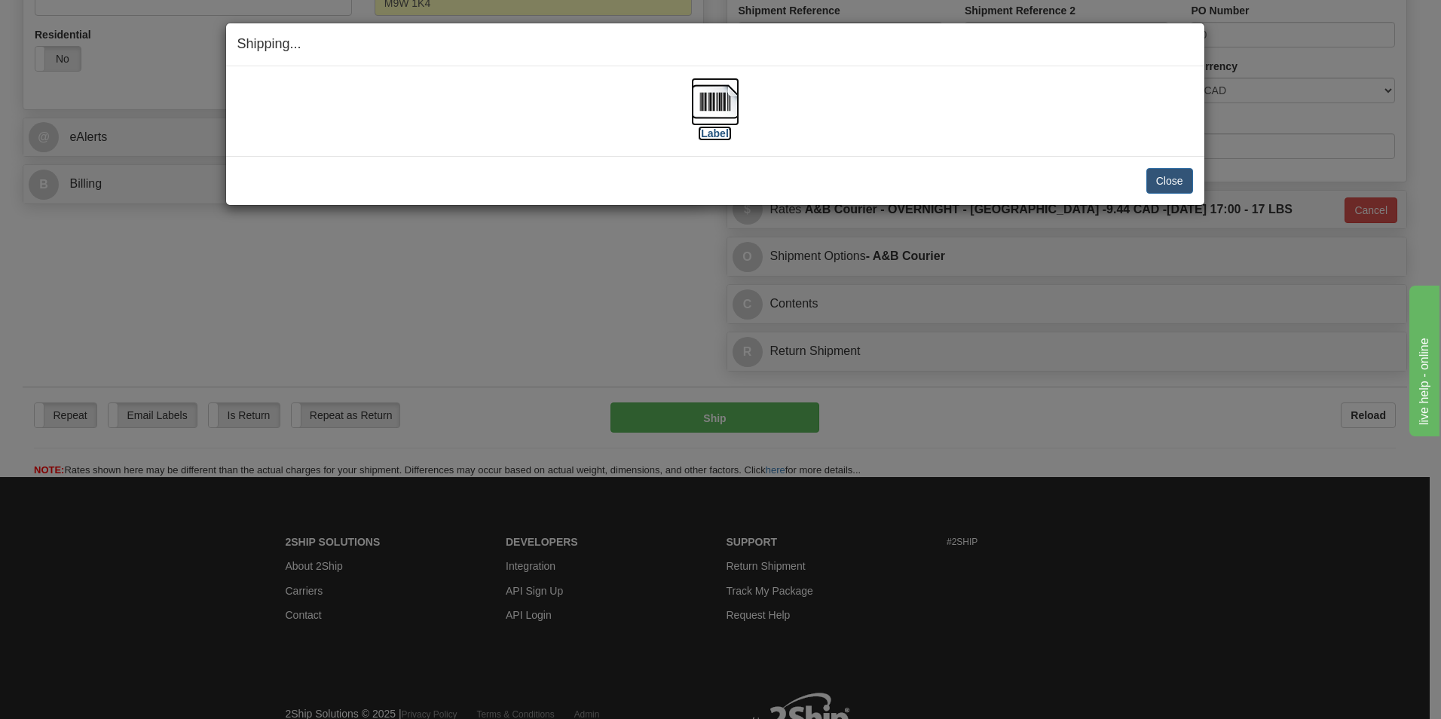
click at [733, 86] on img at bounding box center [715, 102] width 48 height 48
click at [1166, 170] on button "Close" at bounding box center [1169, 181] width 47 height 26
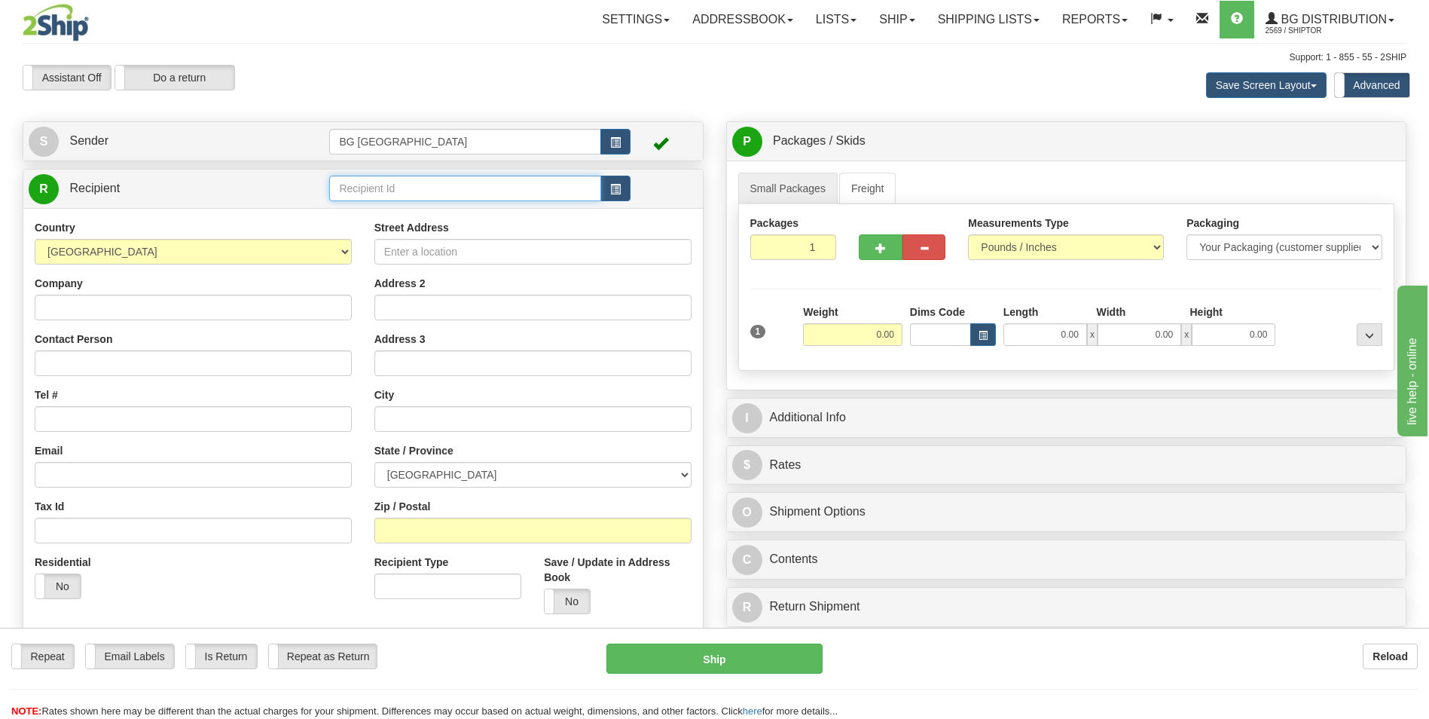
click at [371, 194] on input "text" at bounding box center [464, 189] width 271 height 26
click at [371, 210] on div "60117" at bounding box center [462, 211] width 257 height 17
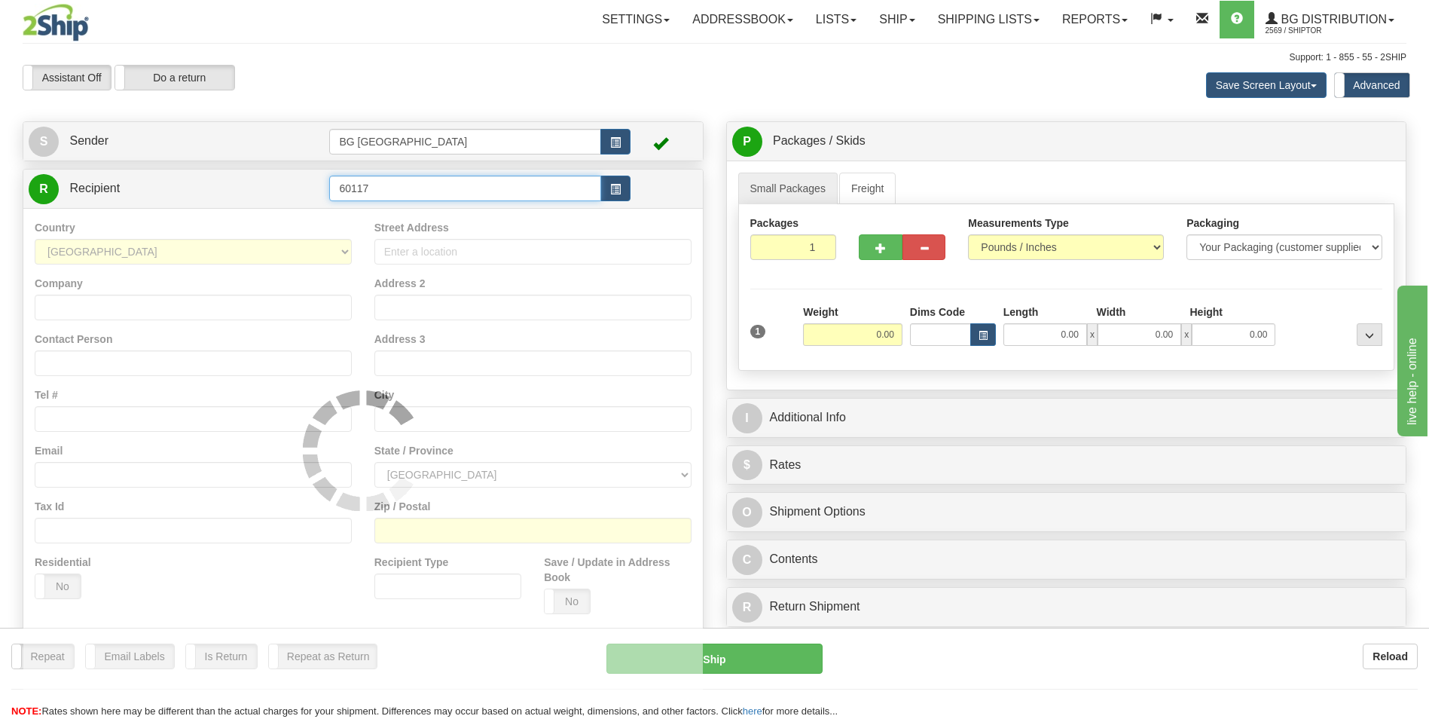
type input "60117"
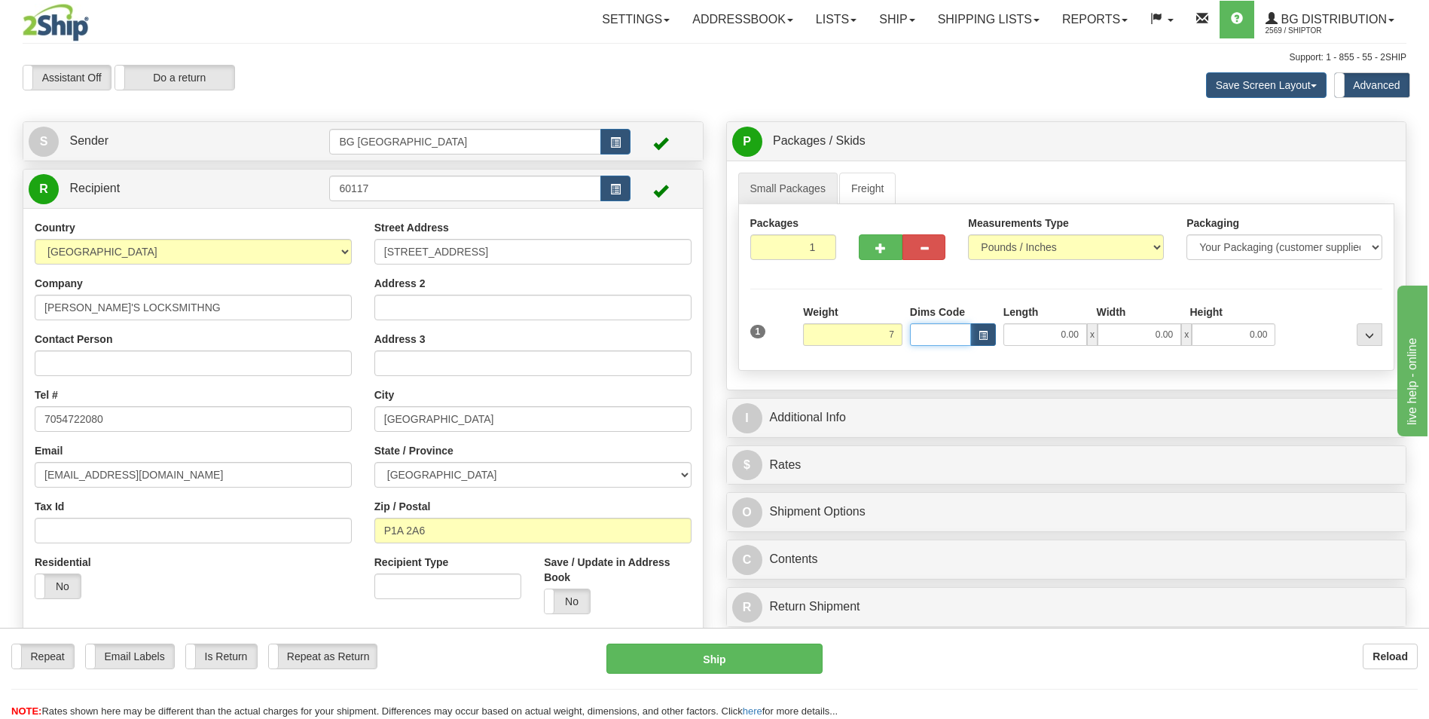
type input "7.00"
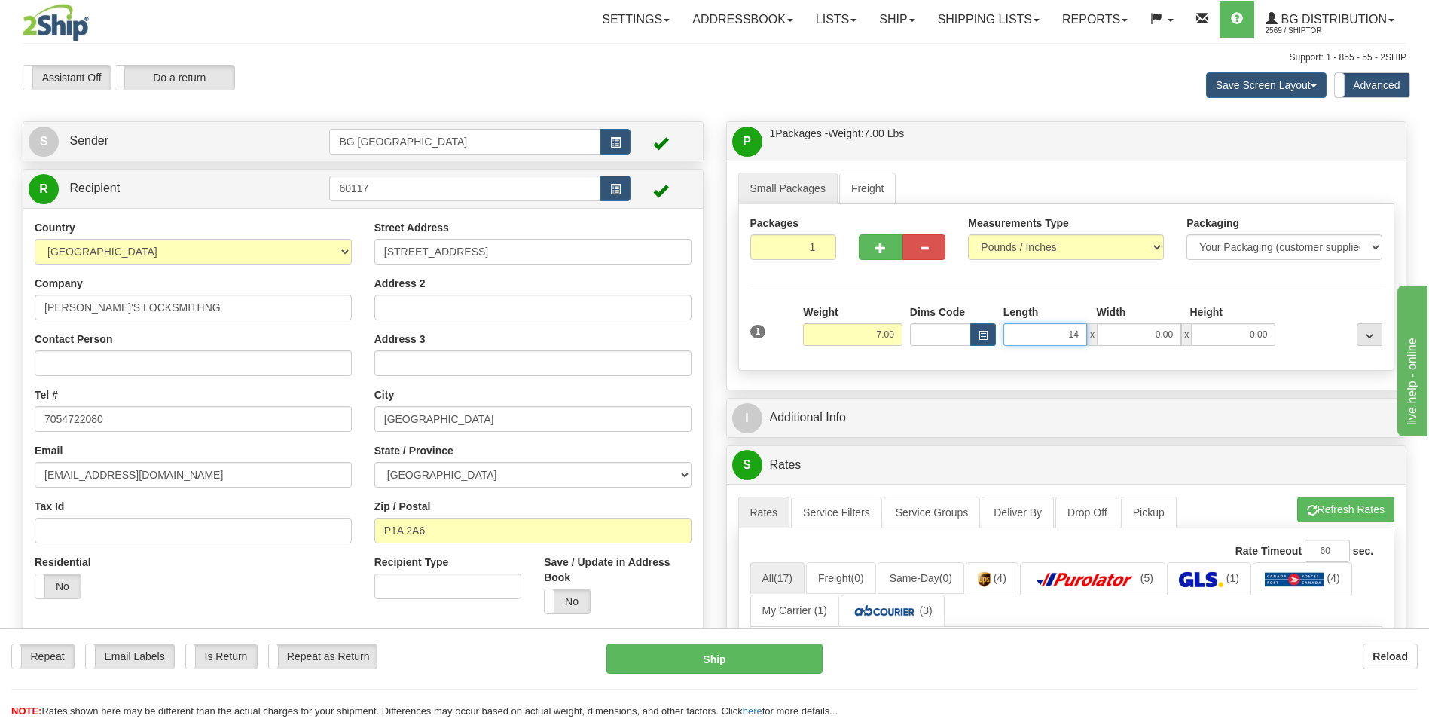
type input "14.00"
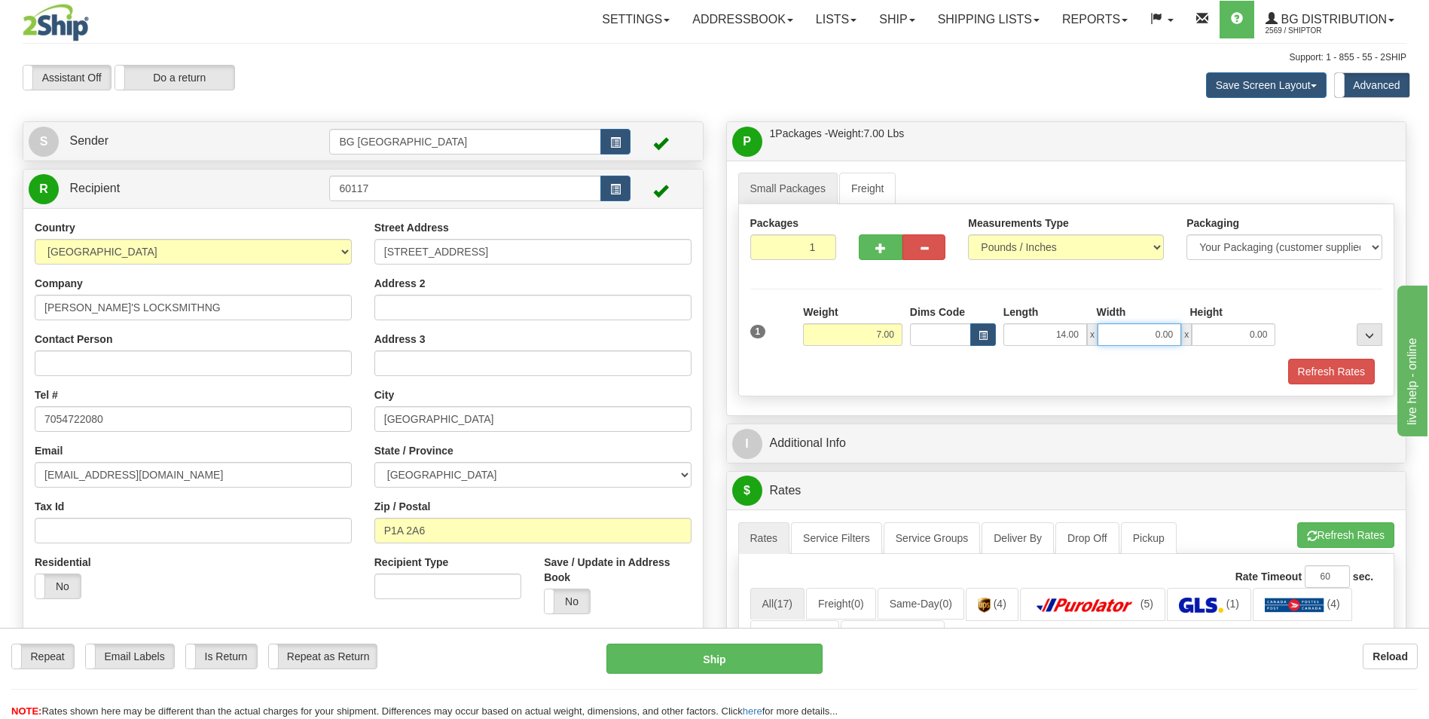
click at [1123, 325] on input "0.00" at bounding box center [1140, 334] width 84 height 23
type input "6"
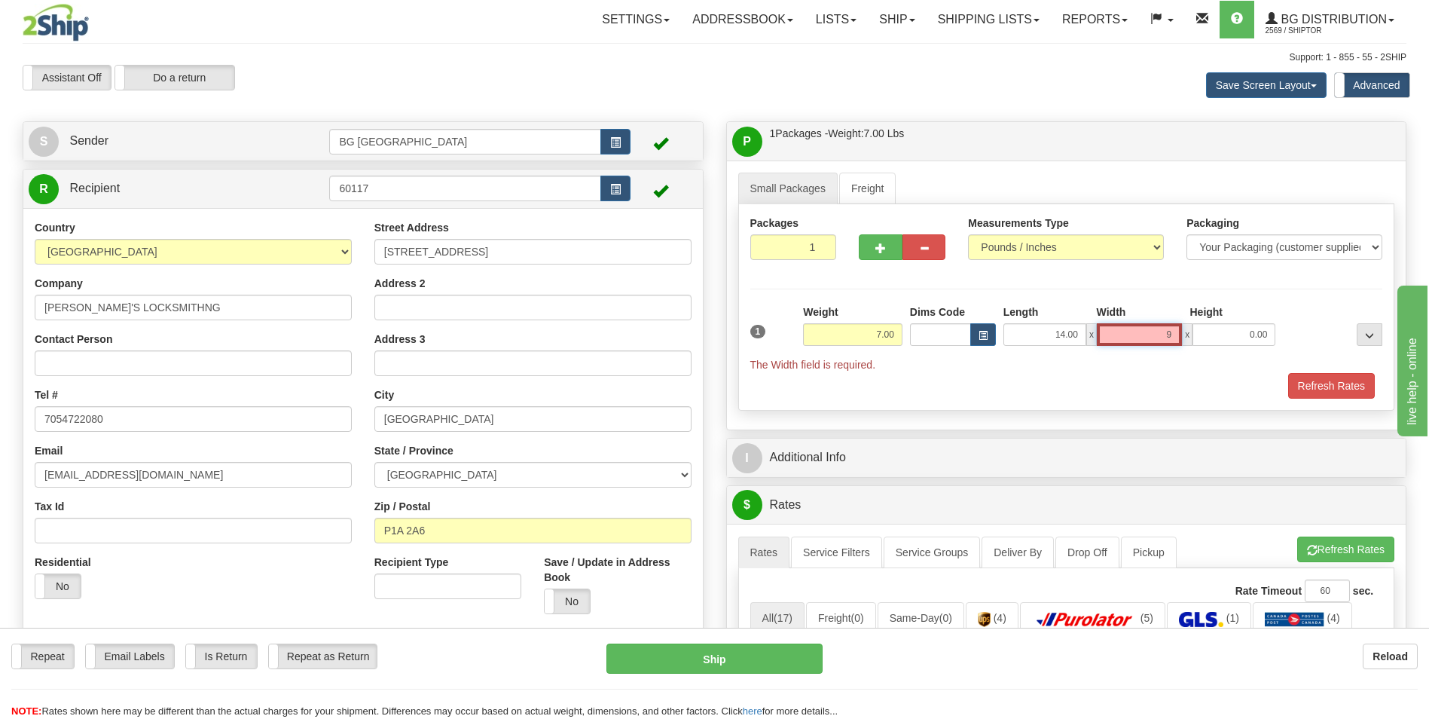
type input "9.00"
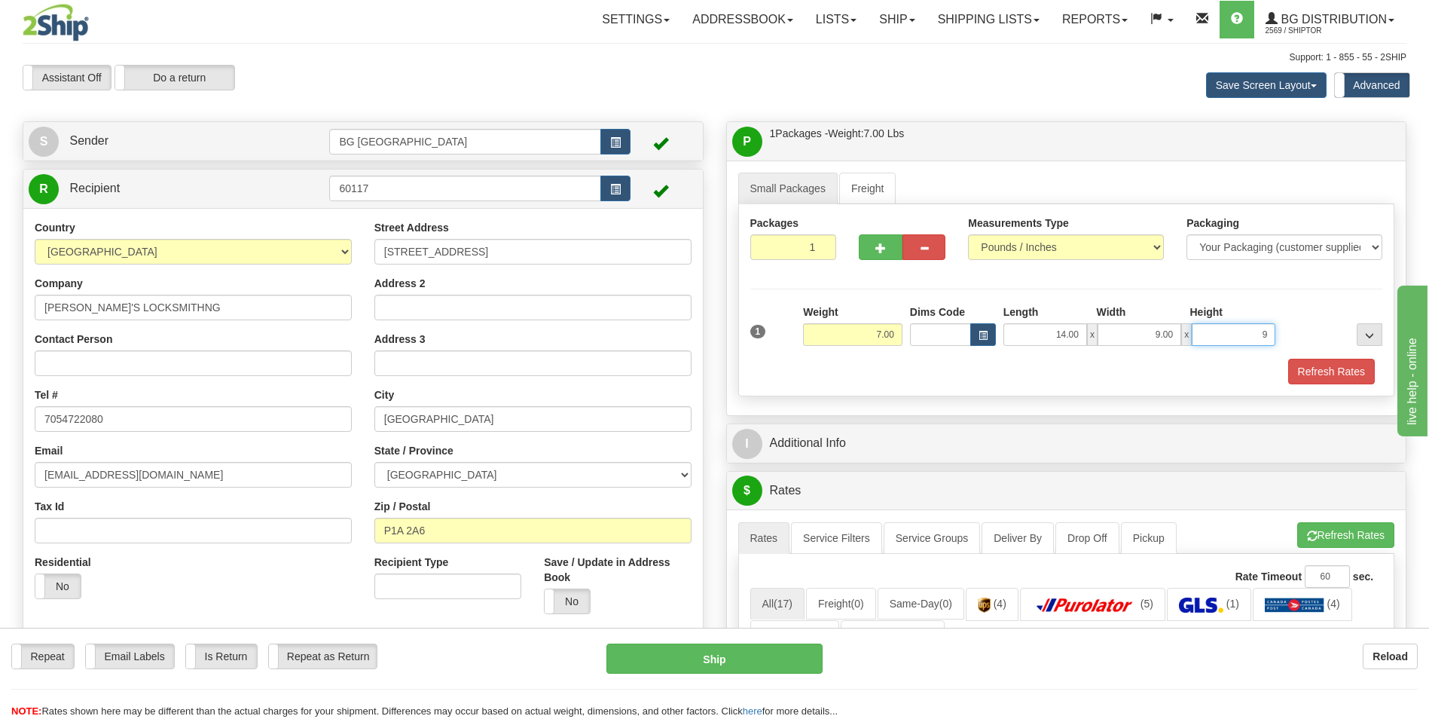
type input "9.00"
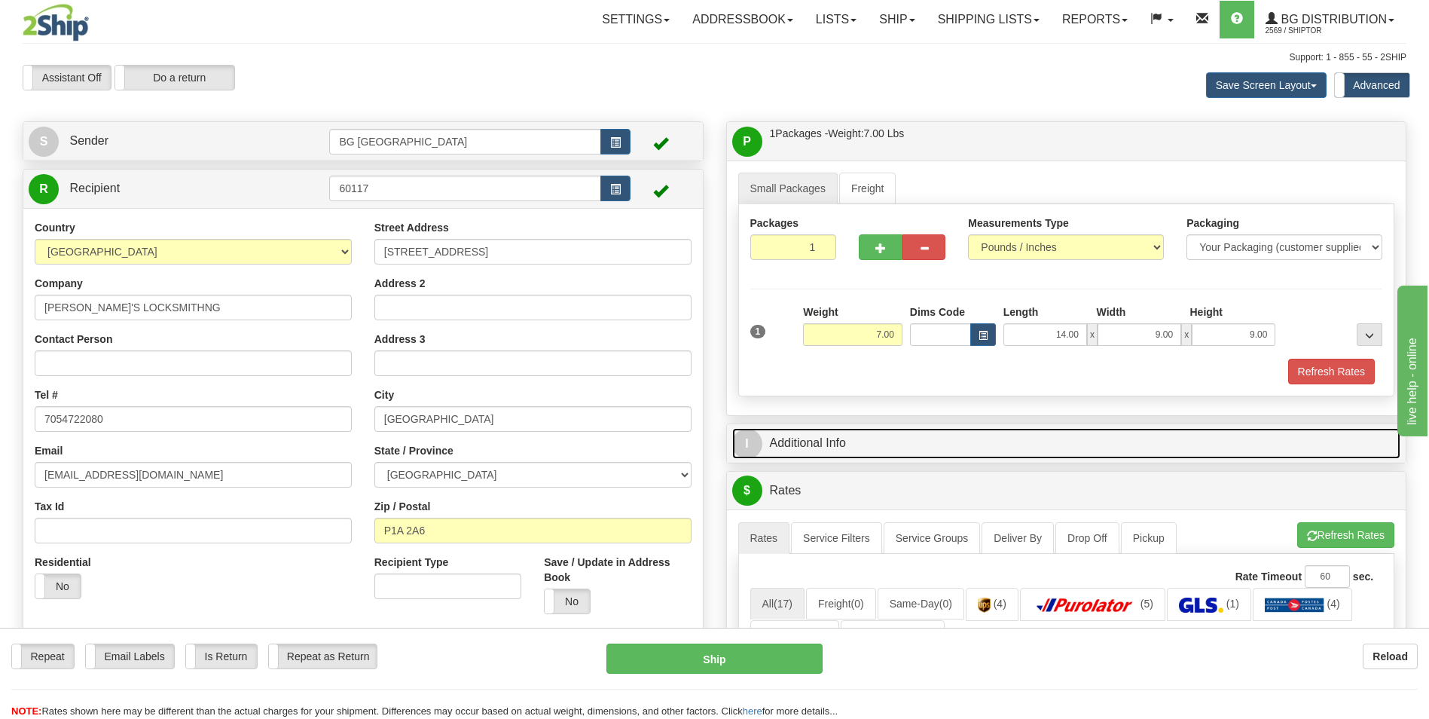
click at [1015, 448] on link "I Additional Info" at bounding box center [1066, 443] width 669 height 31
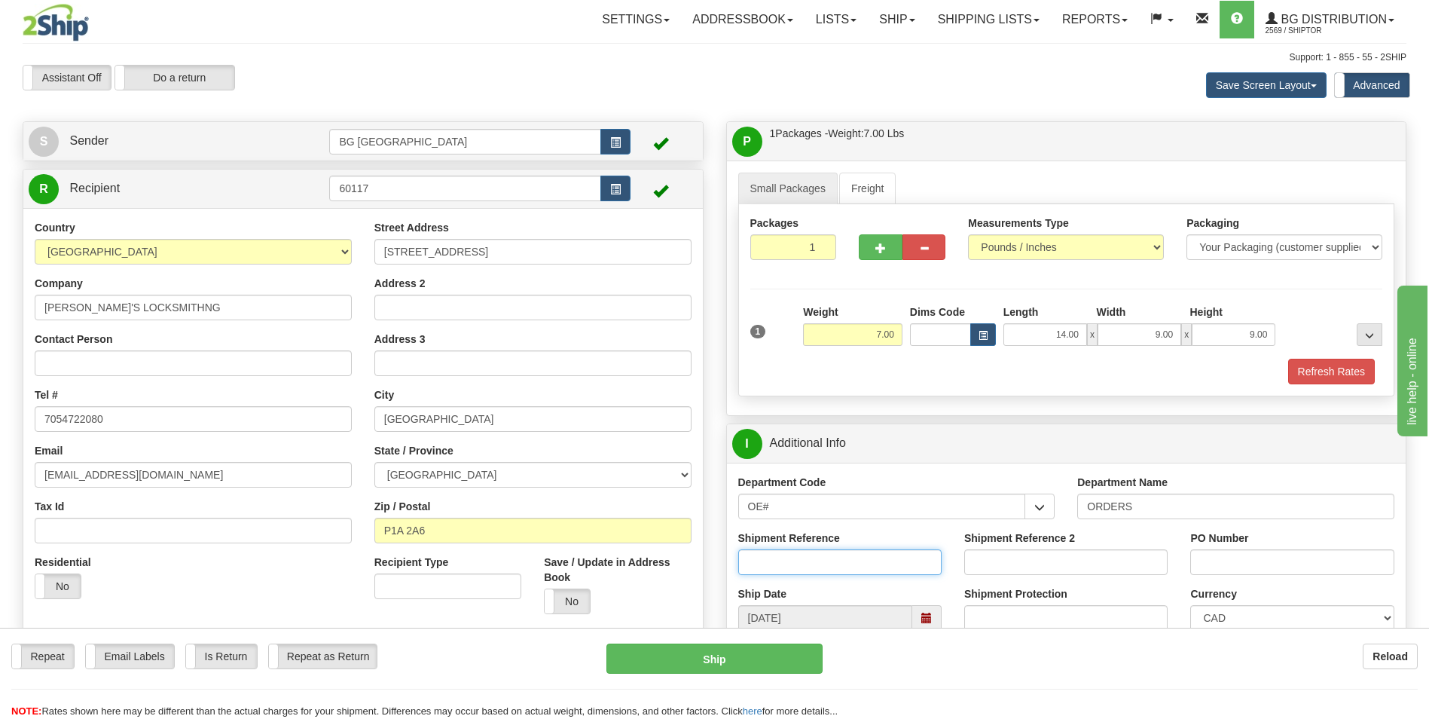
click at [877, 560] on input "Shipment Reference" at bounding box center [839, 562] width 203 height 26
type input "70182551-00"
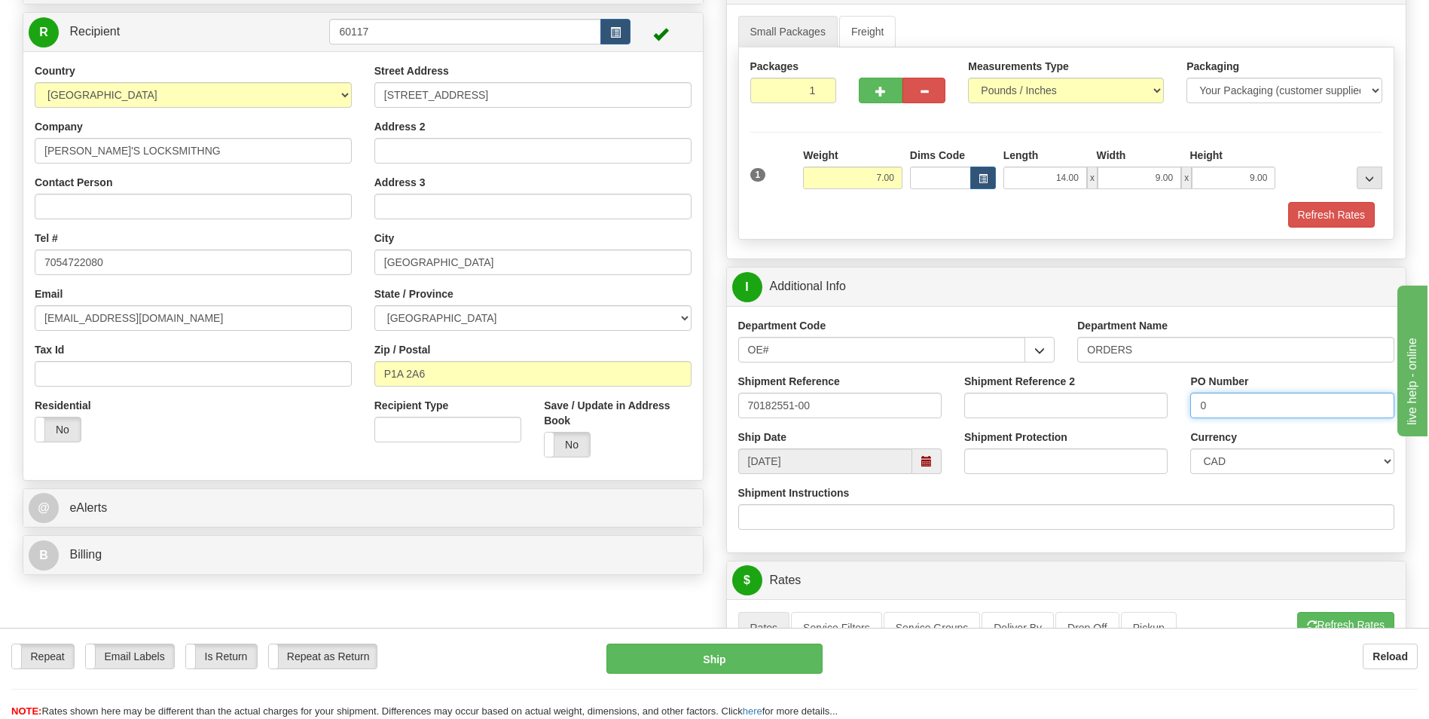
scroll to position [377, 0]
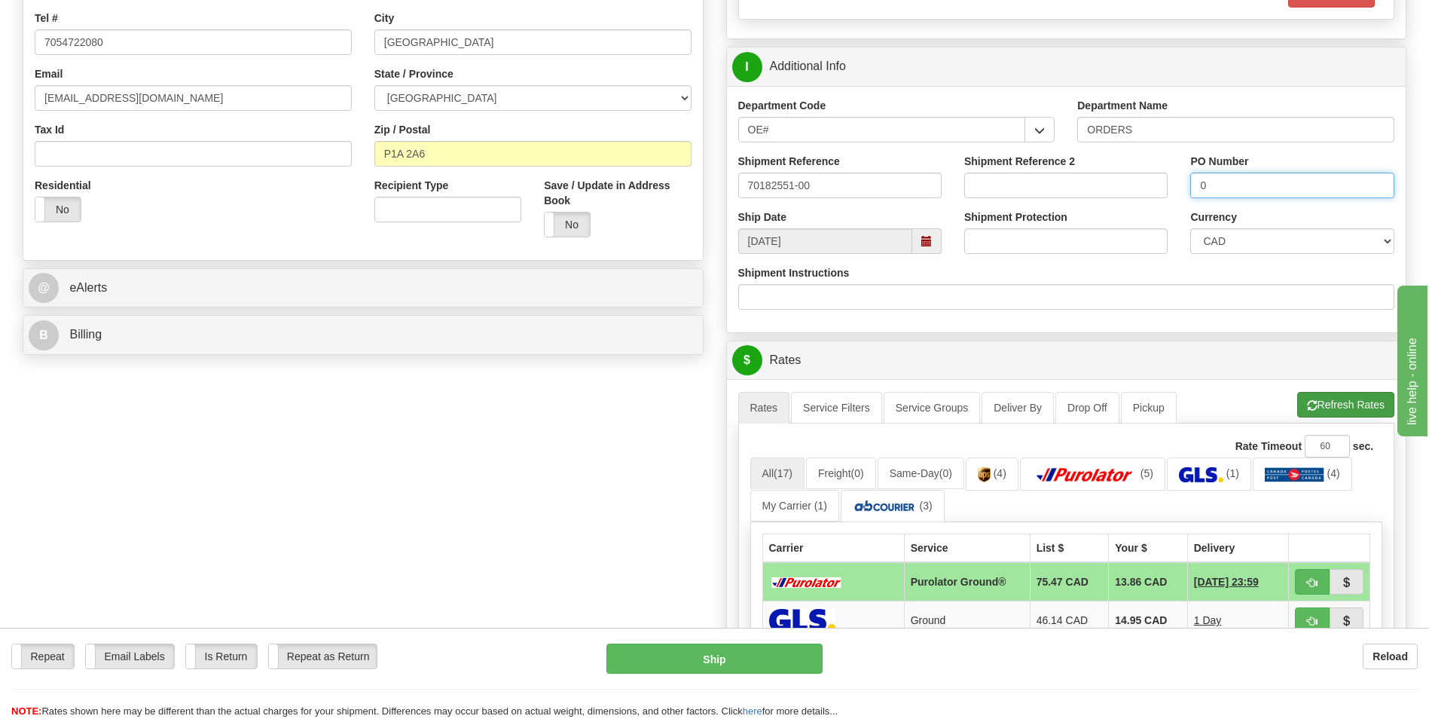
type input "0"
click at [1326, 402] on button "Refresh Rates" at bounding box center [1346, 405] width 97 height 26
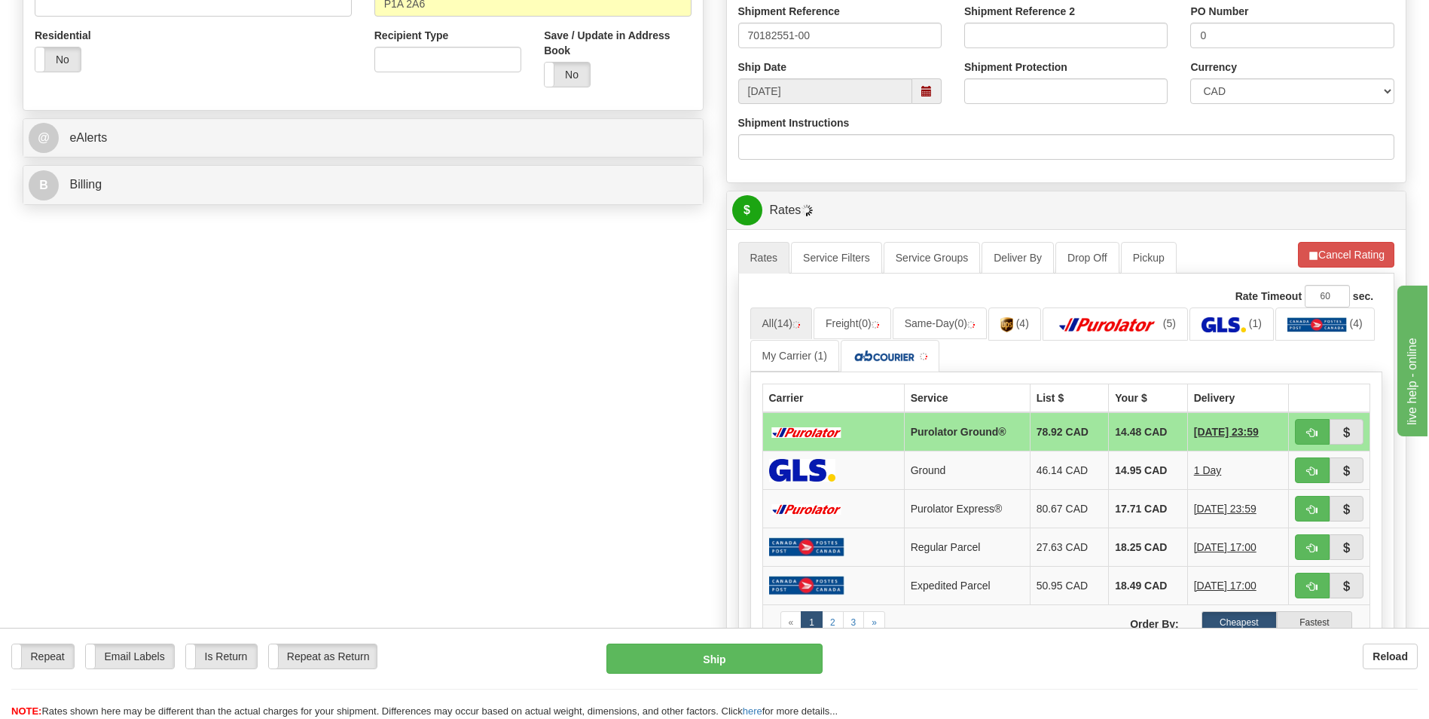
scroll to position [527, 0]
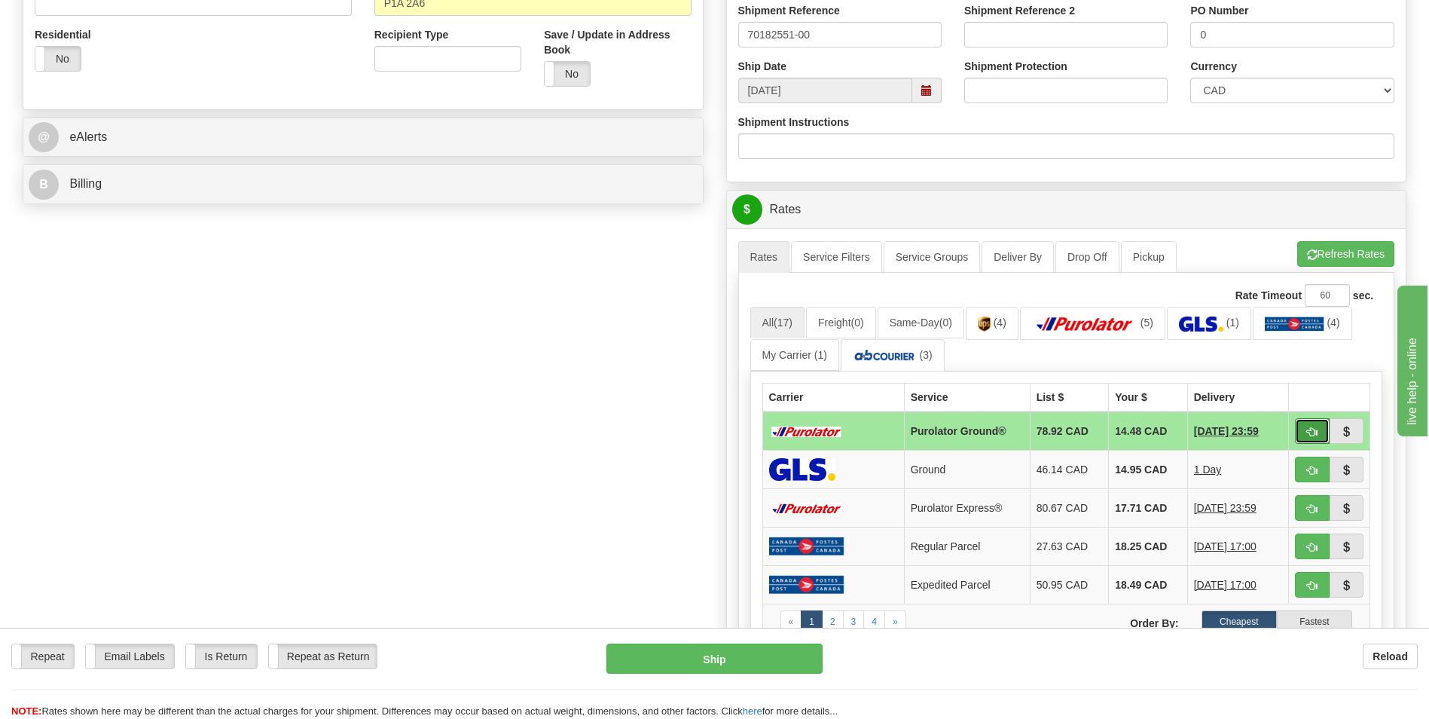
click at [1314, 427] on span "button" at bounding box center [1312, 432] width 11 height 10
type input "260"
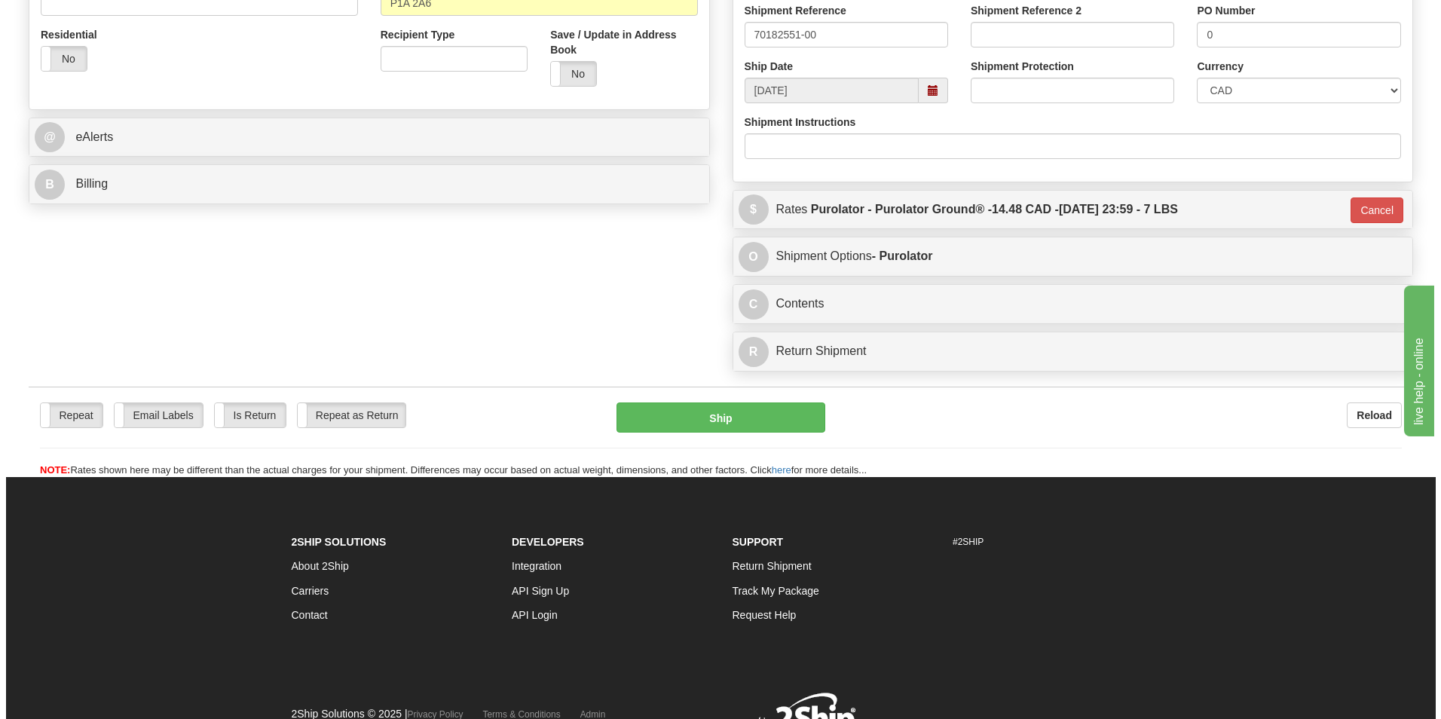
scroll to position [75, 0]
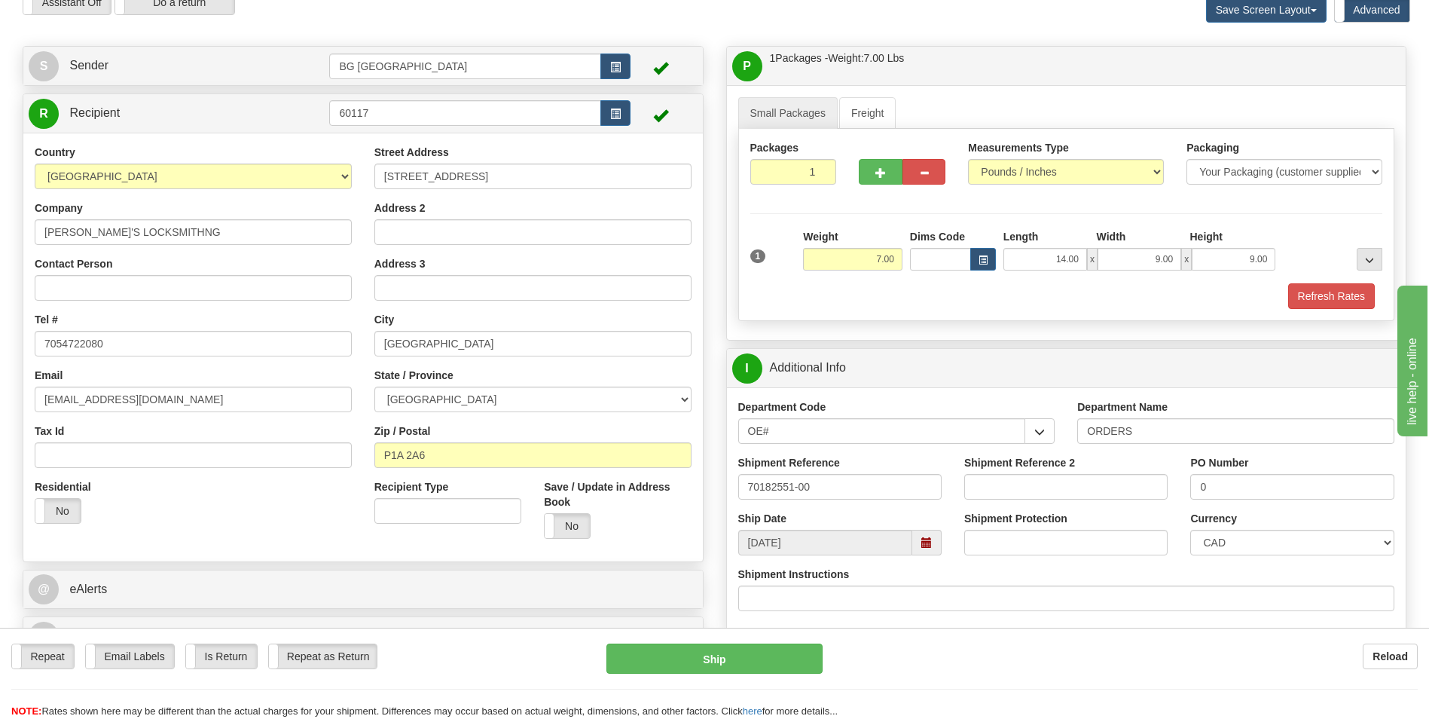
click at [694, 638] on div "Repeat Repeat Email Labels Email Labels Edit Is Return Is Return Repeat as Retu…" at bounding box center [714, 673] width 1429 height 91
click at [694, 650] on button "Ship" at bounding box center [715, 658] width 216 height 30
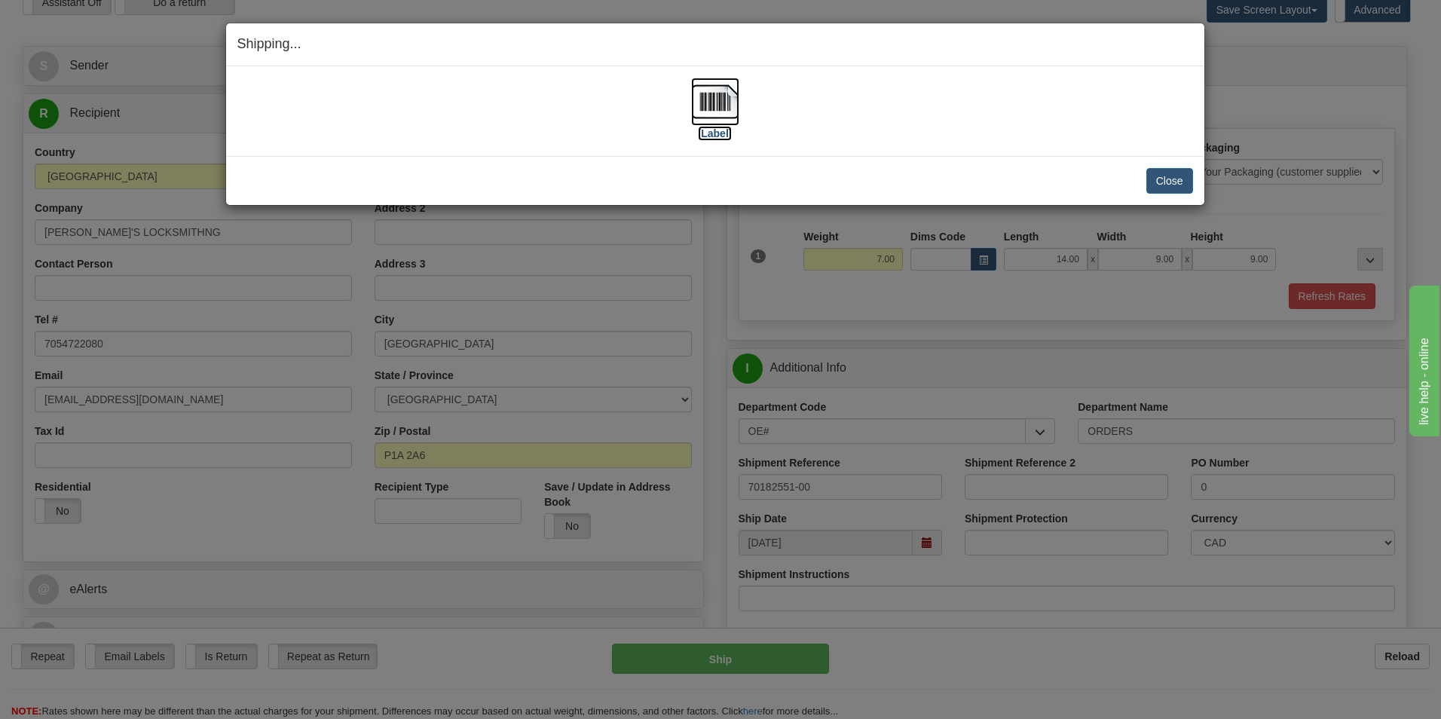
click at [705, 99] on img at bounding box center [715, 102] width 48 height 48
click at [1148, 178] on button "Close" at bounding box center [1169, 181] width 47 height 26
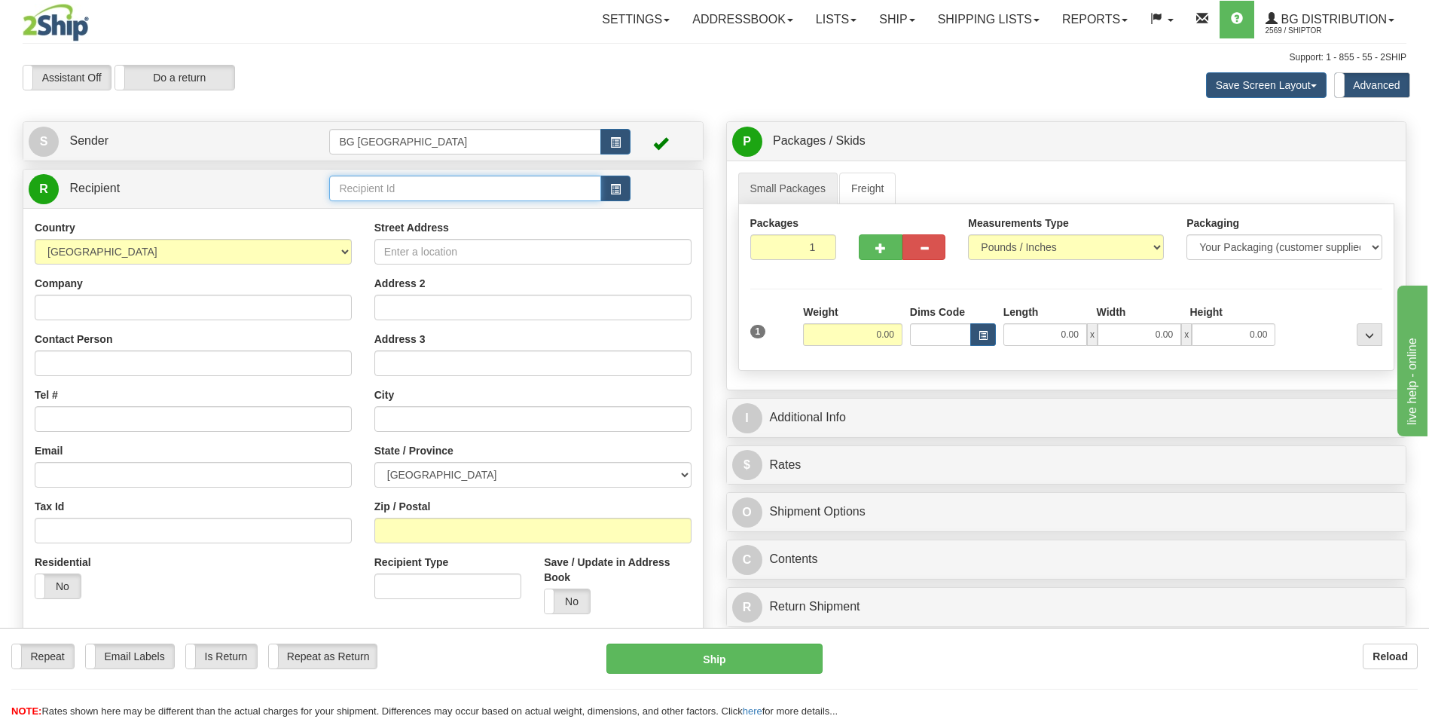
click at [382, 180] on input "text" at bounding box center [464, 189] width 271 height 26
click at [371, 205] on div "60026" at bounding box center [462, 211] width 257 height 17
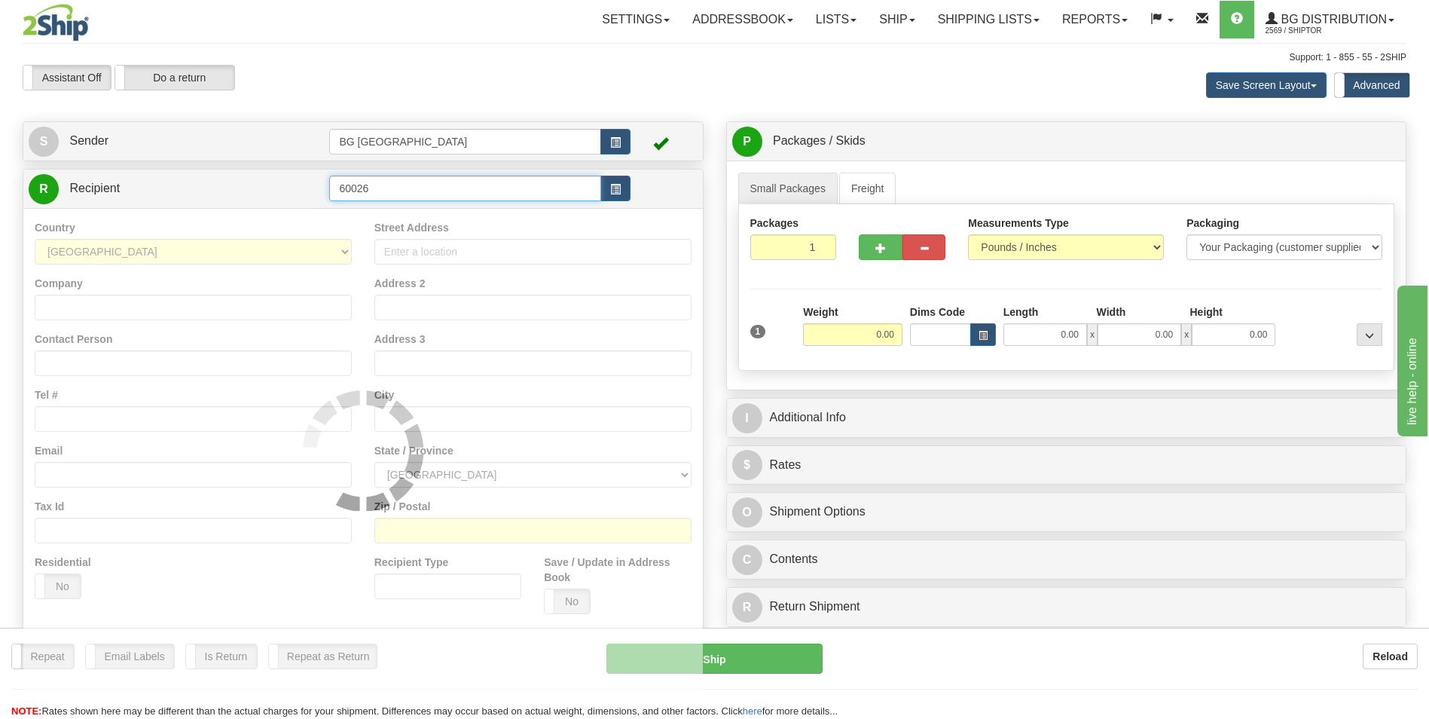
type input "60026"
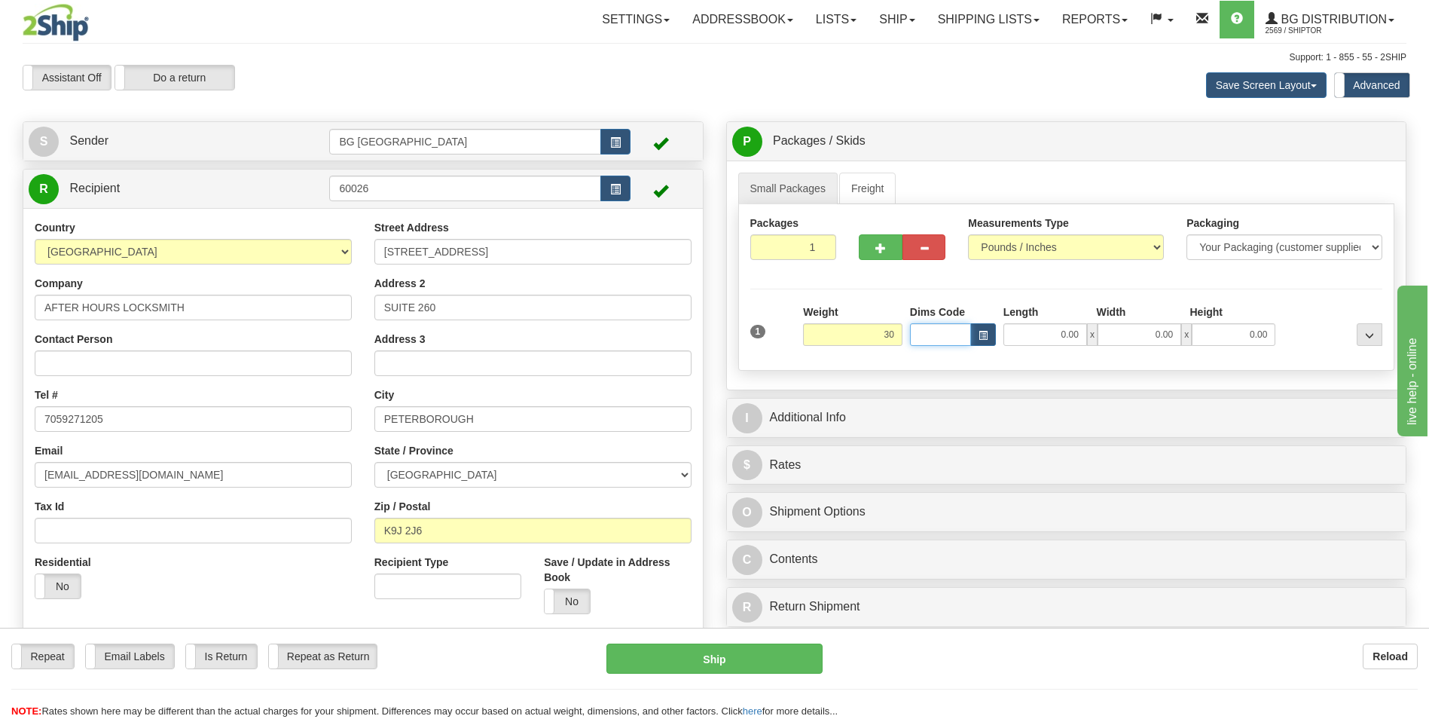
type input "30.00"
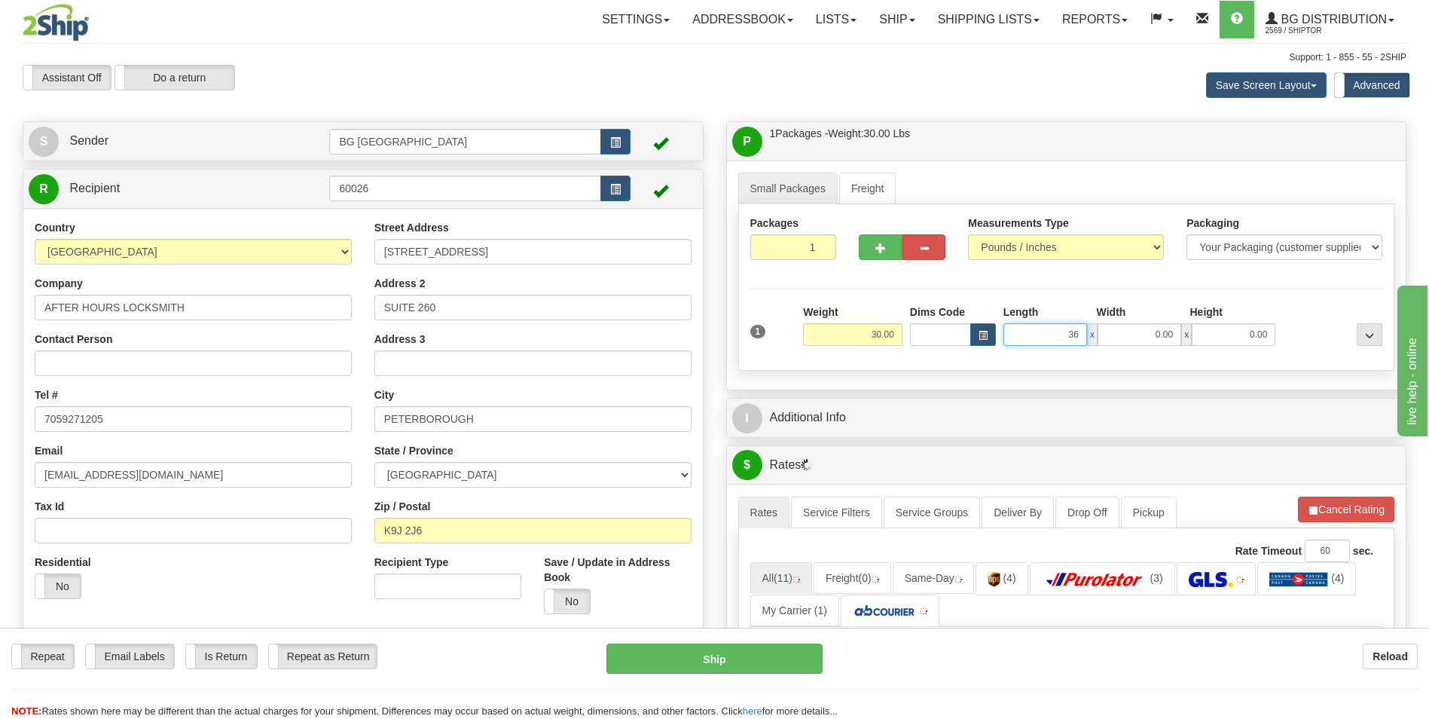
type input "36.00"
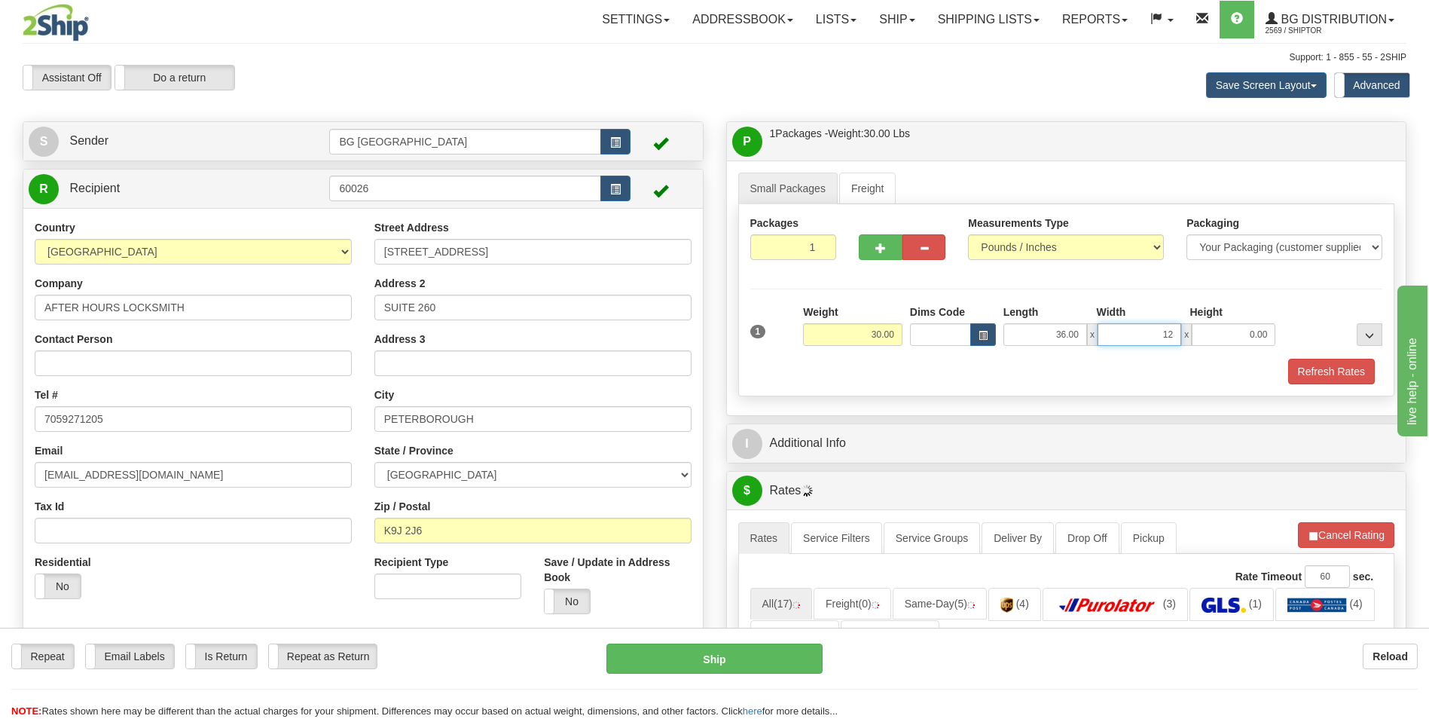
type input "12.00"
type input "11.00"
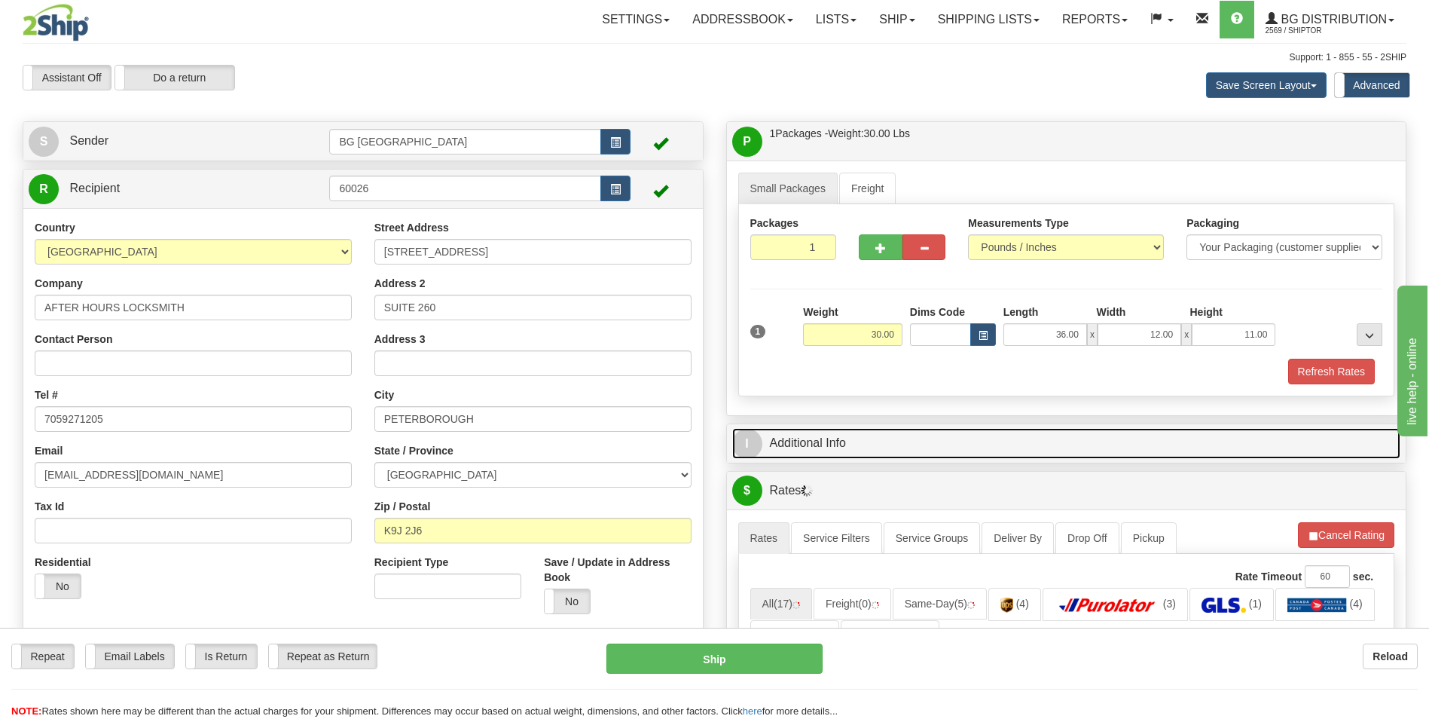
click at [831, 449] on link "I Additional Info" at bounding box center [1066, 443] width 669 height 31
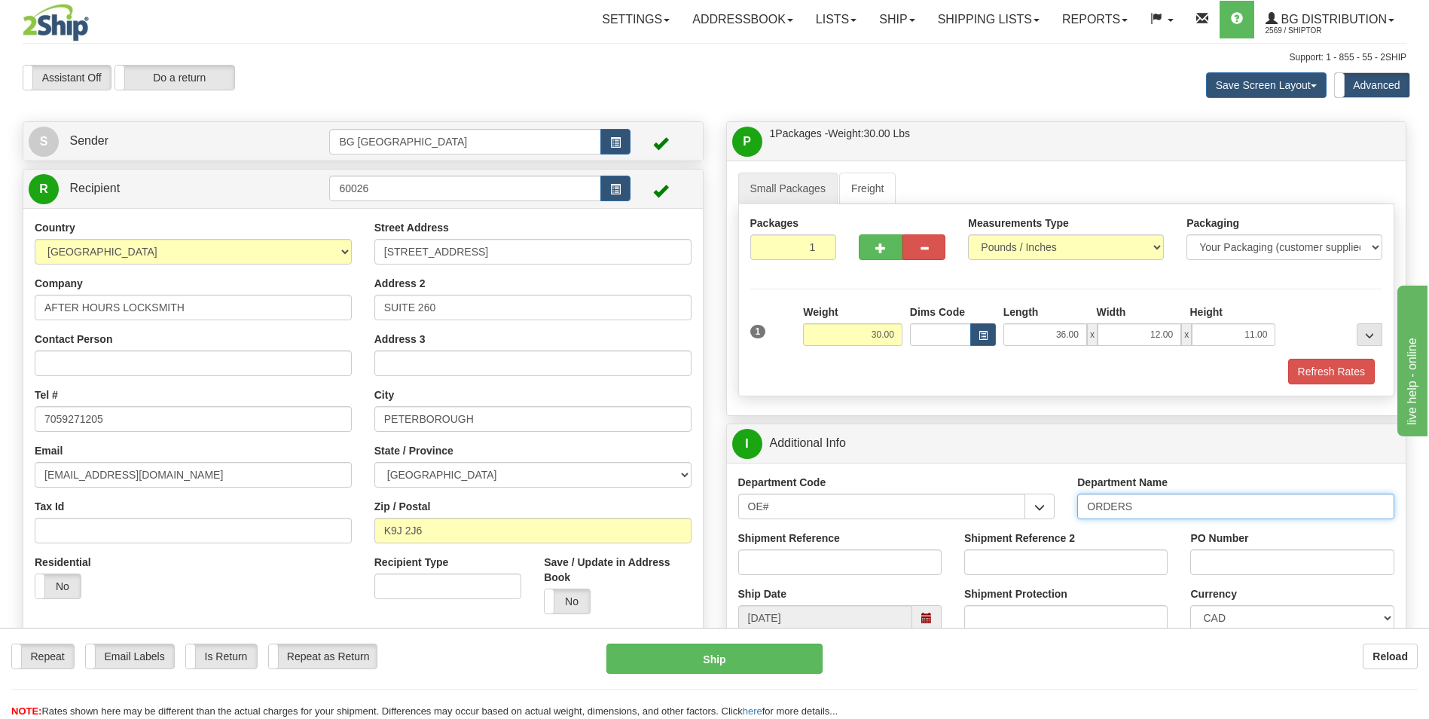
click at [1149, 514] on input "ORDERS" at bounding box center [1236, 507] width 317 height 26
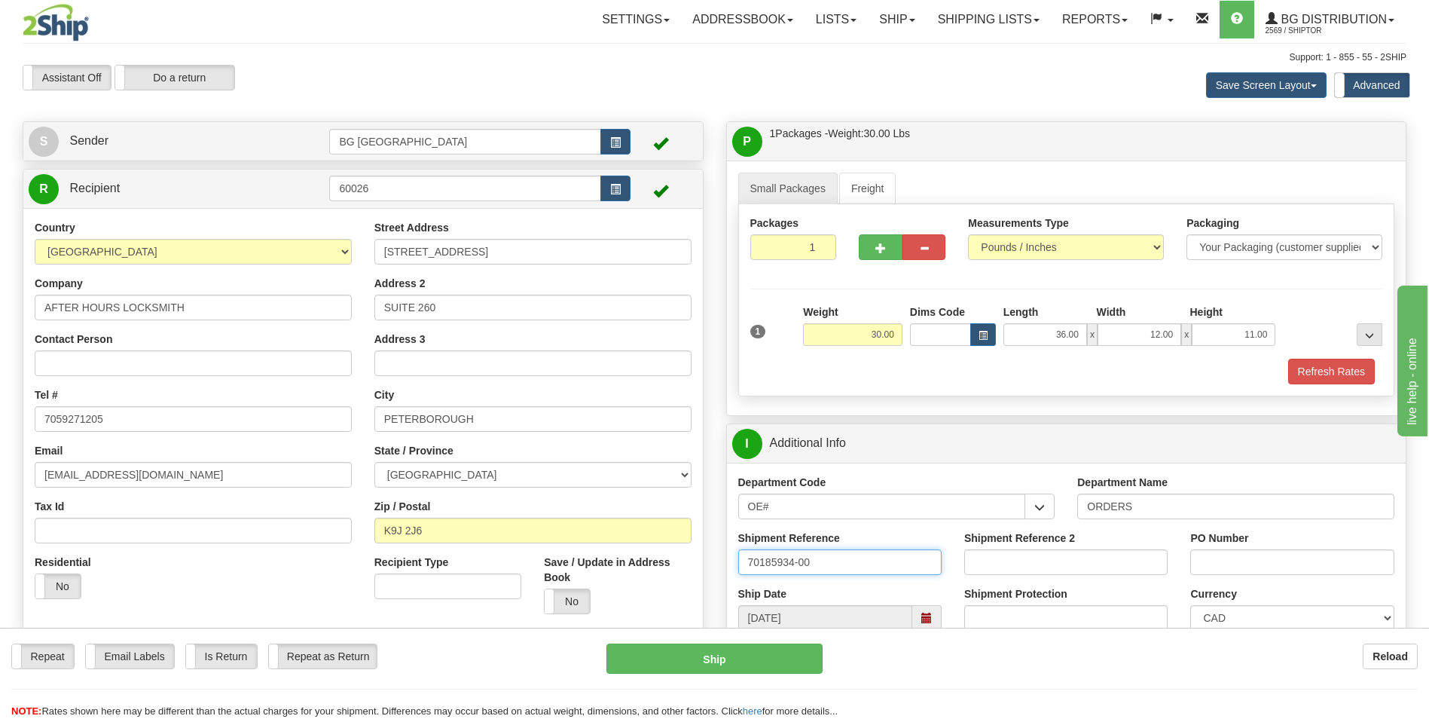
type input "70185934-00"
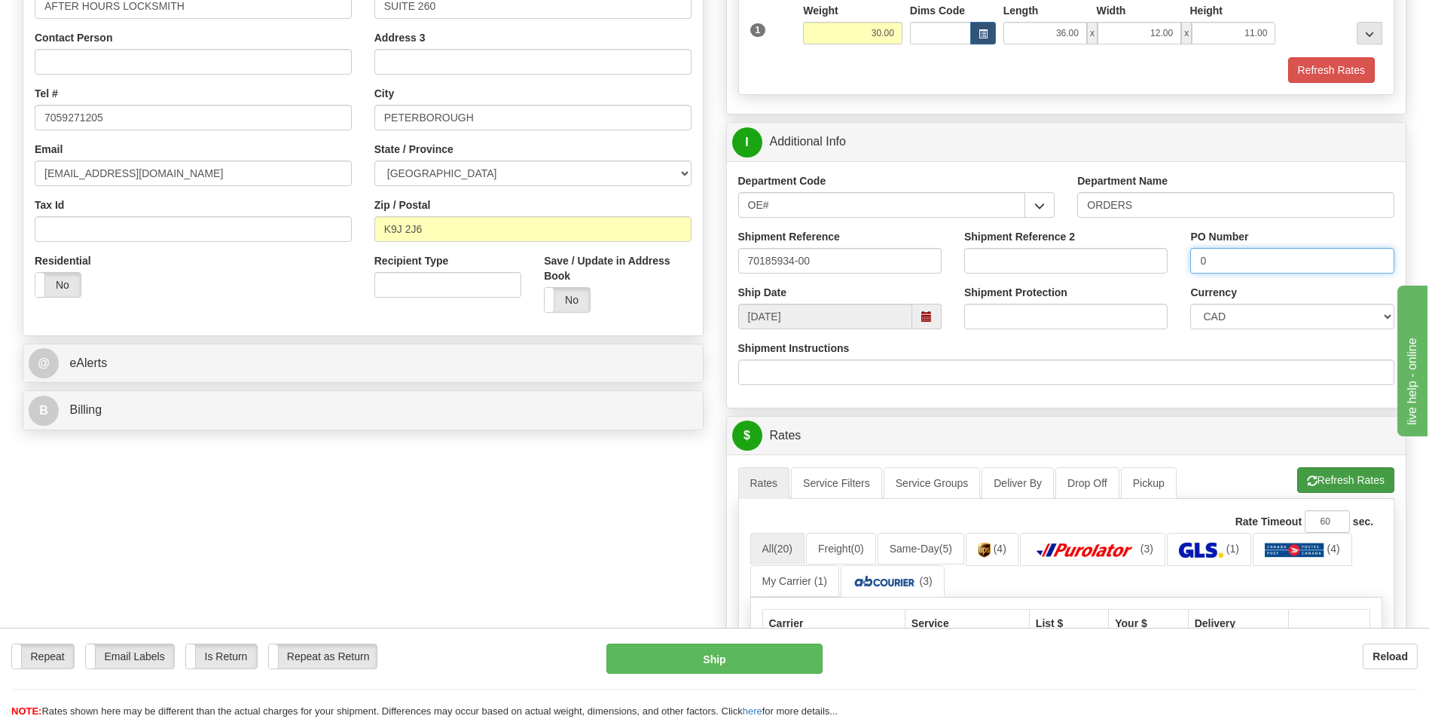
type input "0"
click at [1323, 473] on button "Refresh Rates" at bounding box center [1346, 480] width 97 height 26
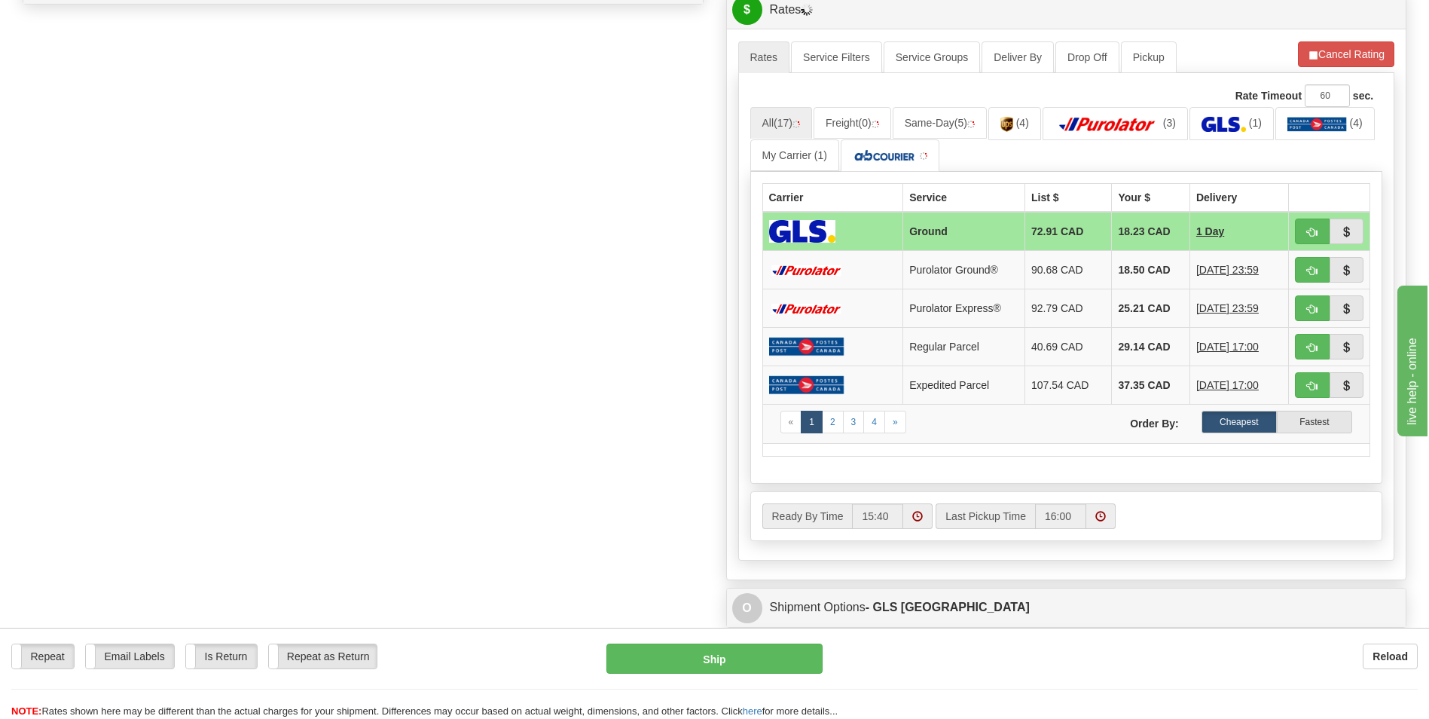
scroll to position [754, 0]
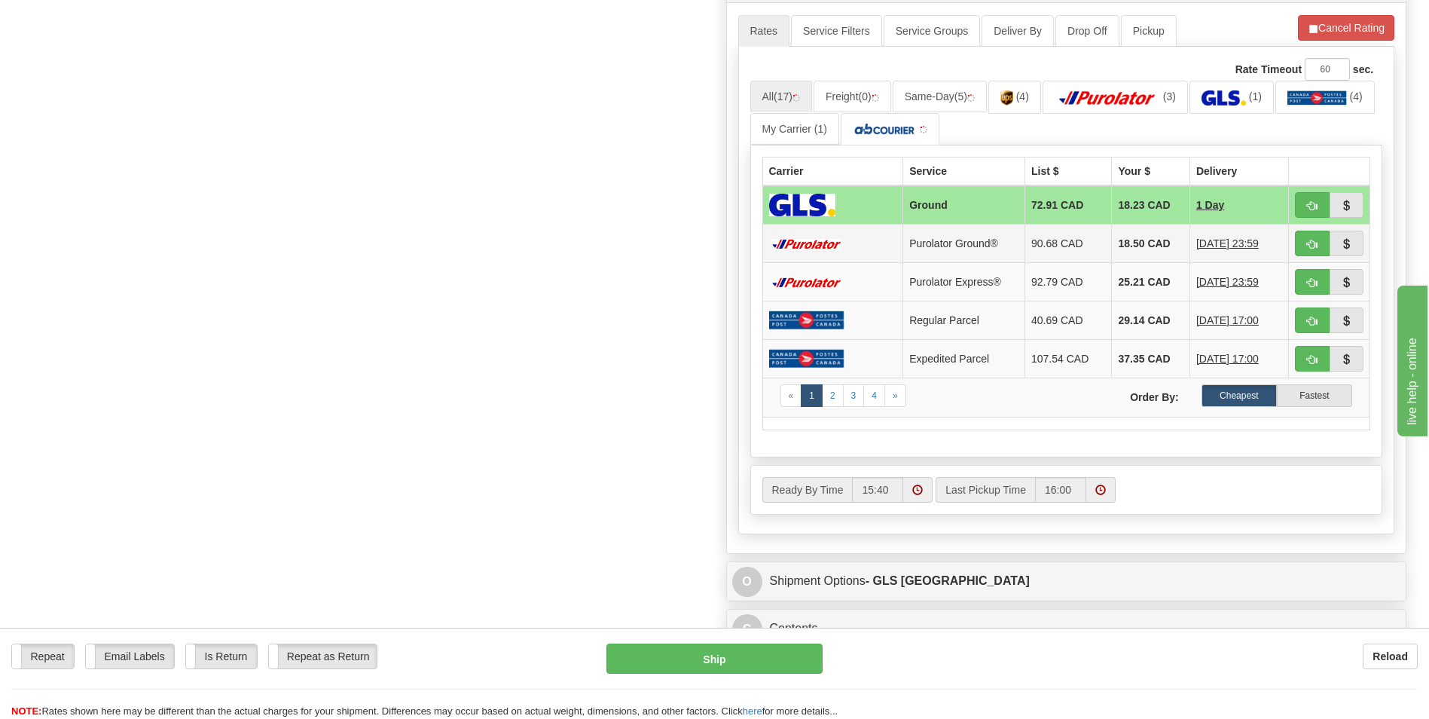
click at [1144, 240] on td "18.50 CAD" at bounding box center [1151, 244] width 78 height 38
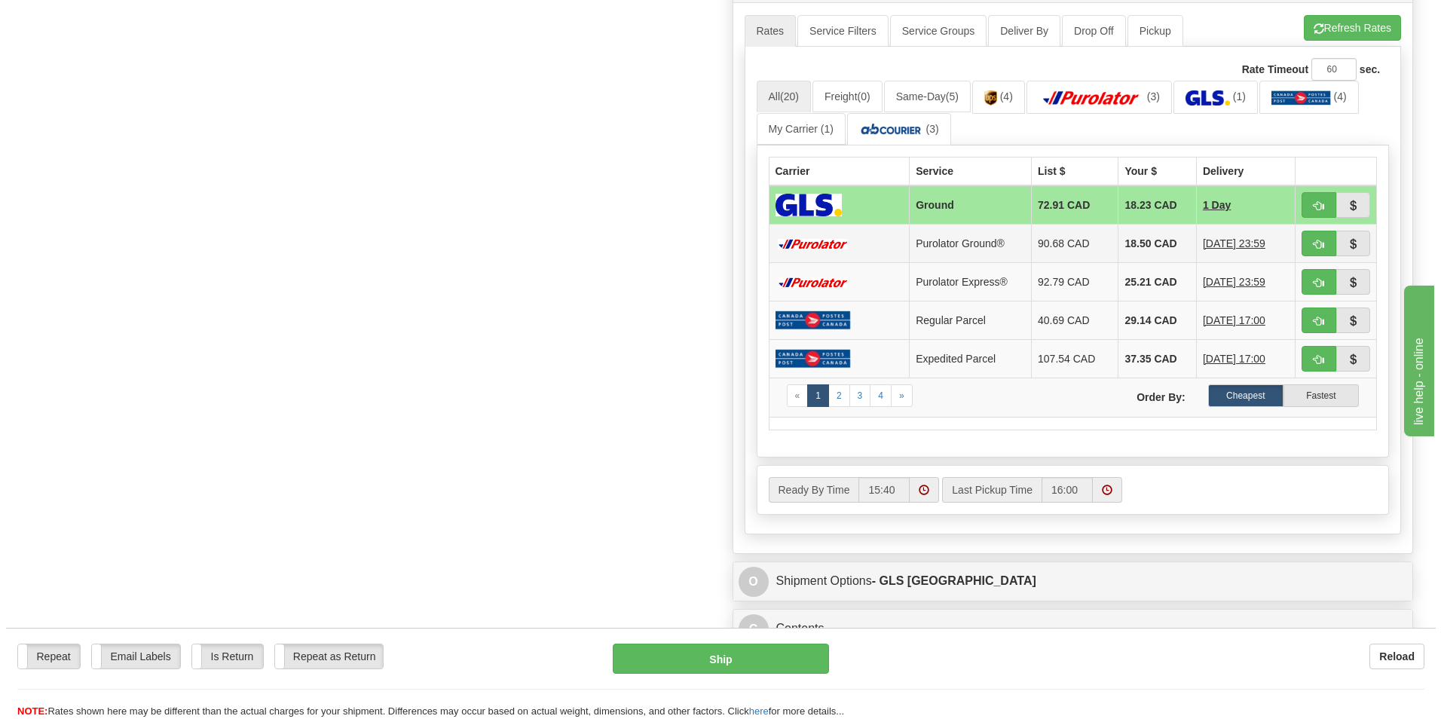
scroll to position [452, 0]
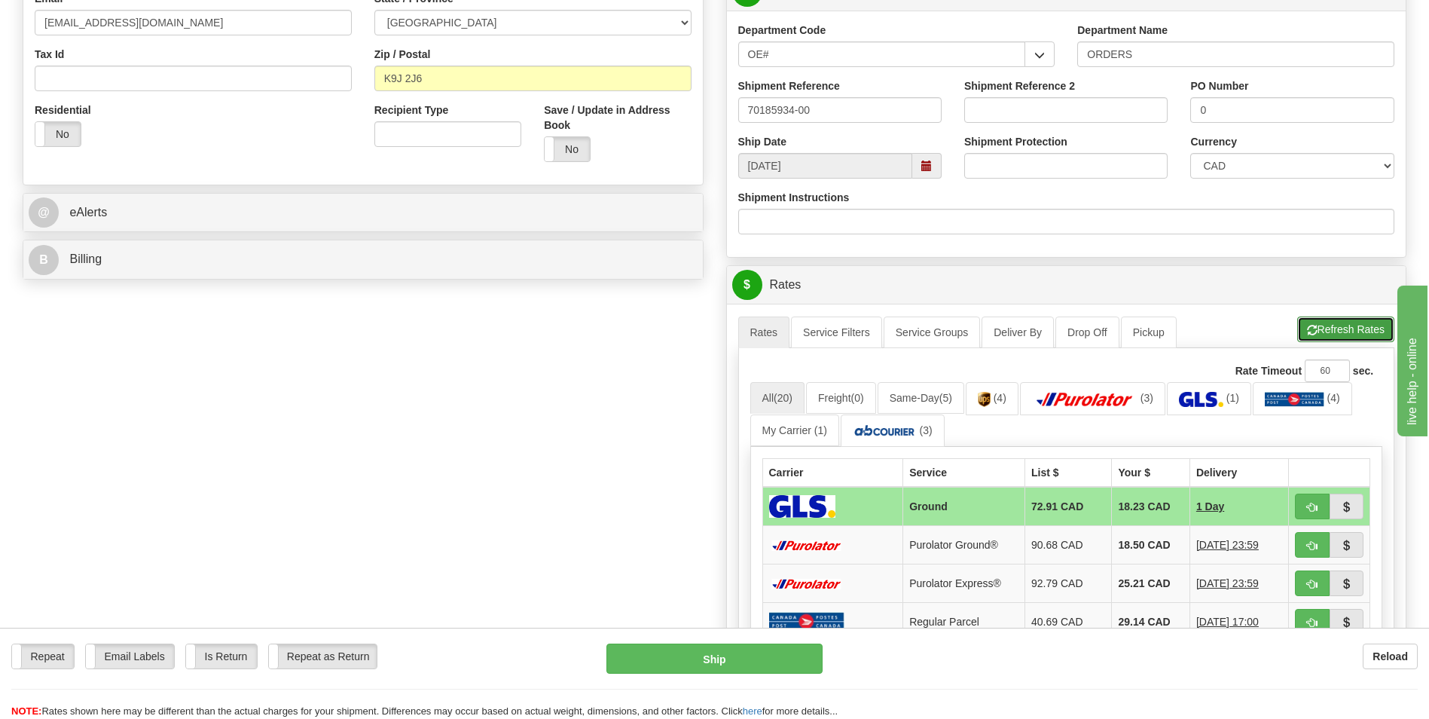
click at [1341, 339] on button "Refresh Rates" at bounding box center [1346, 329] width 97 height 26
click at [1118, 549] on td "18.50 CAD" at bounding box center [1151, 545] width 78 height 38
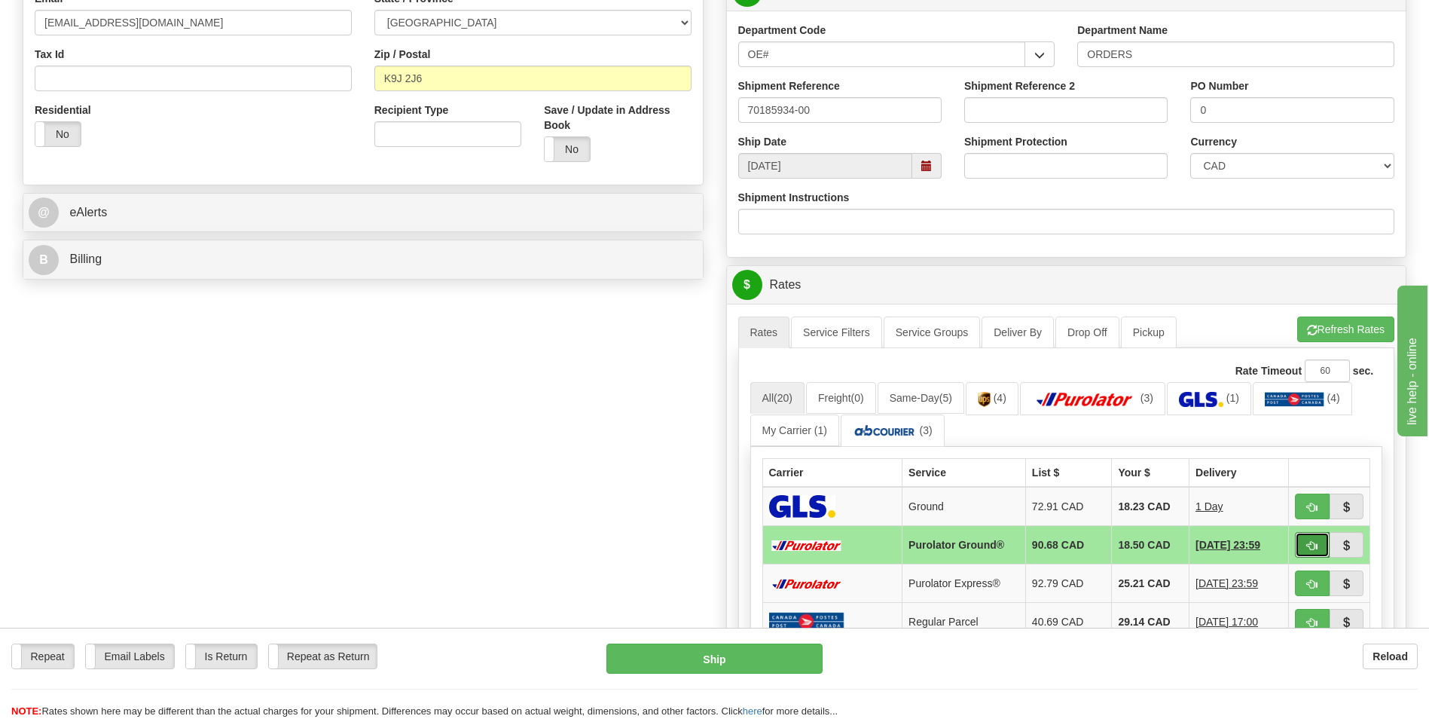
click at [1313, 549] on span "button" at bounding box center [1312, 546] width 11 height 10
type input "260"
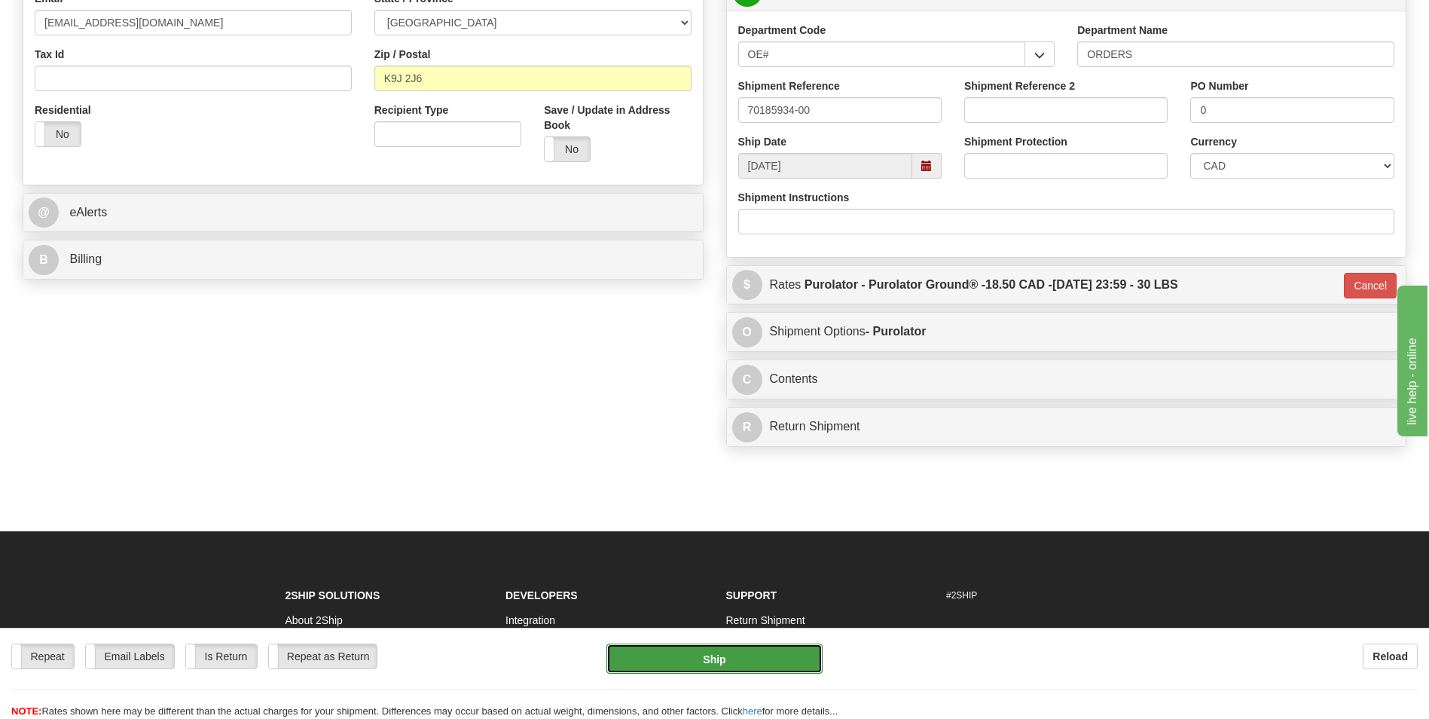
click at [799, 655] on button "Ship" at bounding box center [715, 658] width 216 height 30
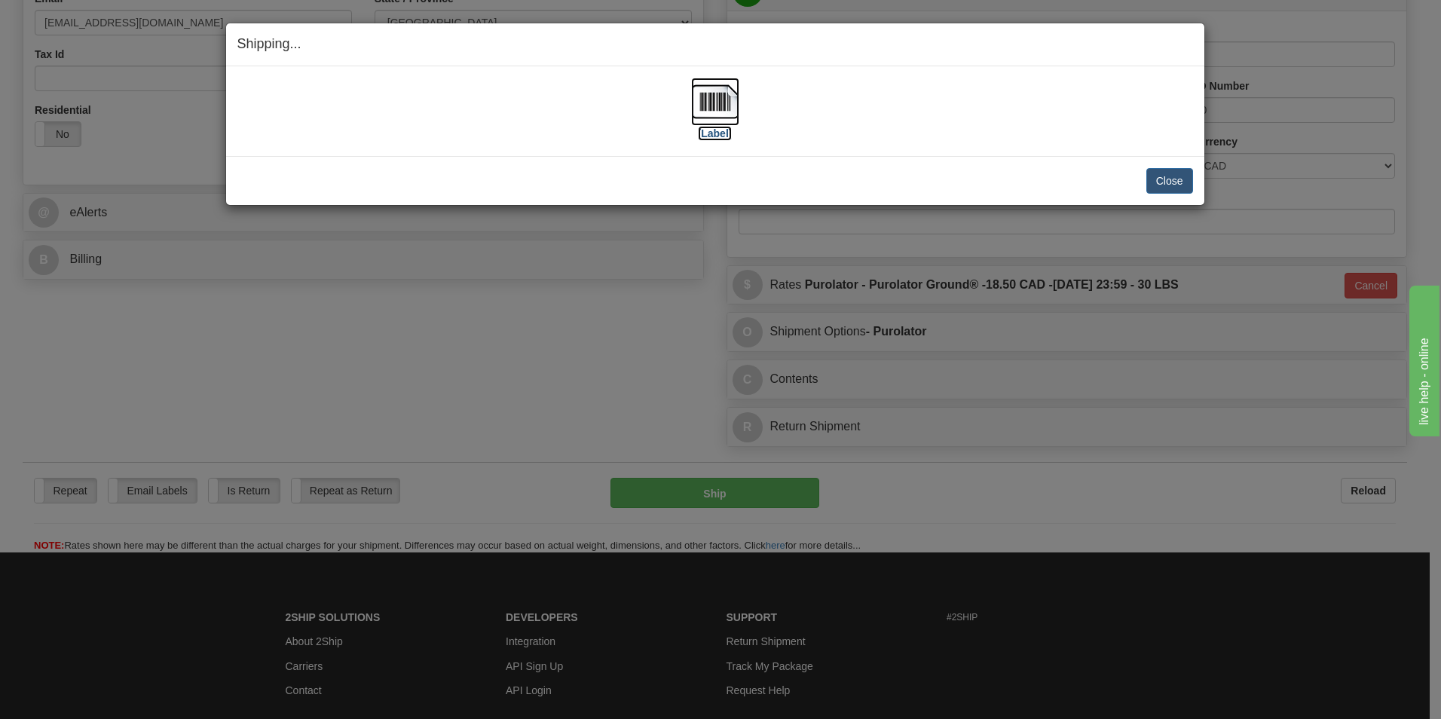
click at [711, 86] on img at bounding box center [715, 102] width 48 height 48
click at [1167, 180] on button "Close" at bounding box center [1169, 181] width 47 height 26
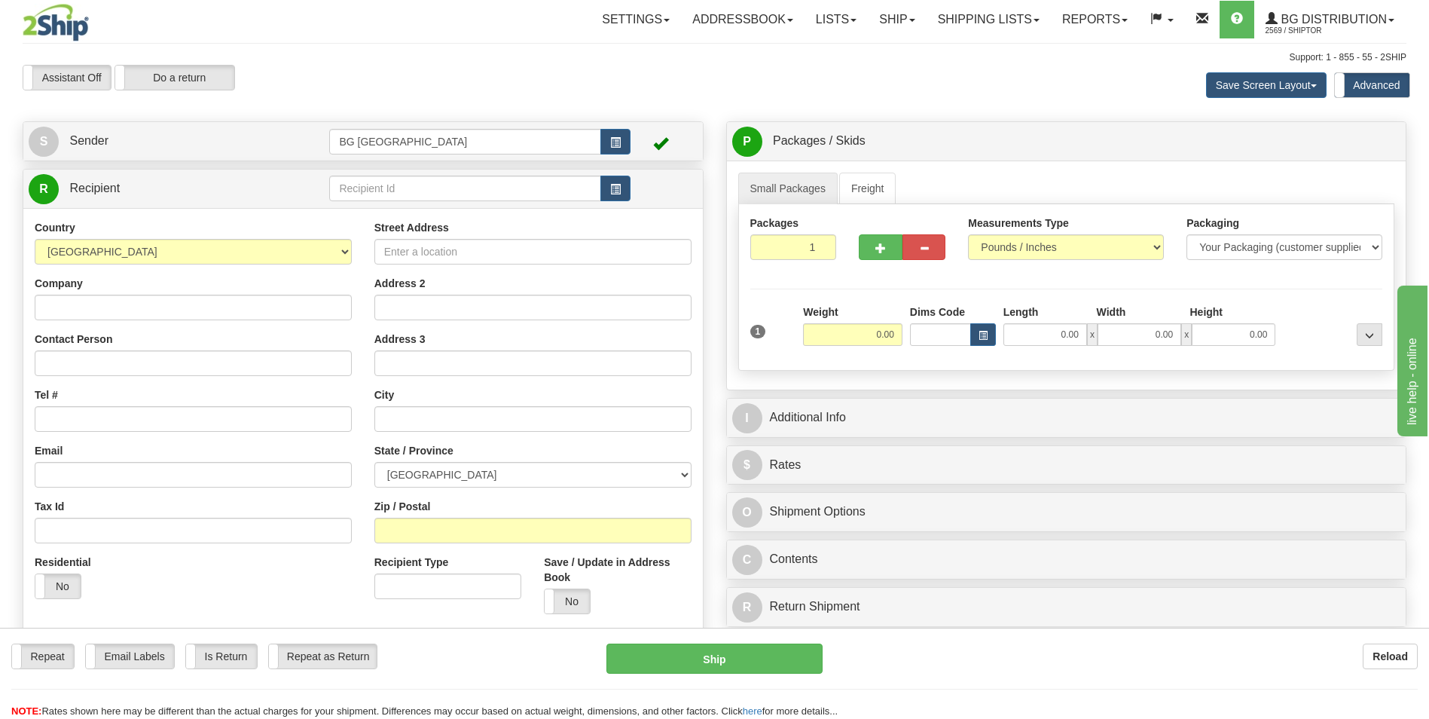
click at [418, 174] on td at bounding box center [479, 188] width 301 height 31
click at [417, 176] on input "text" at bounding box center [464, 189] width 271 height 26
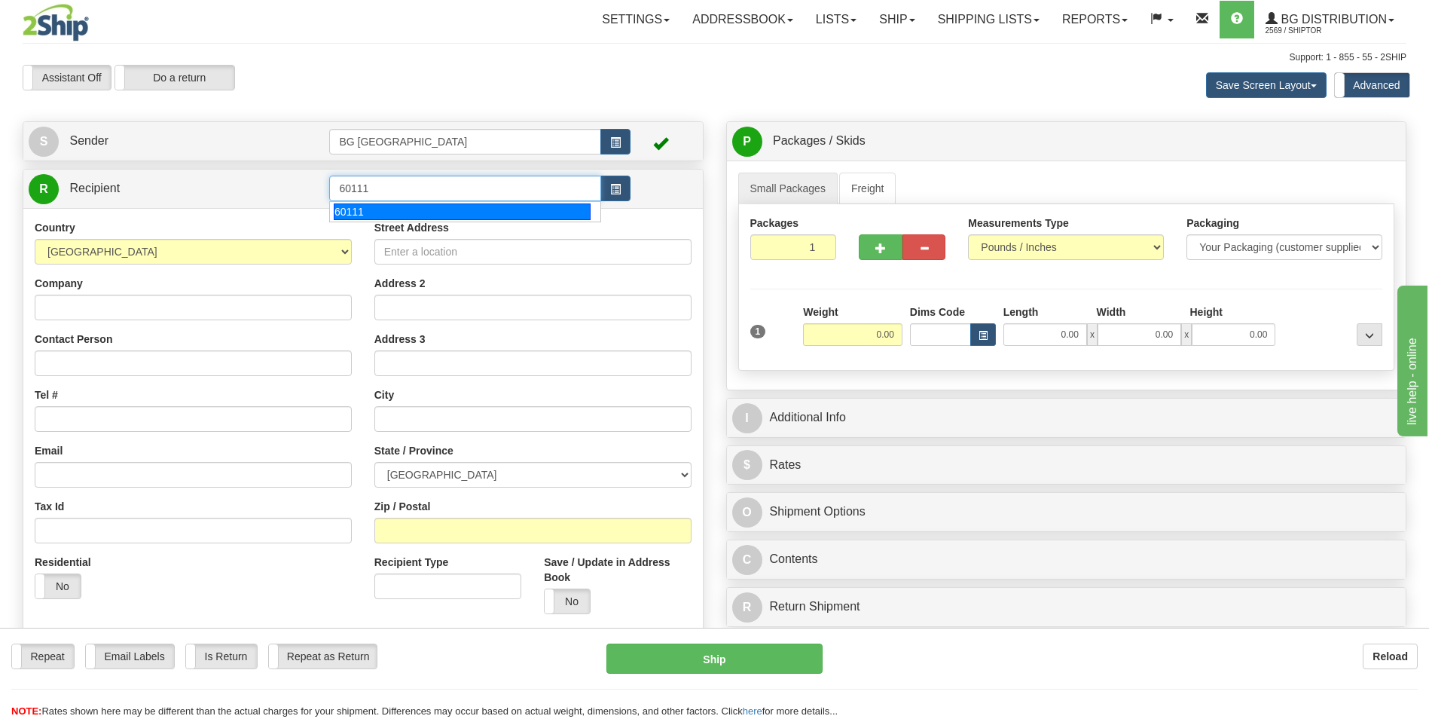
click at [382, 203] on li "60111" at bounding box center [465, 212] width 270 height 20
type input "60111"
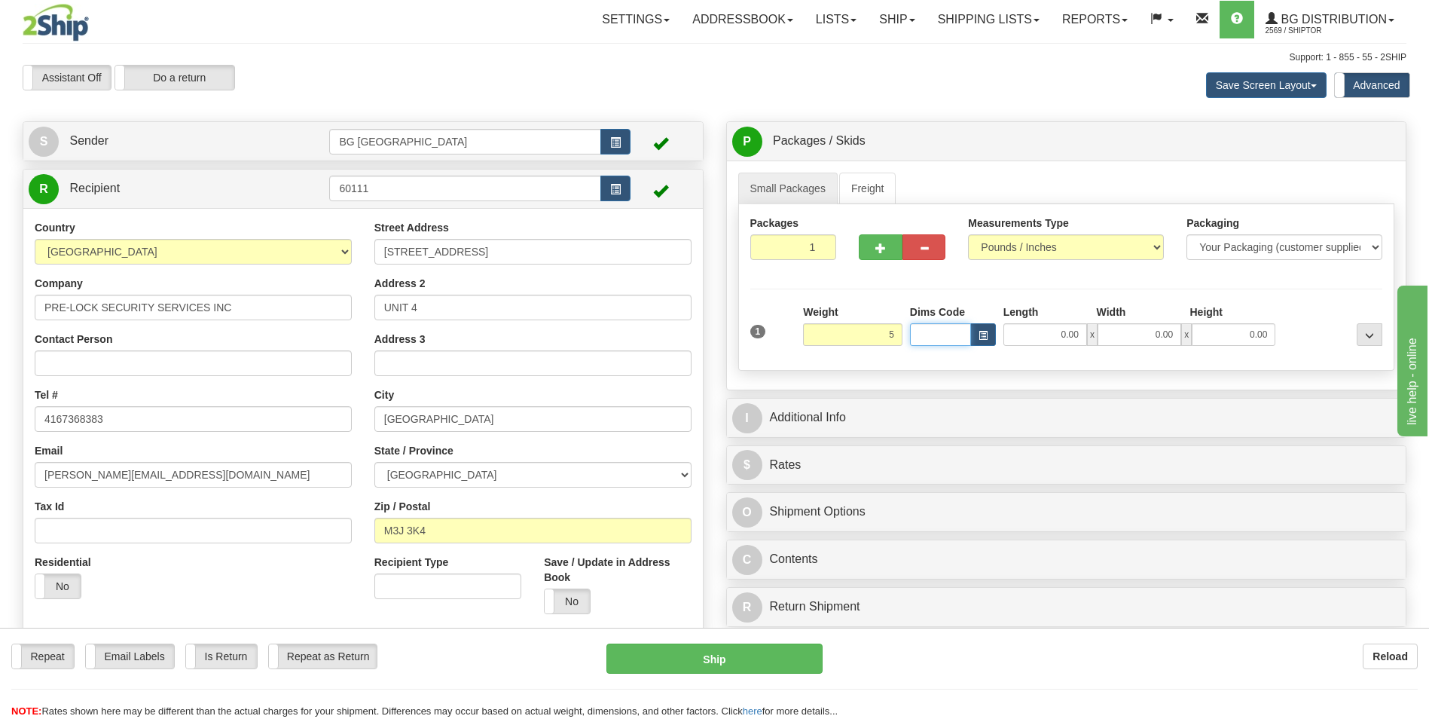
type input "5.00"
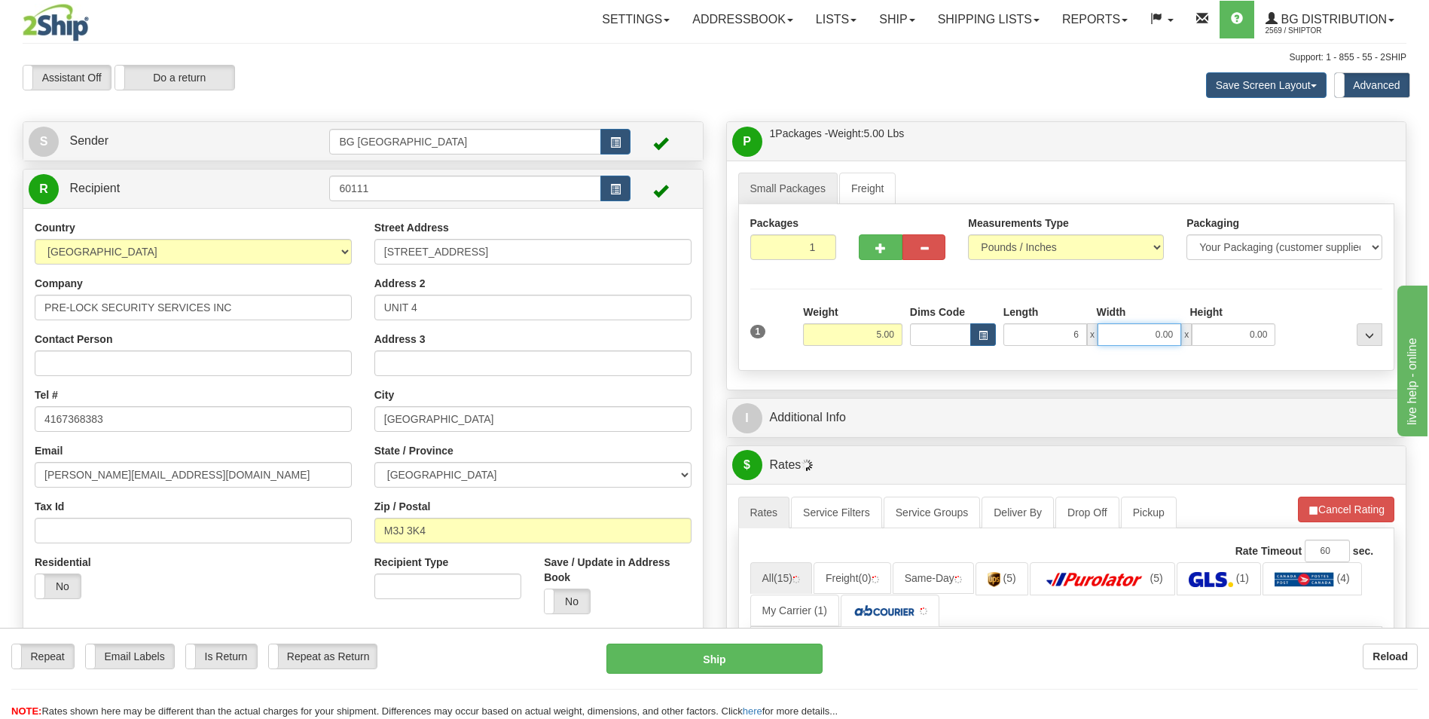
type input "6.00"
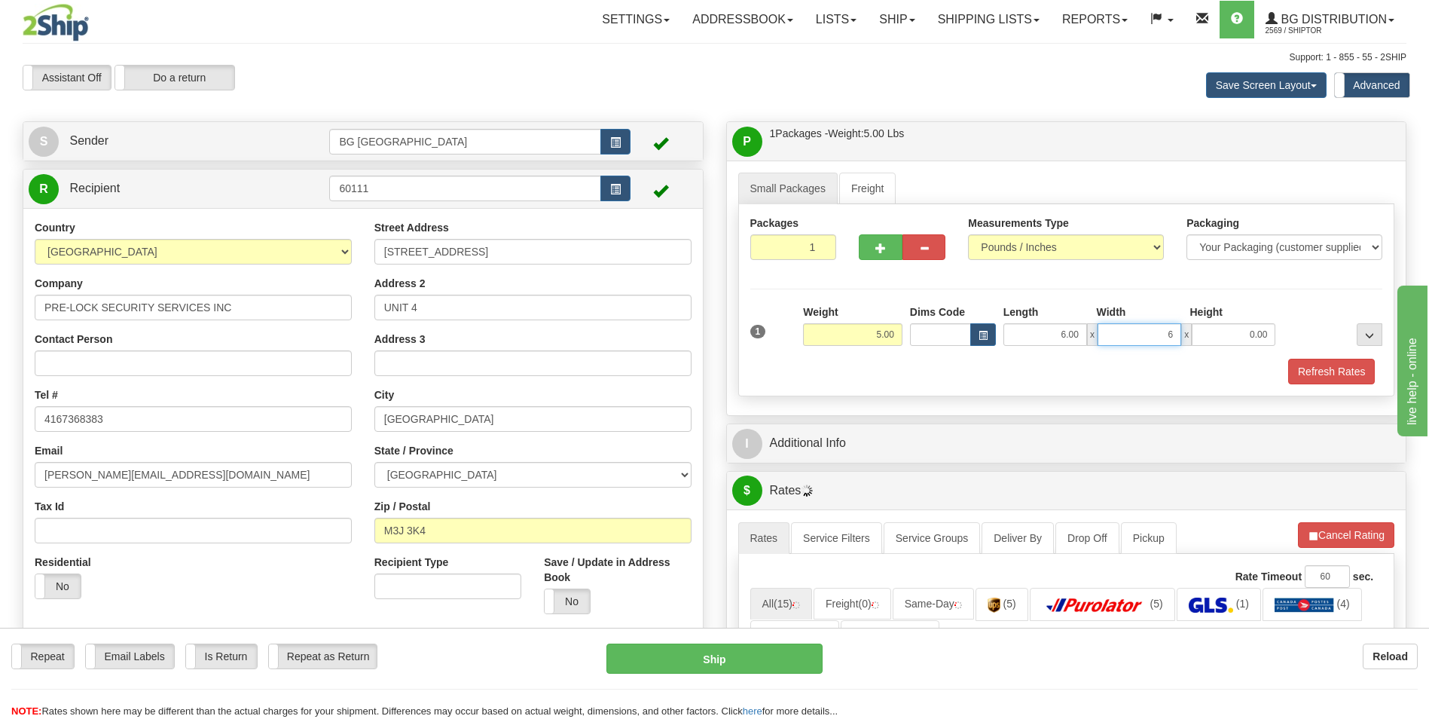
type input "6.00"
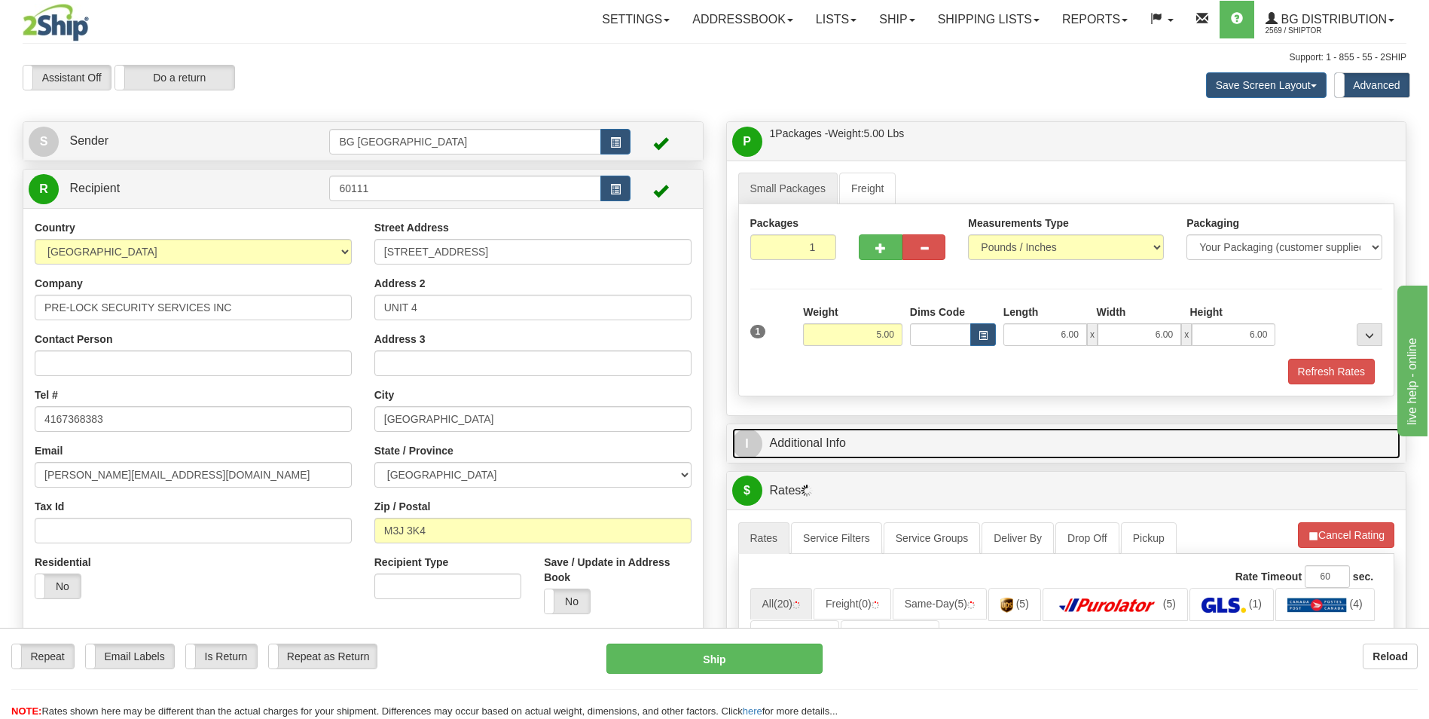
click at [845, 447] on link "I Additional Info" at bounding box center [1066, 443] width 669 height 31
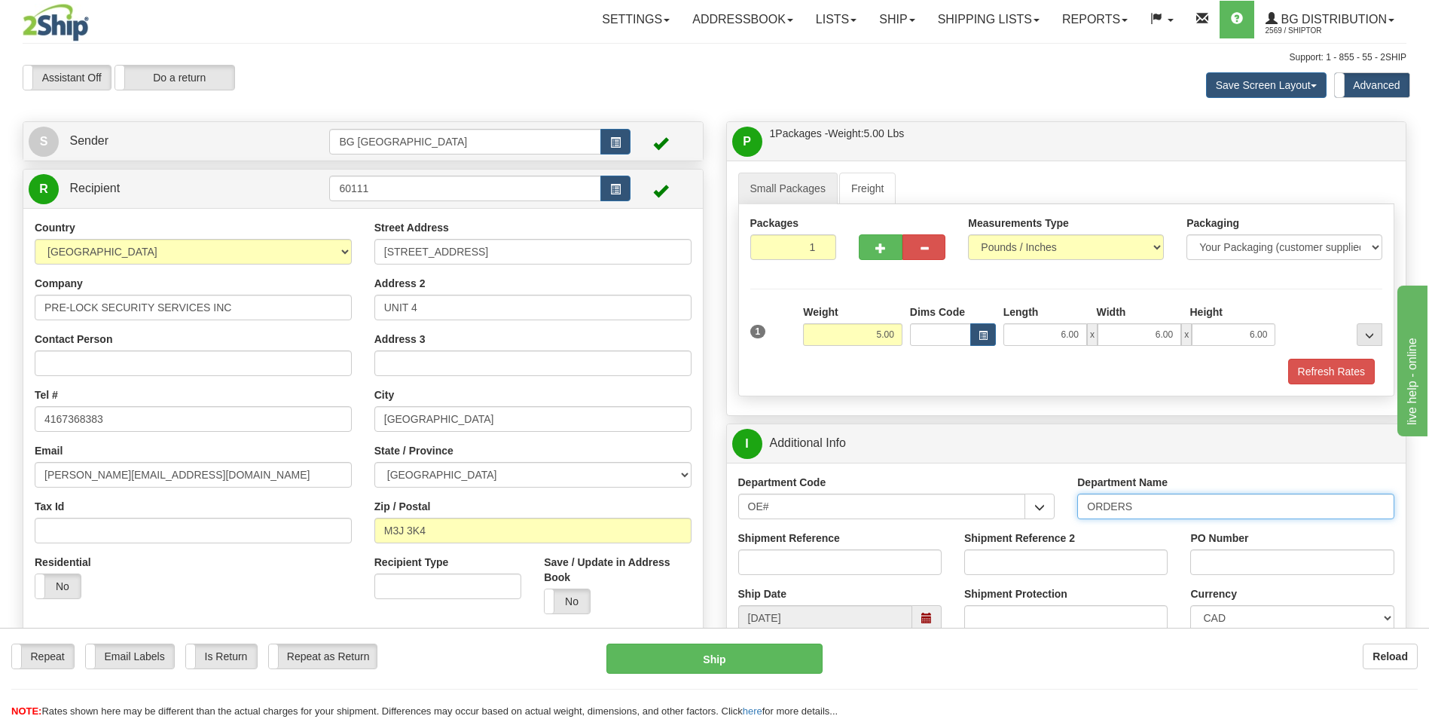
click at [1181, 502] on input "ORDERS" at bounding box center [1236, 507] width 317 height 26
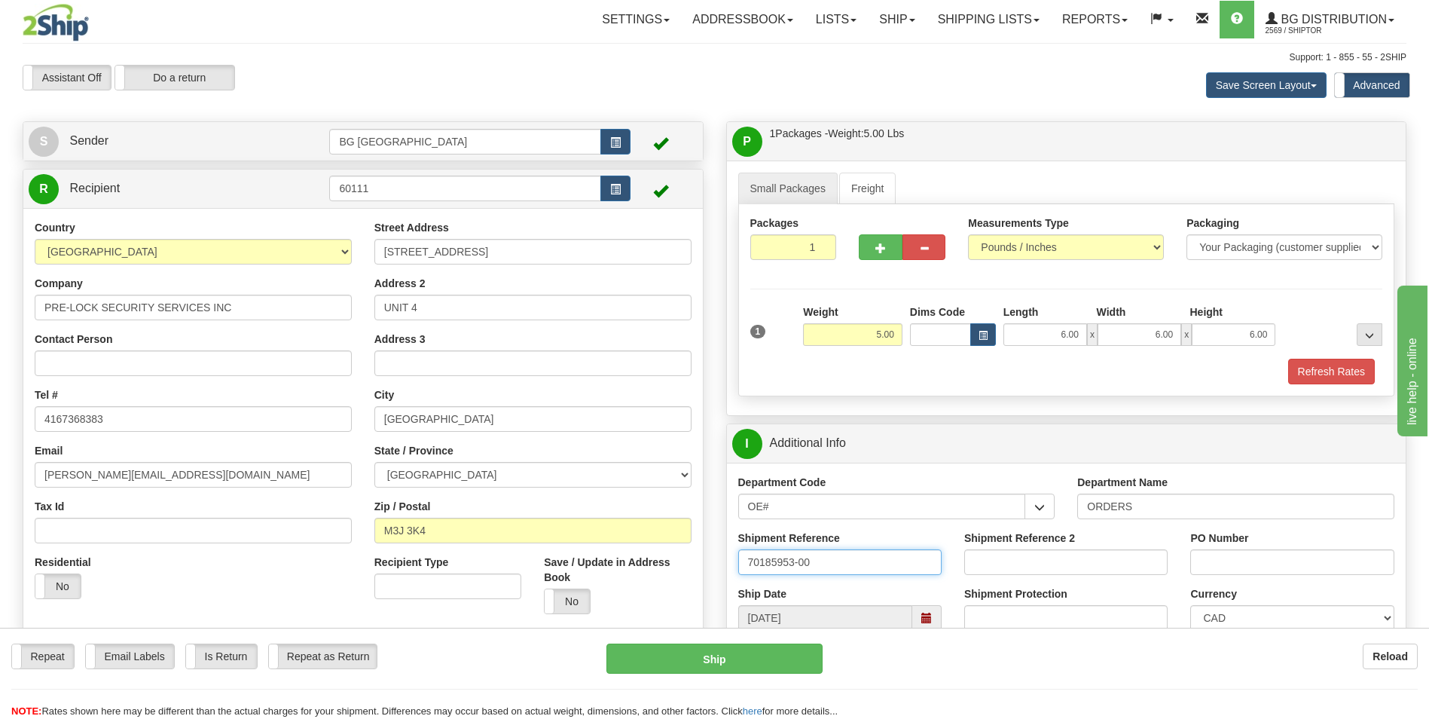
type input "70185953-00"
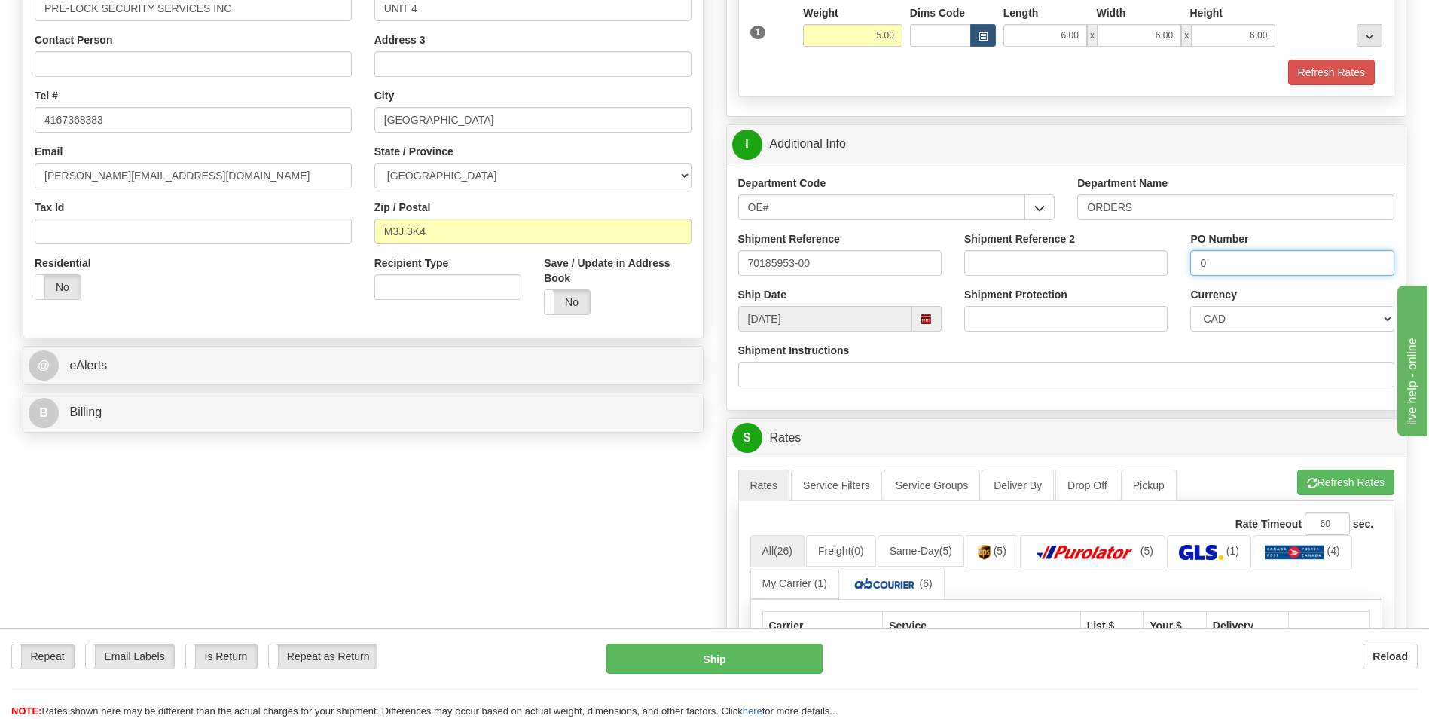
scroll to position [301, 0]
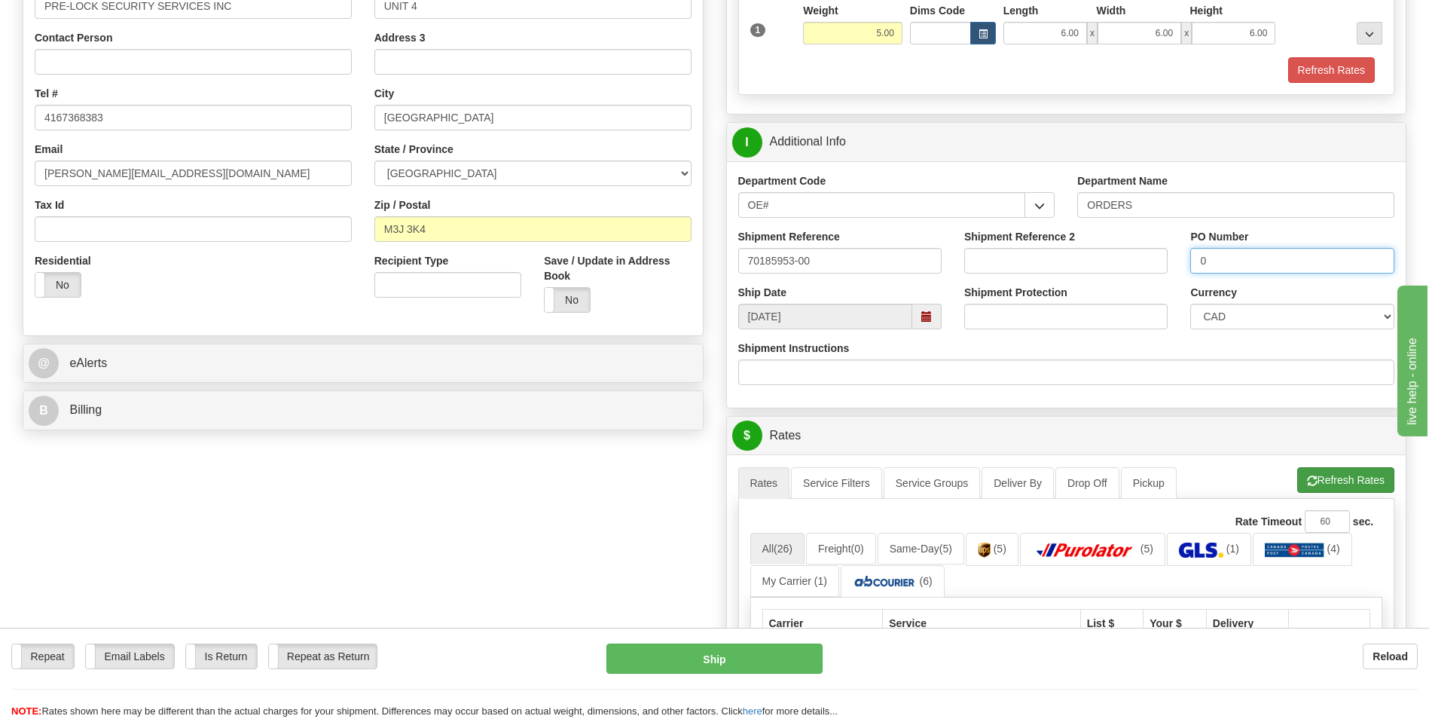
type input "0"
click at [1317, 491] on button "Refresh Rates" at bounding box center [1346, 480] width 97 height 26
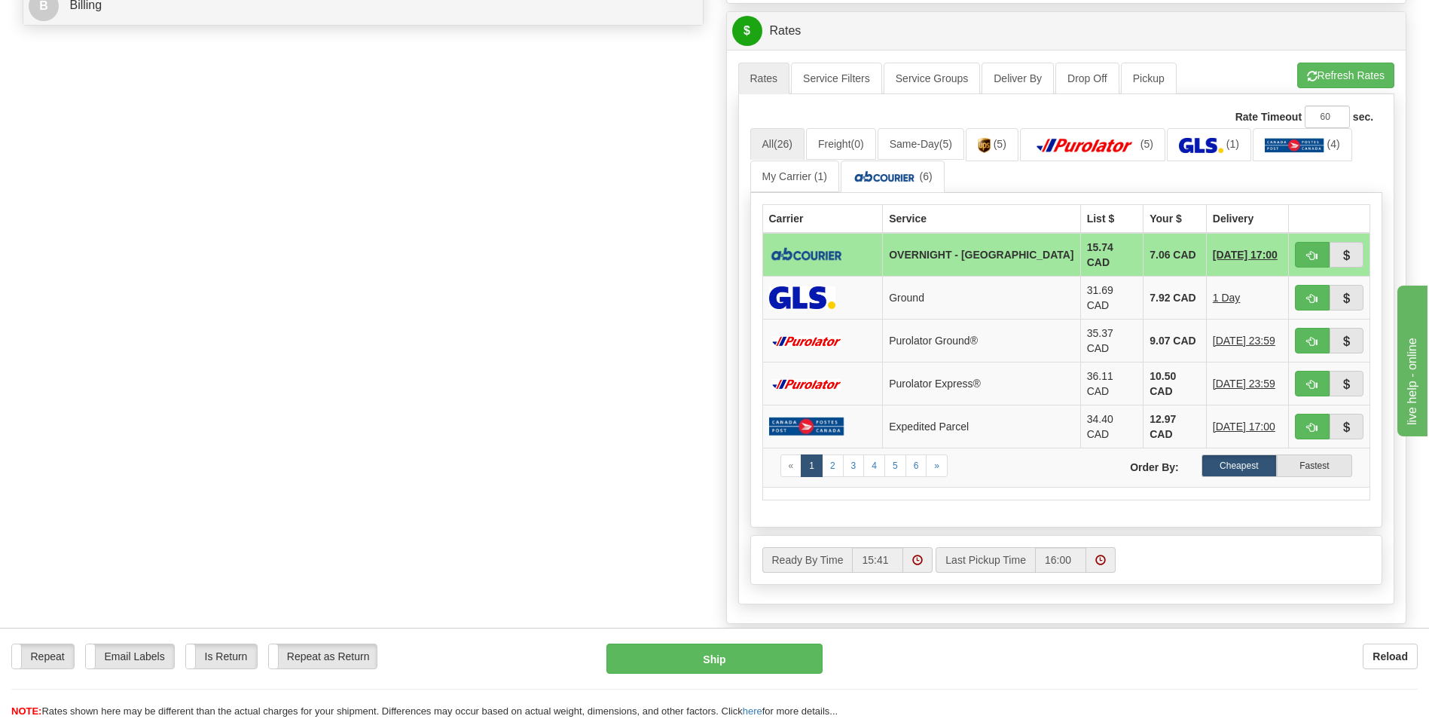
scroll to position [754, 0]
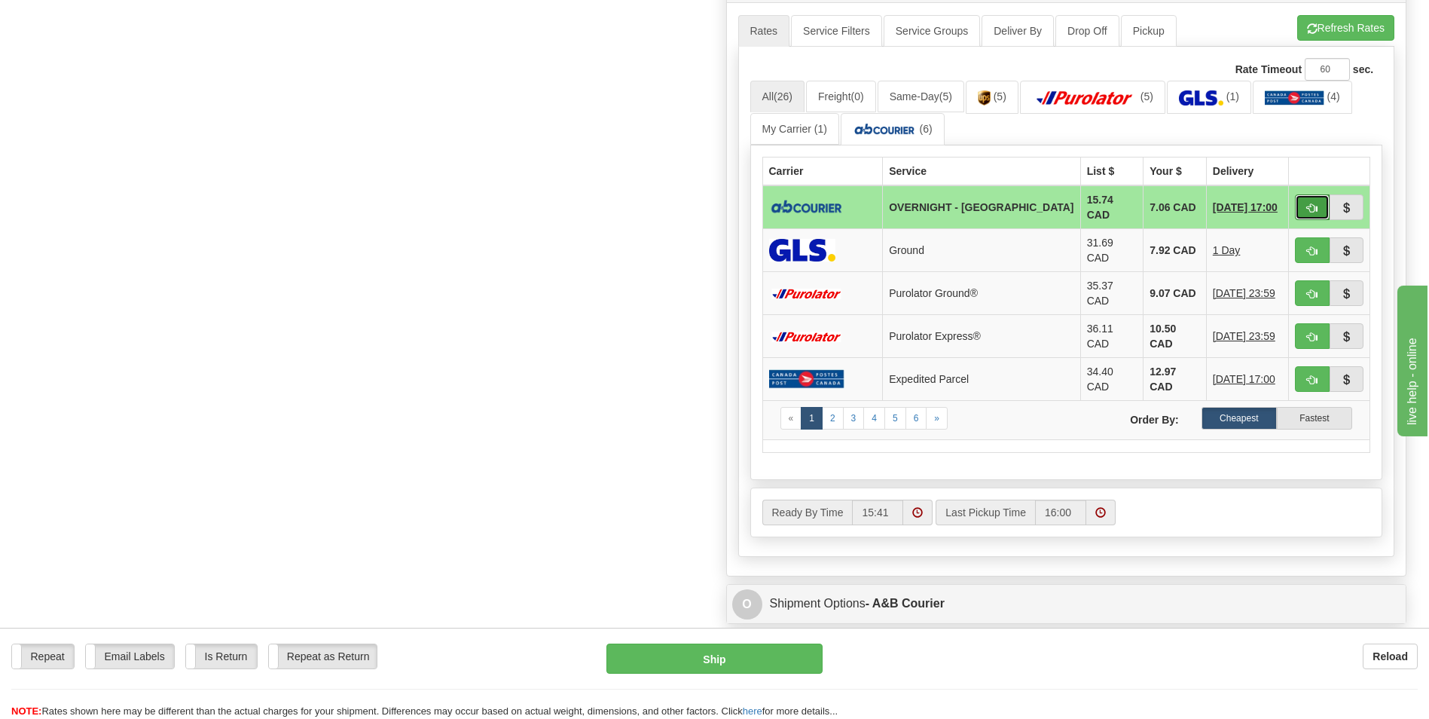
click at [1301, 203] on button "button" at bounding box center [1312, 207] width 35 height 26
type input "4"
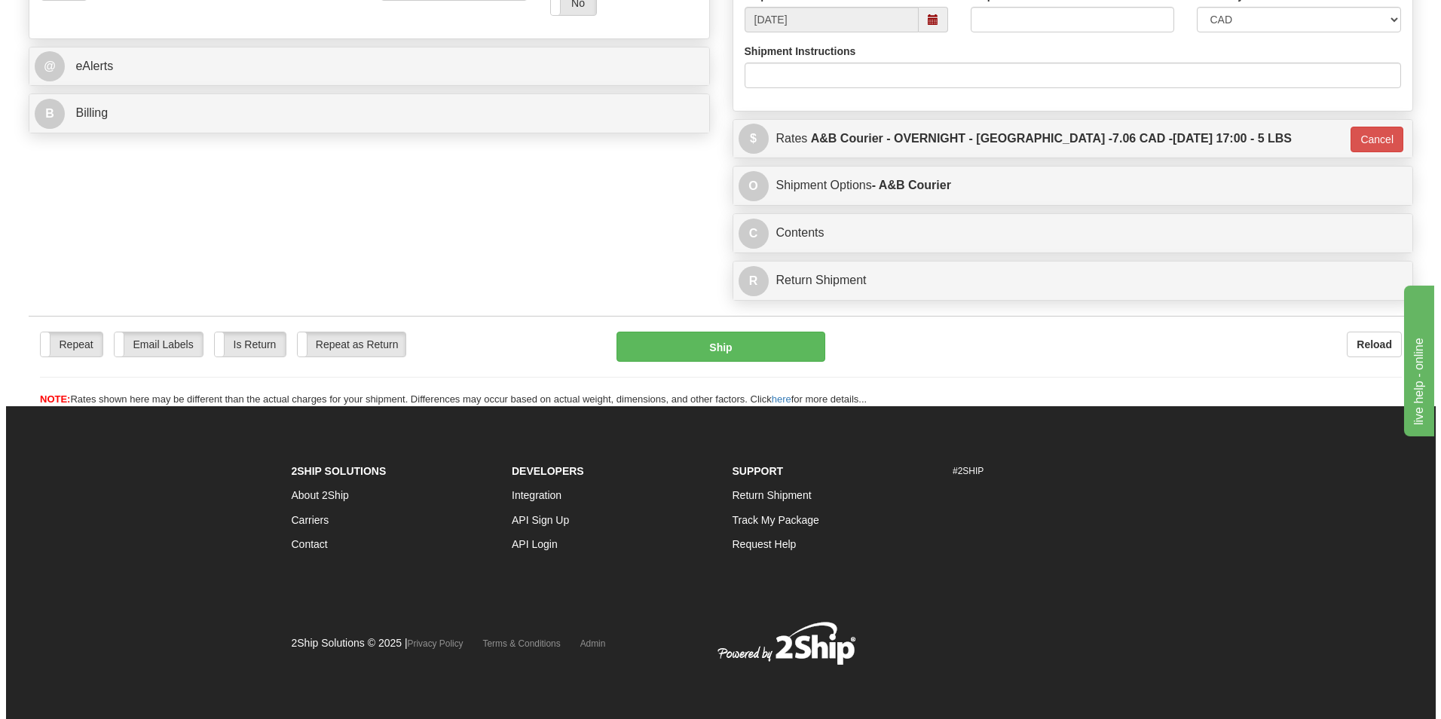
scroll to position [598, 0]
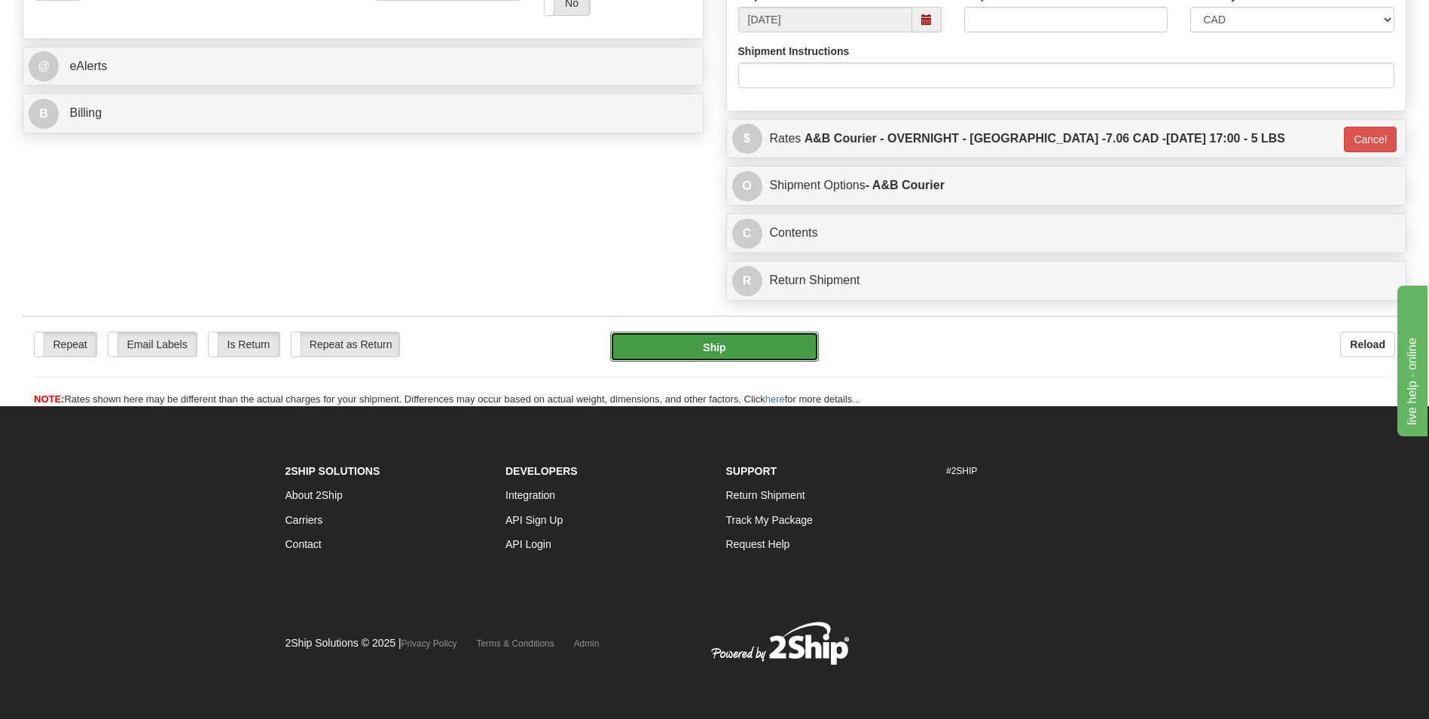
click at [744, 344] on button "Ship" at bounding box center [714, 347] width 208 height 30
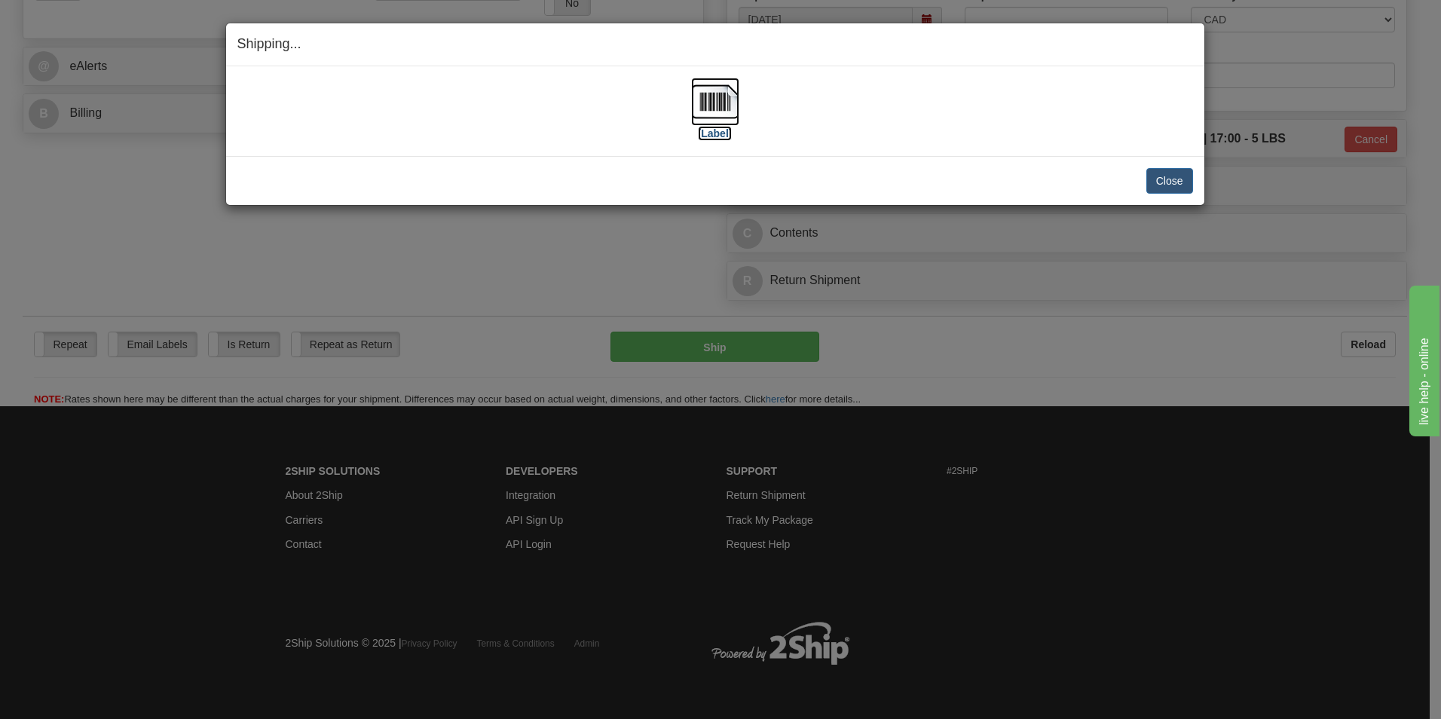
click at [718, 100] on img at bounding box center [715, 102] width 48 height 48
click at [1149, 179] on button "Close" at bounding box center [1169, 181] width 47 height 26
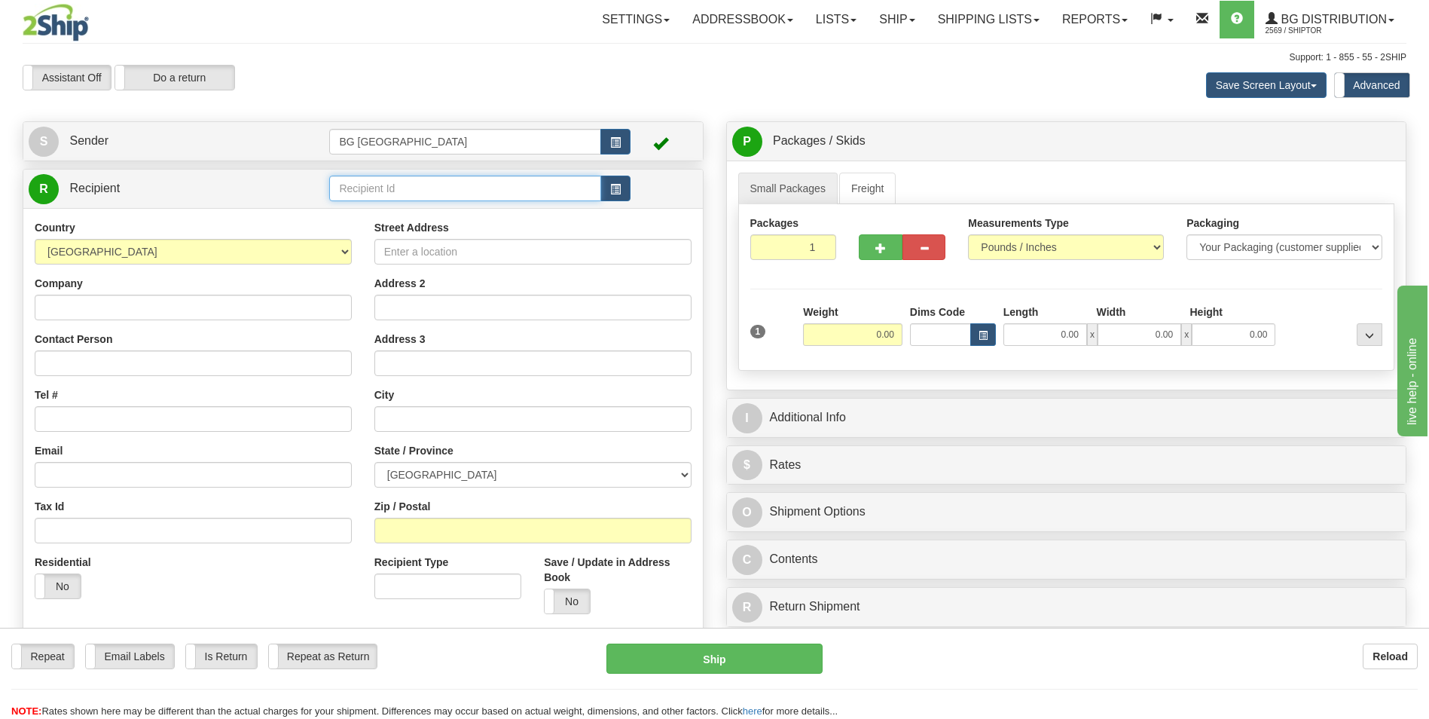
click at [350, 193] on input "text" at bounding box center [464, 189] width 271 height 26
click at [344, 218] on div "60767" at bounding box center [462, 211] width 257 height 17
type input "60767"
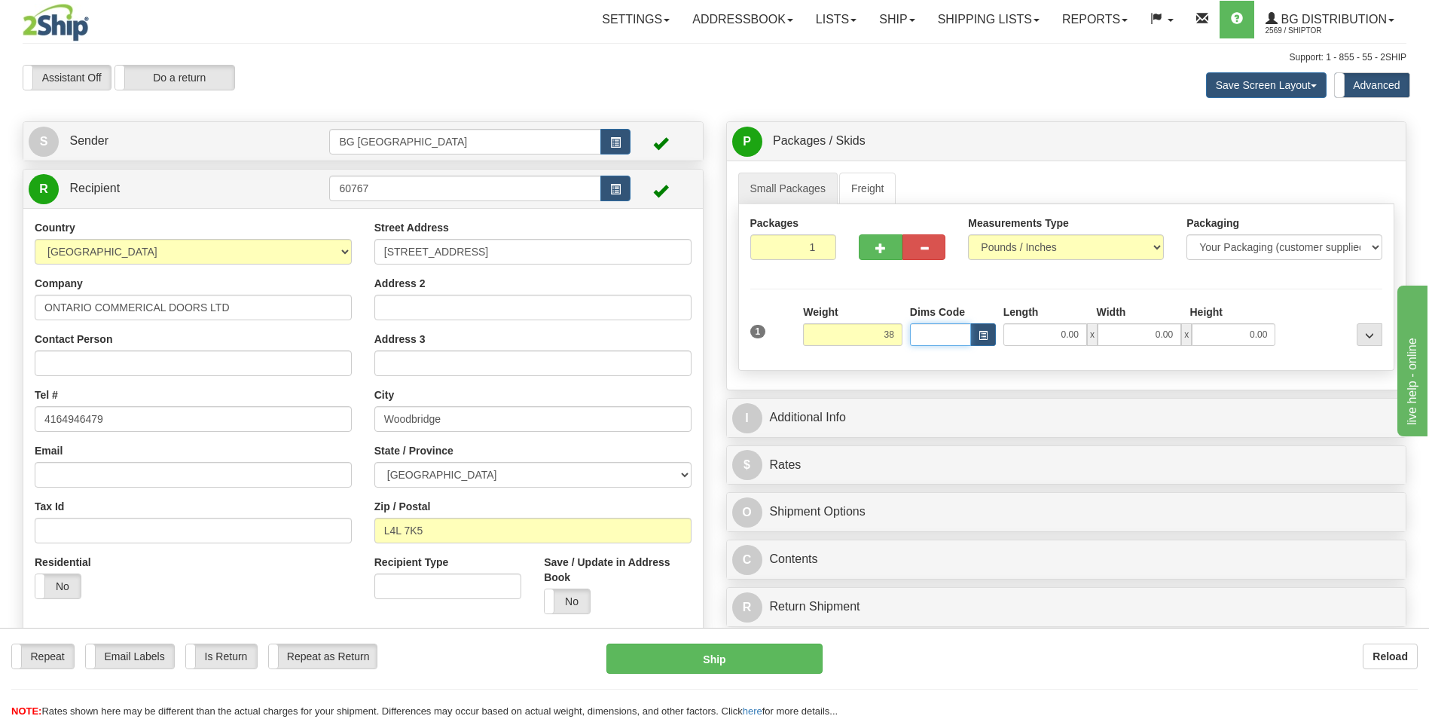
type input "38.00"
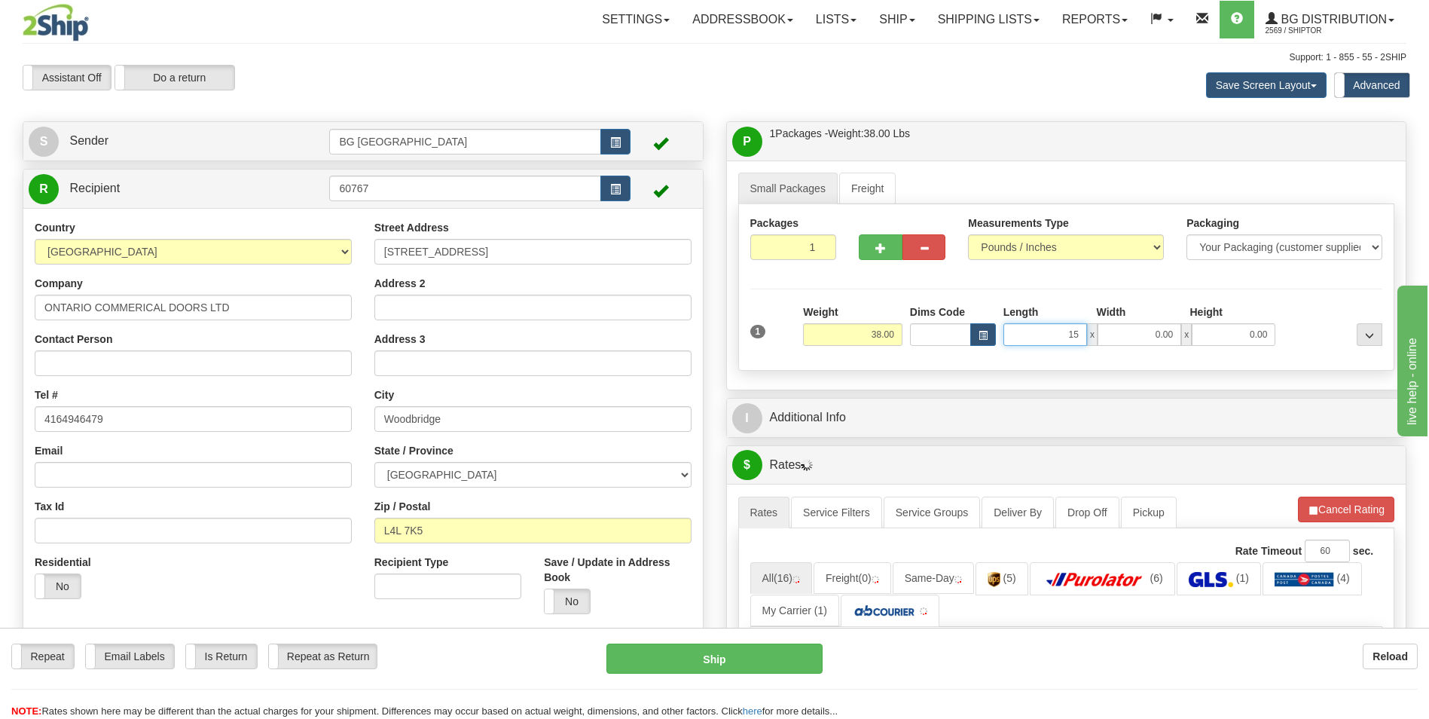
type input "15.00"
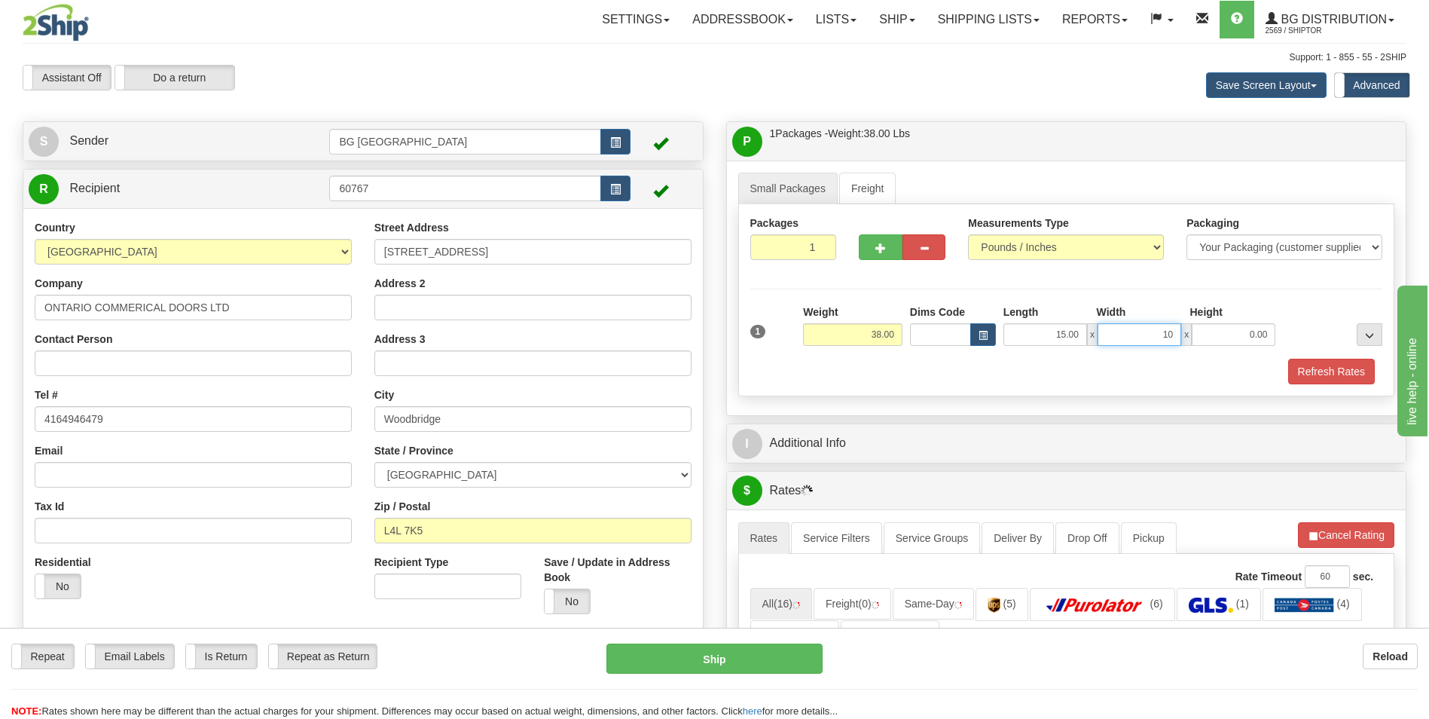
type input "10.00"
click at [876, 251] on span "button" at bounding box center [881, 248] width 11 height 10
type input "2"
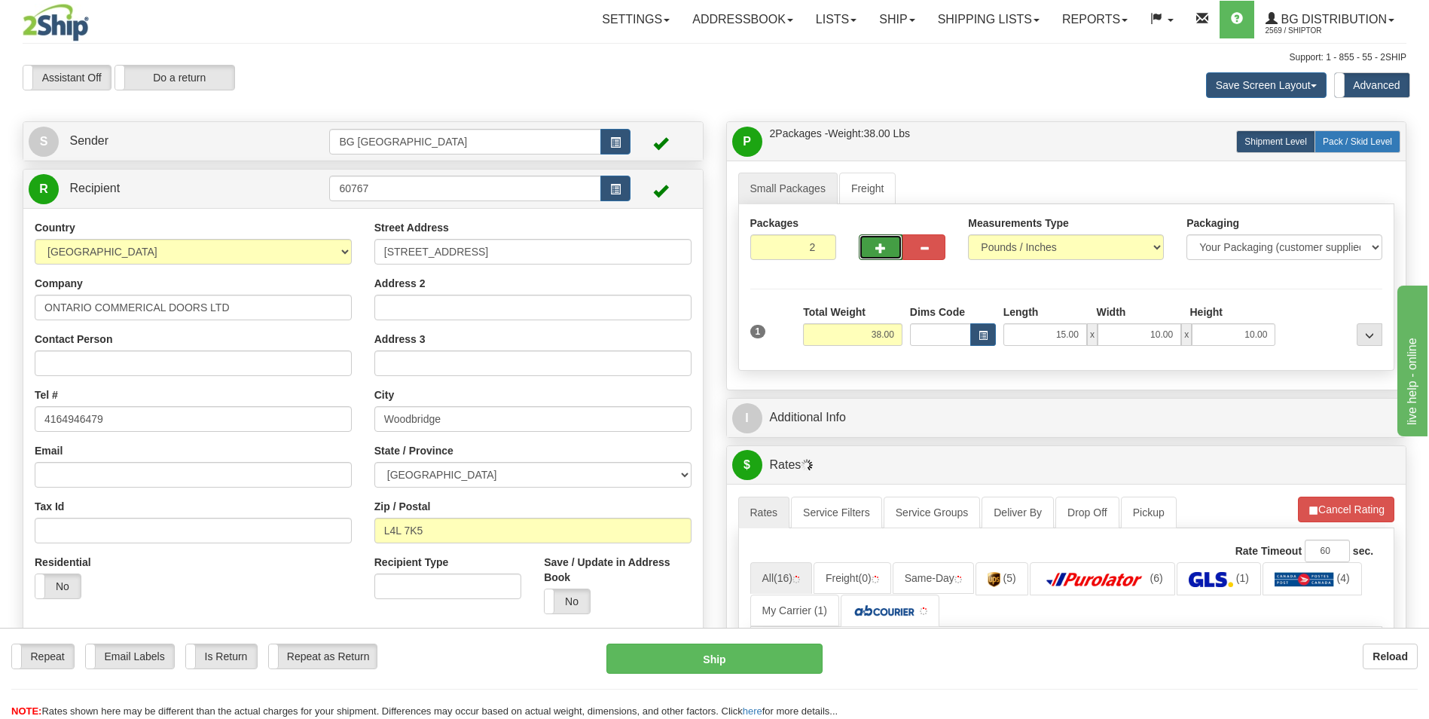
click at [1358, 151] on label "Pack / Skid Level Pack.." at bounding box center [1358, 141] width 86 height 23
radio input "true"
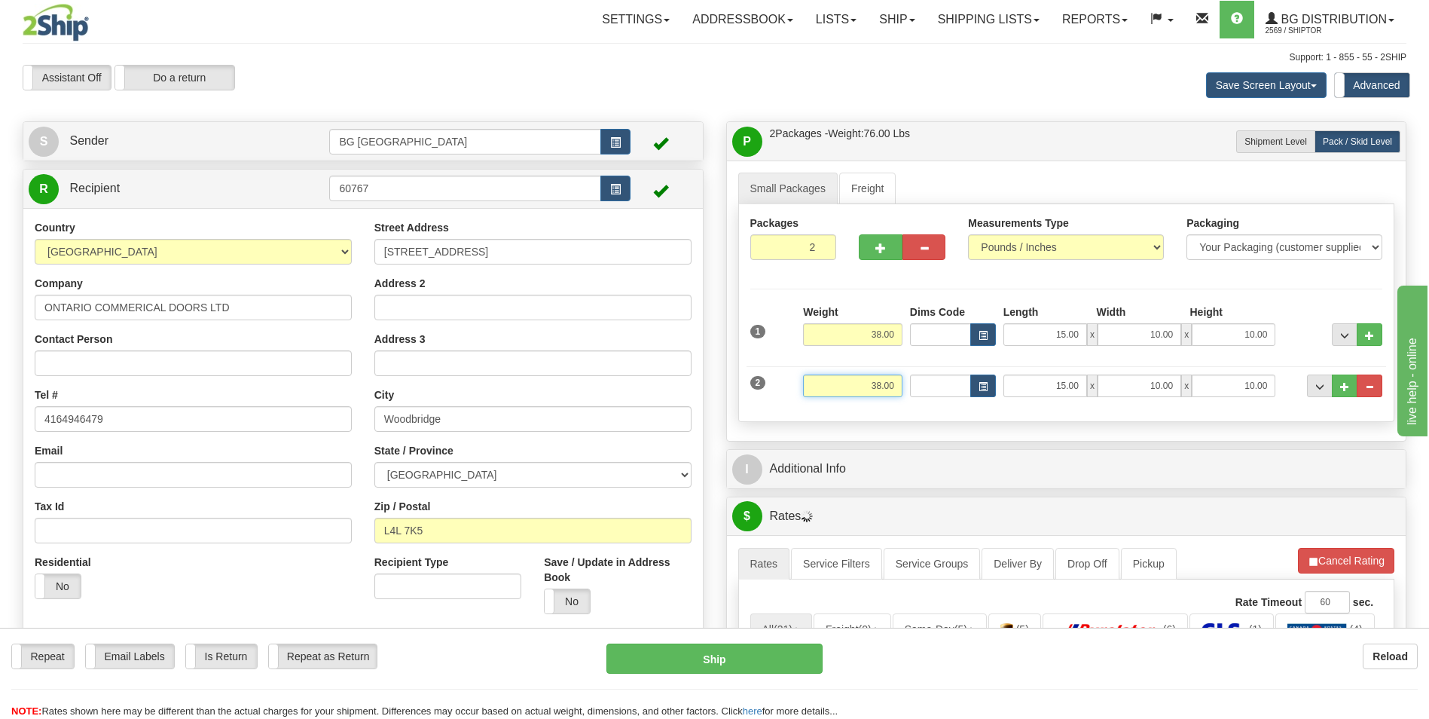
click at [880, 387] on input "38.00" at bounding box center [852, 385] width 99 height 23
type input "20.00"
type input "88.00"
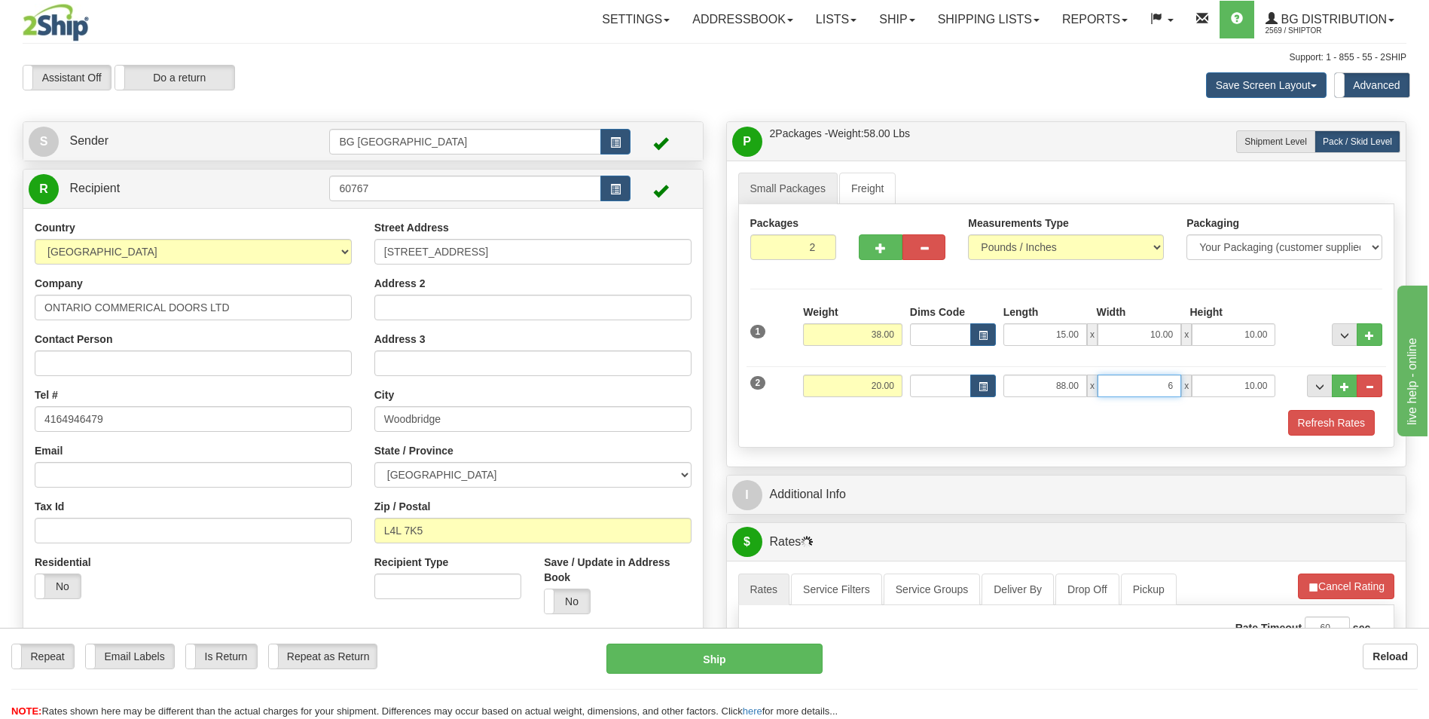
type input "6.00"
type input "2.00"
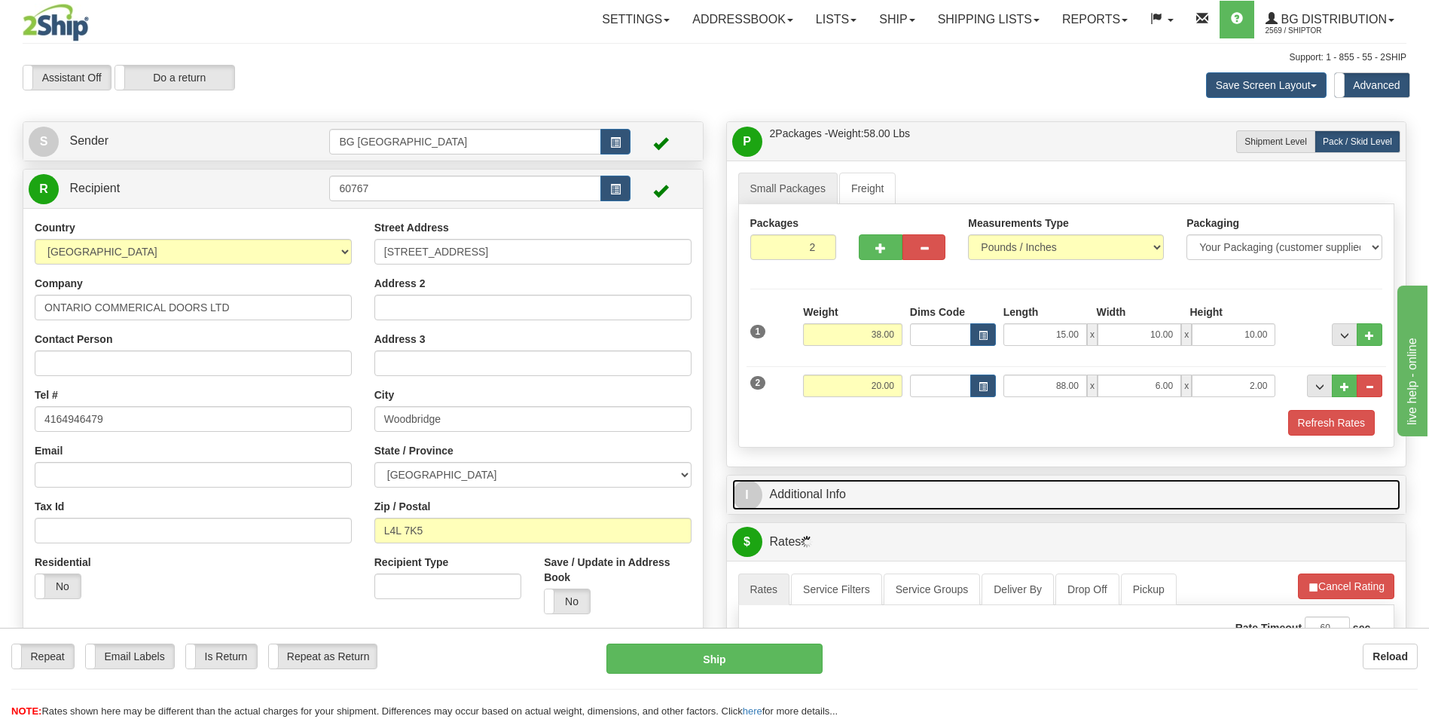
click at [850, 504] on link "I Additional Info" at bounding box center [1066, 494] width 669 height 31
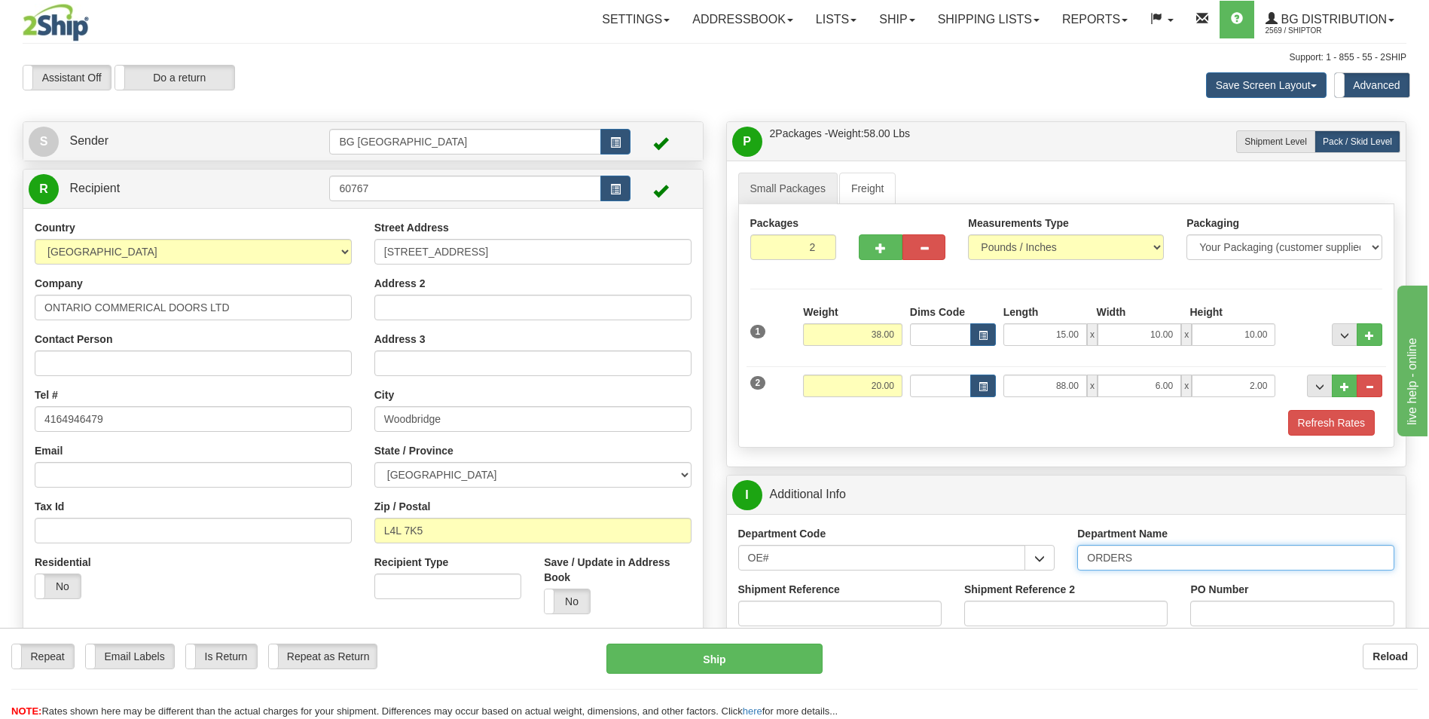
click at [1149, 557] on input "ORDERS" at bounding box center [1236, 558] width 317 height 26
type input "70185750-00"
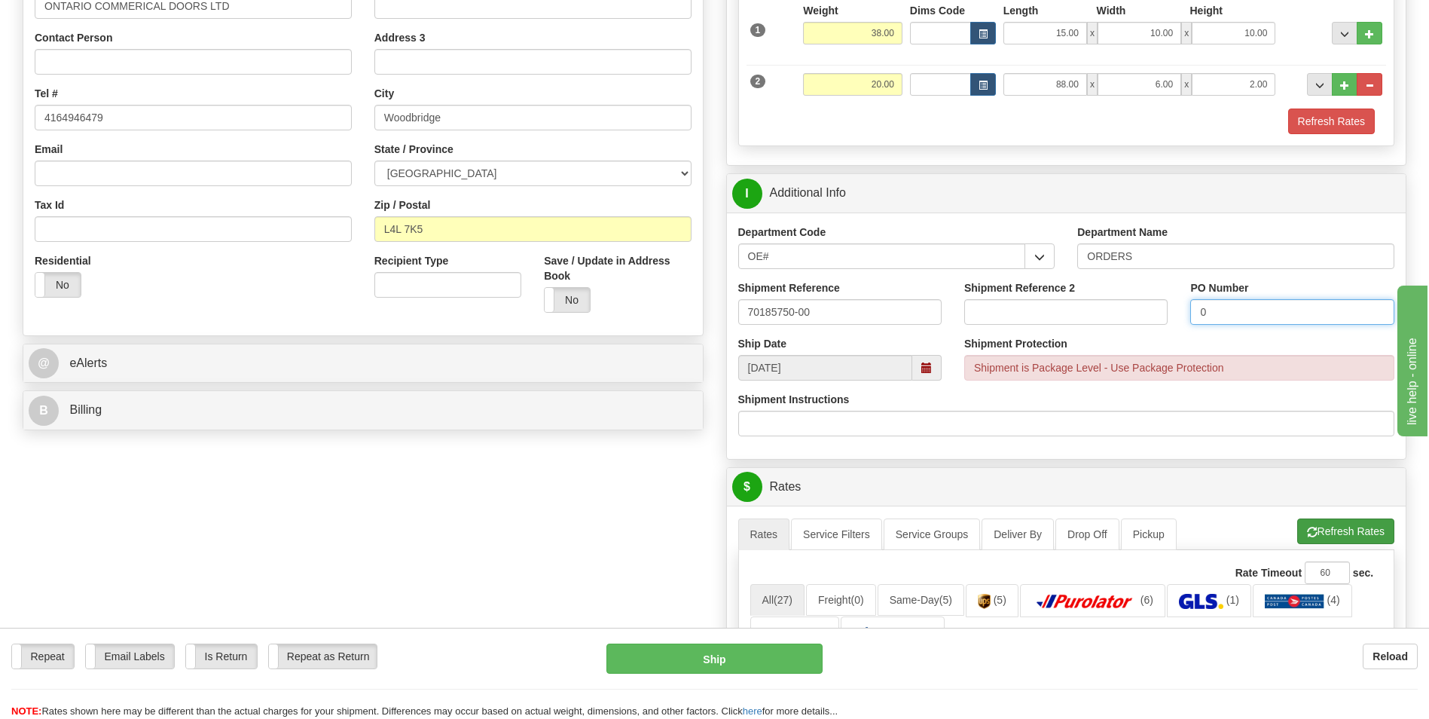
type input "0"
click at [1315, 524] on button "Refresh Rates" at bounding box center [1346, 531] width 97 height 26
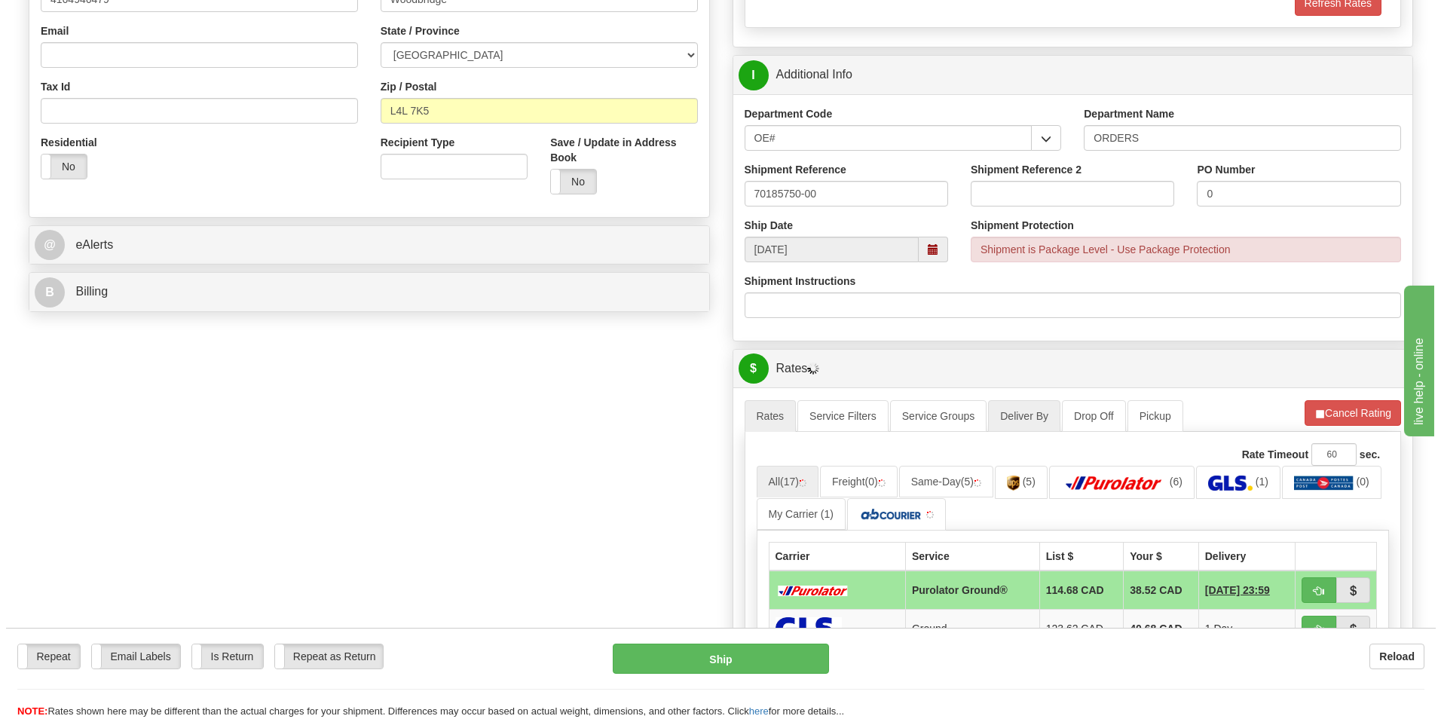
scroll to position [603, 0]
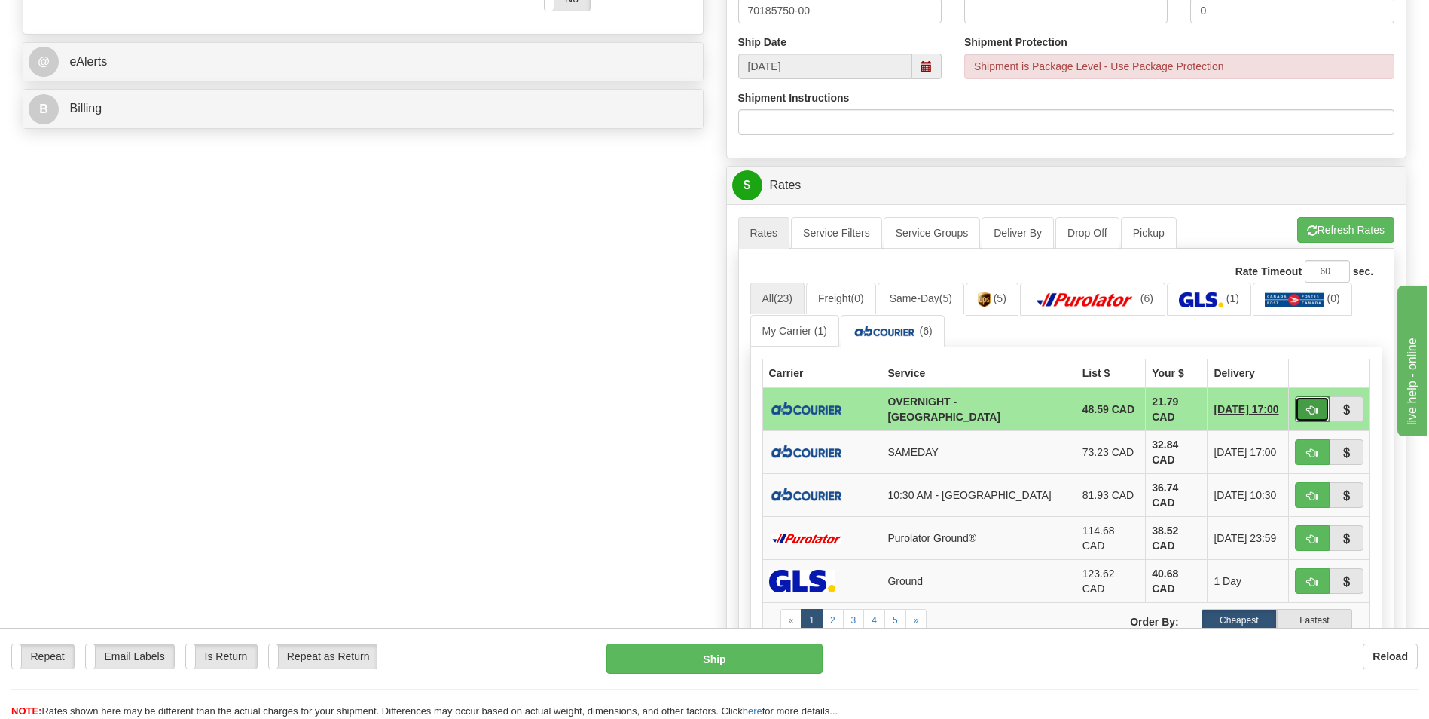
click at [1312, 396] on button "button" at bounding box center [1312, 409] width 35 height 26
type input "4"
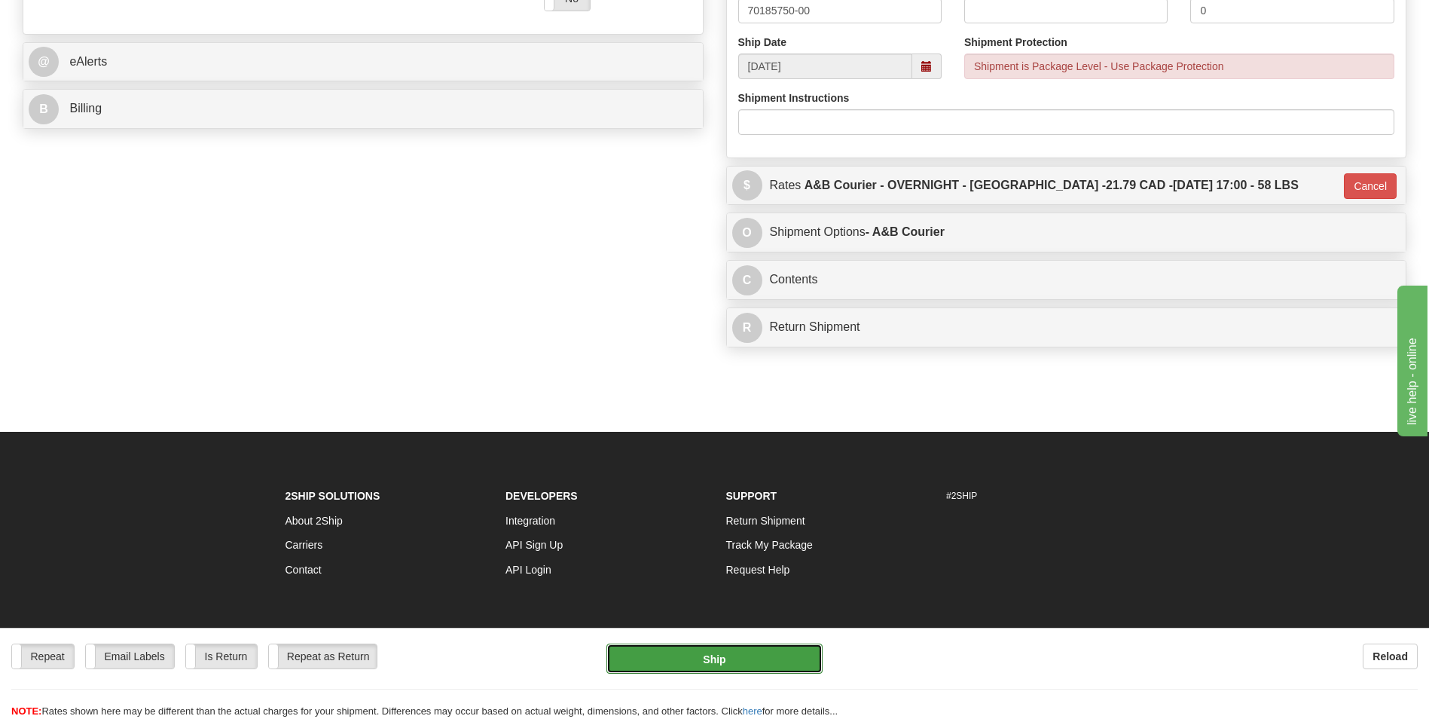
click at [667, 668] on button "Ship" at bounding box center [715, 658] width 216 height 30
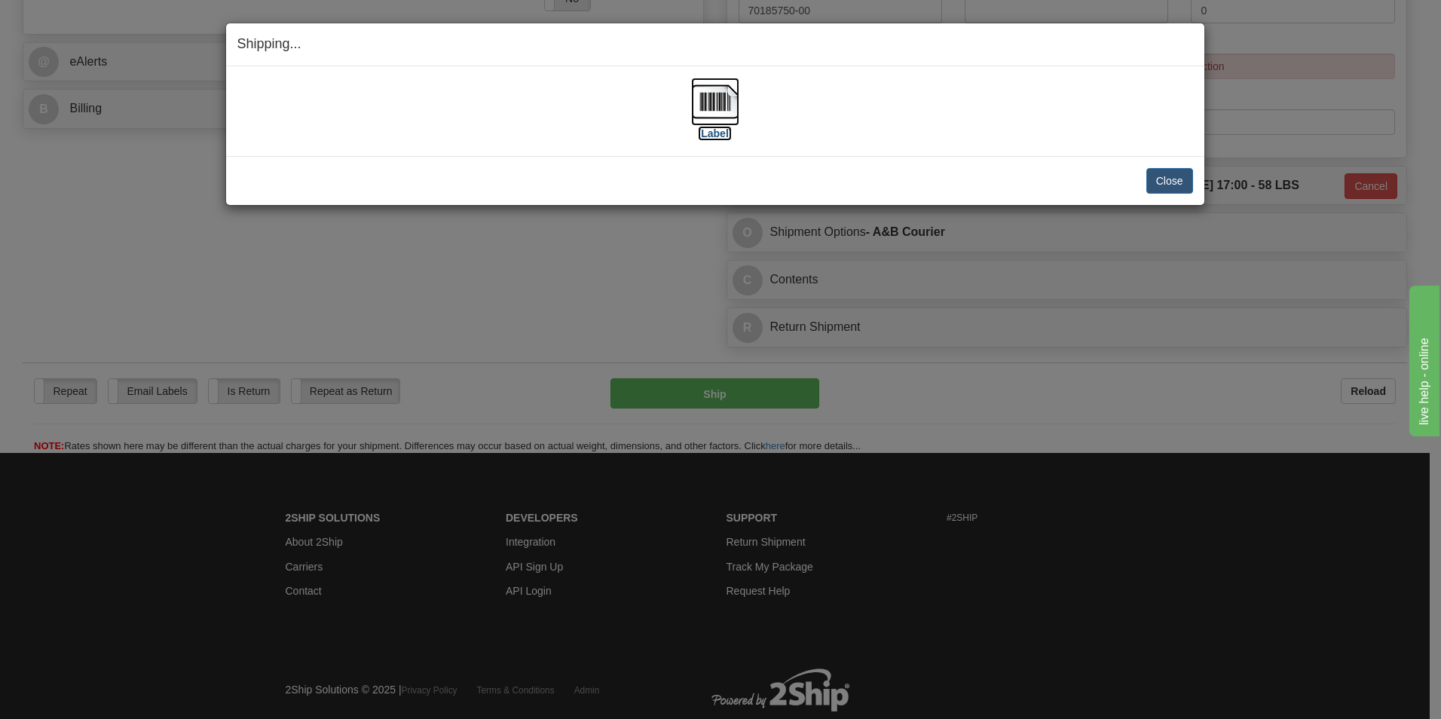
click at [715, 123] on img at bounding box center [715, 102] width 48 height 48
drag, startPoint x: 1178, startPoint y: 177, endPoint x: 1156, endPoint y: 177, distance: 21.9
click at [1178, 177] on button "Close" at bounding box center [1169, 181] width 47 height 26
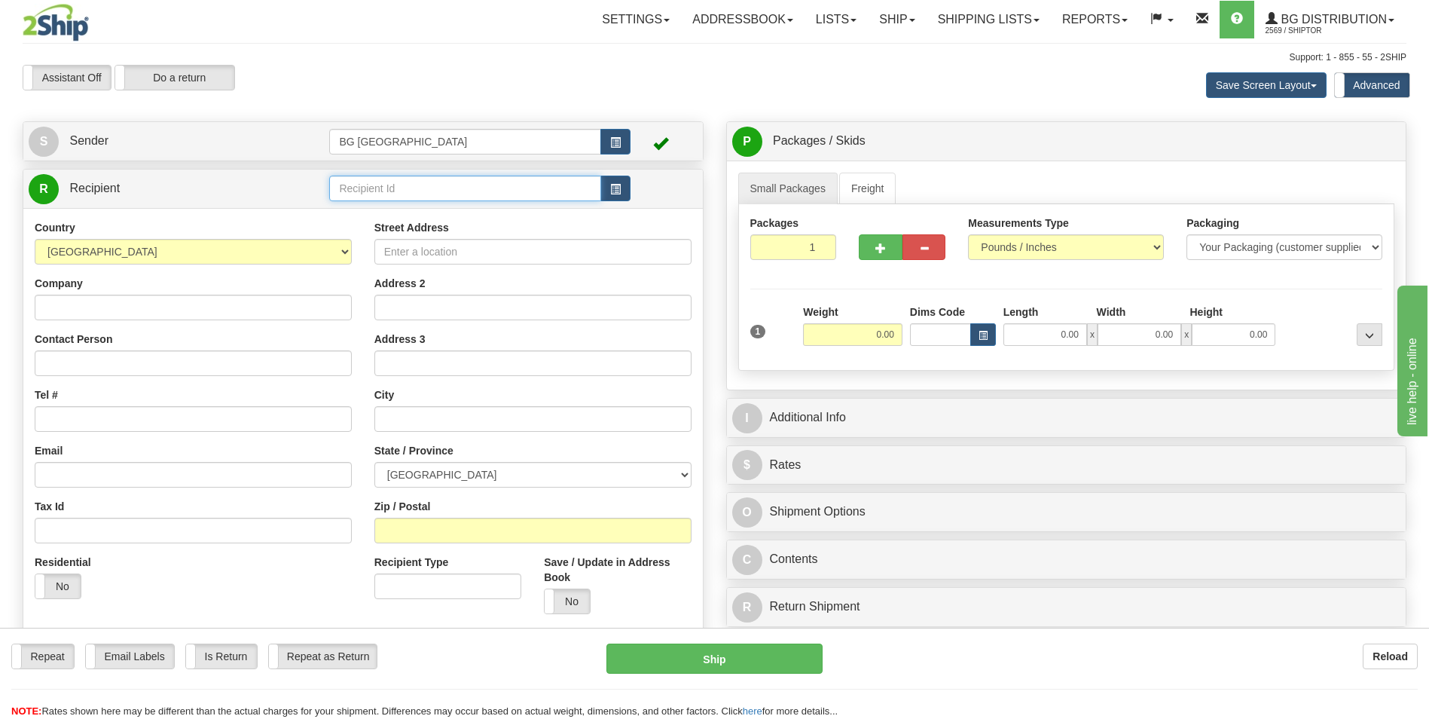
click at [378, 191] on input "text" at bounding box center [464, 189] width 271 height 26
